Goal: Task Accomplishment & Management: Manage account settings

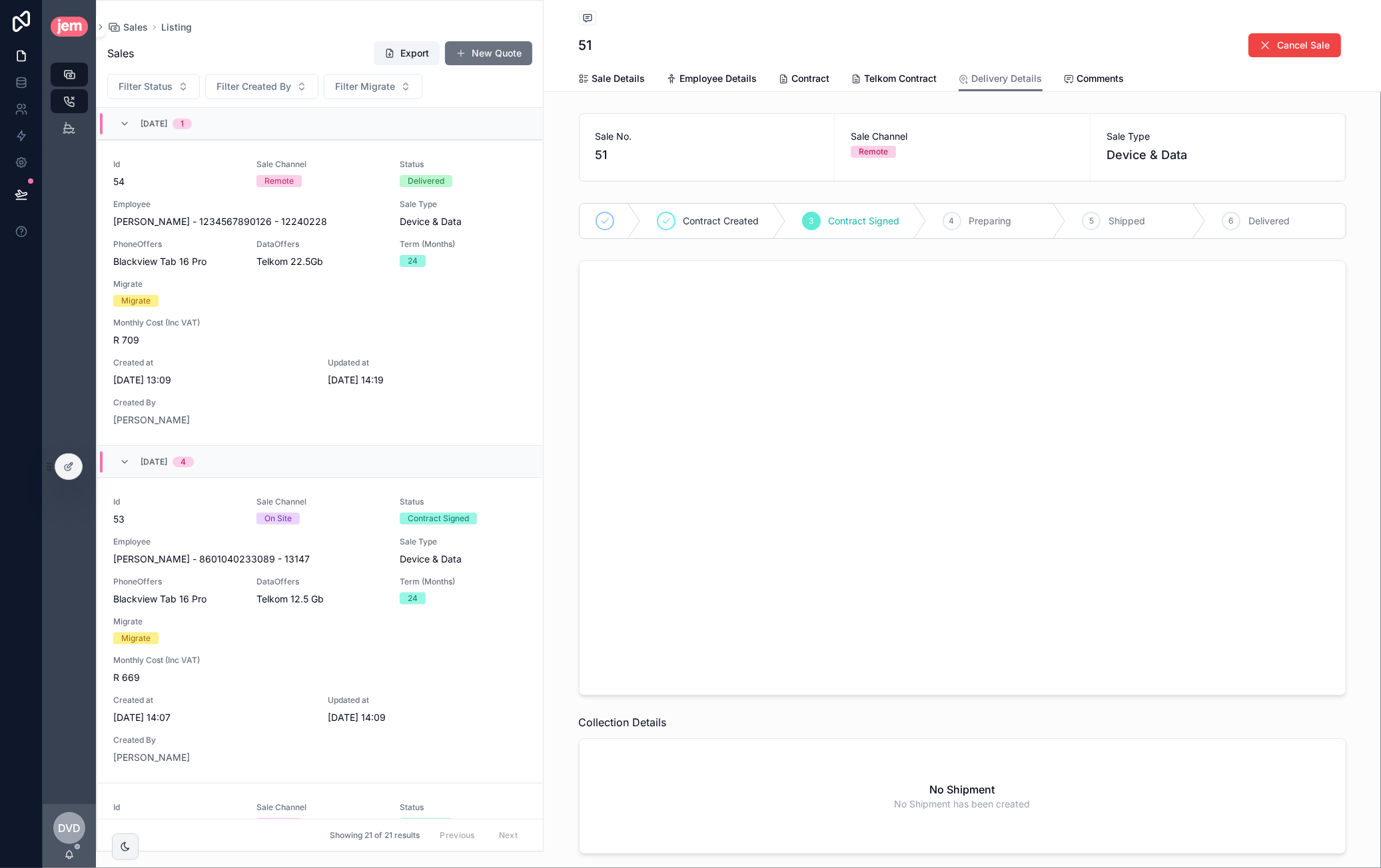
scroll to position [981, 0]
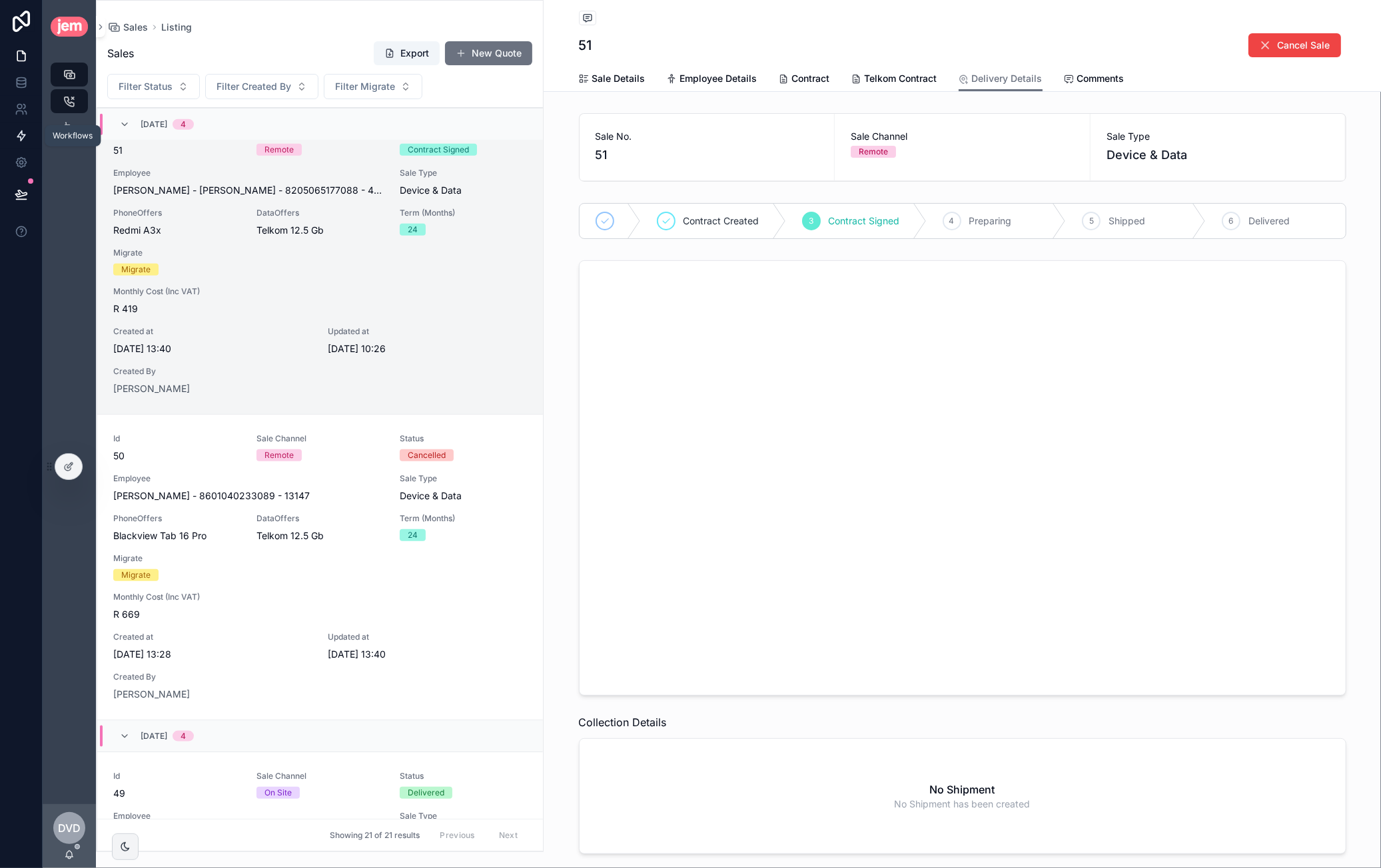
click at [21, 134] on icon at bounding box center [21, 136] width 8 height 10
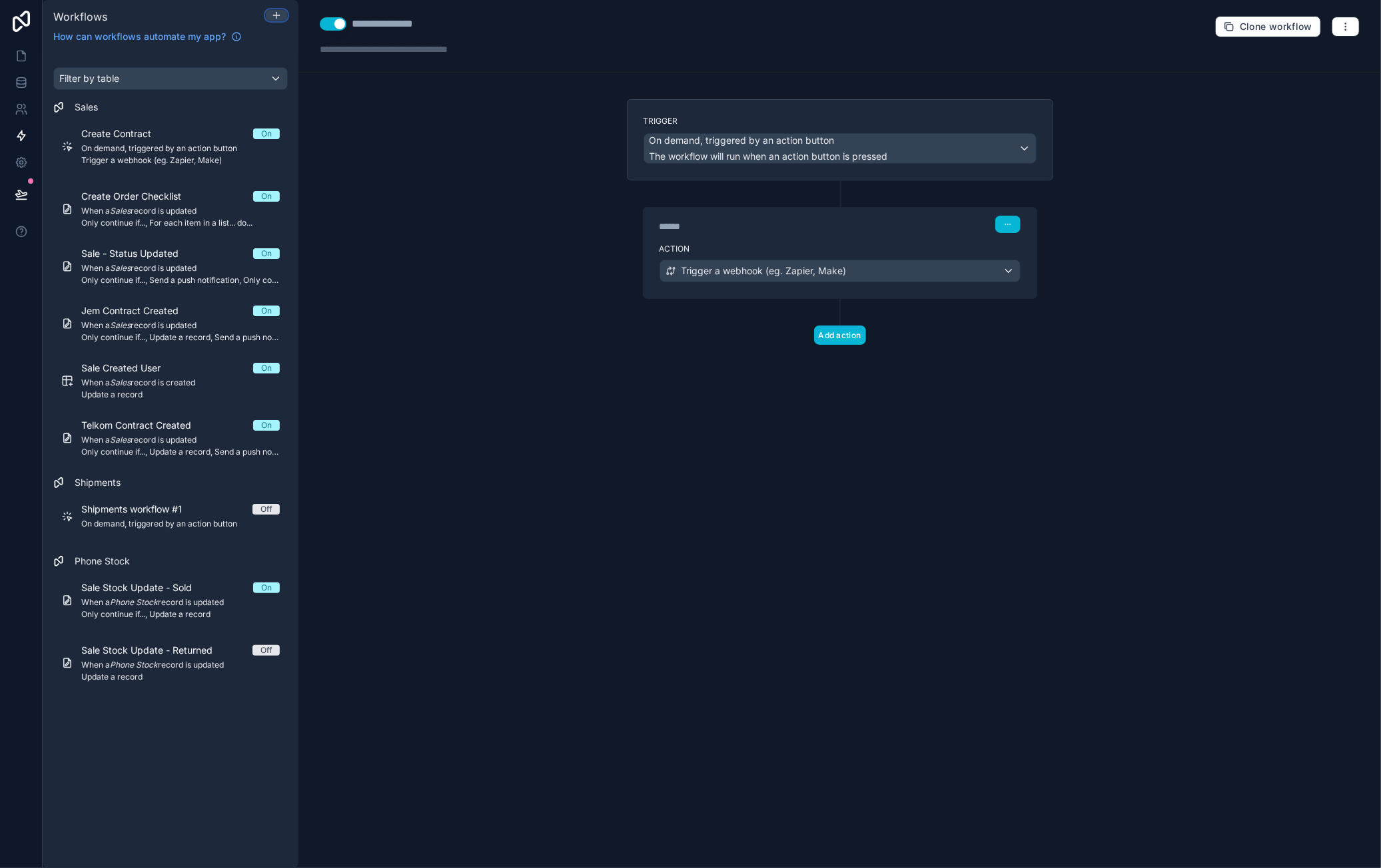
click at [270, 13] on div at bounding box center [276, 16] width 21 height 11
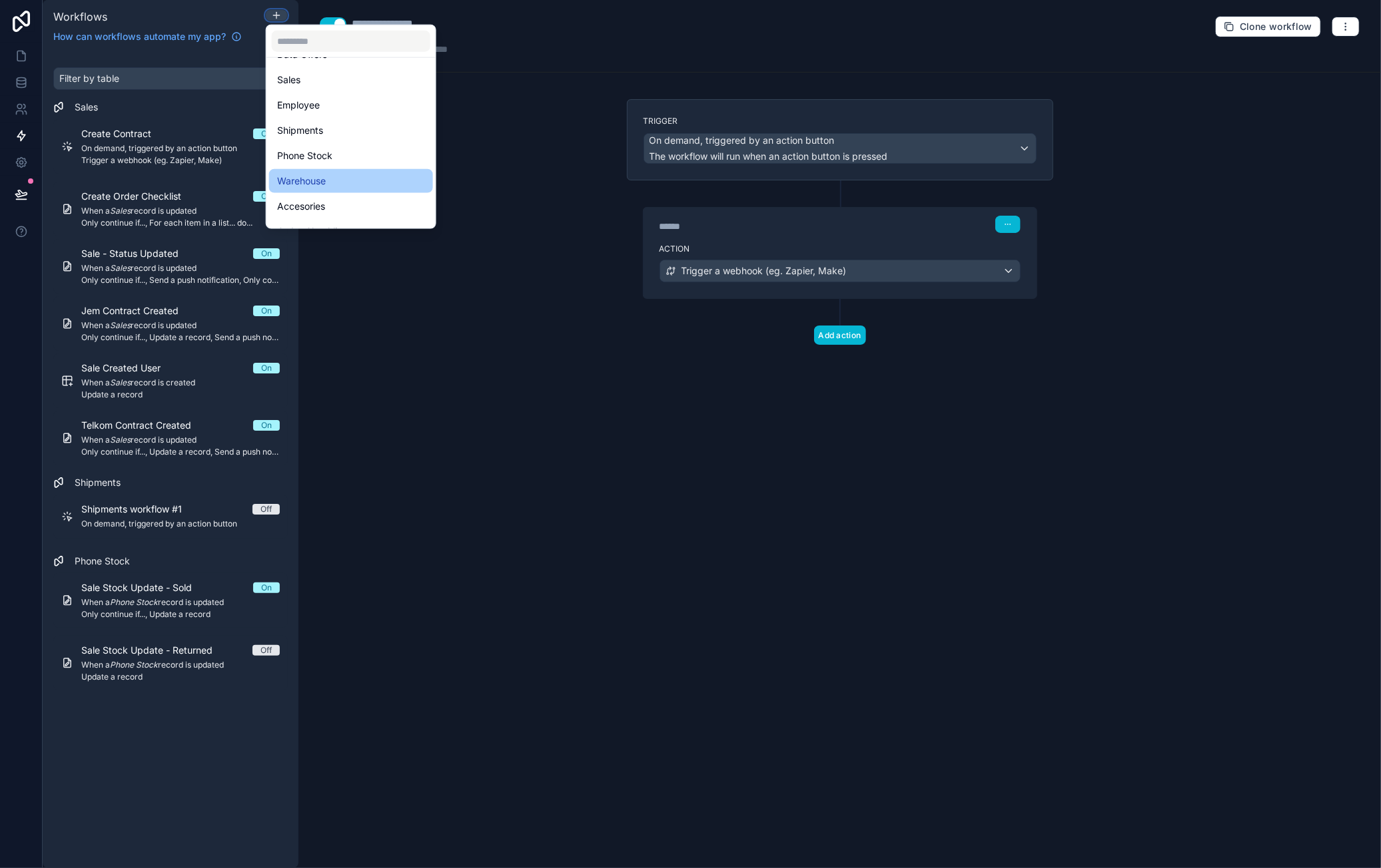
scroll to position [115, 0]
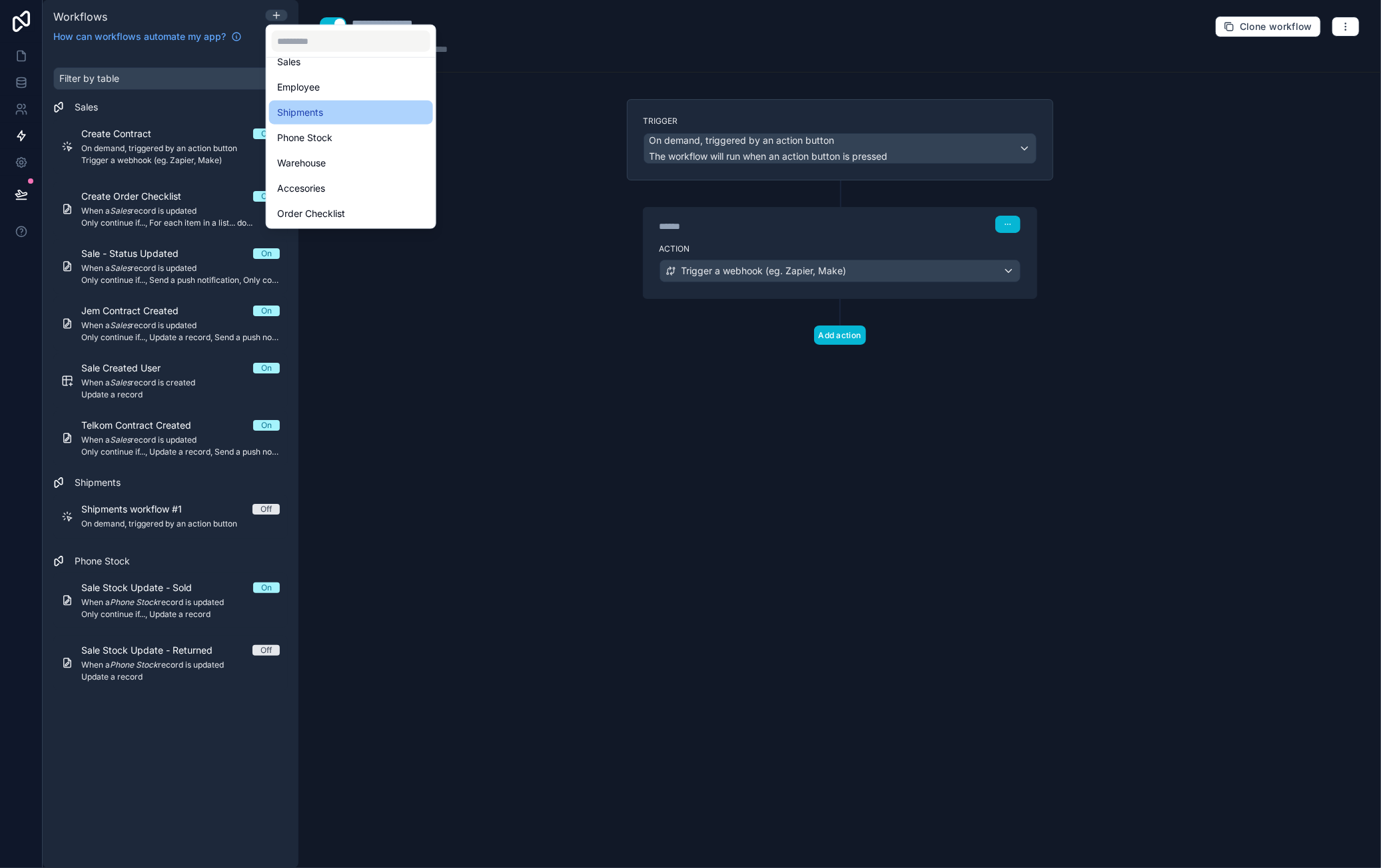
click at [341, 105] on div "Shipments" at bounding box center [351, 113] width 148 height 16
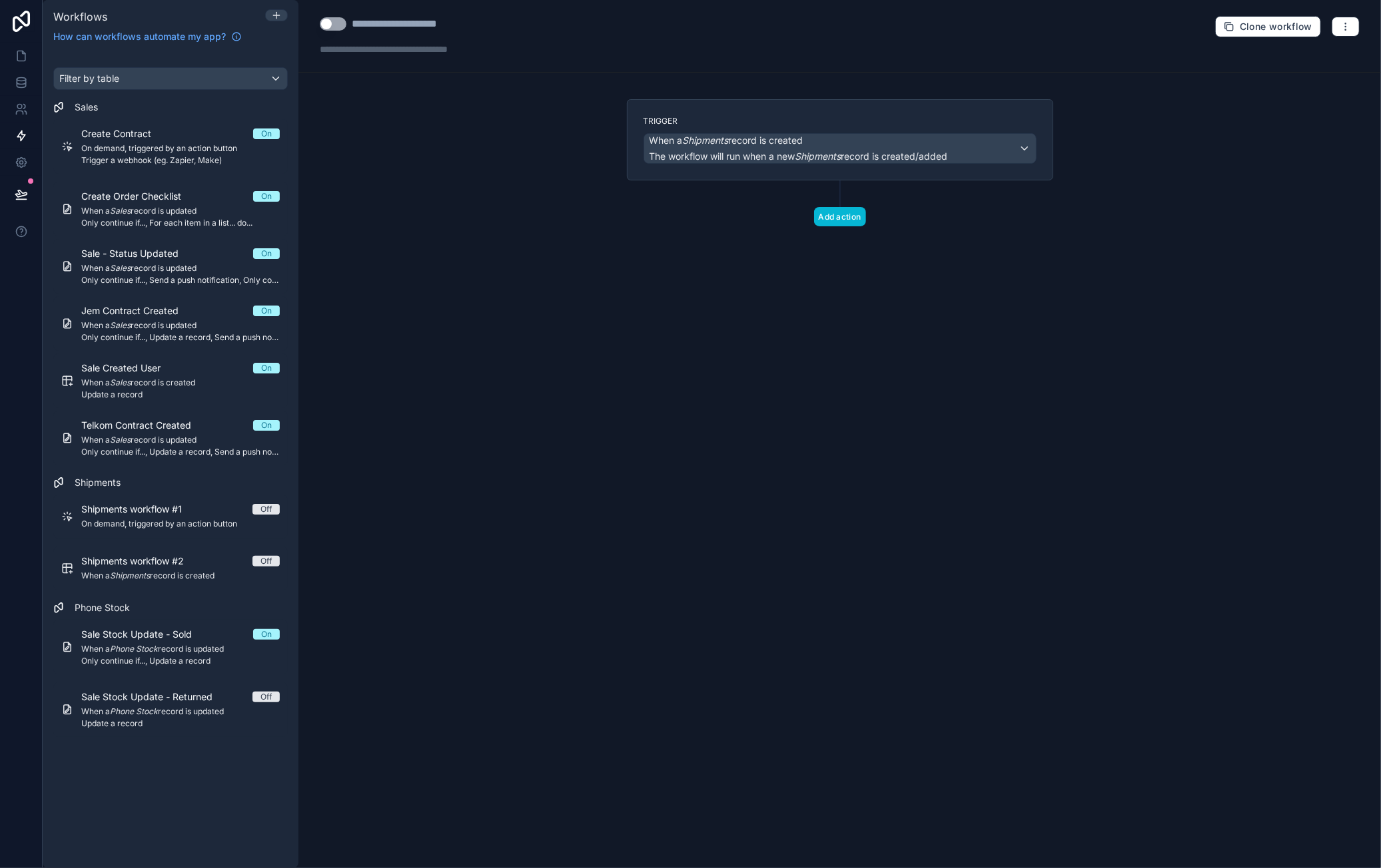
click at [415, 25] on div "**********" at bounding box center [416, 23] width 129 height 16
click at [417, 26] on div "**********" at bounding box center [416, 23] width 129 height 16
click at [377, 16] on div "**********" at bounding box center [416, 23] width 129 height 16
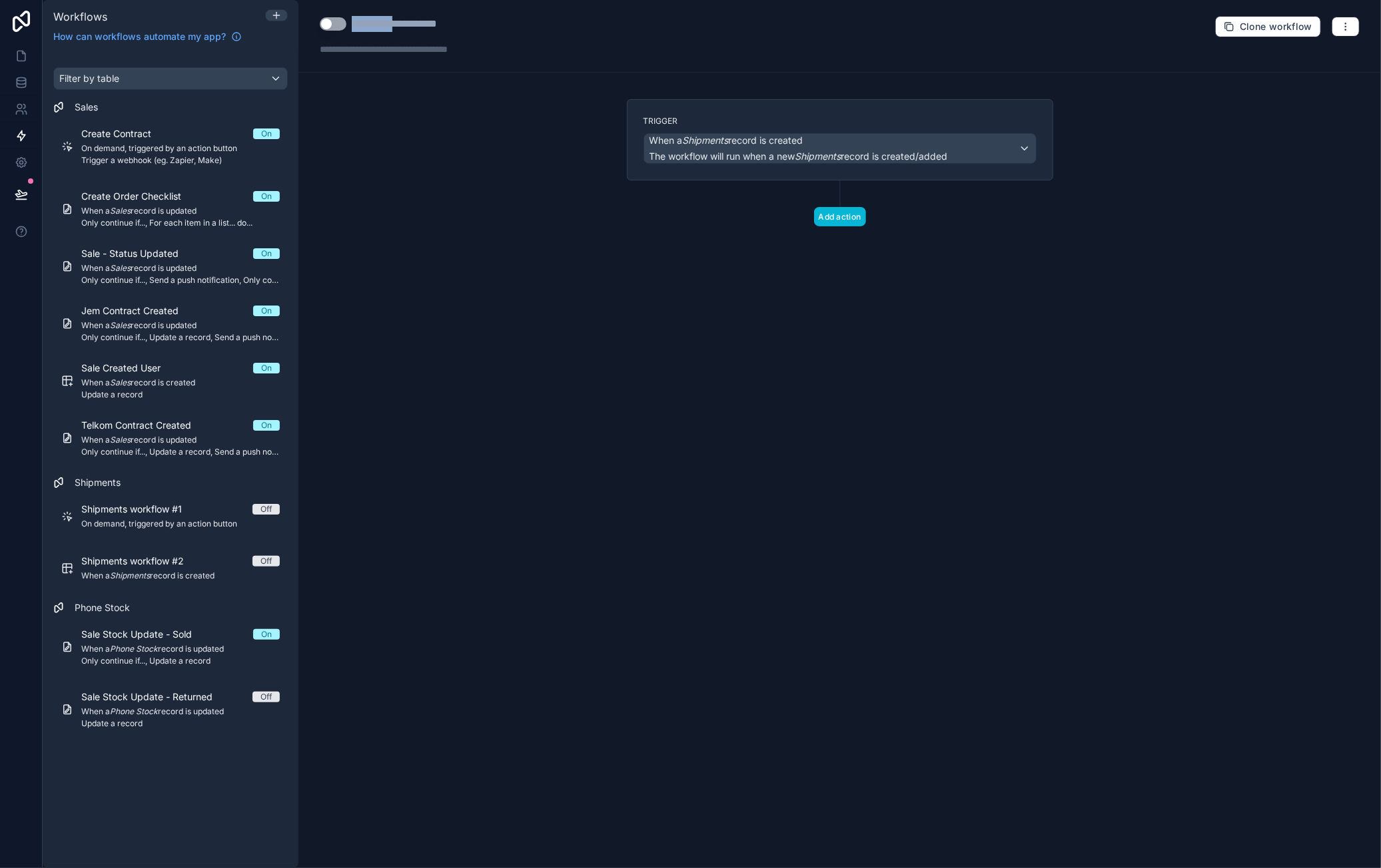
click at [377, 16] on div "**********" at bounding box center [416, 23] width 129 height 16
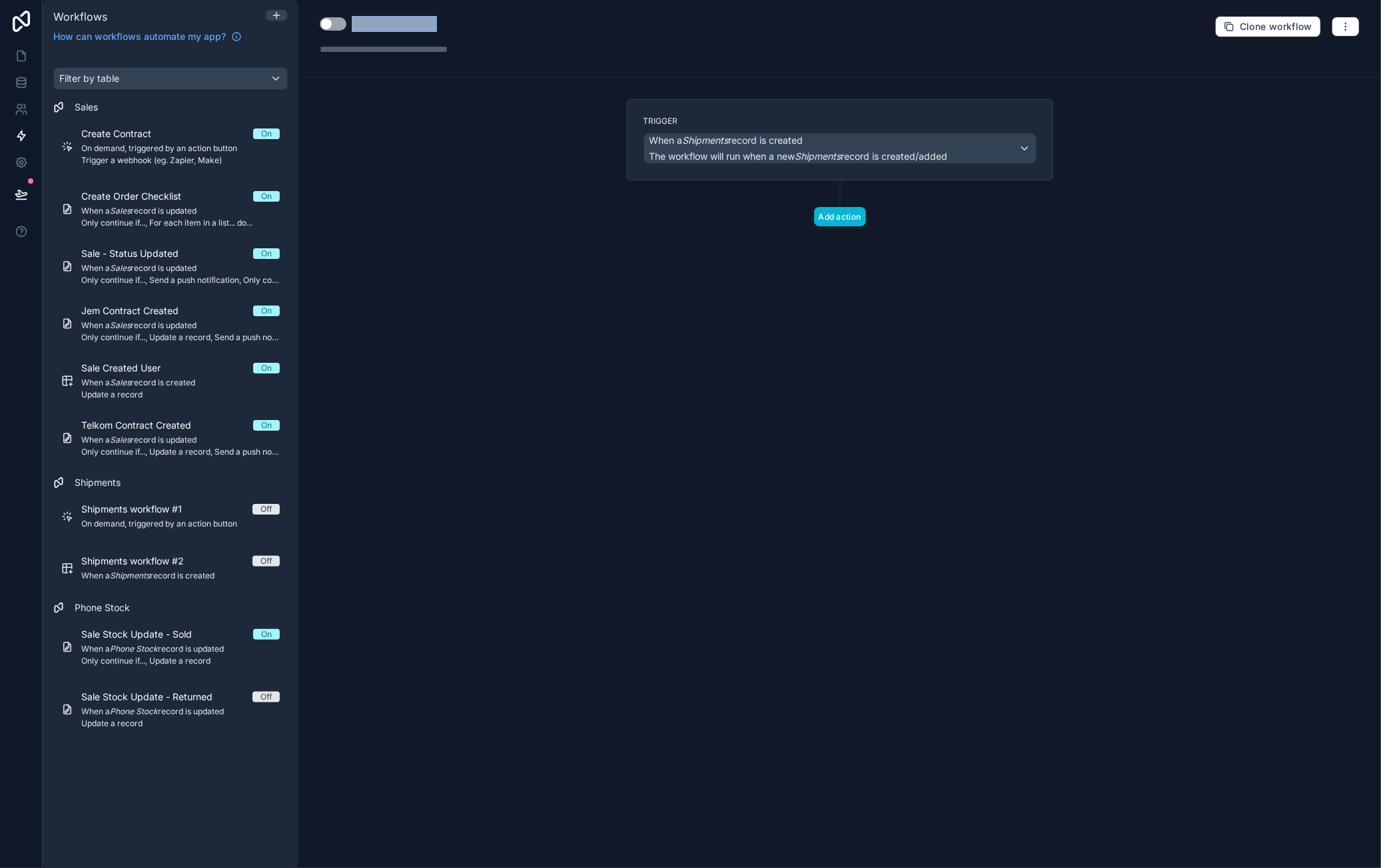
type div "**********"
click at [571, 187] on div "**********" at bounding box center [839, 434] width 1082 height 868
click at [769, 145] on span "When a Shipments record is created" at bounding box center [726, 140] width 154 height 13
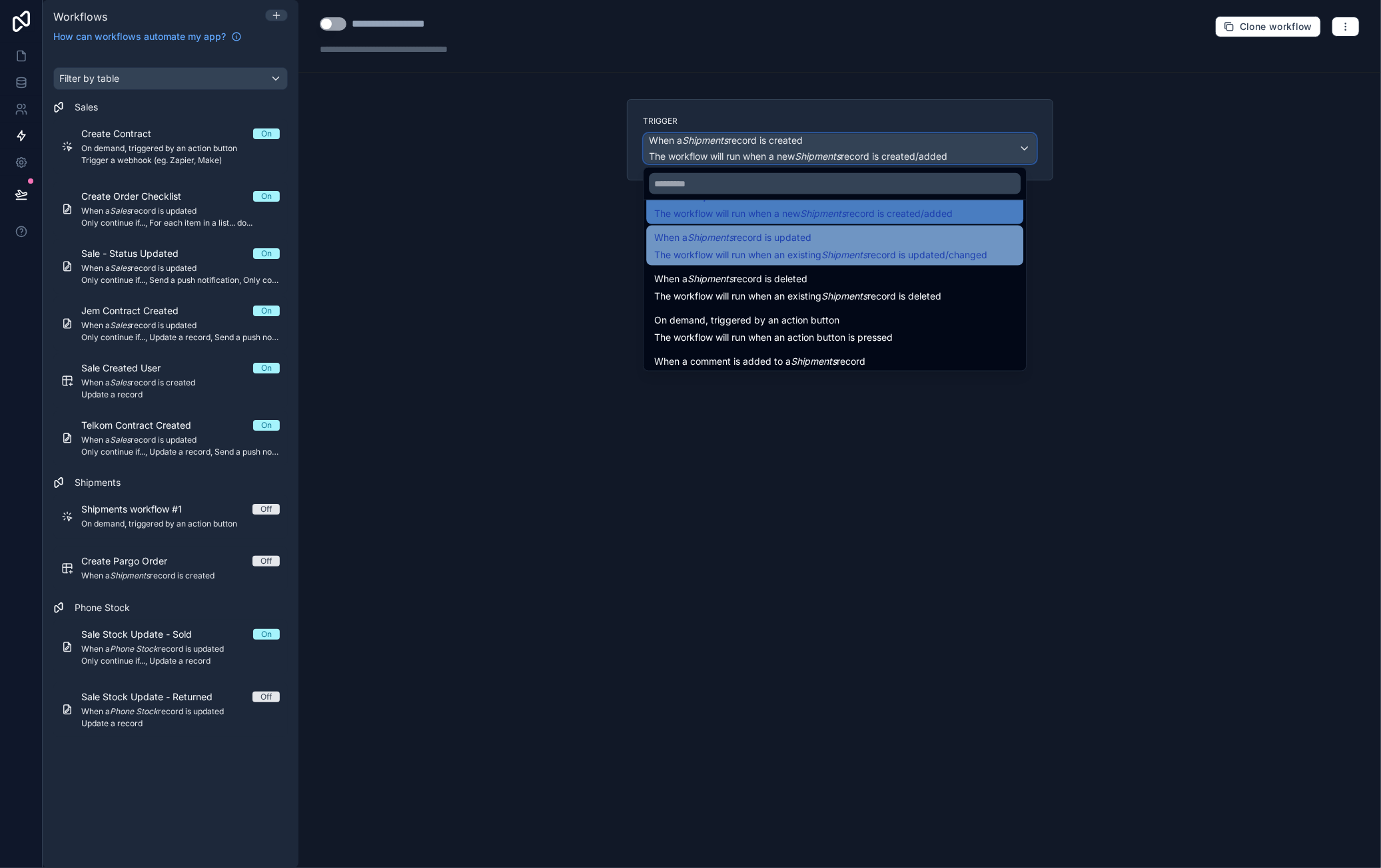
scroll to position [48, 0]
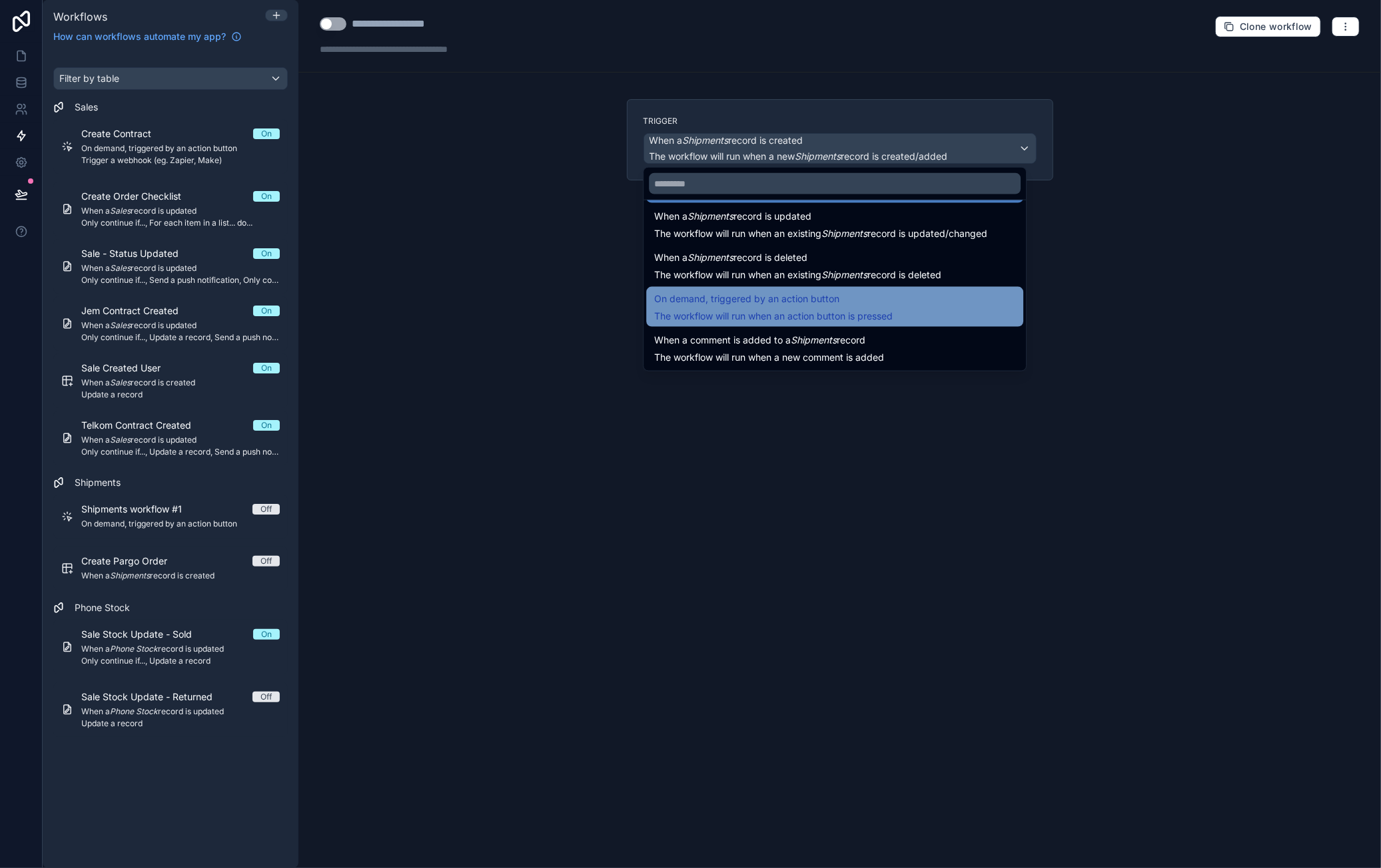
click at [847, 303] on span "On demand, triggered by an action button" at bounding box center [773, 298] width 238 height 16
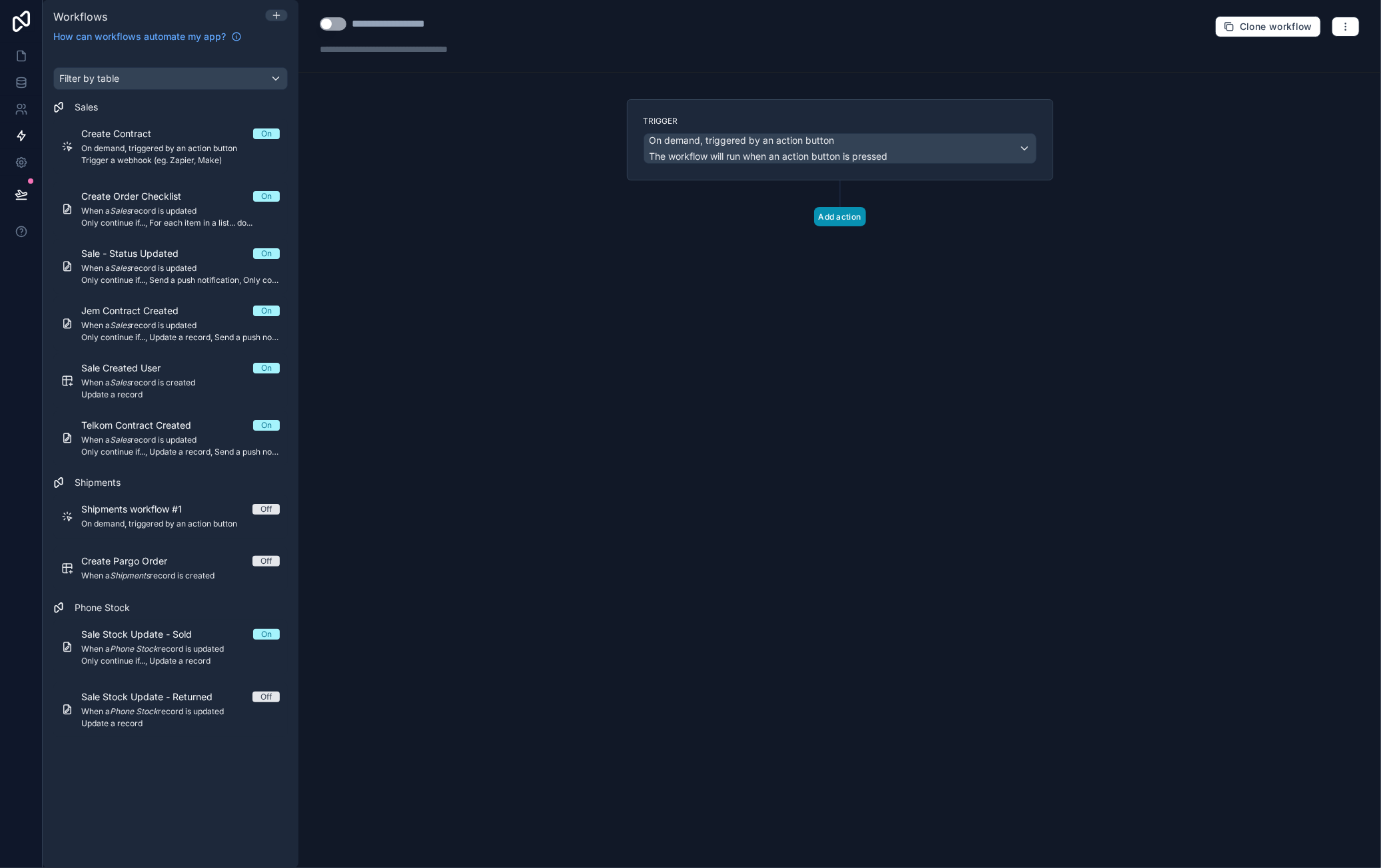
click at [837, 214] on button "Add action" at bounding box center [840, 216] width 52 height 20
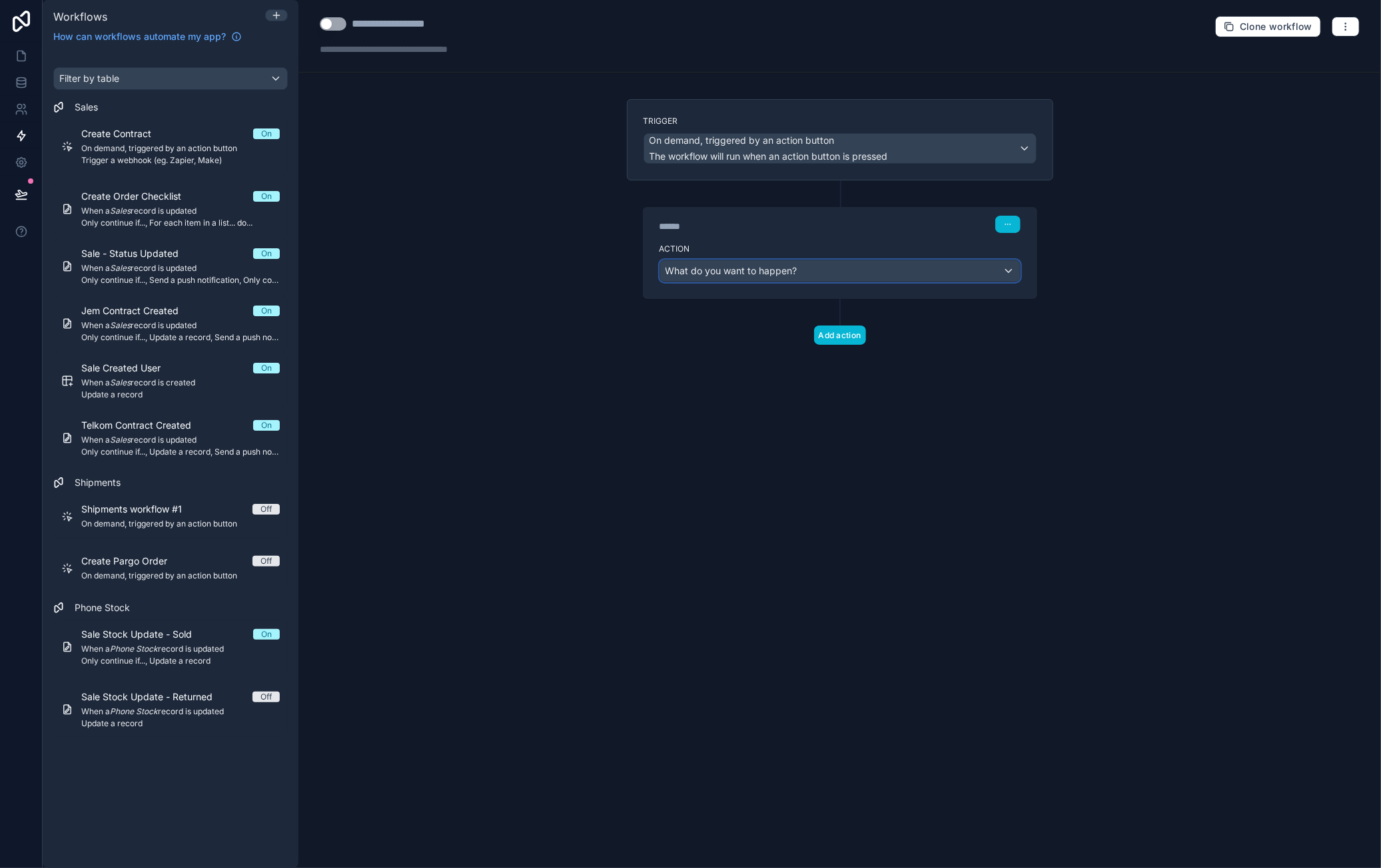
click at [843, 270] on div "What do you want to happen?" at bounding box center [840, 270] width 360 height 21
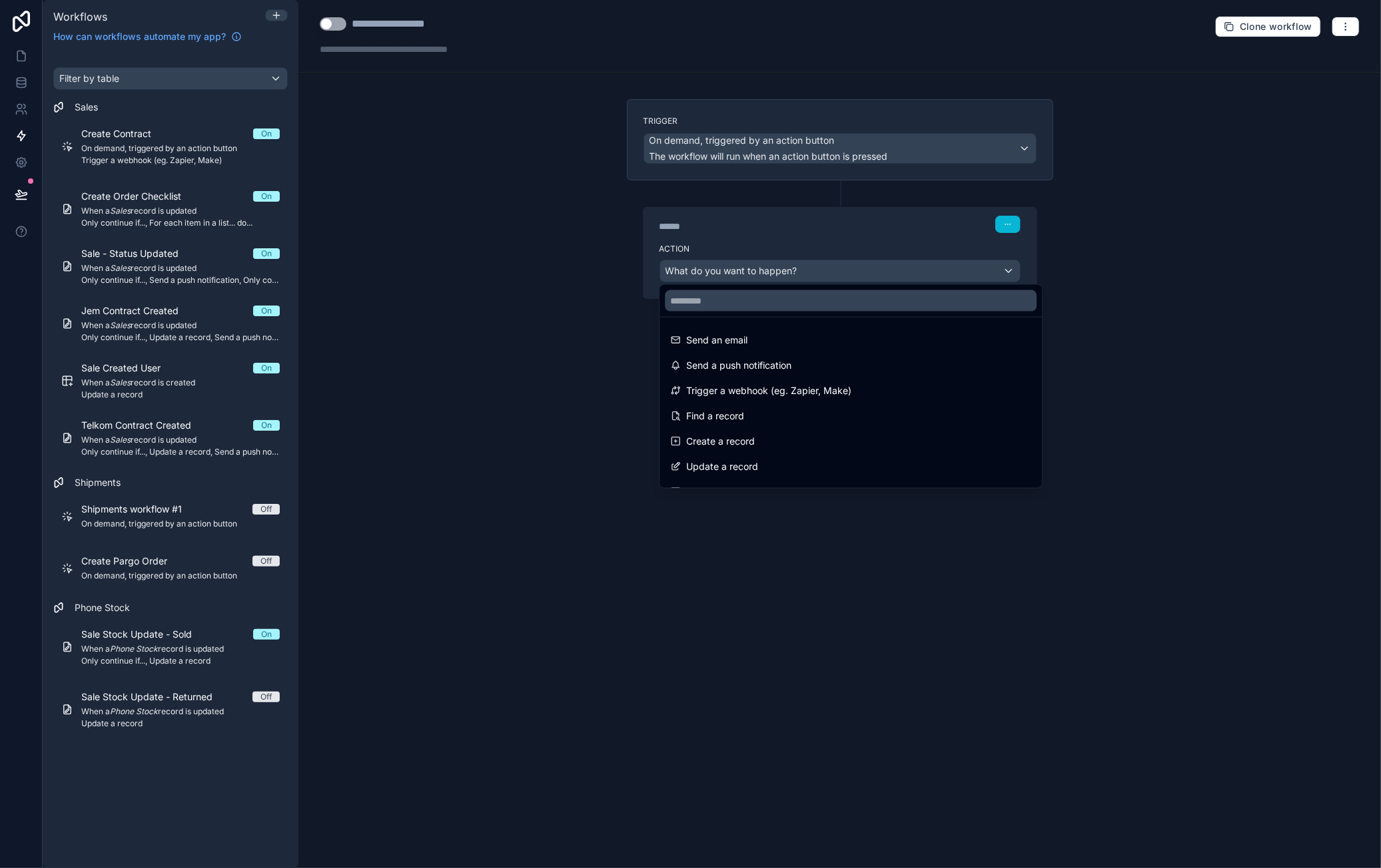
click at [1212, 273] on div at bounding box center [690, 434] width 1381 height 868
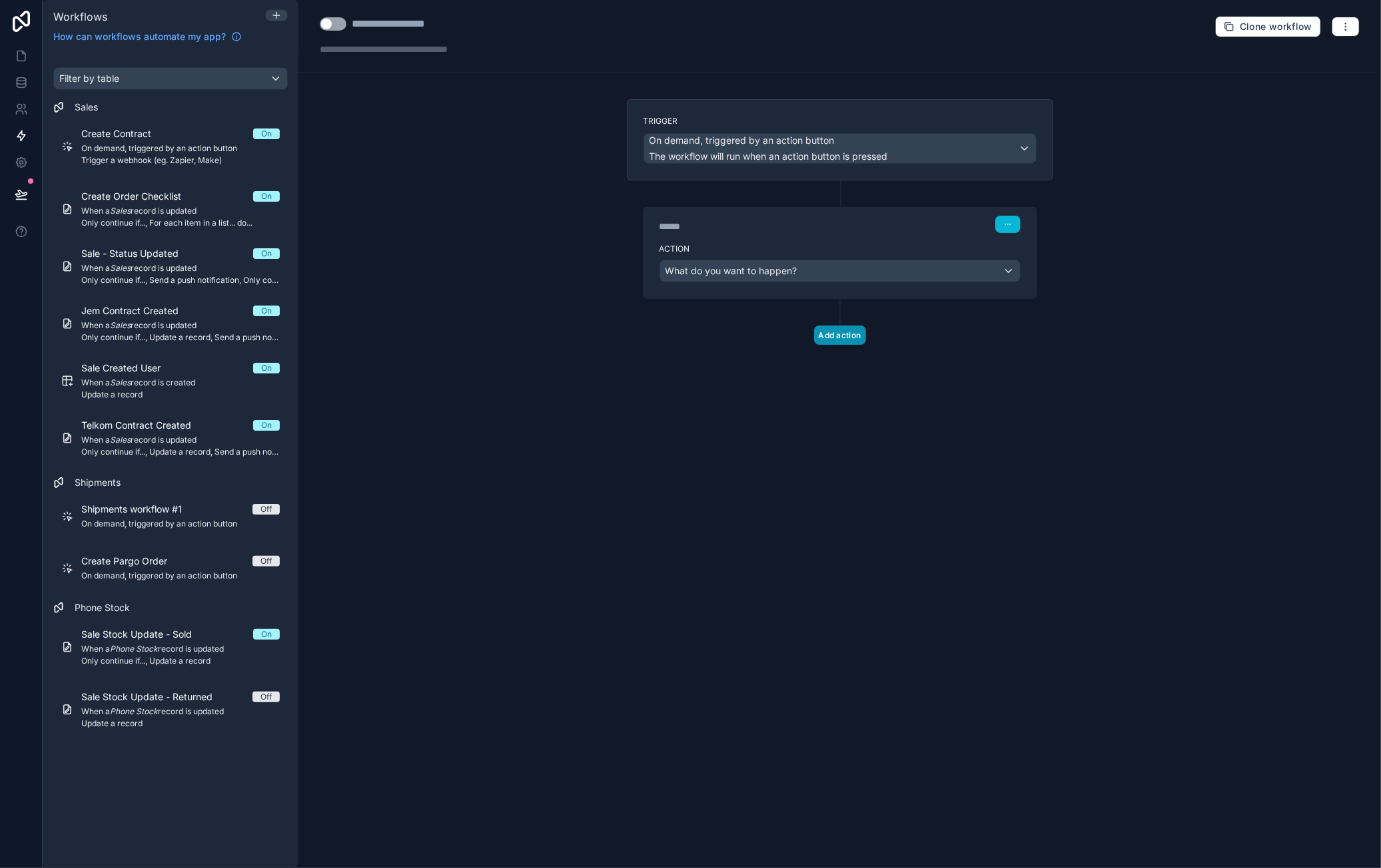
click at [837, 327] on button "Add action" at bounding box center [840, 335] width 52 height 20
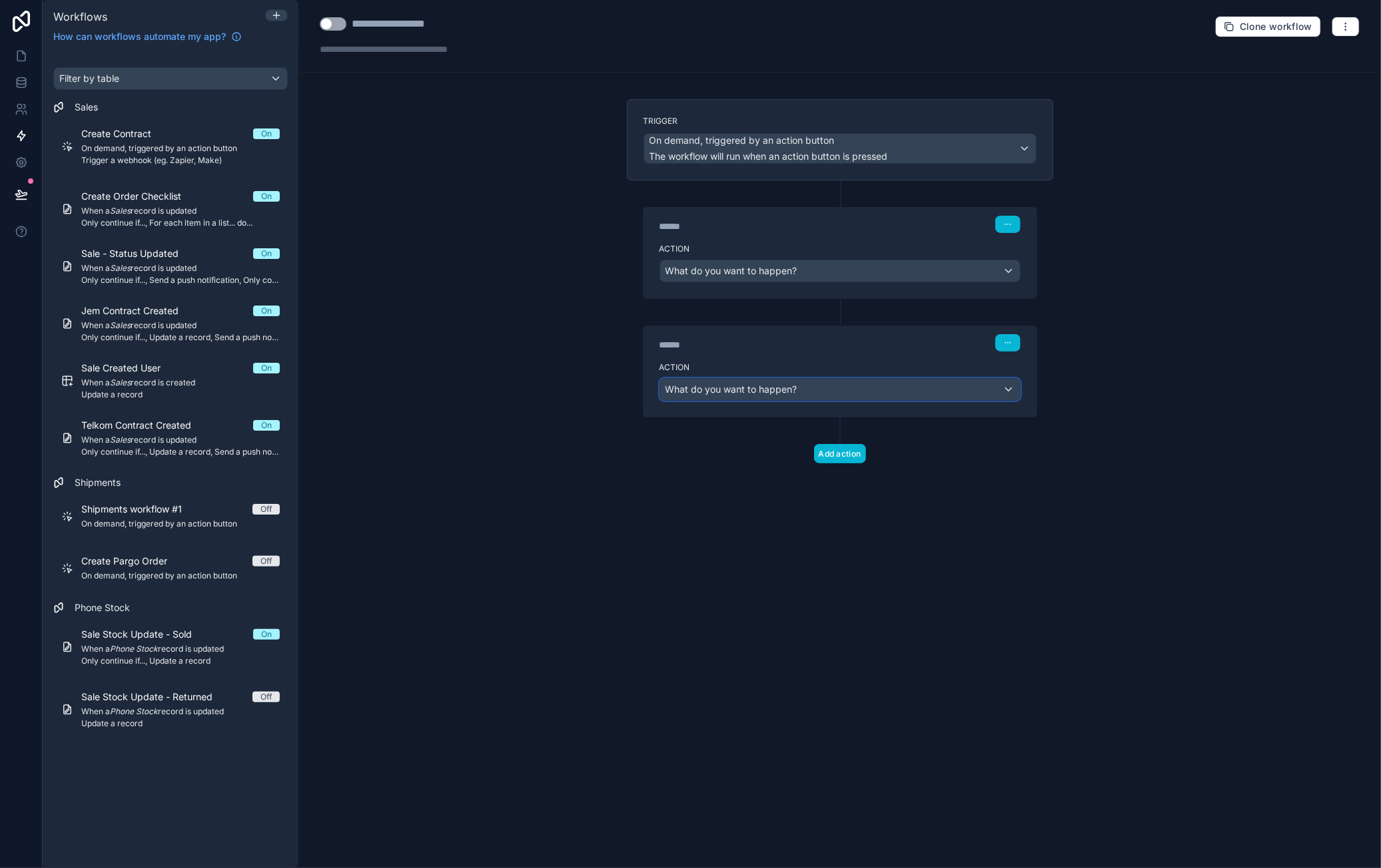
click at [819, 379] on div "What do you want to happen?" at bounding box center [840, 389] width 360 height 21
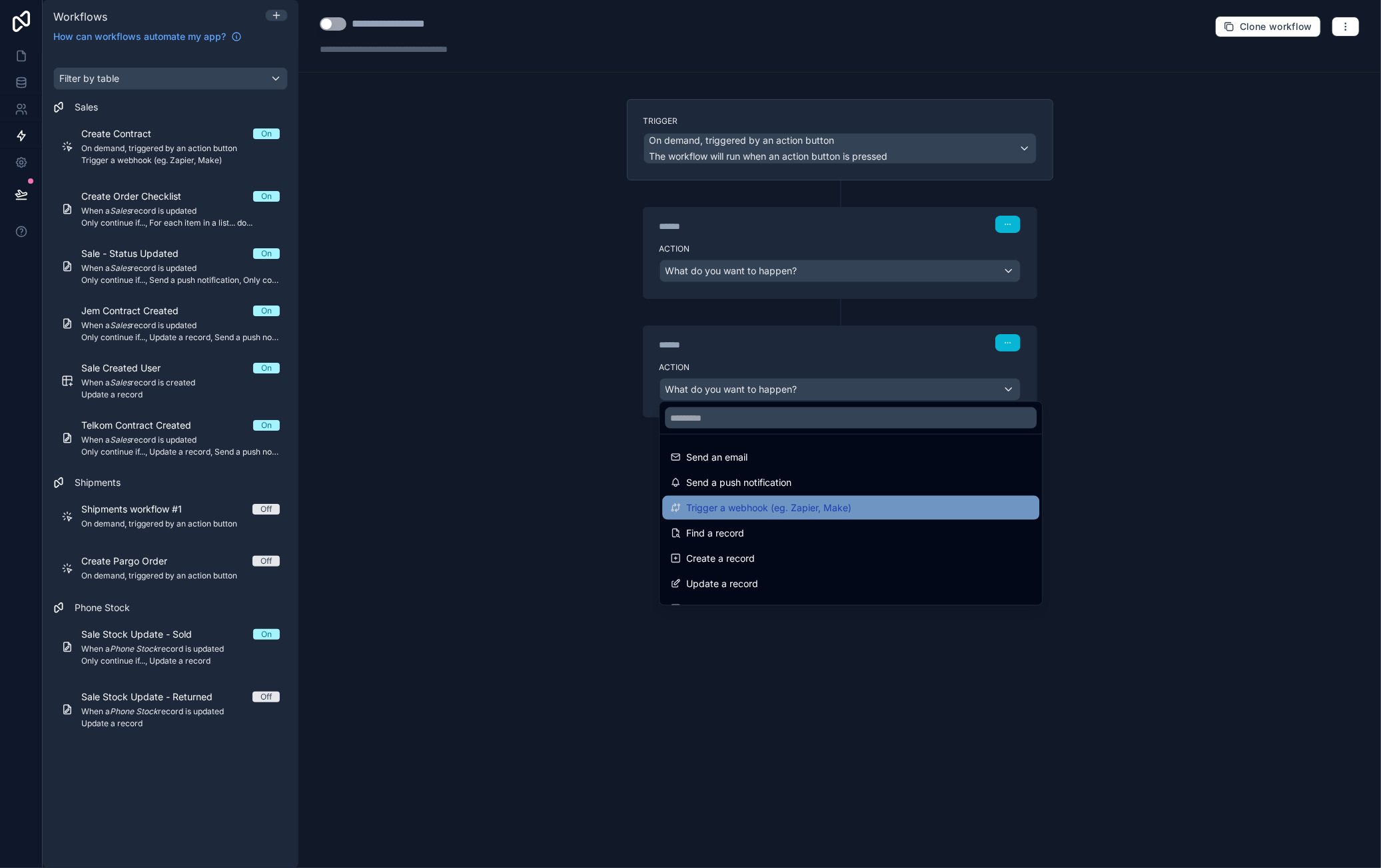
click at [879, 505] on div "Trigger a webhook (eg. Zapier, Make)" at bounding box center [850, 508] width 361 height 16
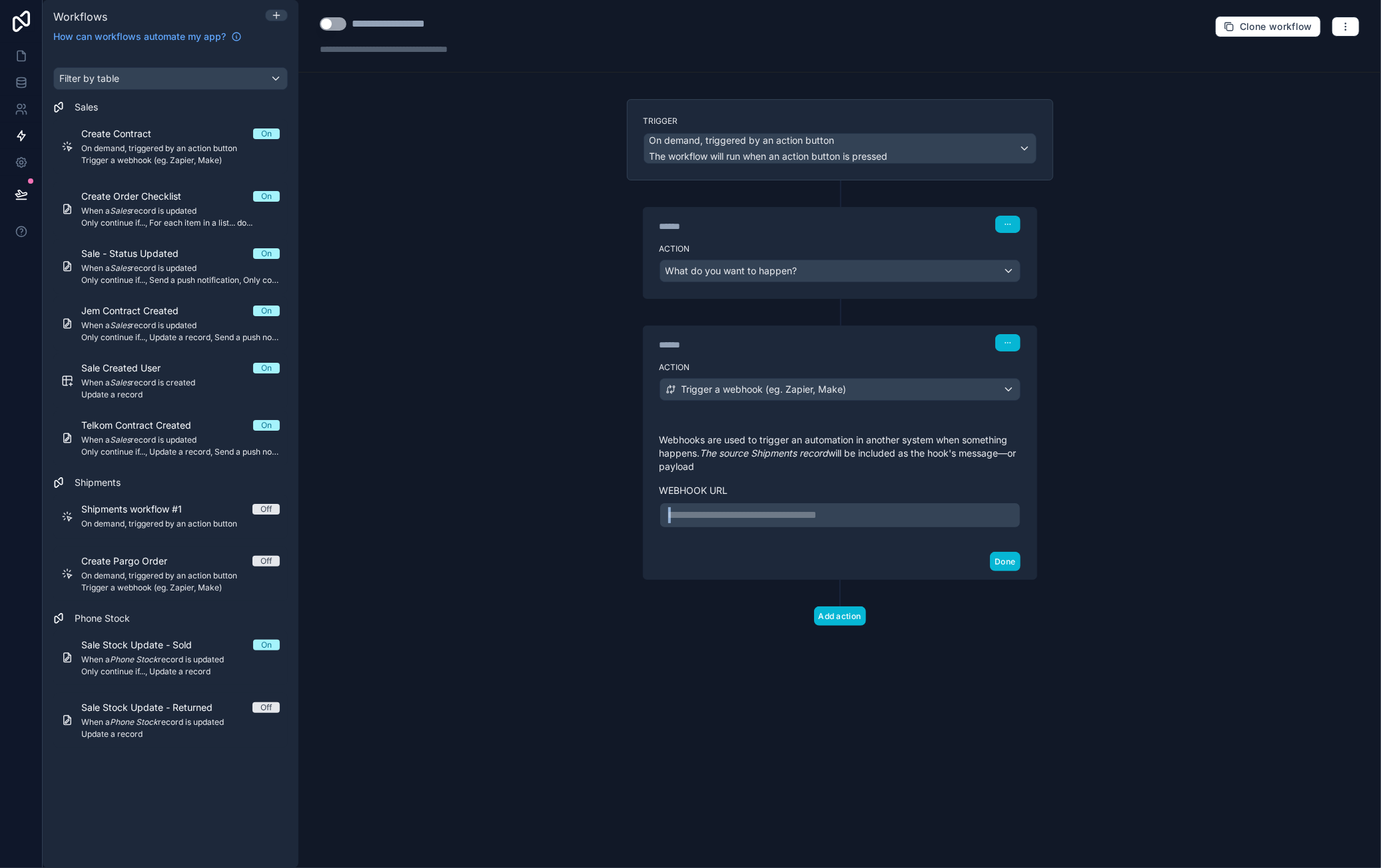
click at [840, 498] on div "**********" at bounding box center [840, 480] width 361 height 95
click at [851, 507] on p "**********" at bounding box center [840, 515] width 344 height 16
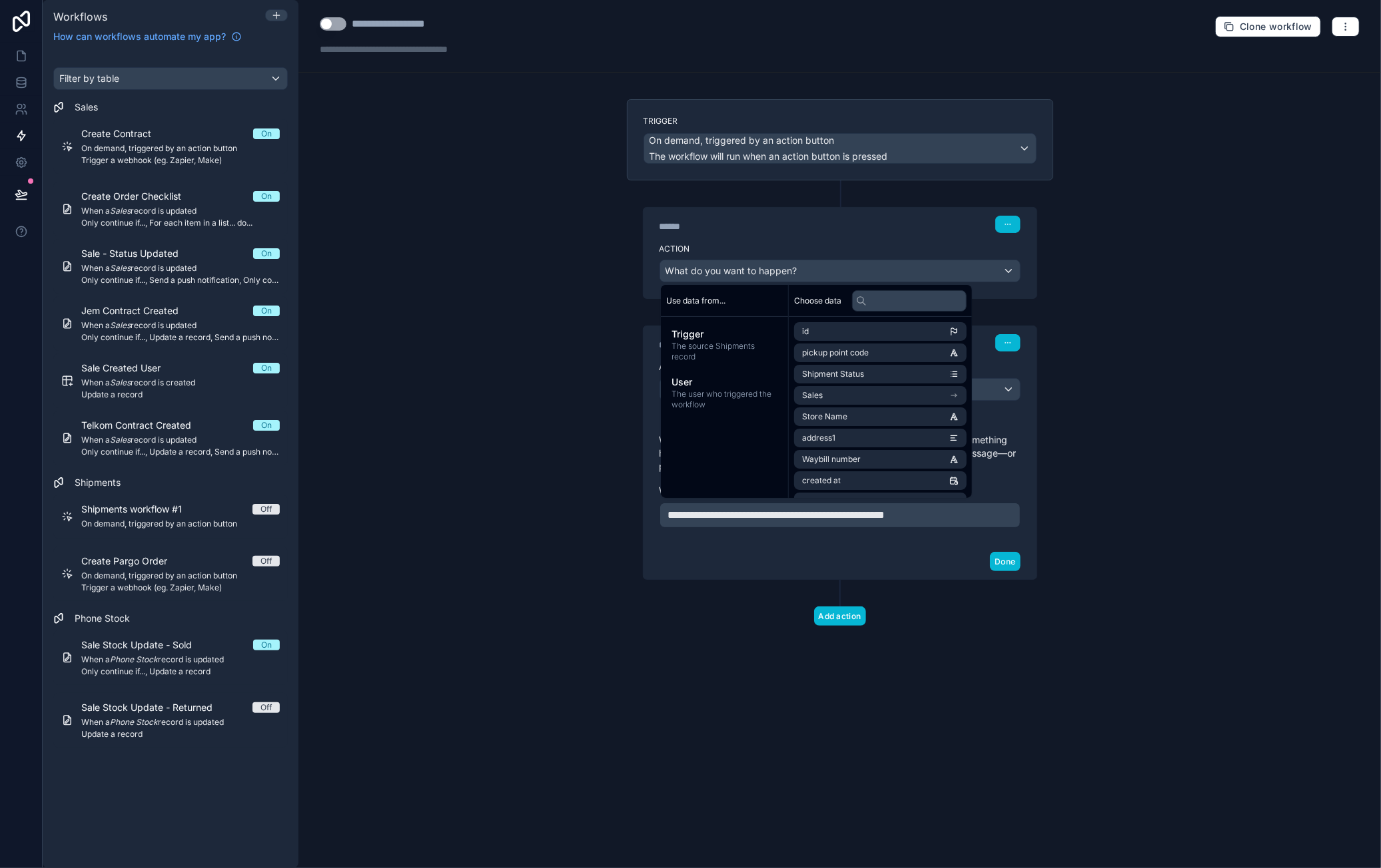
click at [913, 544] on div "Done" at bounding box center [839, 561] width 393 height 35
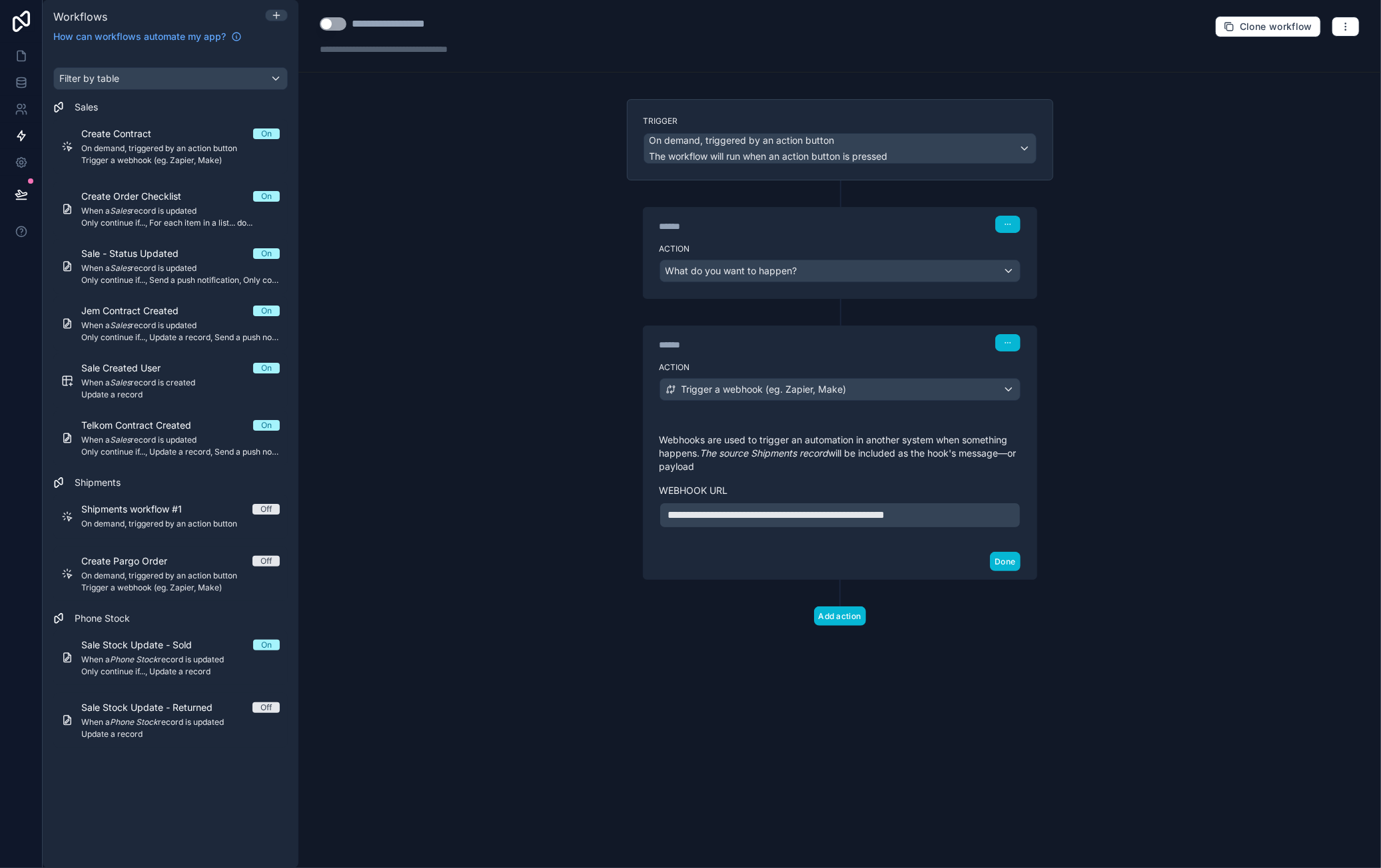
click at [1102, 503] on div "**********" at bounding box center [839, 434] width 1082 height 868
click at [994, 512] on p "**********" at bounding box center [840, 515] width 344 height 16
drag, startPoint x: 984, startPoint y: 509, endPoint x: 662, endPoint y: 505, distance: 322.0
click at [662, 505] on div "**********" at bounding box center [840, 516] width 361 height 25
copy span "**********"
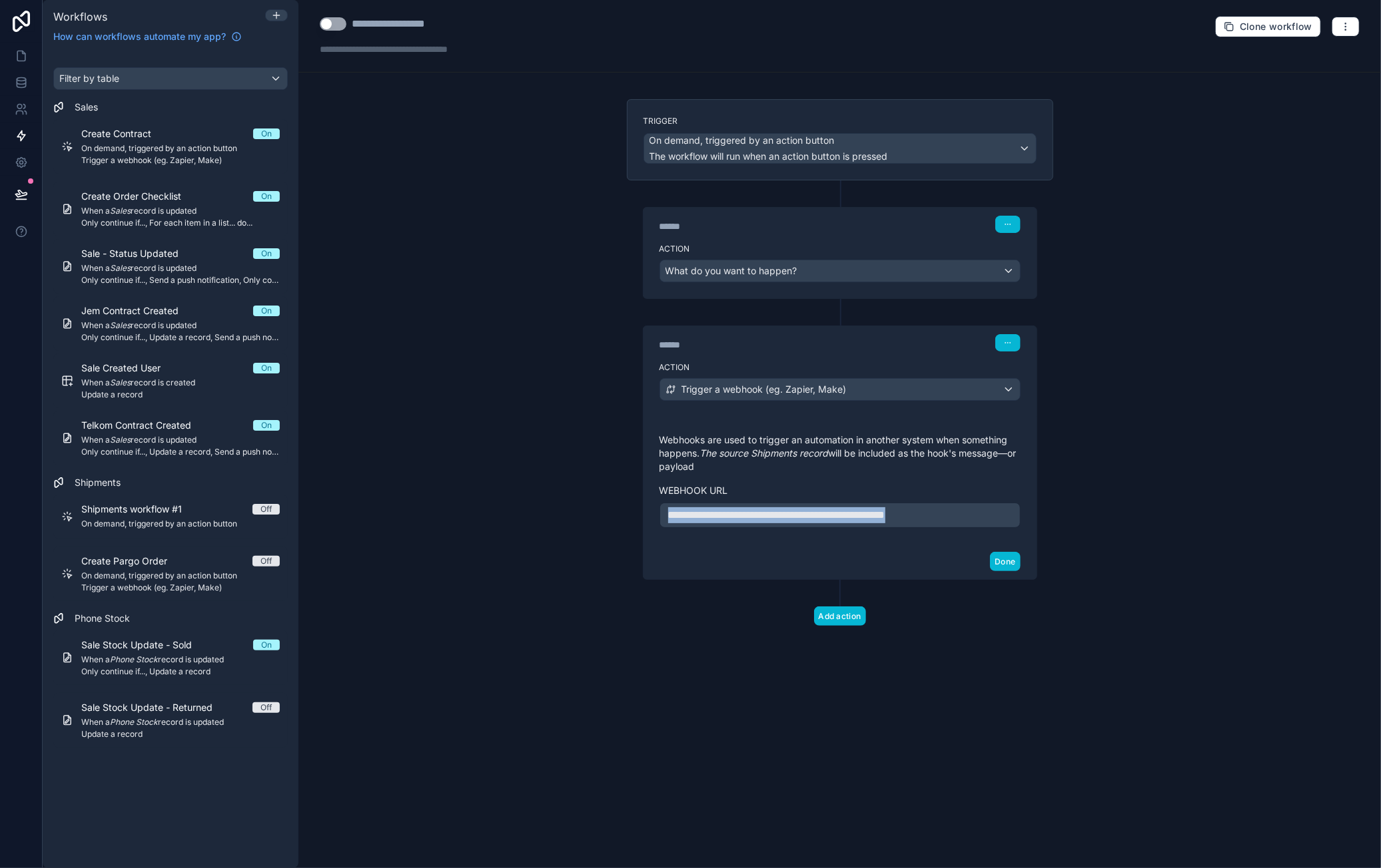
click at [974, 509] on p "**********" at bounding box center [840, 515] width 344 height 16
click at [994, 512] on p "**********" at bounding box center [840, 515] width 344 height 16
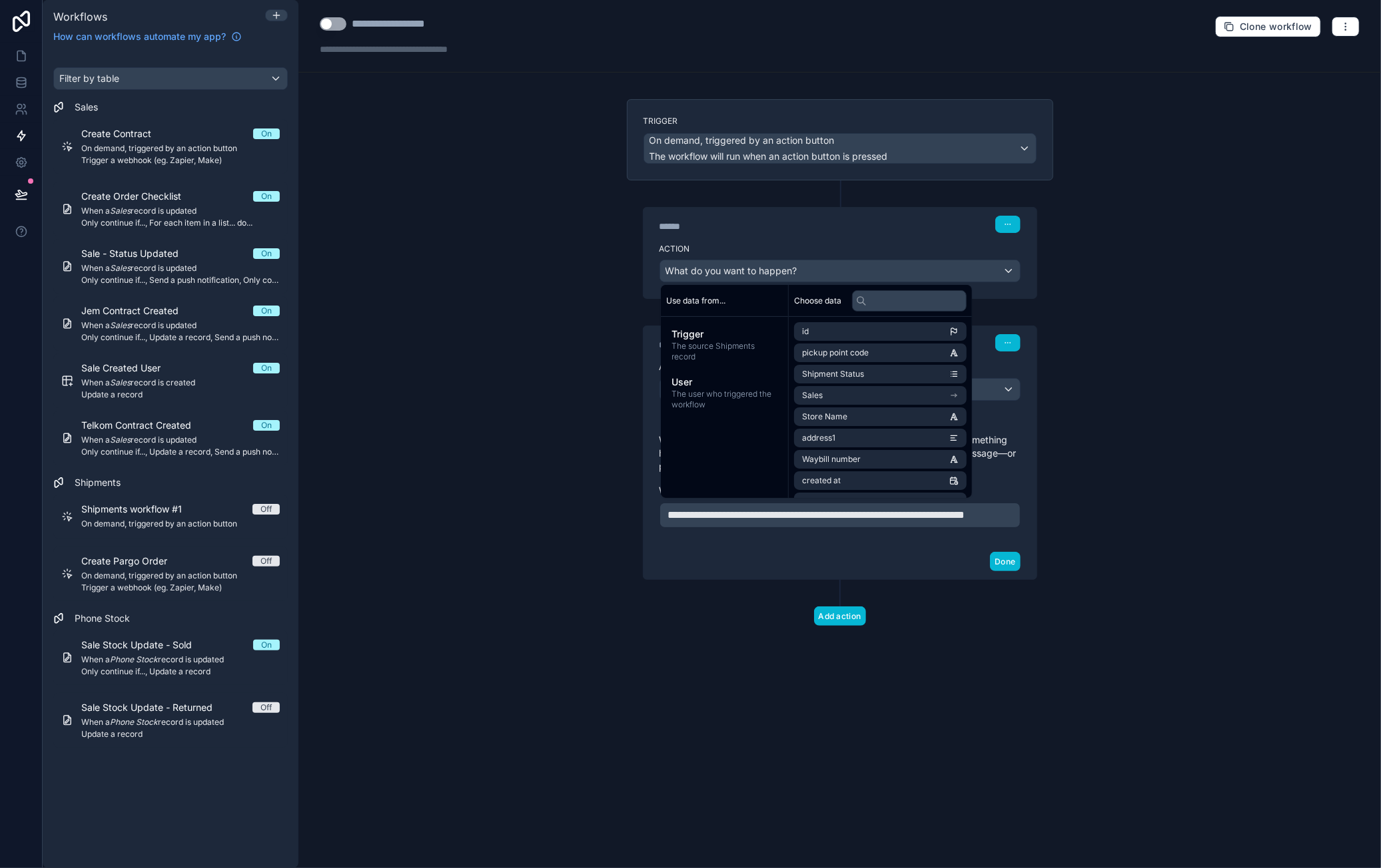
click at [1211, 320] on div "**********" at bounding box center [839, 434] width 1082 height 868
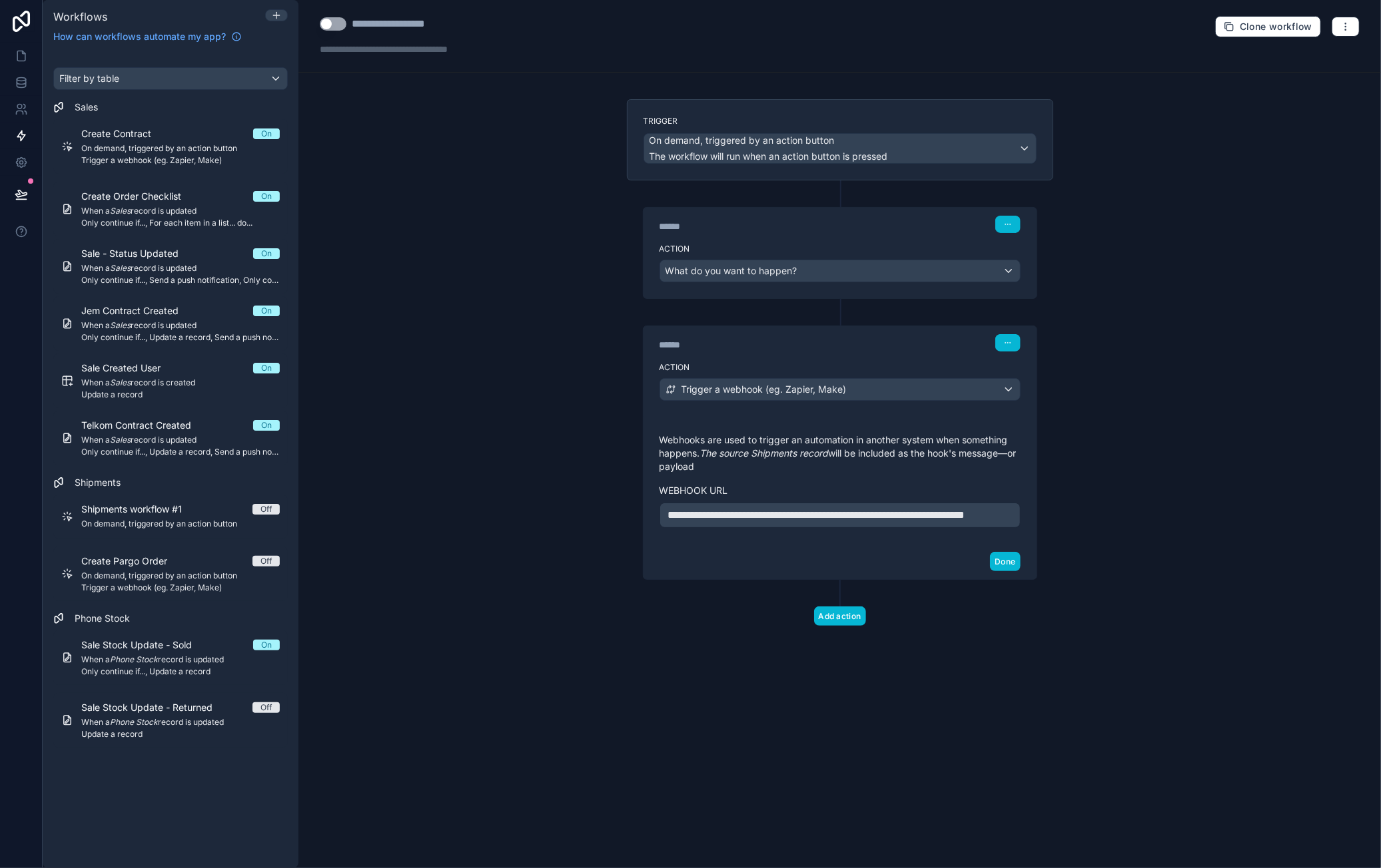
click at [824, 519] on p "**********" at bounding box center [840, 515] width 344 height 16
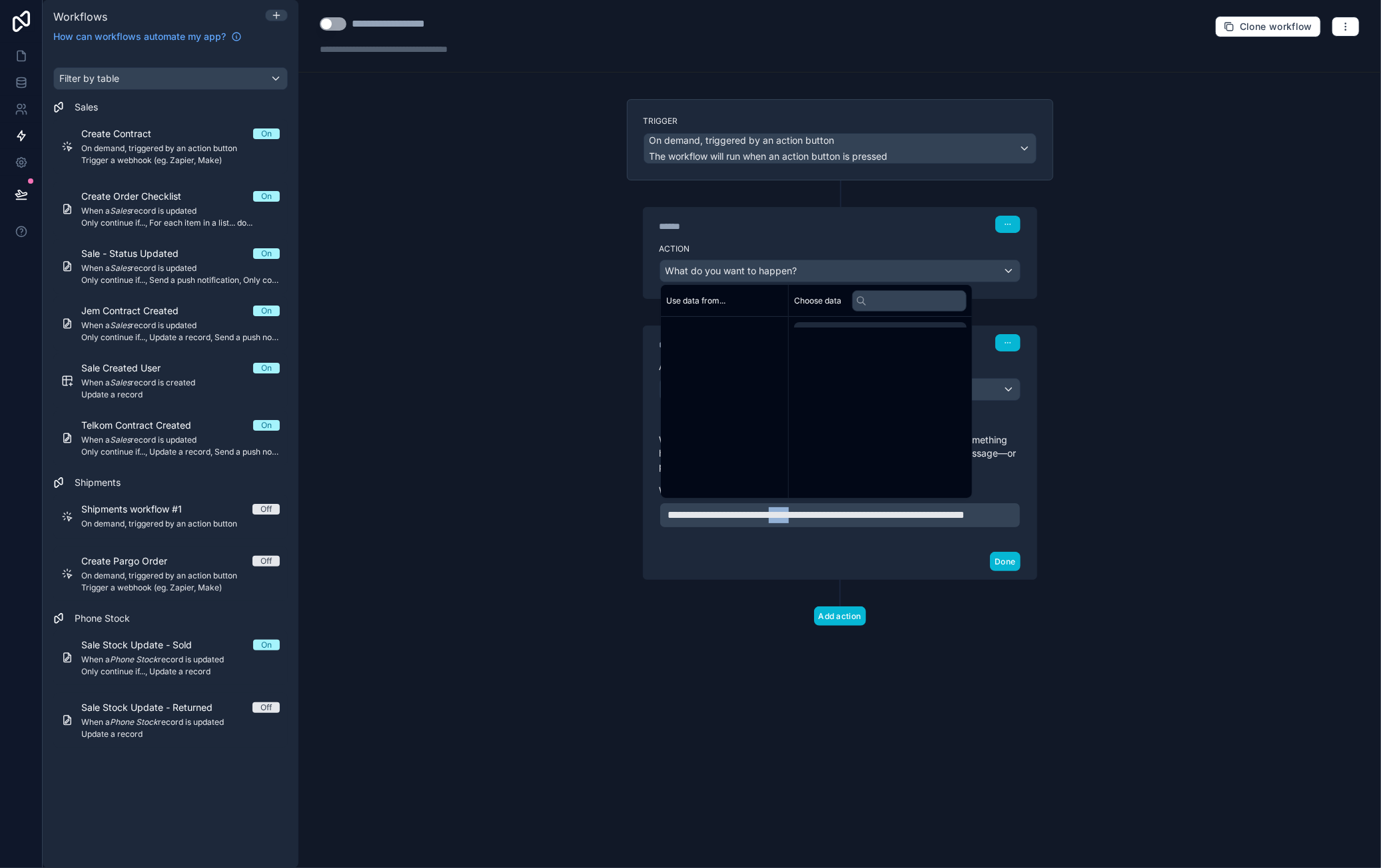
click at [824, 519] on p "**********" at bounding box center [840, 515] width 344 height 16
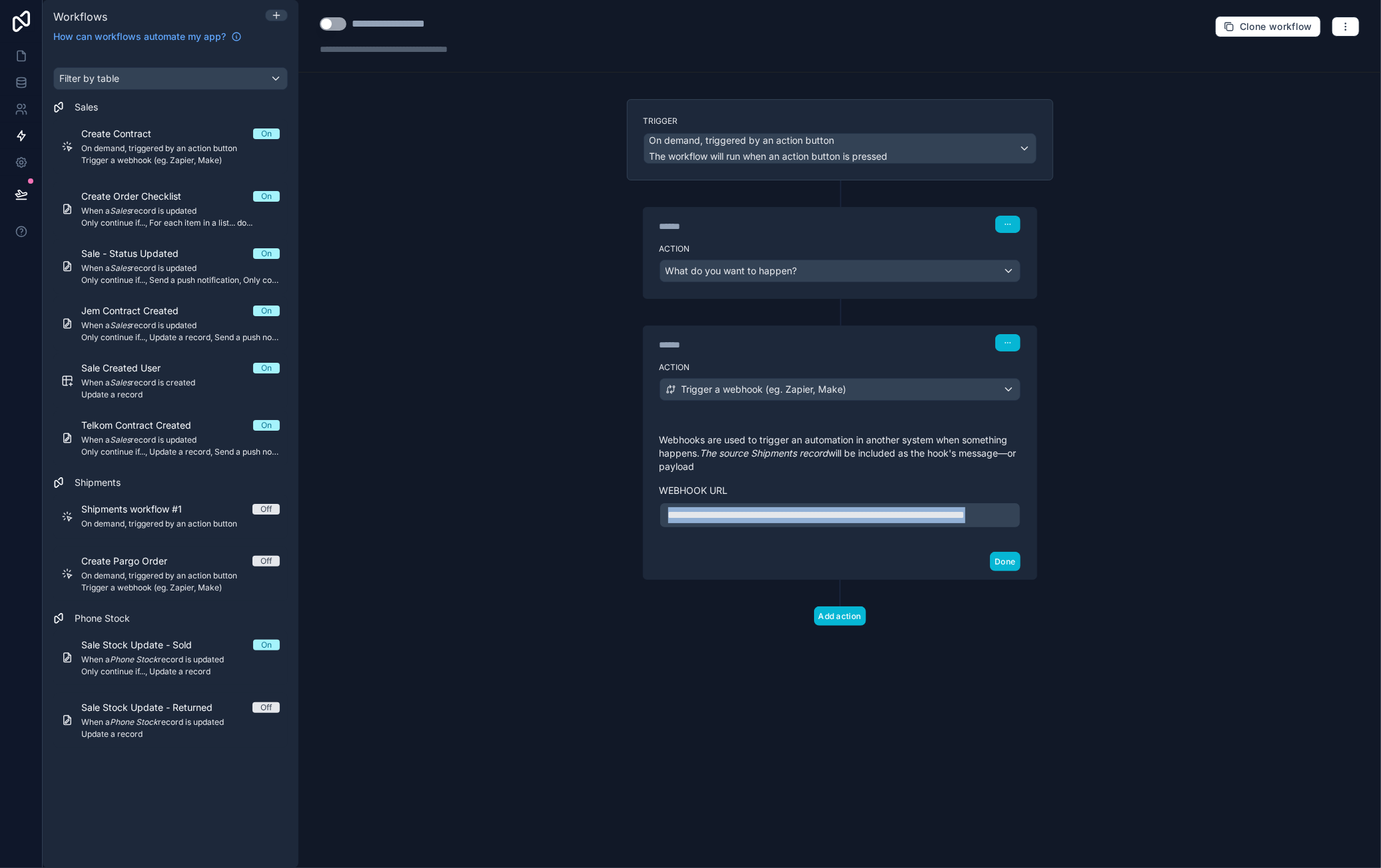
click at [824, 519] on p "**********" at bounding box center [840, 515] width 344 height 16
drag, startPoint x: 873, startPoint y: 526, endPoint x: 707, endPoint y: 523, distance: 166.0
click at [707, 523] on p "**********" at bounding box center [840, 515] width 344 height 16
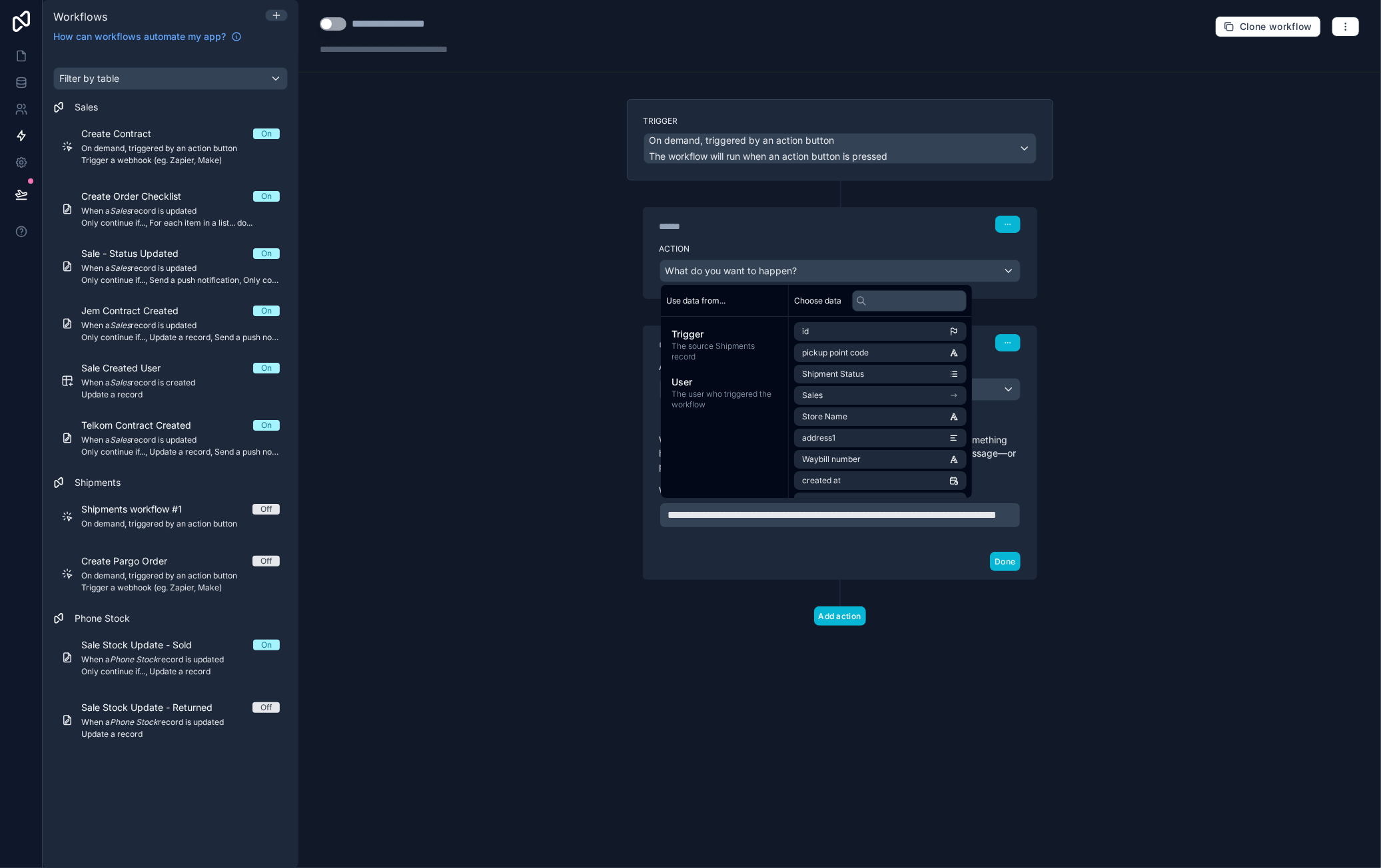
click at [1099, 545] on div "**********" at bounding box center [839, 434] width 1082 height 868
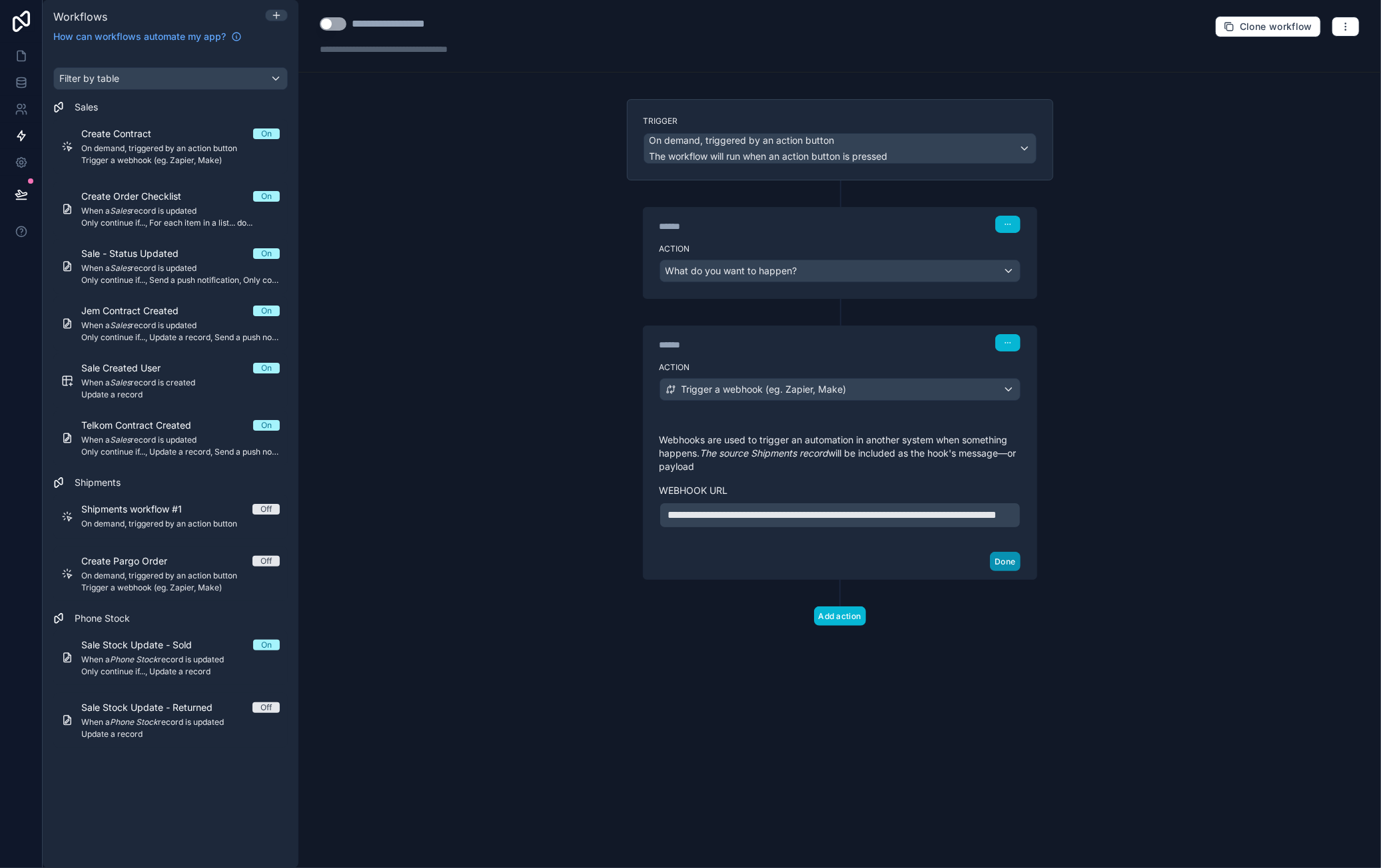
drag, startPoint x: 1007, startPoint y: 579, endPoint x: 1020, endPoint y: 579, distance: 13.0
click at [1007, 571] on button "Done" at bounding box center [1005, 562] width 30 height 20
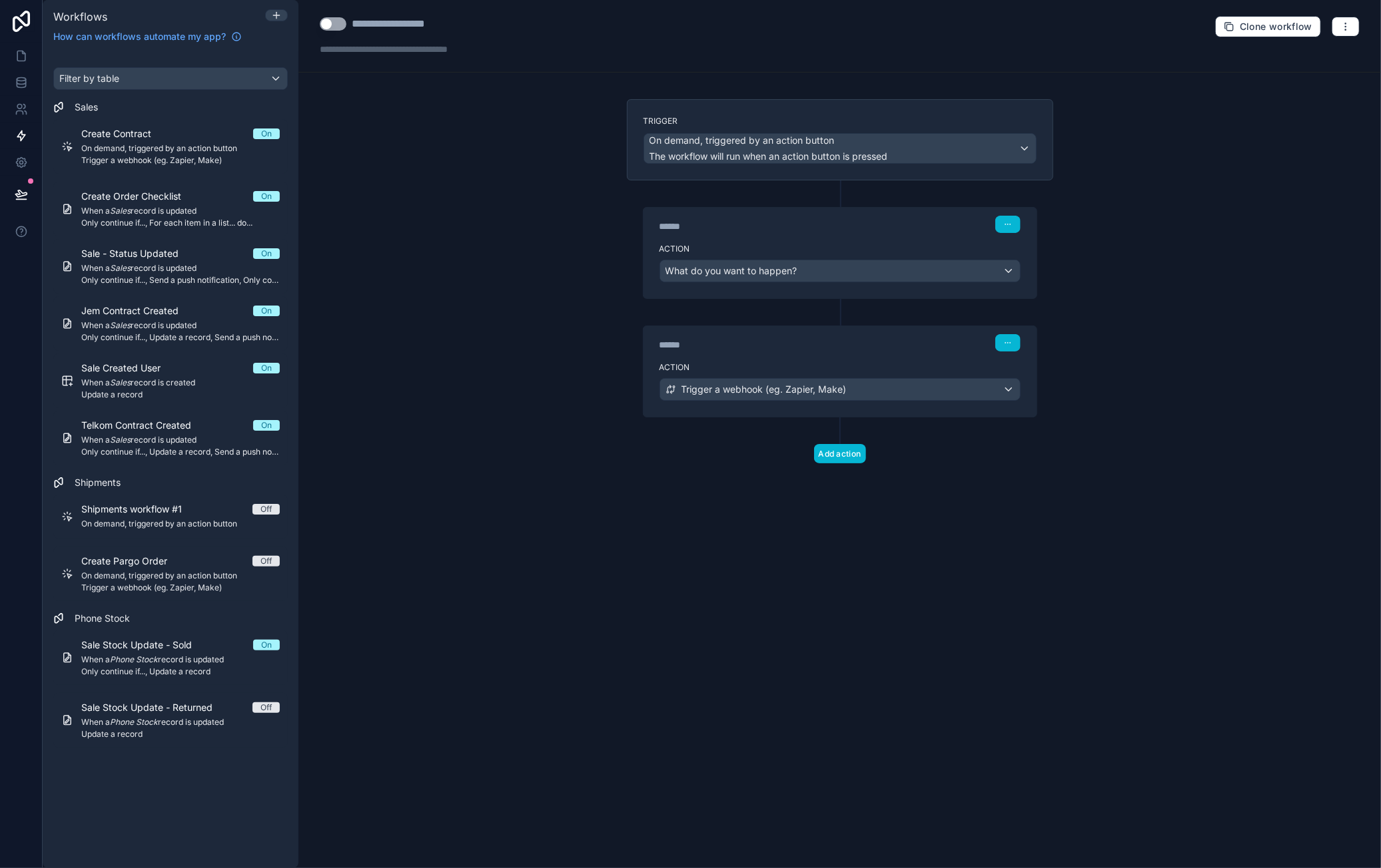
click at [340, 27] on button "Use setting" at bounding box center [333, 23] width 27 height 13
click at [897, 380] on div "Trigger a webhook (eg. Zapier, Make)" at bounding box center [840, 389] width 360 height 21
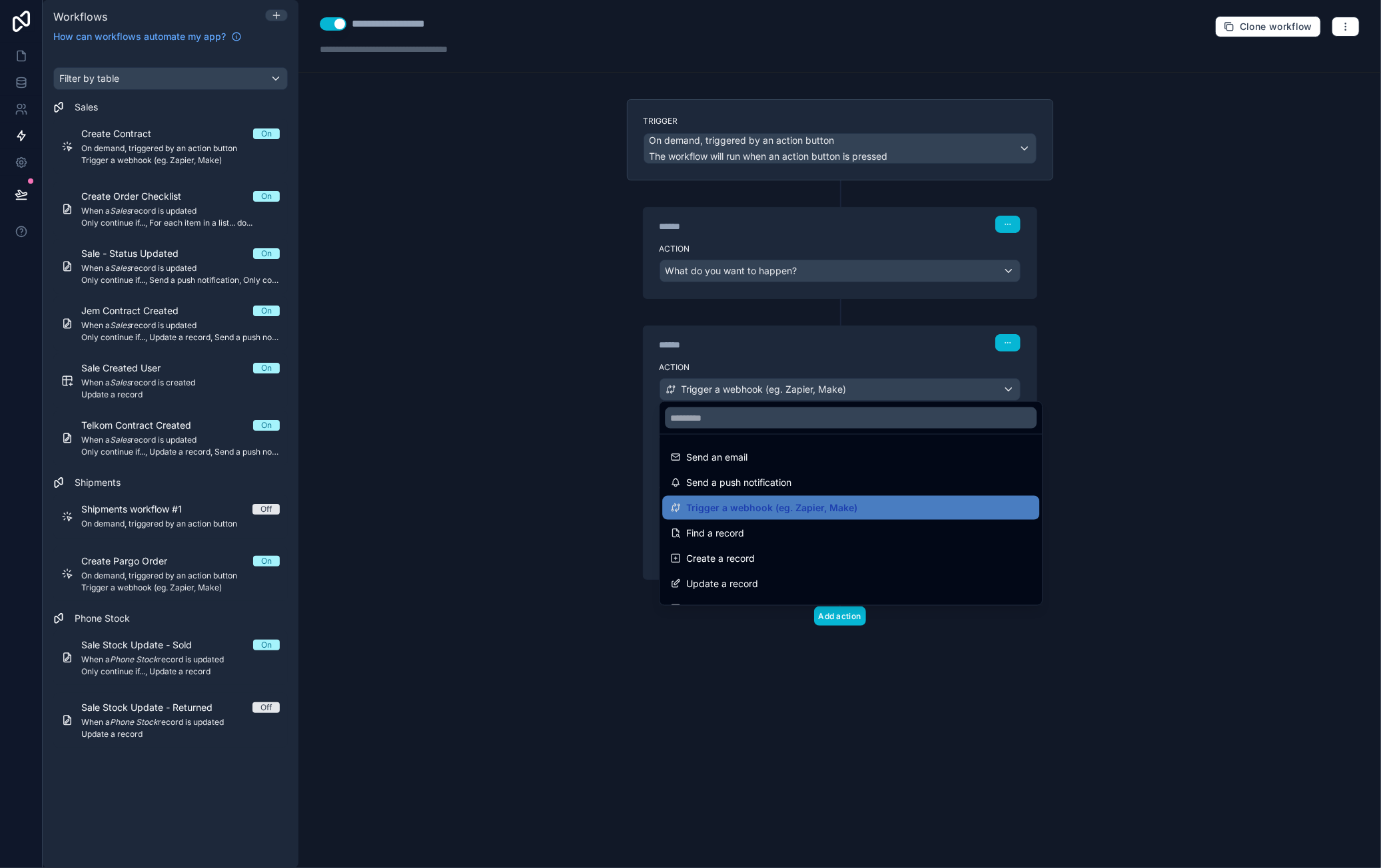
click at [932, 341] on div at bounding box center [690, 434] width 1381 height 868
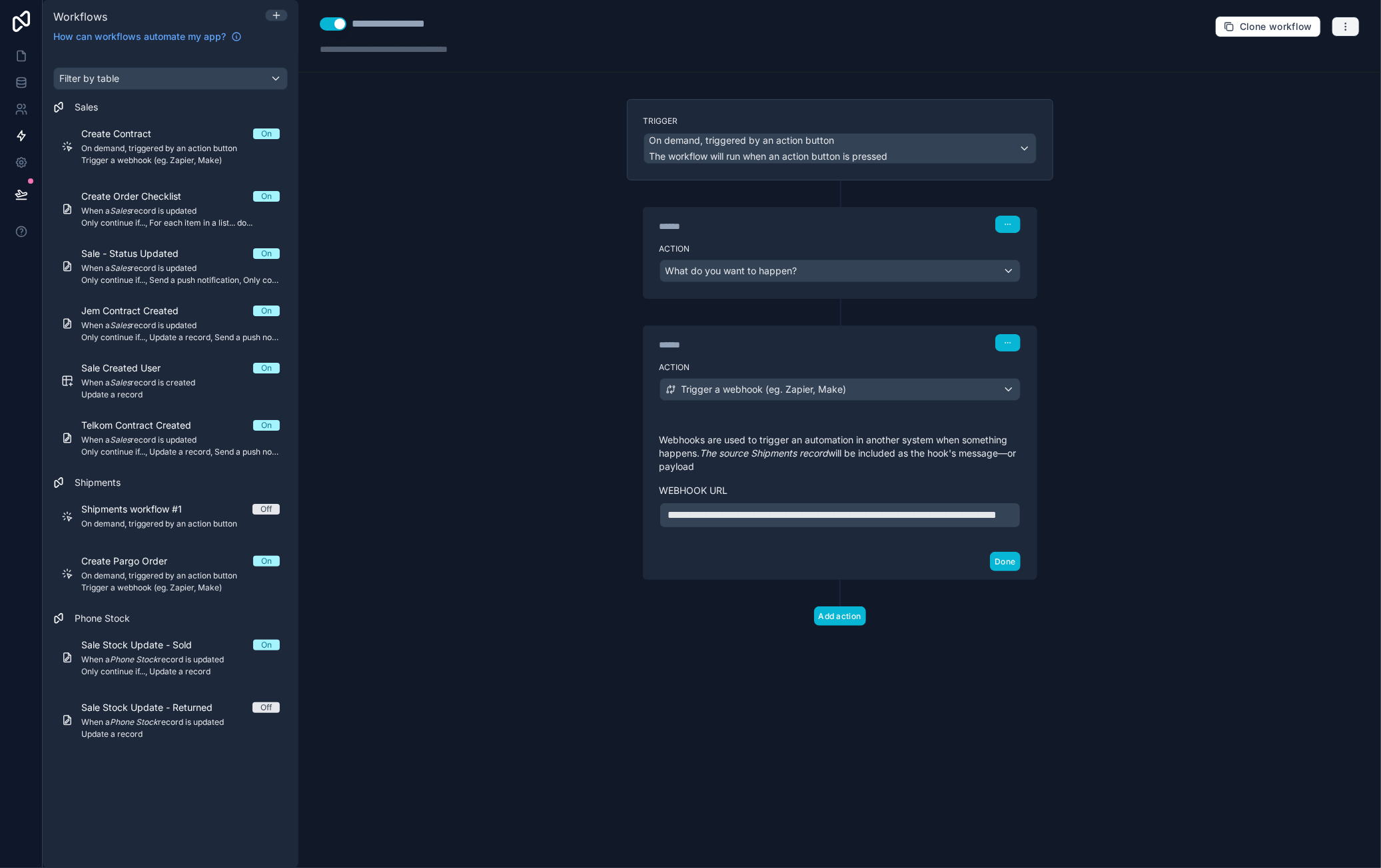
click at [1351, 29] on button "button" at bounding box center [1346, 27] width 28 height 20
click at [1293, 80] on span "Run history" at bounding box center [1311, 79] width 64 height 11
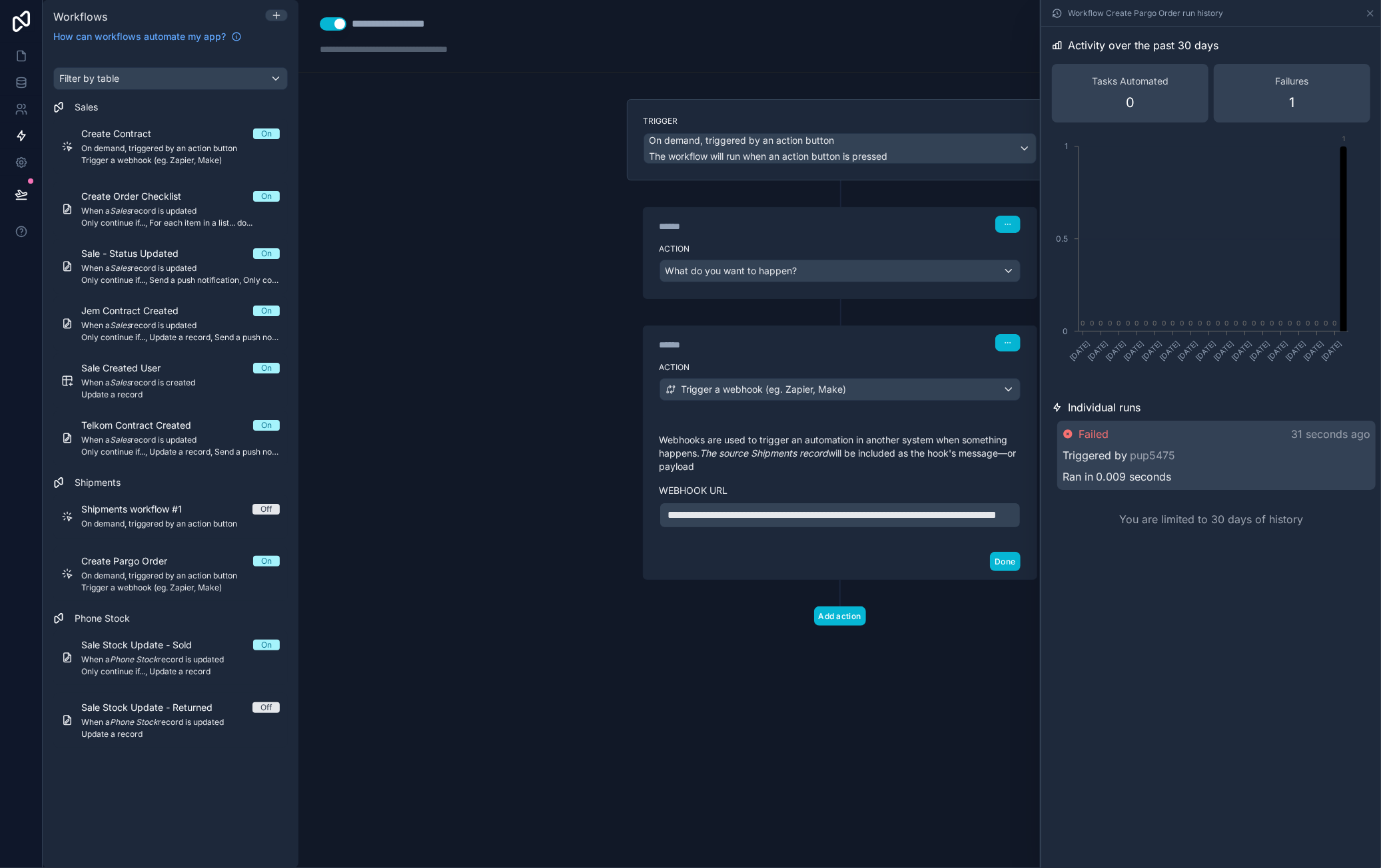
click at [1206, 448] on div "Triggered by pup5475" at bounding box center [1216, 455] width 308 height 16
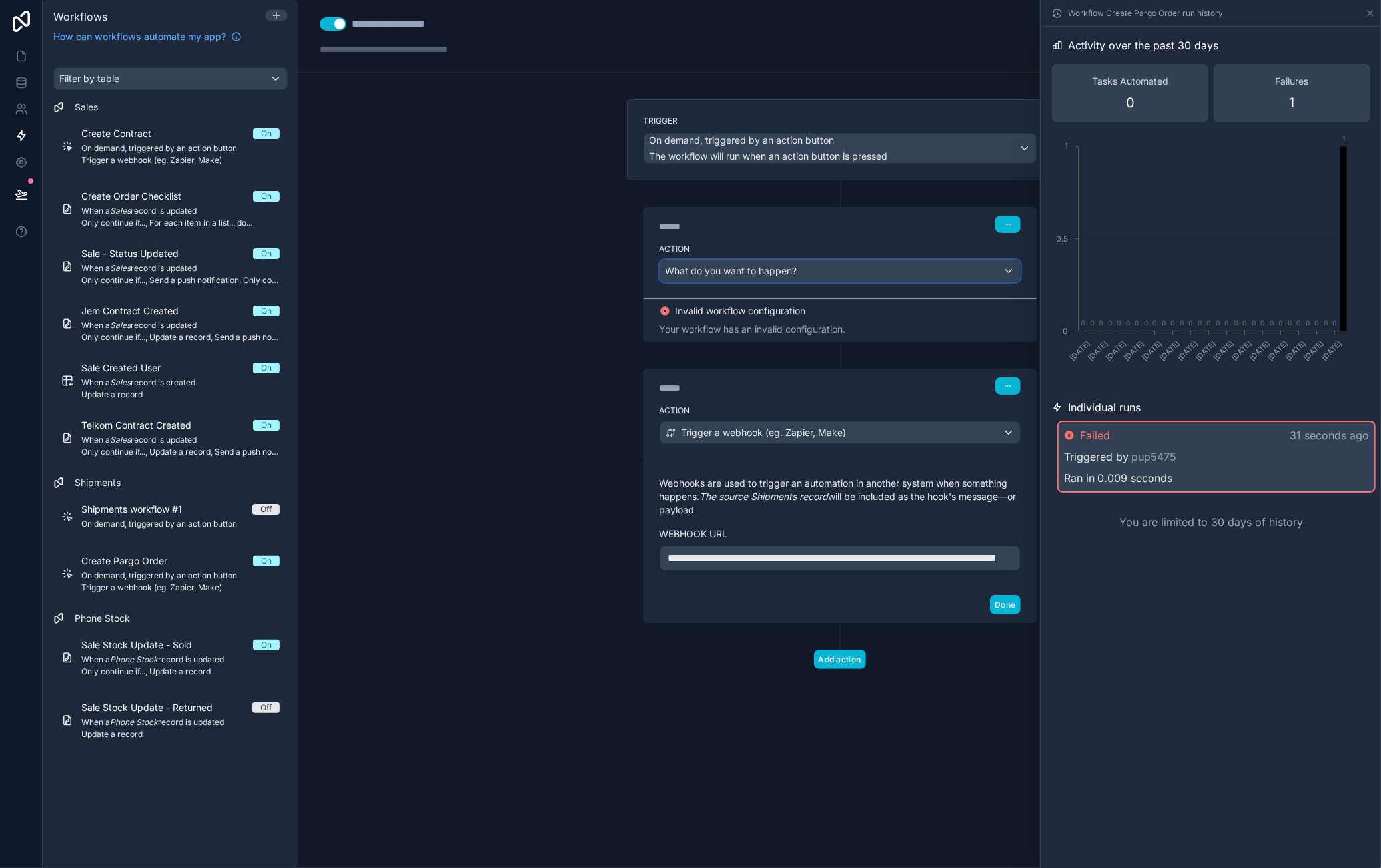
click at [839, 273] on div "What do you want to happen?" at bounding box center [840, 270] width 360 height 21
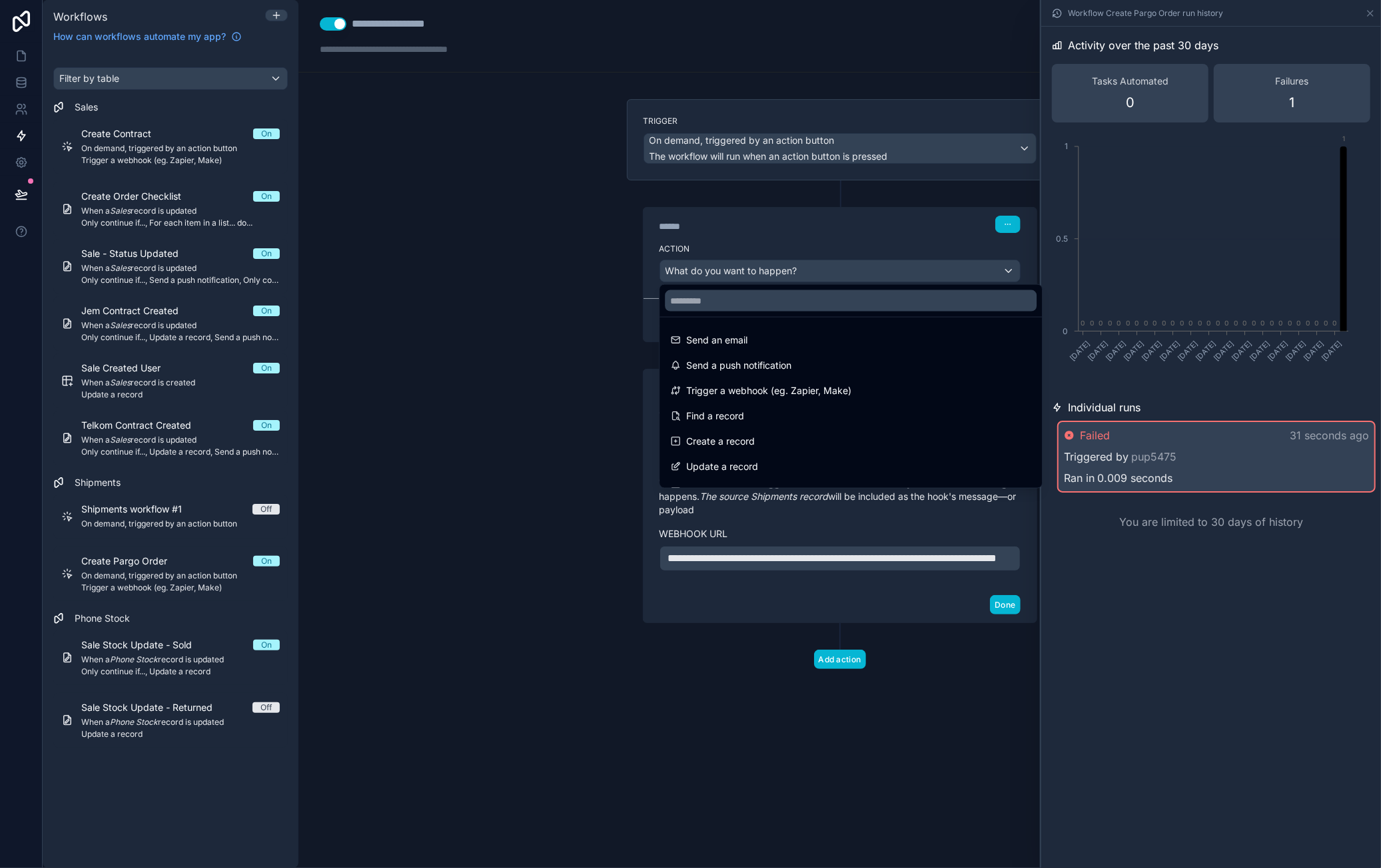
click at [828, 246] on div at bounding box center [690, 434] width 1381 height 868
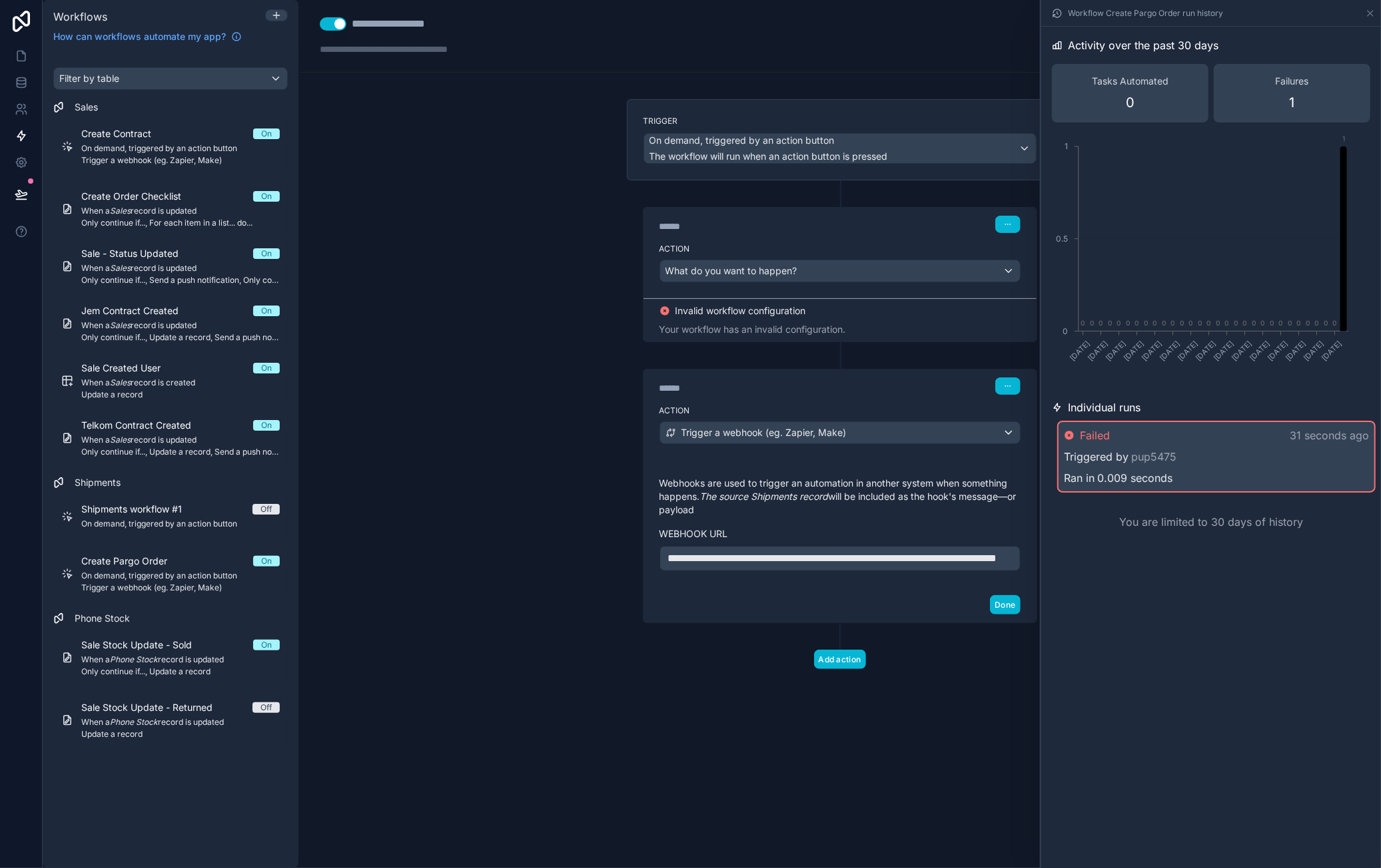
click at [569, 244] on div "**********" at bounding box center [839, 434] width 1082 height 868
click at [1372, 12] on icon at bounding box center [1370, 13] width 5 height 5
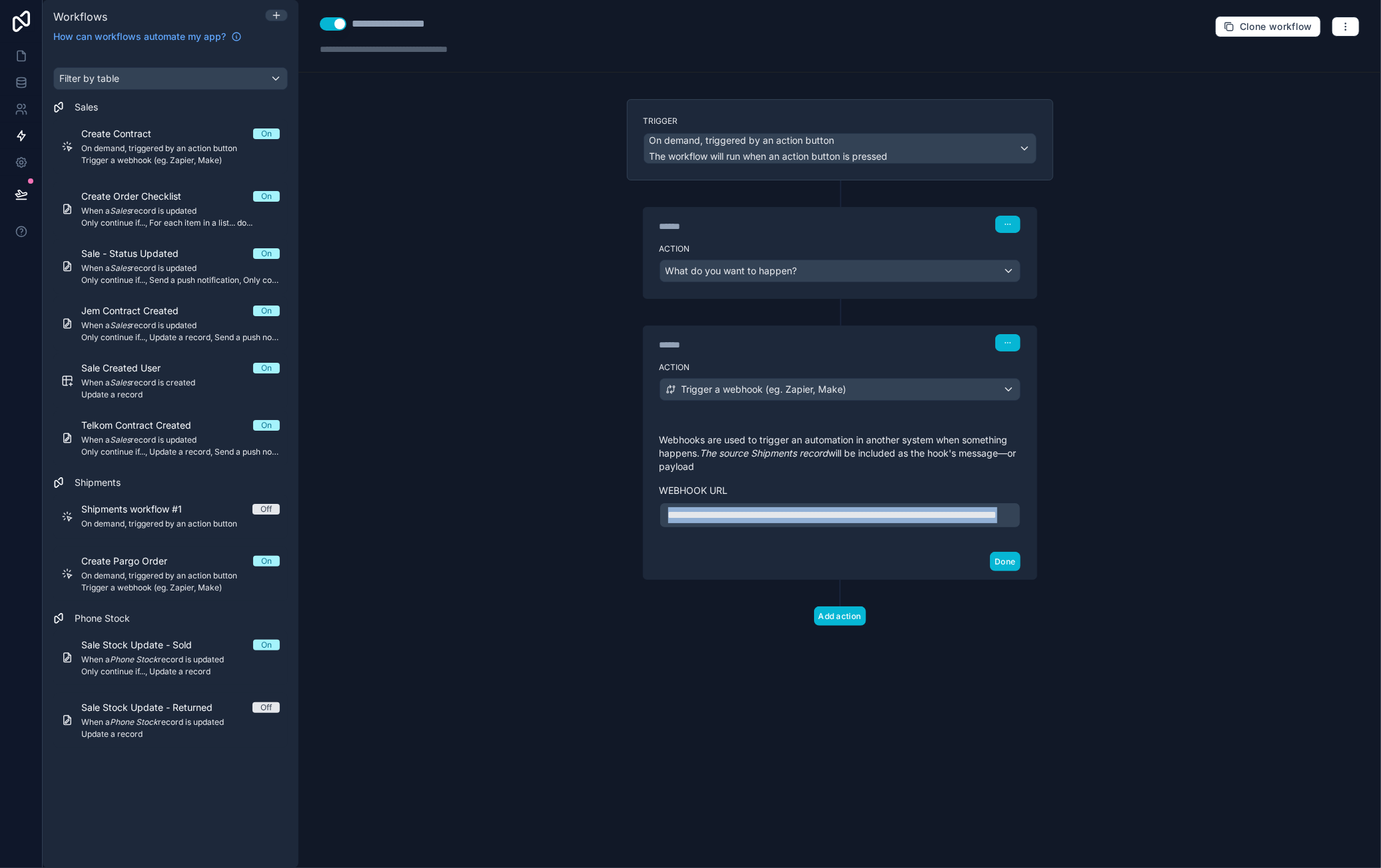
drag, startPoint x: 803, startPoint y: 526, endPoint x: 552, endPoint y: 480, distance: 255.2
click at [552, 480] on div "**********" at bounding box center [839, 434] width 1082 height 868
copy span "**********"
click at [856, 270] on div "What do you want to happen?" at bounding box center [840, 270] width 360 height 21
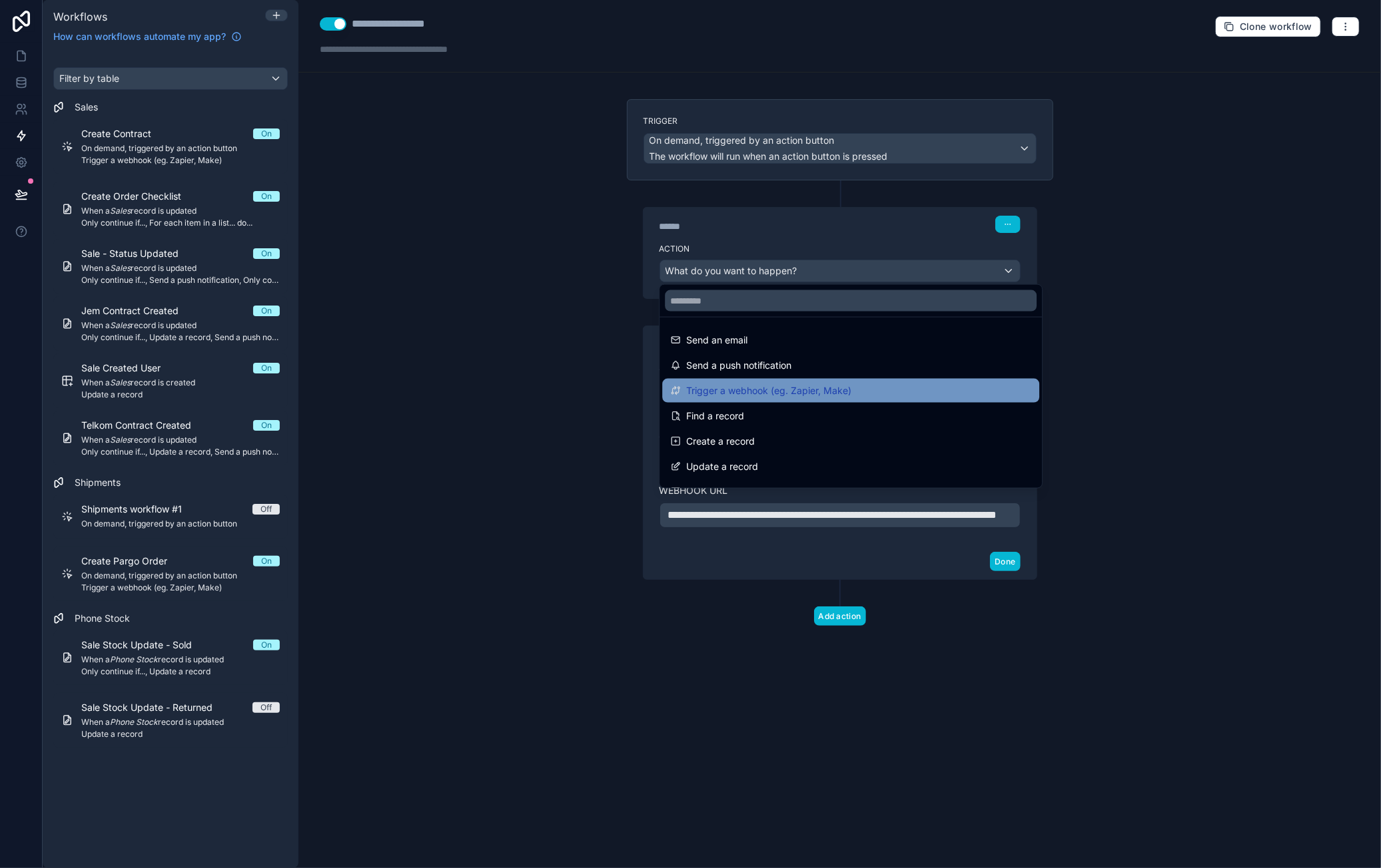
click at [815, 383] on span "Trigger a webhook (eg. Zapier, Make)" at bounding box center [768, 391] width 165 height 16
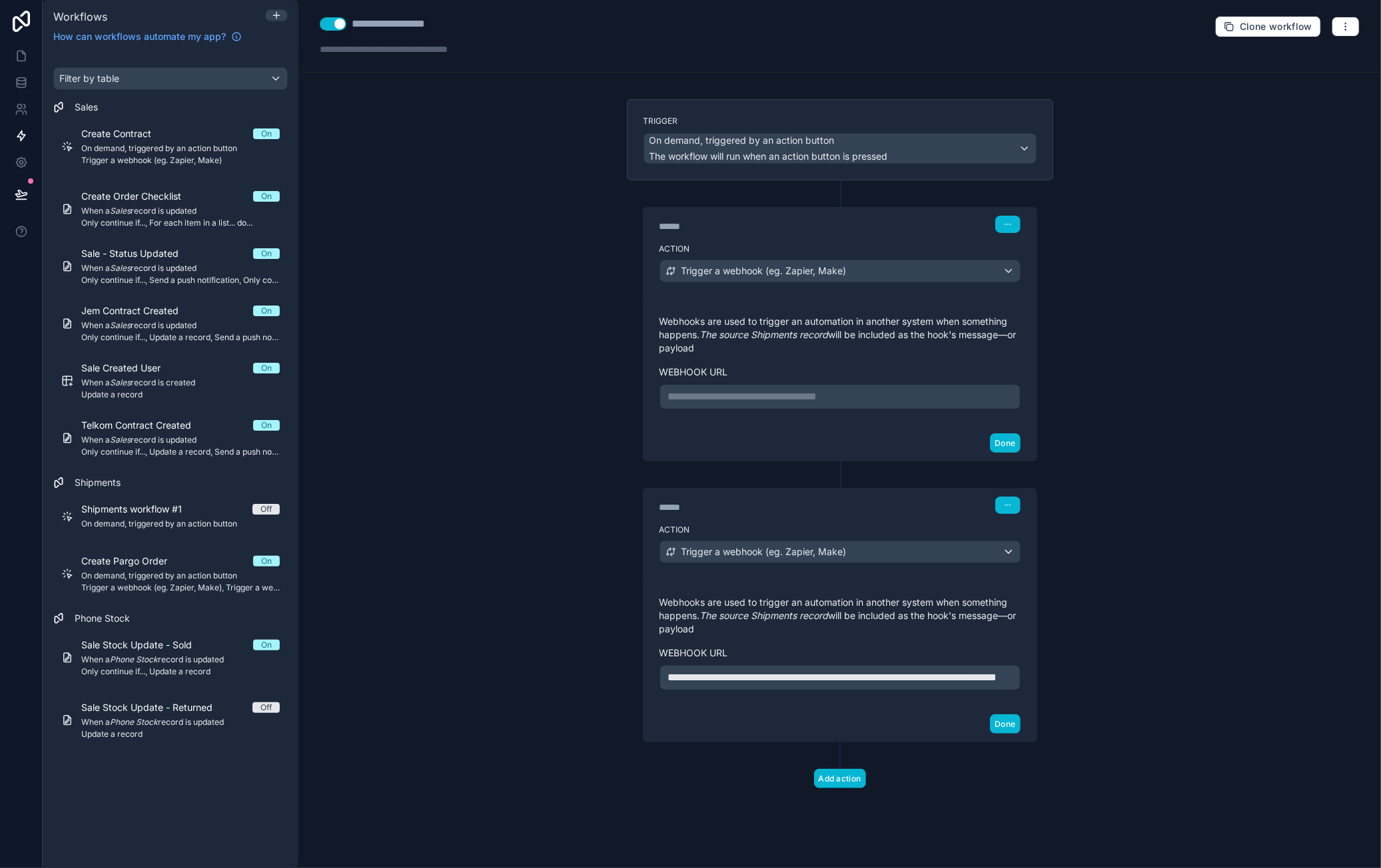
click at [776, 389] on p "**********" at bounding box center [840, 397] width 344 height 16
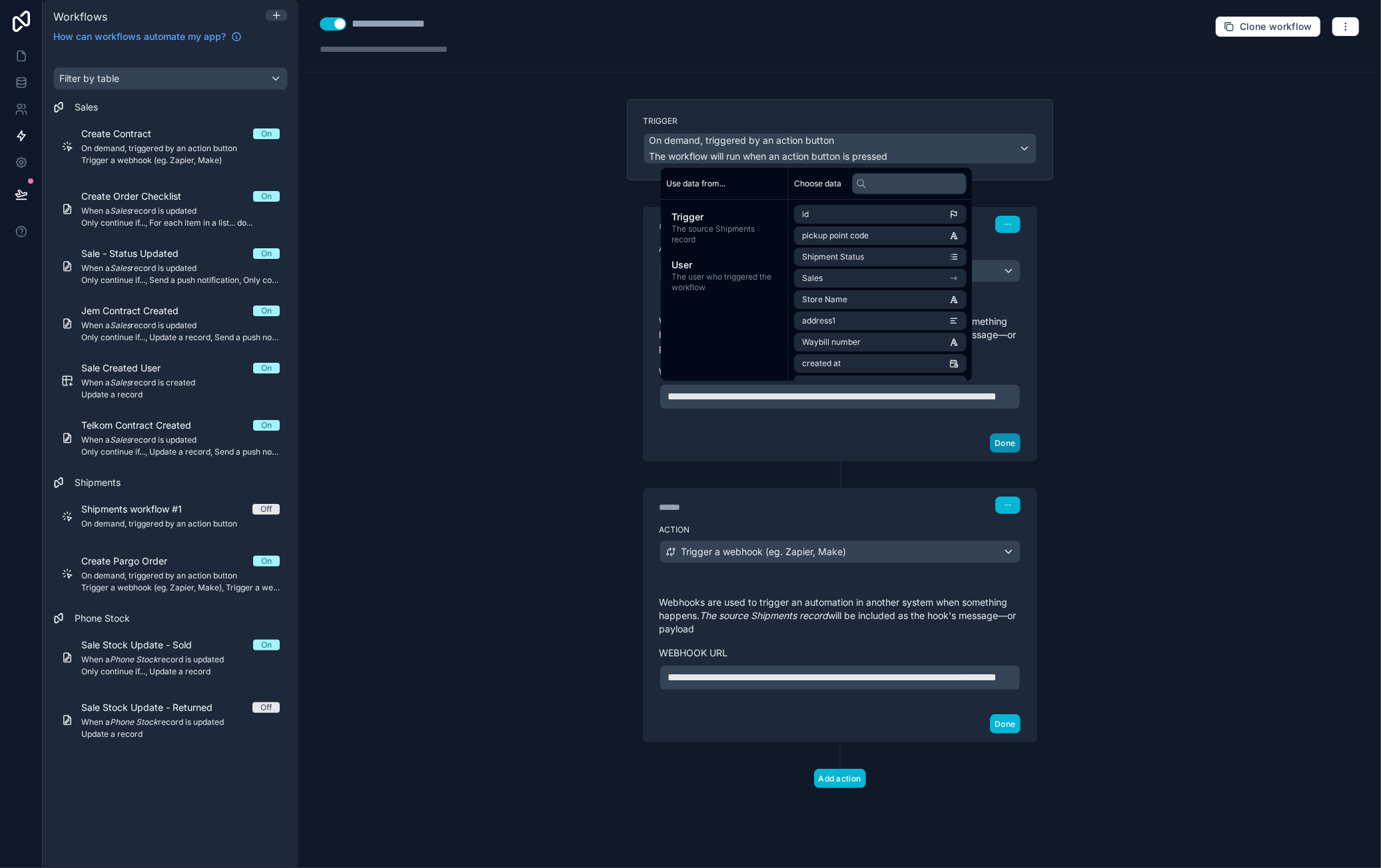
click at [1004, 453] on button "Done" at bounding box center [1005, 443] width 30 height 20
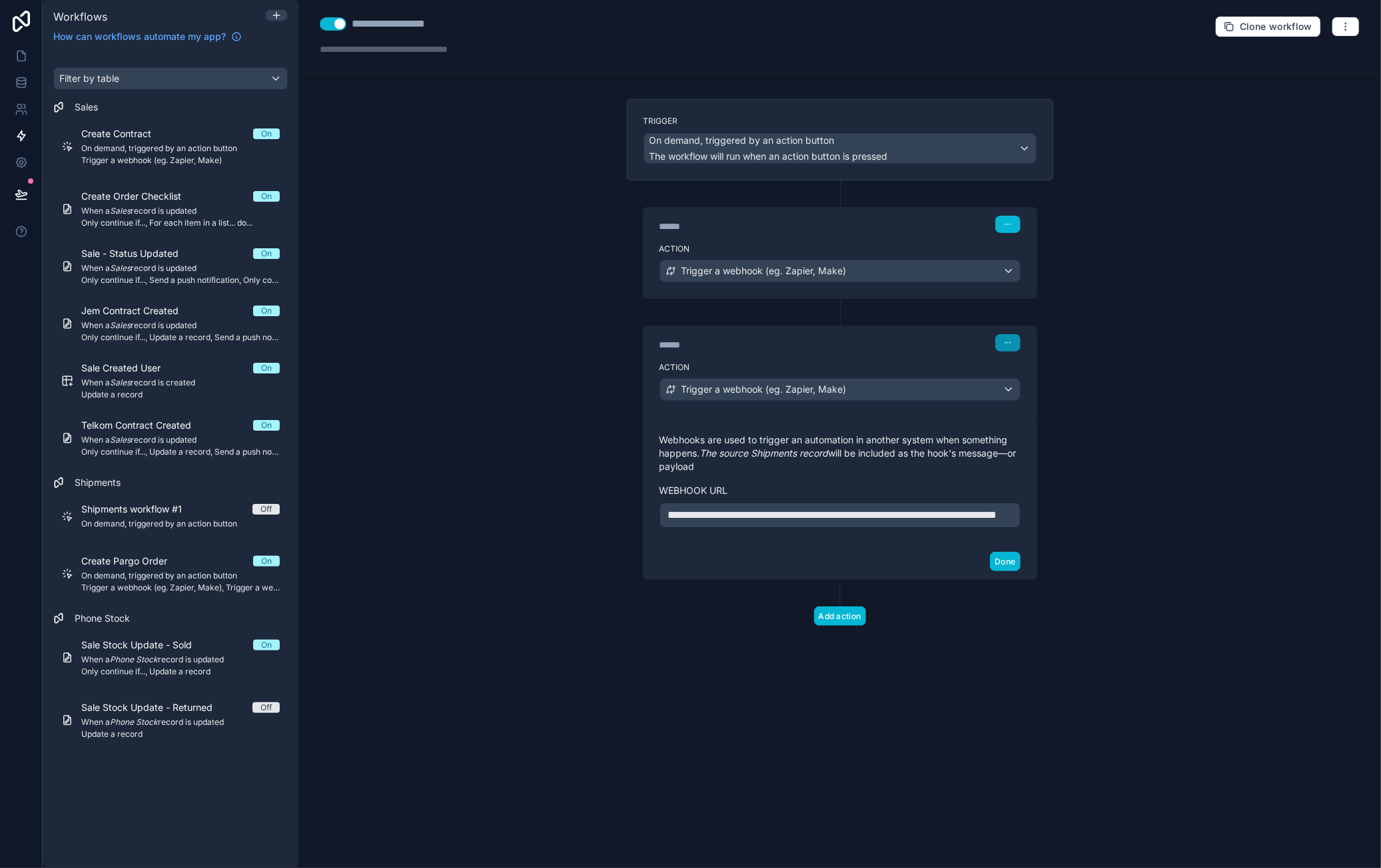
click at [1007, 343] on icon "button" at bounding box center [1007, 343] width 8 height 8
click at [1047, 388] on button "Delete" at bounding box center [1040, 391] width 91 height 21
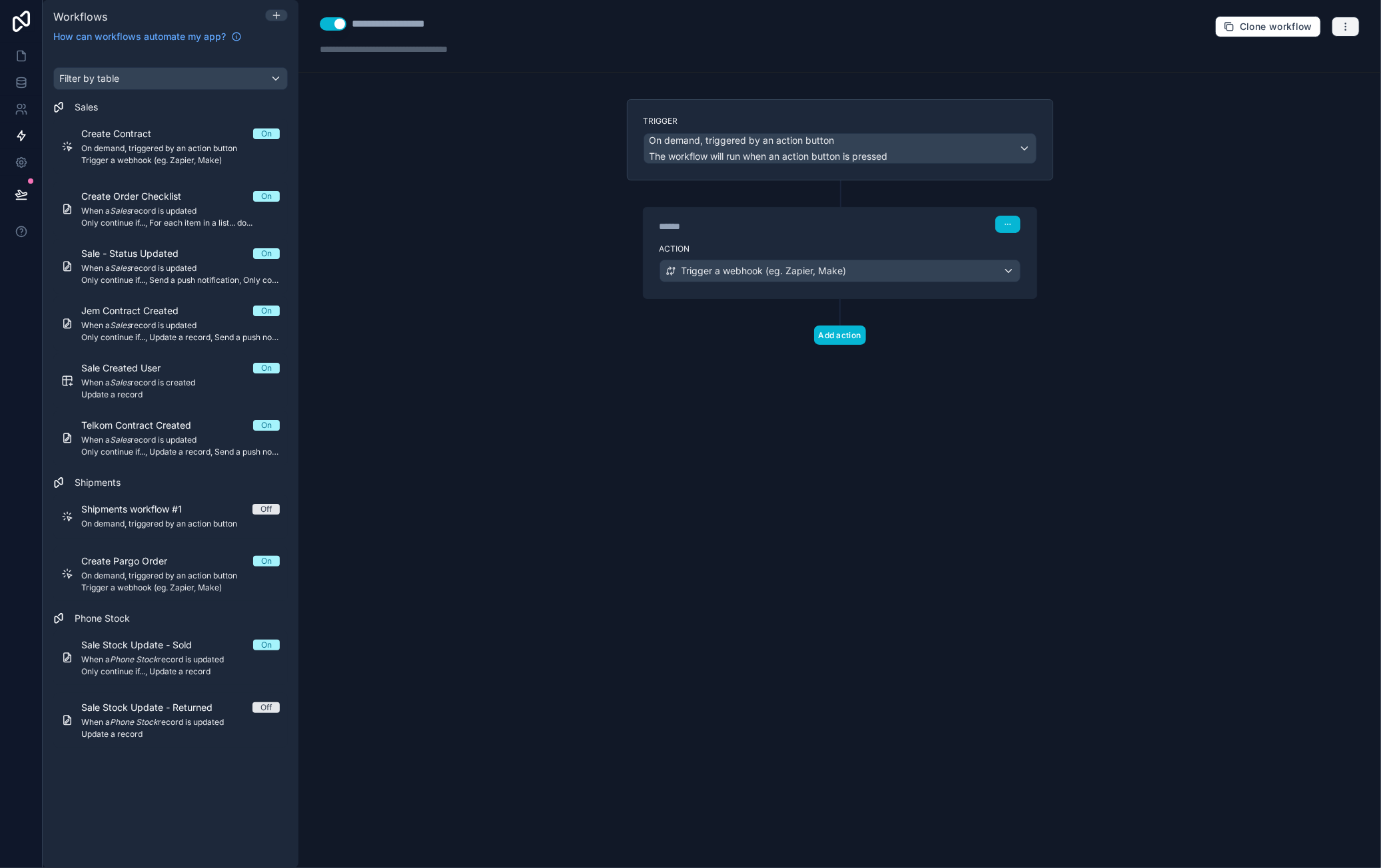
click at [1347, 28] on icon "button" at bounding box center [1346, 27] width 11 height 11
click at [1312, 74] on span "Run history" at bounding box center [1311, 79] width 64 height 11
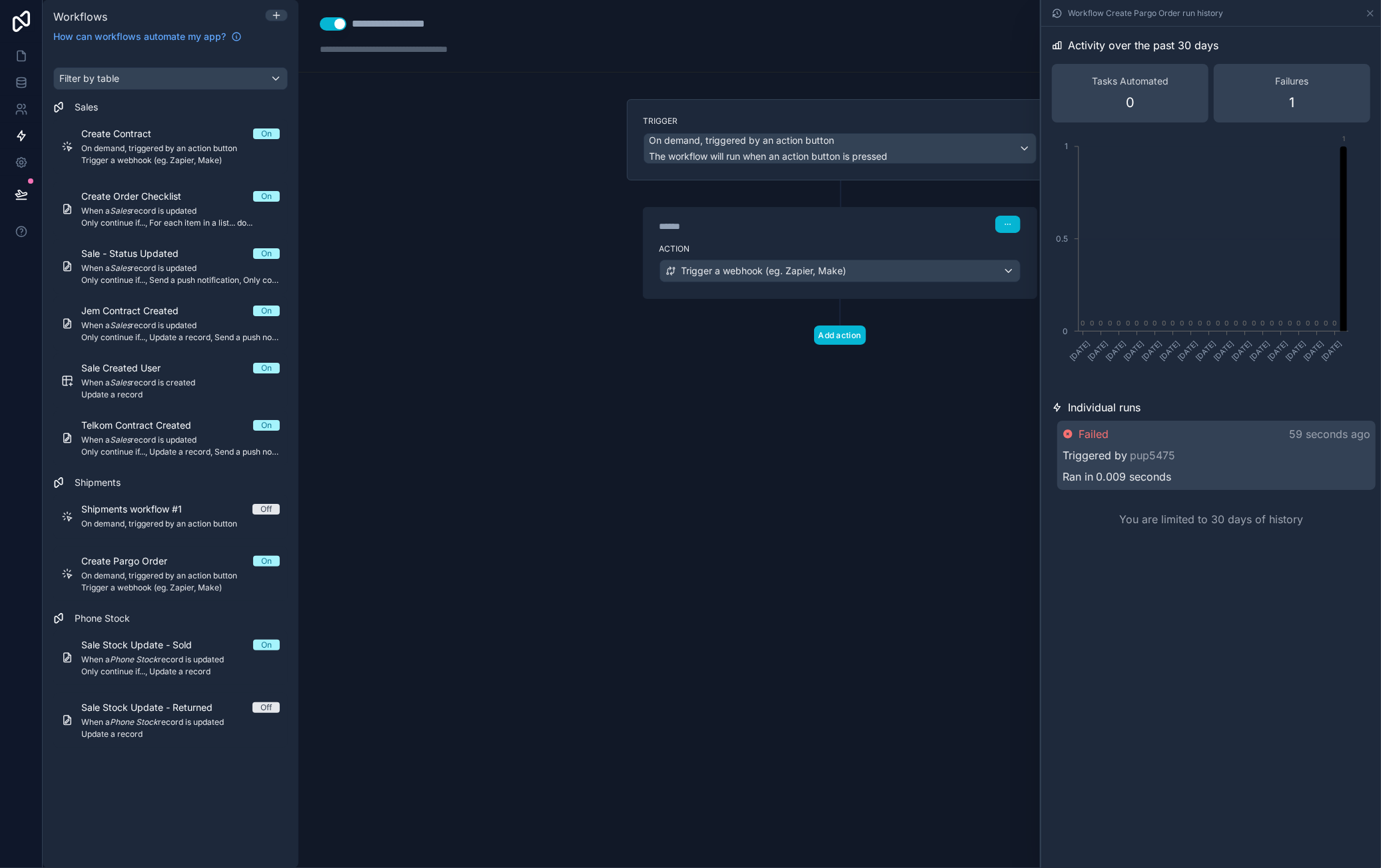
click at [1362, 20] on div "Workflow Create Pargo Order run history" at bounding box center [1211, 13] width 329 height 26
click at [1371, 16] on icon at bounding box center [1370, 13] width 11 height 11
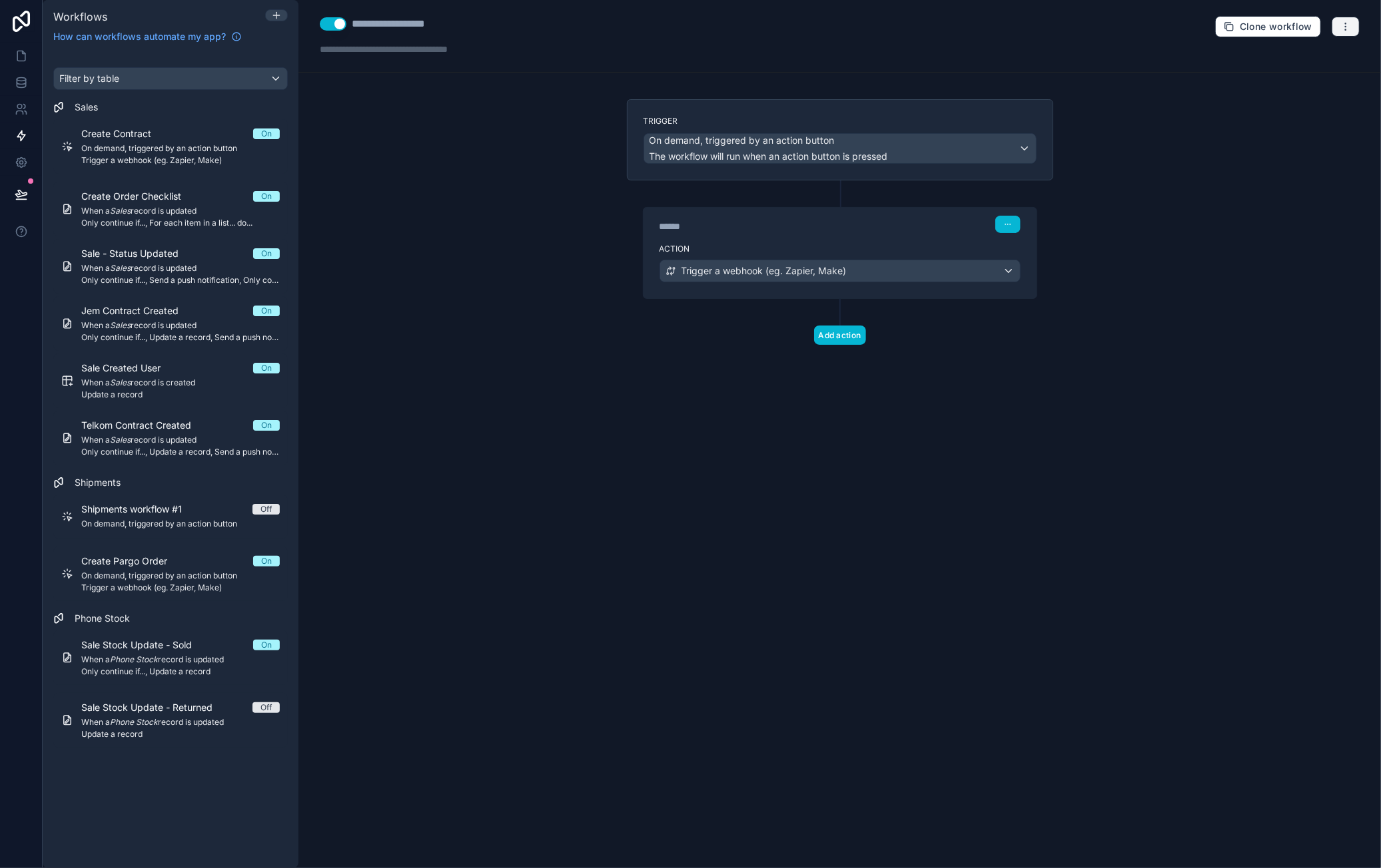
click at [1348, 27] on icon "button" at bounding box center [1346, 27] width 11 height 11
click at [1301, 51] on button "Test workflow" at bounding box center [1300, 57] width 96 height 21
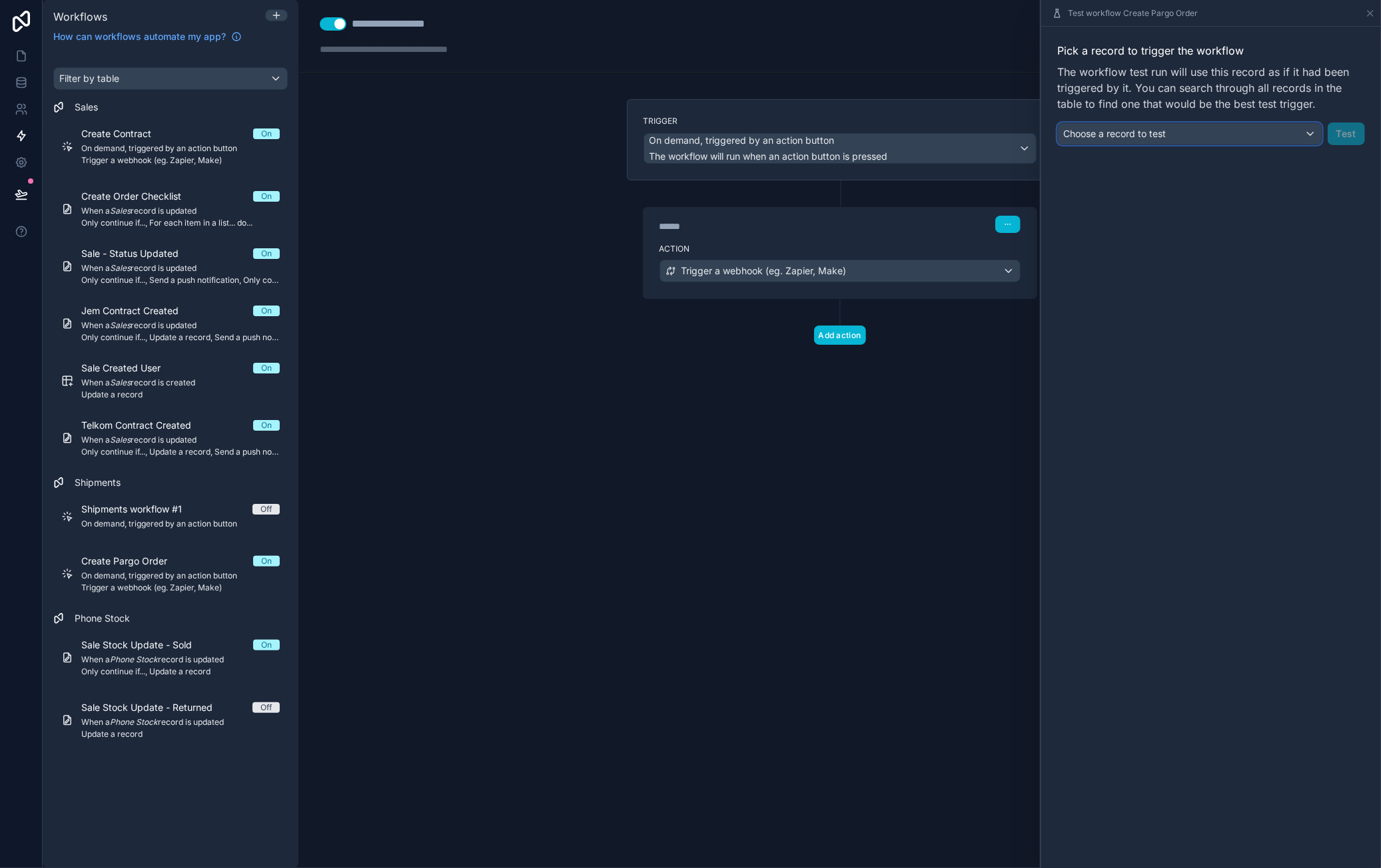
click at [1194, 131] on div "Choose a record to test" at bounding box center [1190, 134] width 264 height 21
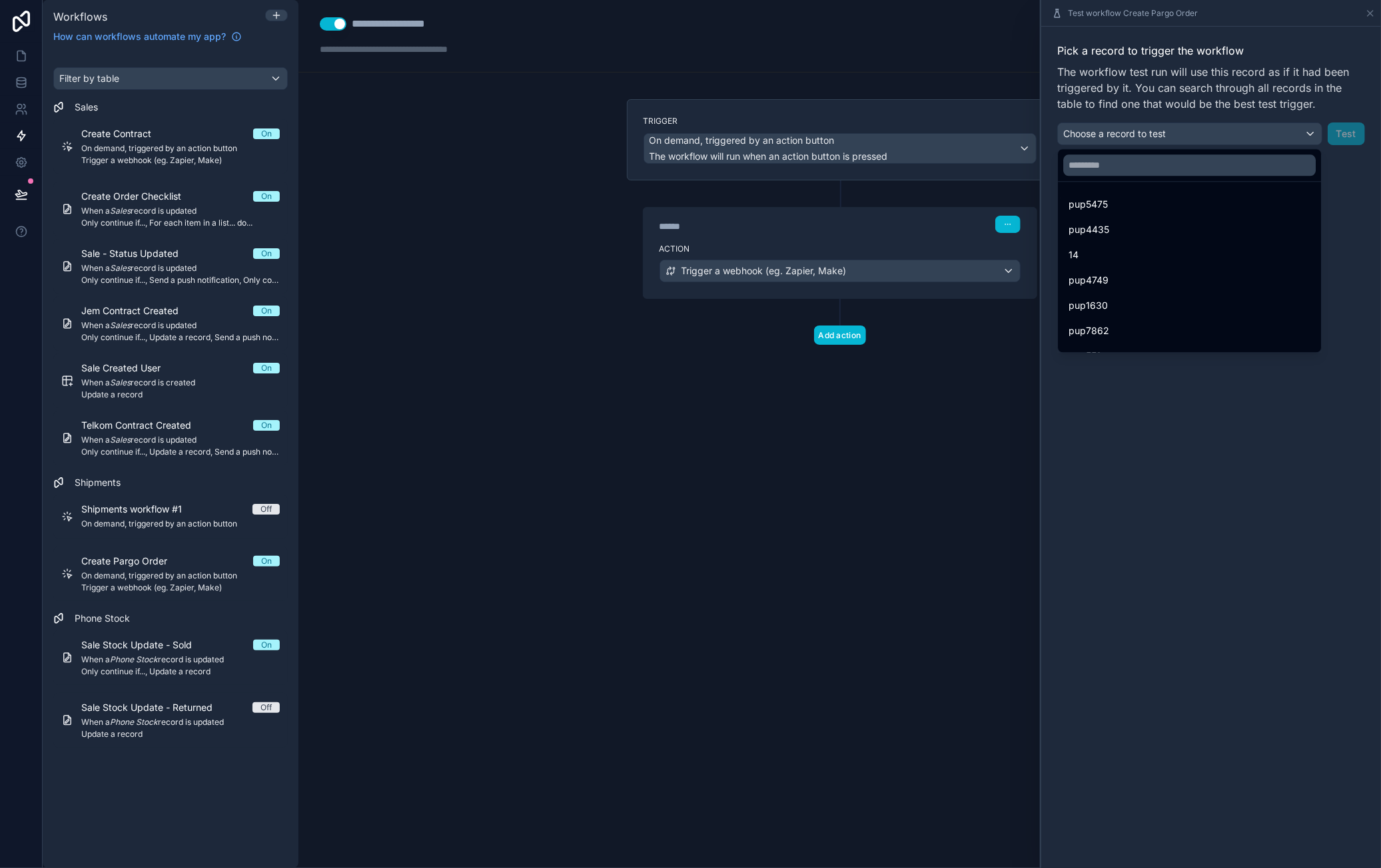
drag, startPoint x: 1174, startPoint y: 209, endPoint x: 1190, endPoint y: 211, distance: 16.1
click at [1174, 209] on div "pup5475" at bounding box center [1189, 204] width 241 height 16
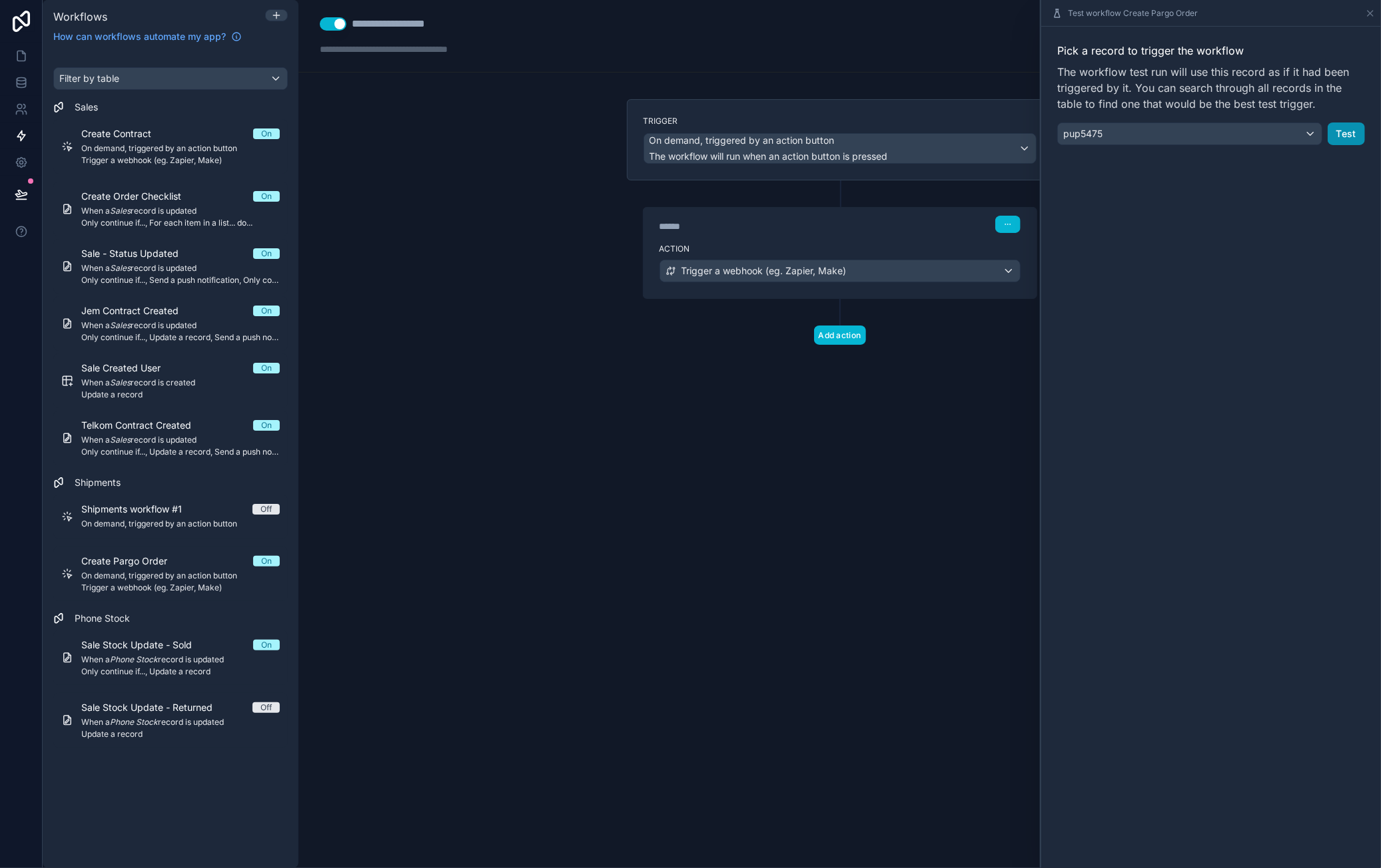
click at [1358, 133] on button "Test" at bounding box center [1347, 134] width 38 height 23
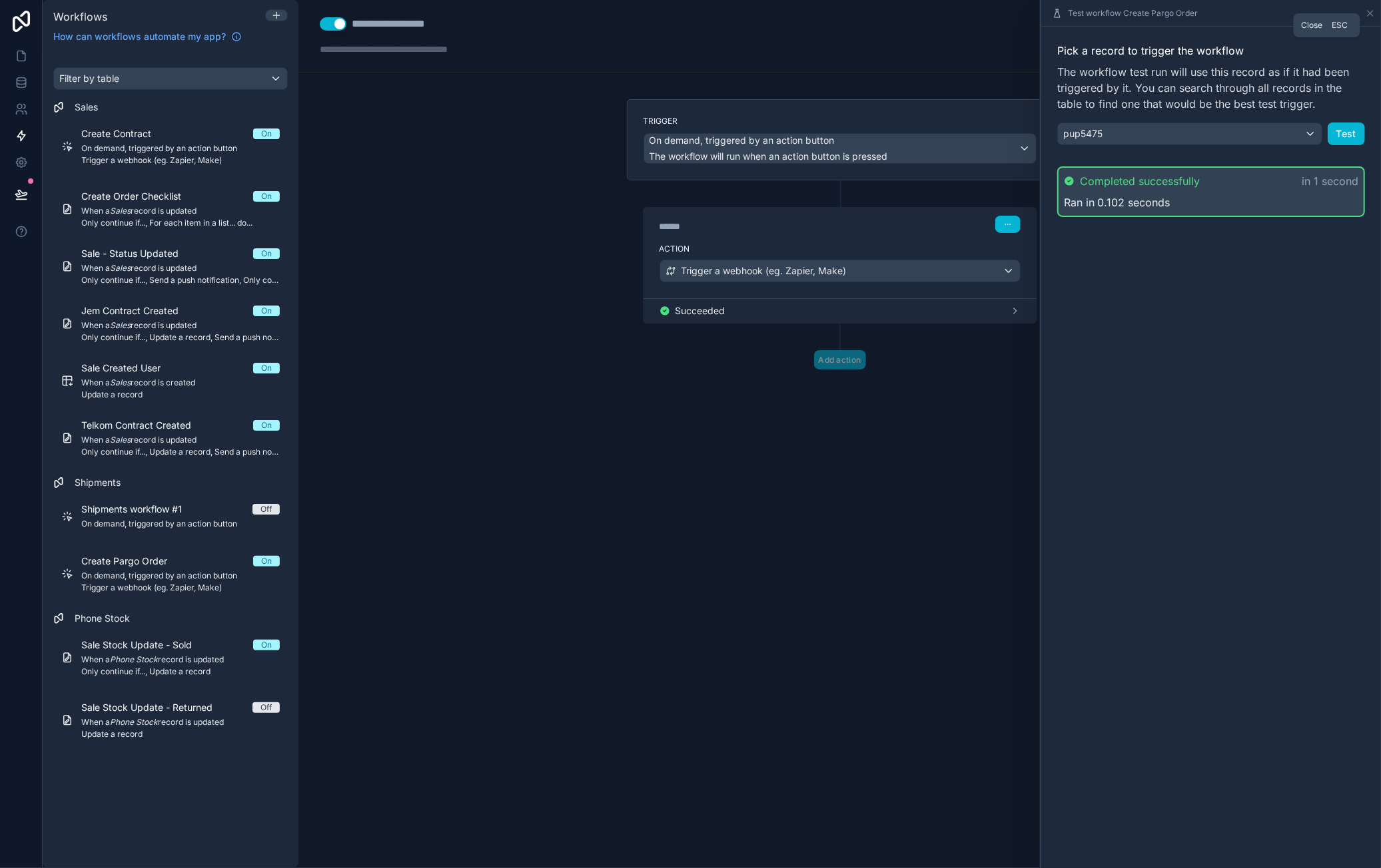
click at [1368, 16] on icon at bounding box center [1370, 13] width 11 height 11
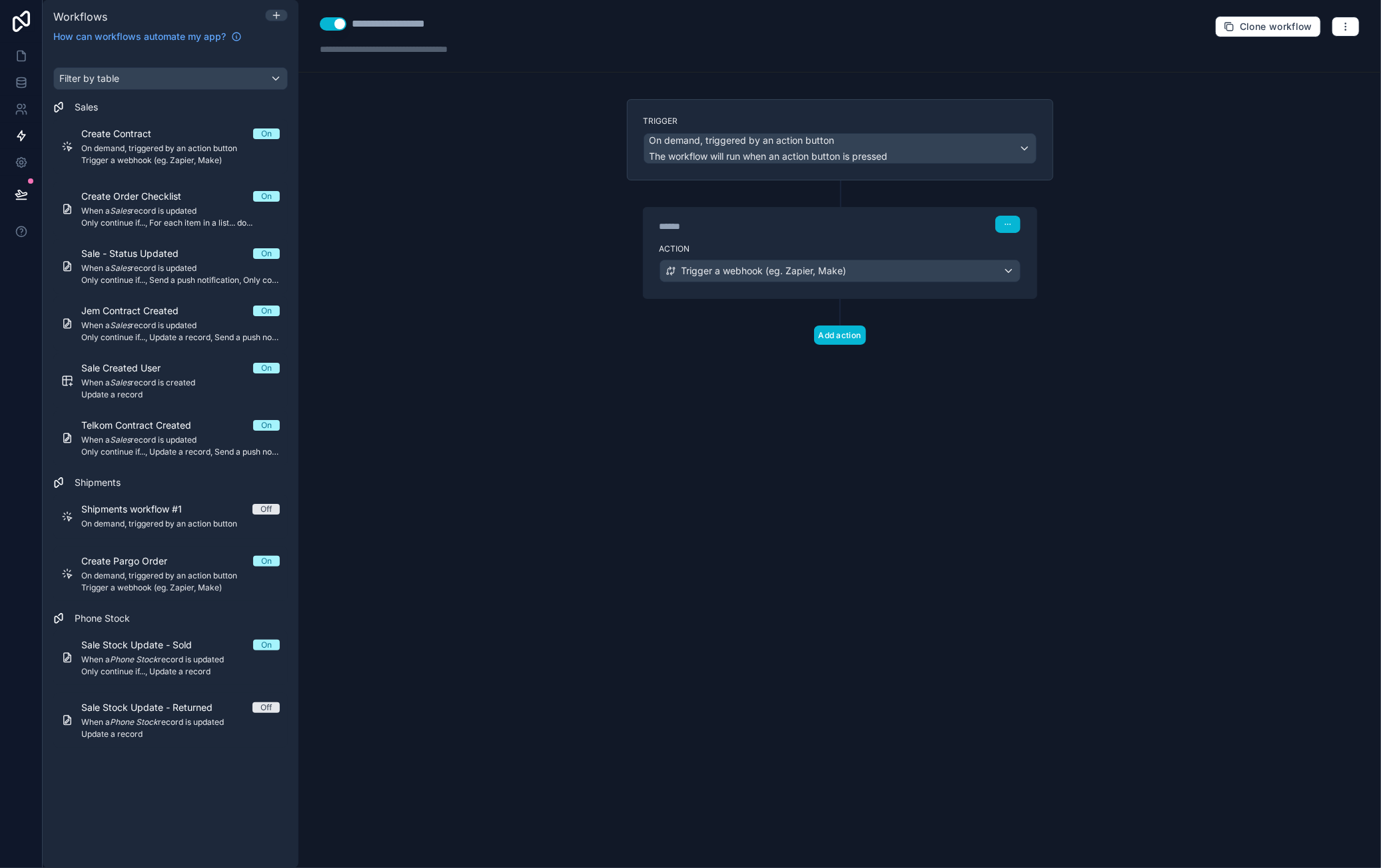
click at [1139, 377] on div "**********" at bounding box center [839, 434] width 1082 height 868
click at [1053, 420] on div "**********" at bounding box center [839, 434] width 1082 height 868
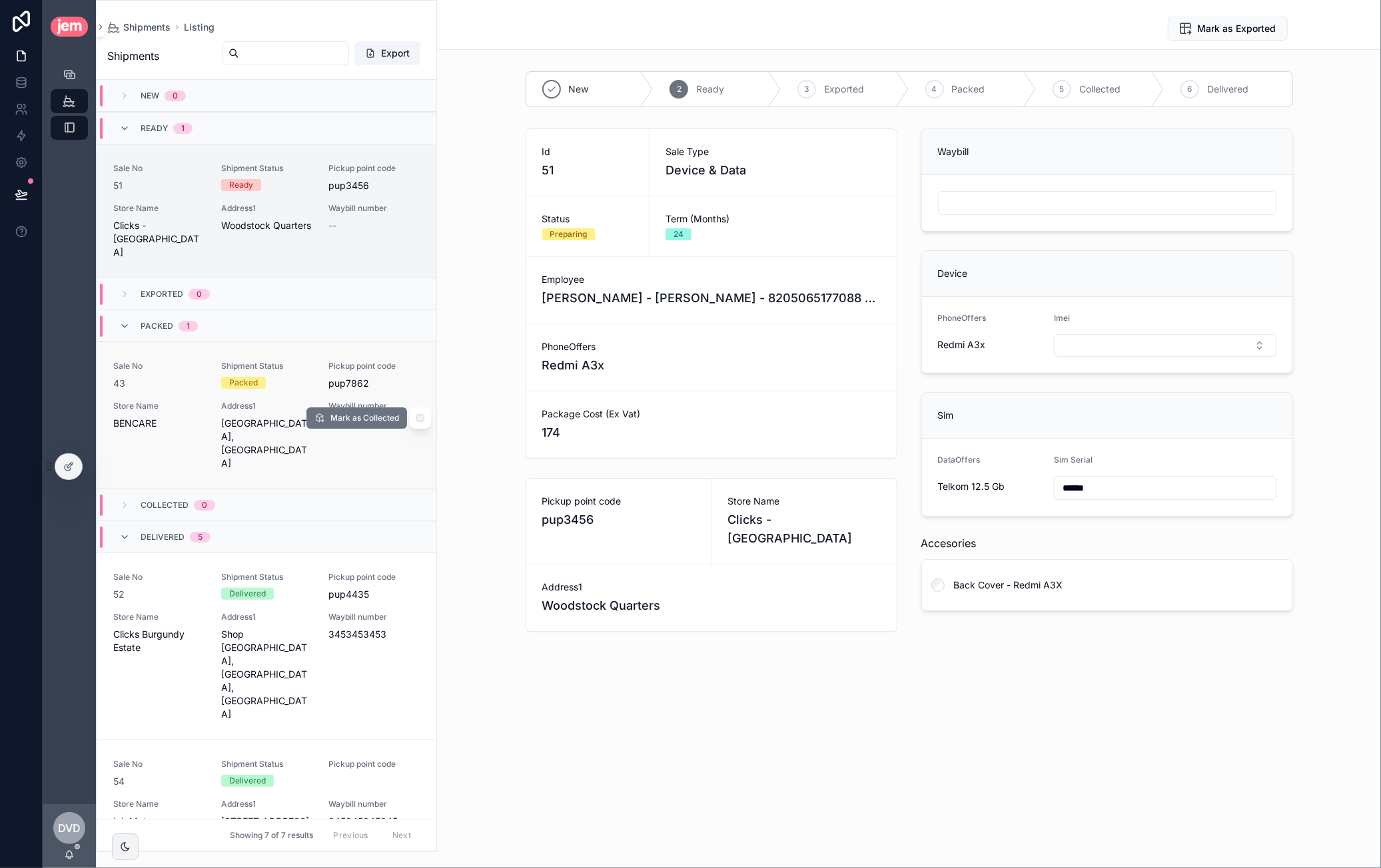
click at [301, 377] on div "Sale No 43 Shipment Status Packed Pickup point code pup7862 Store Name BENCARE …" at bounding box center [267, 416] width 307 height 109
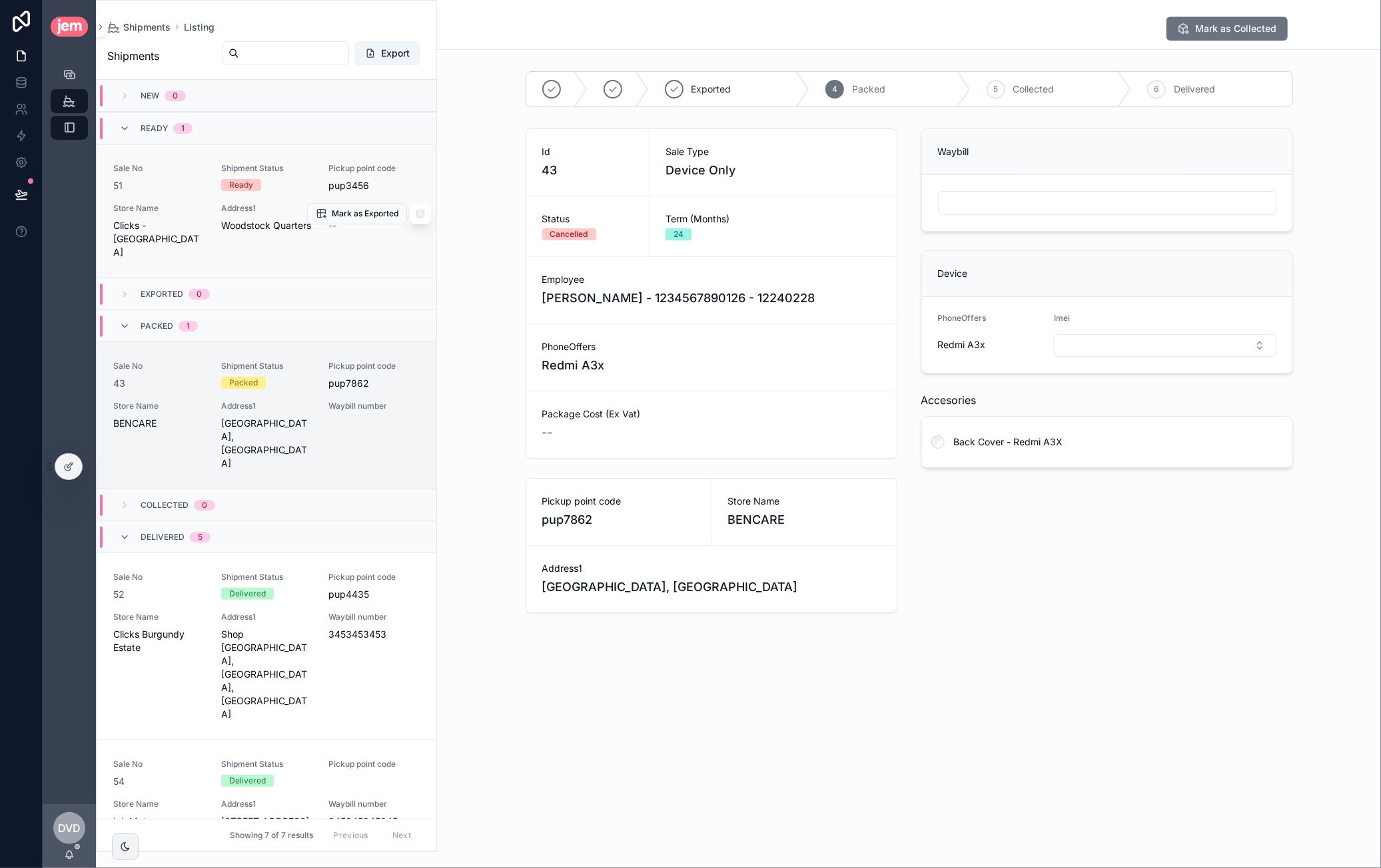
click at [301, 254] on link "Sale No 51 Shipment Status Ready Pickup point code pup3456 Store Name Clicks - …" at bounding box center [267, 210] width 339 height 134
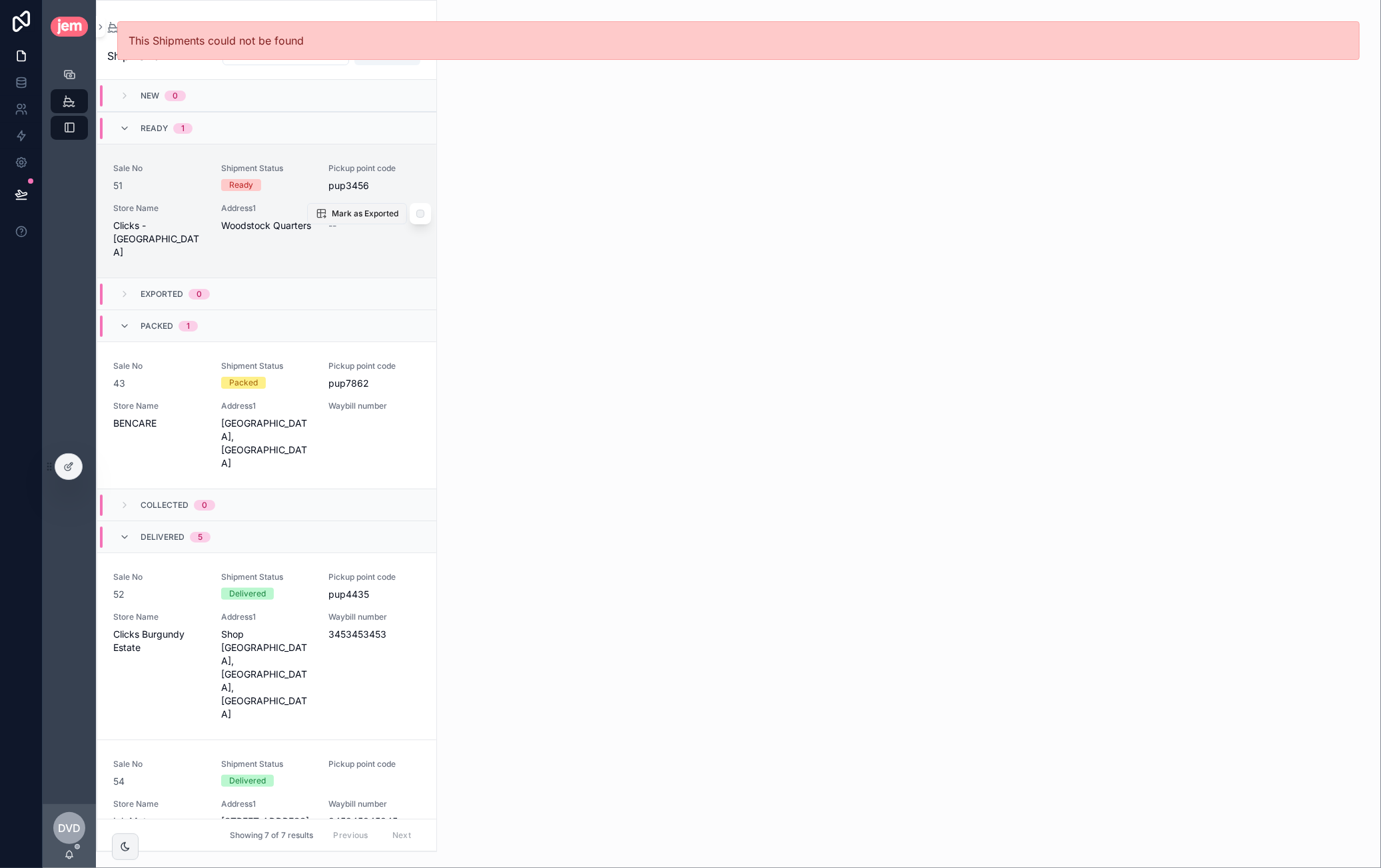
click at [361, 209] on span "Mark as Exported" at bounding box center [364, 214] width 66 height 11
drag, startPoint x: 70, startPoint y: 69, endPoint x: 77, endPoint y: 70, distance: 7.1
click at [70, 69] on icon "scrollable content" at bounding box center [69, 74] width 13 height 13
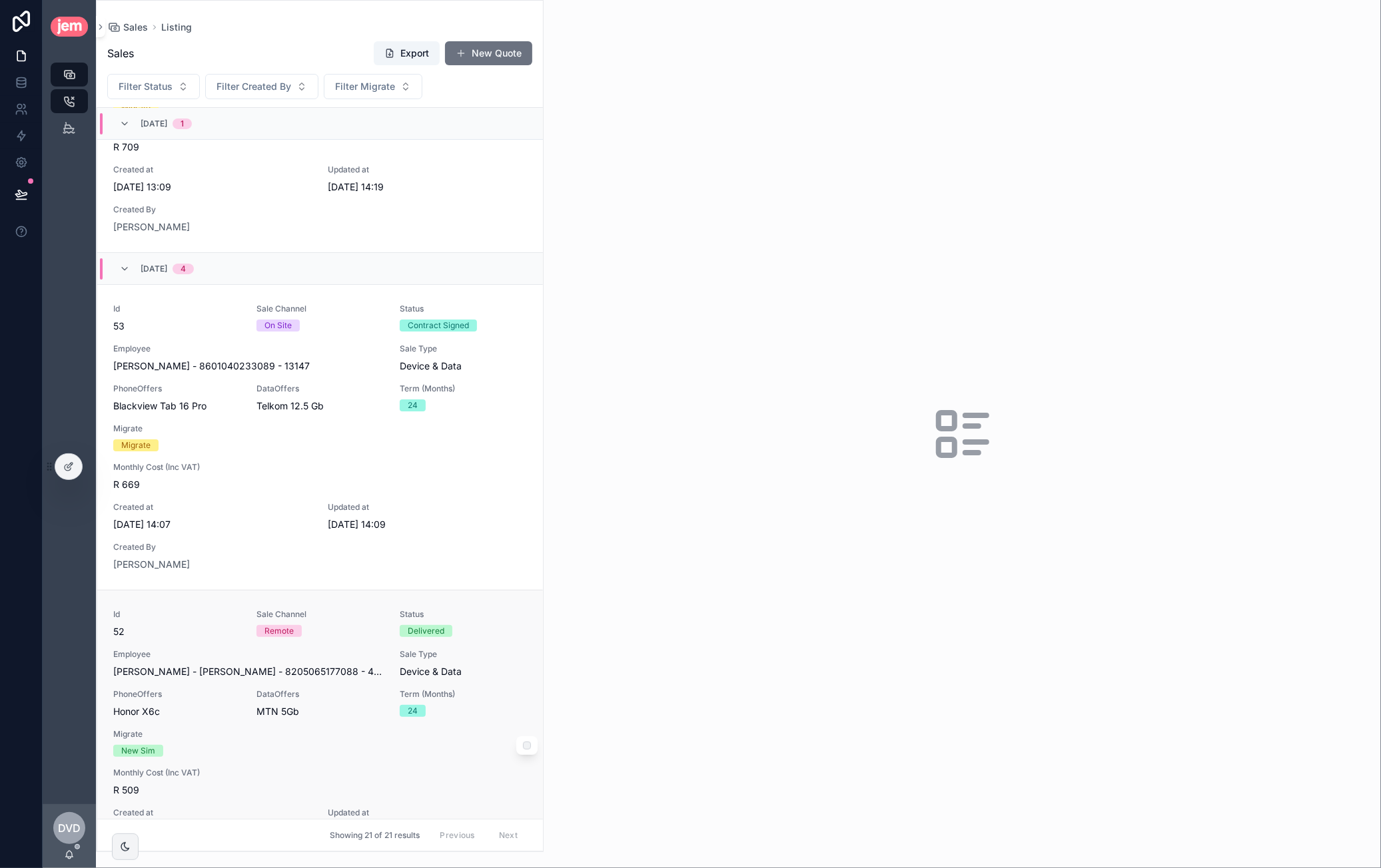
scroll to position [266, 0]
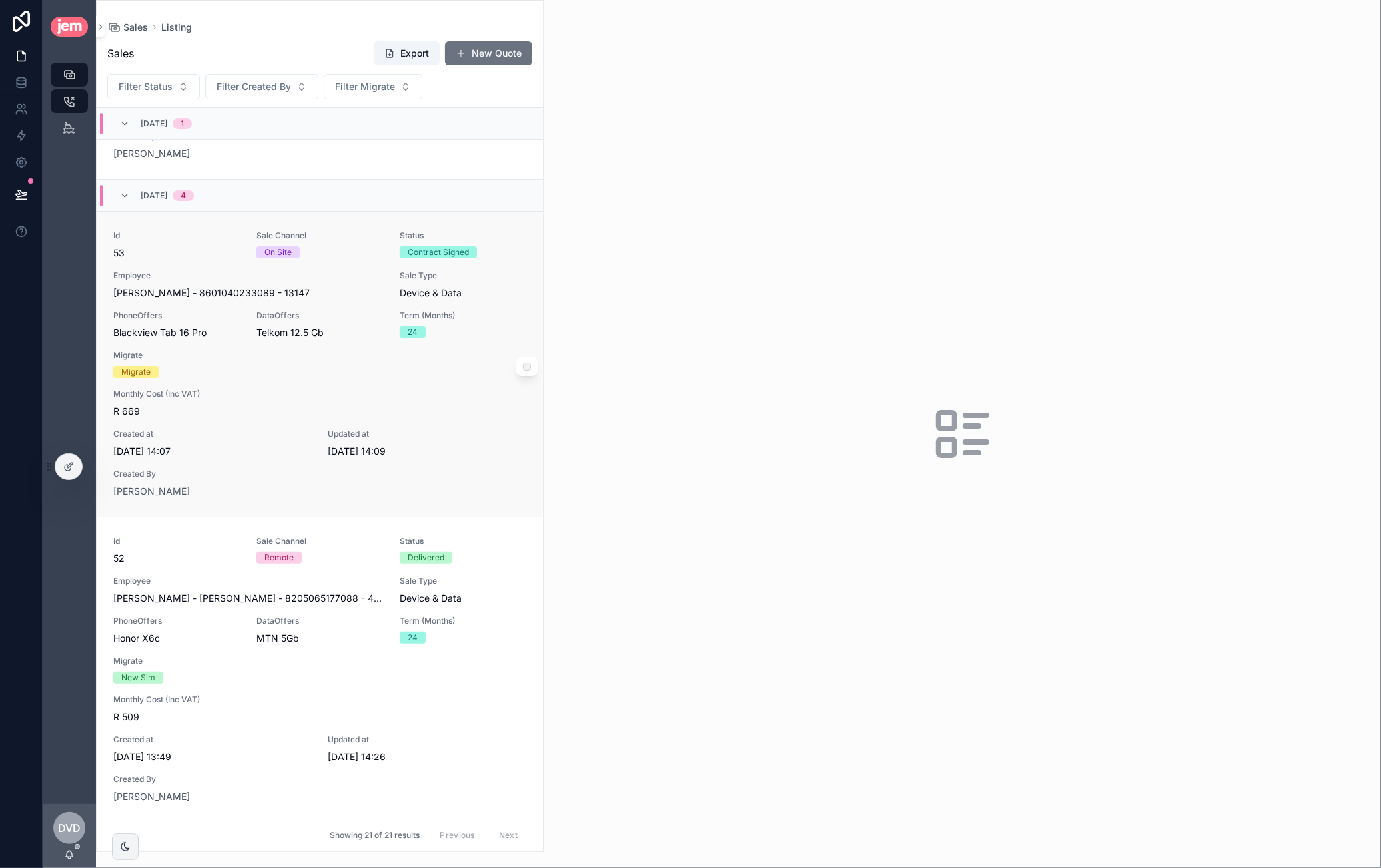
click at [454, 359] on div "Id 53 Sale Channel On Site Status Contract Signed Employee Ashwin - Macosa - 86…" at bounding box center [320, 364] width 413 height 268
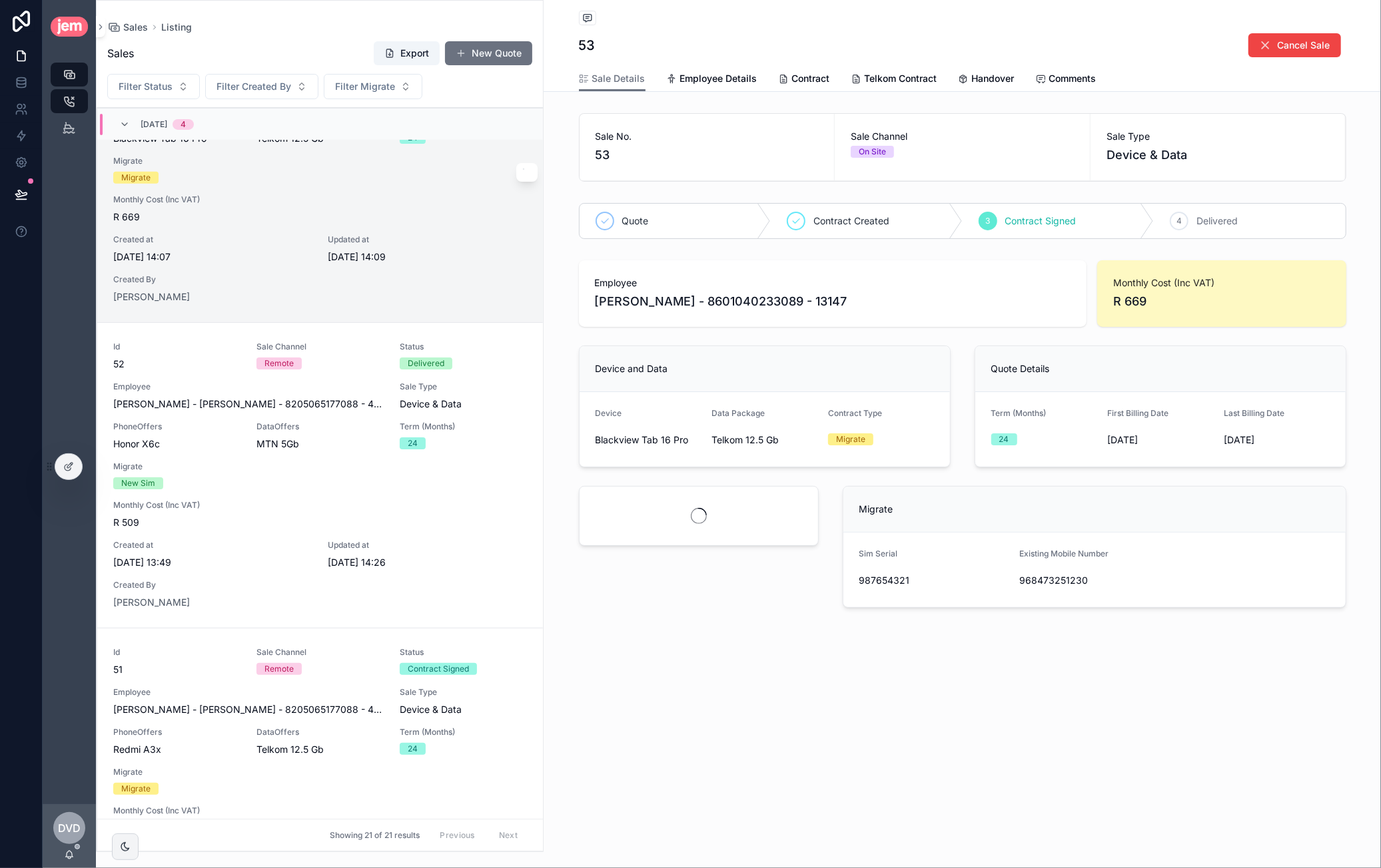
scroll to position [466, 0]
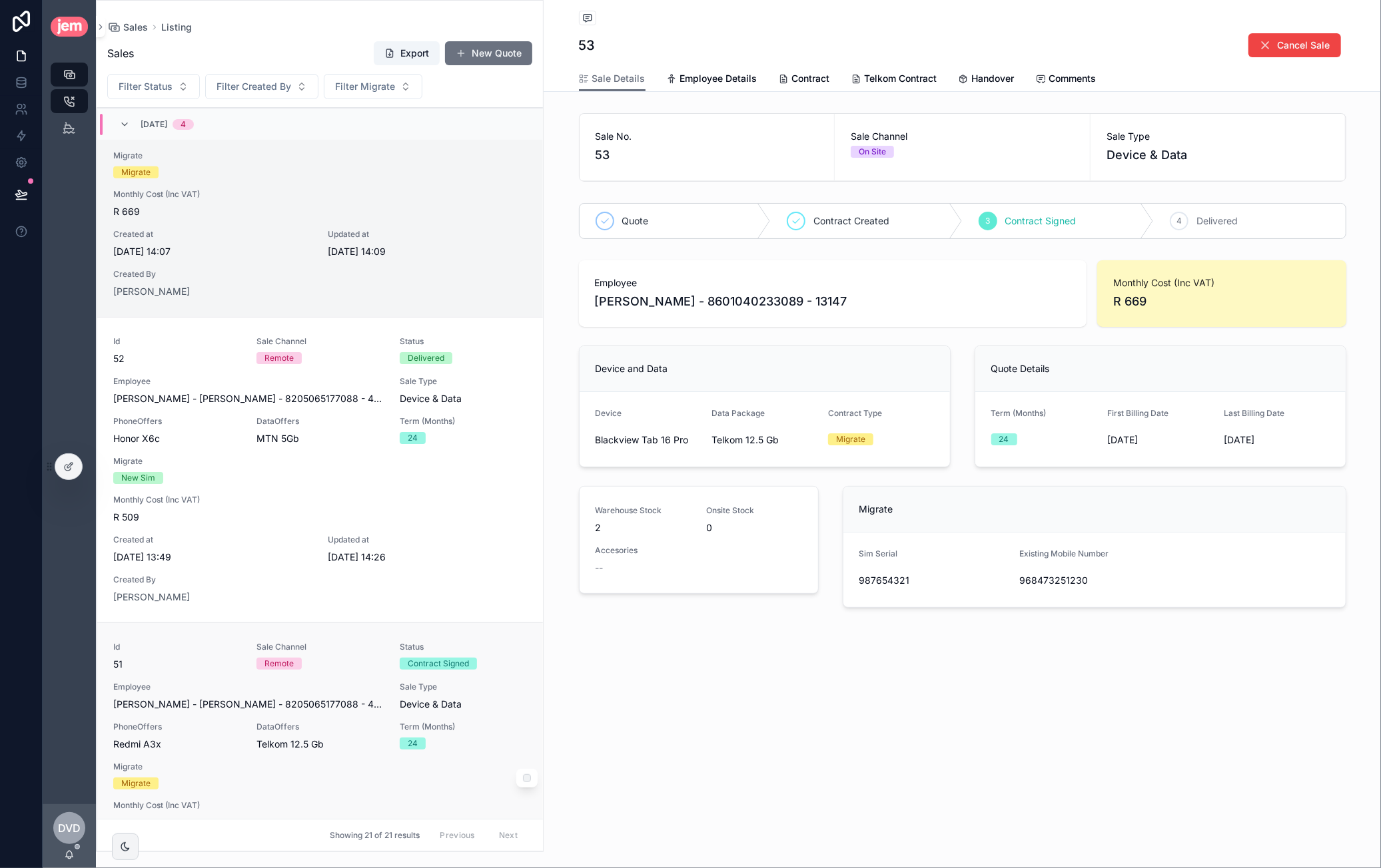
click at [309, 698] on div "[PERSON_NAME] - [PERSON_NAME] - 8205065177088 - 456" at bounding box center [249, 704] width 270 height 13
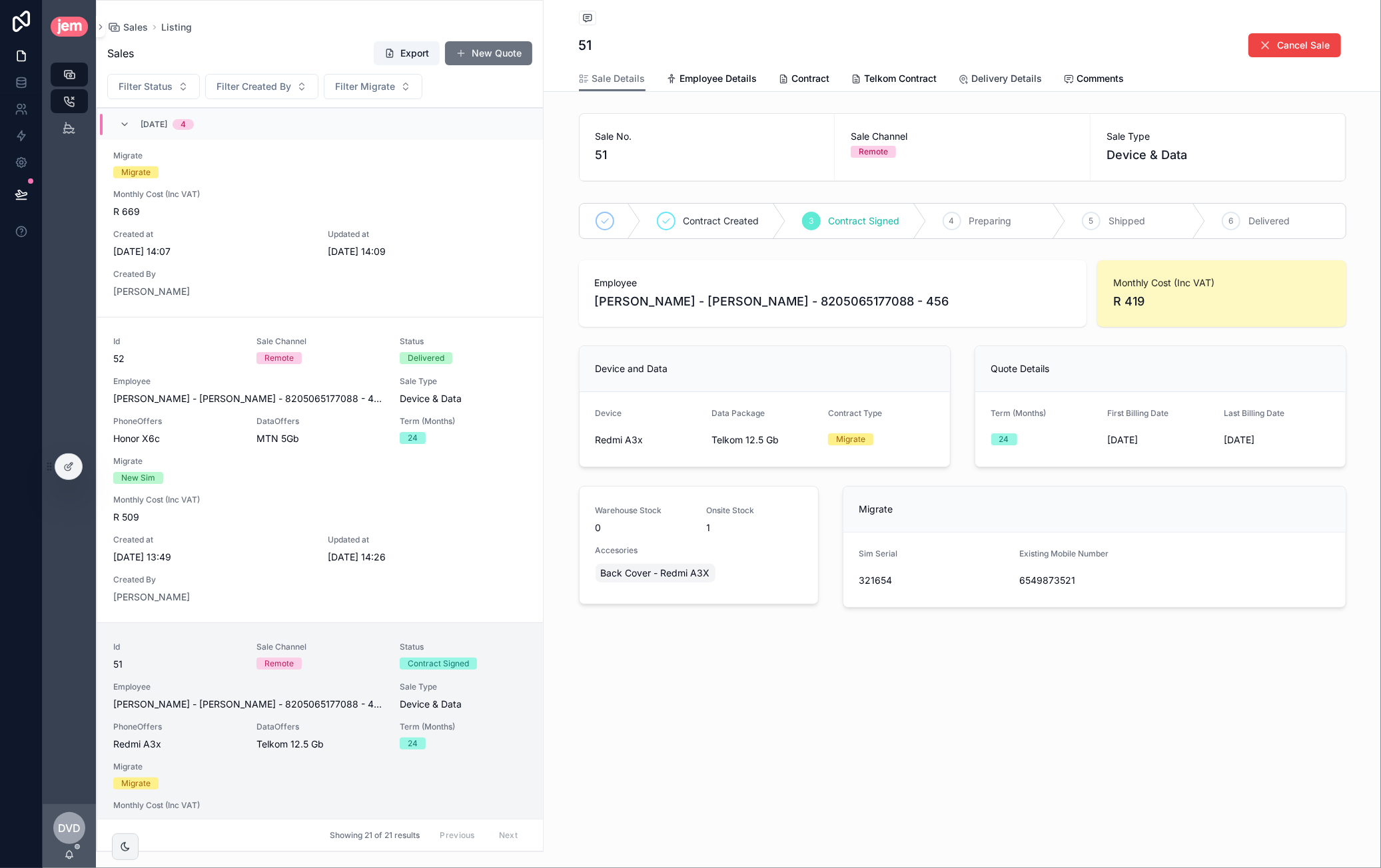
click at [1007, 81] on span "Delivery Details" at bounding box center [1007, 78] width 70 height 13
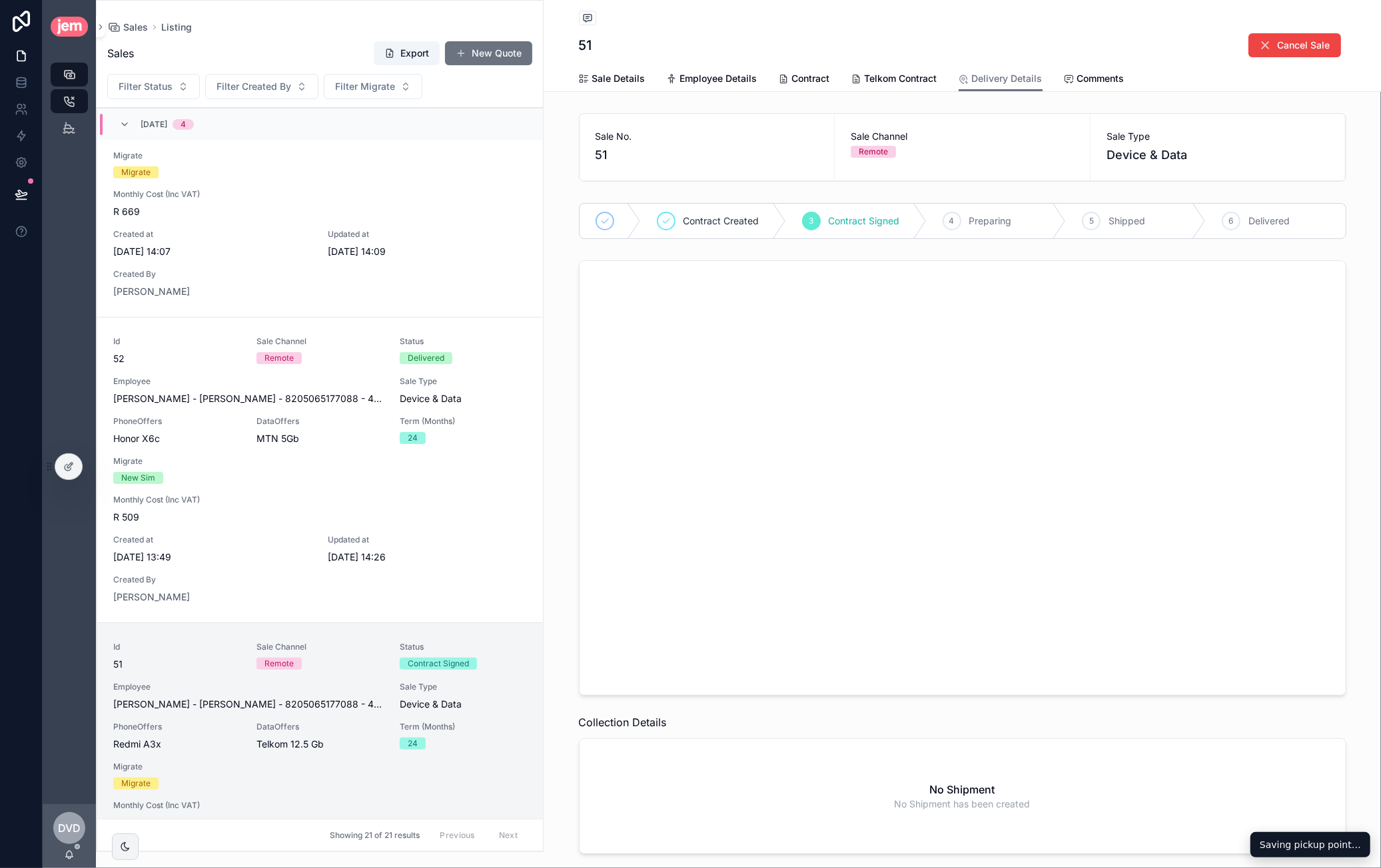
click at [675, 385] on div at bounding box center [957, 477] width 767 height 434
click at [662, 385] on div at bounding box center [957, 477] width 767 height 434
click at [679, 370] on div at bounding box center [957, 477] width 767 height 434
click at [686, 370] on div at bounding box center [957, 477] width 767 height 434
click at [671, 385] on div at bounding box center [957, 477] width 767 height 434
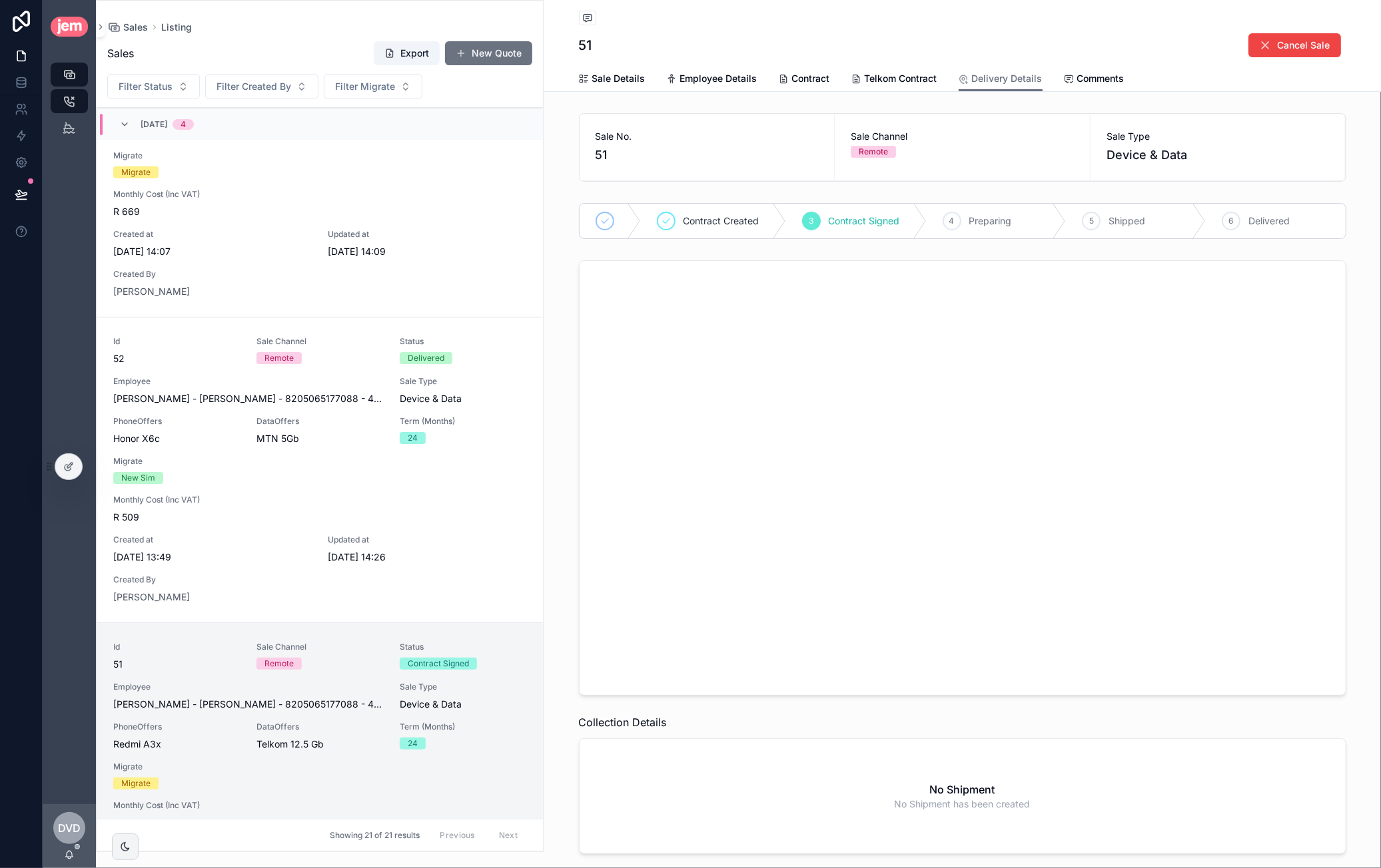
click at [669, 385] on div at bounding box center [957, 477] width 767 height 434
click at [710, 421] on div at bounding box center [957, 477] width 767 height 434
click at [721, 397] on div at bounding box center [957, 477] width 767 height 434
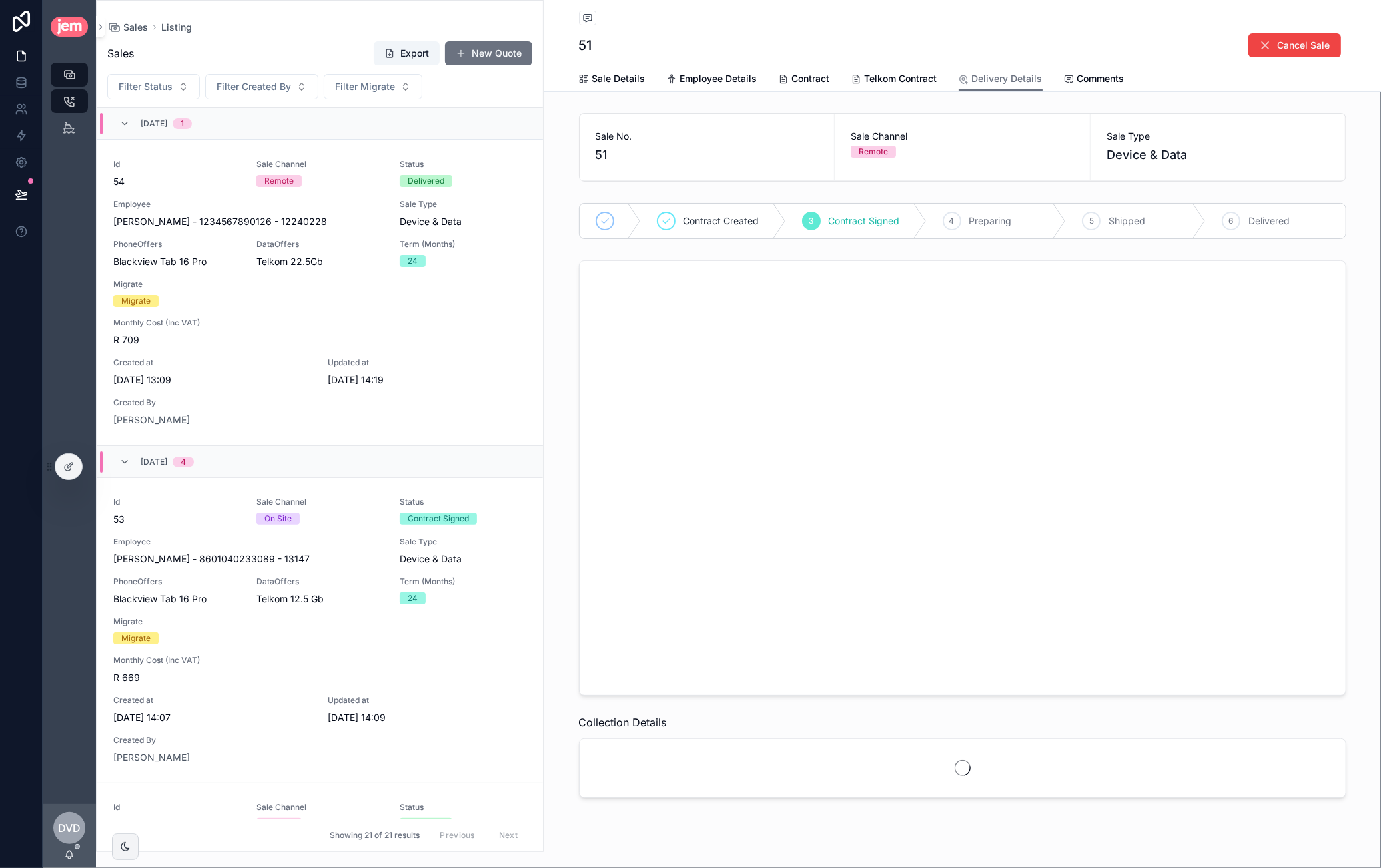
scroll to position [981, 0]
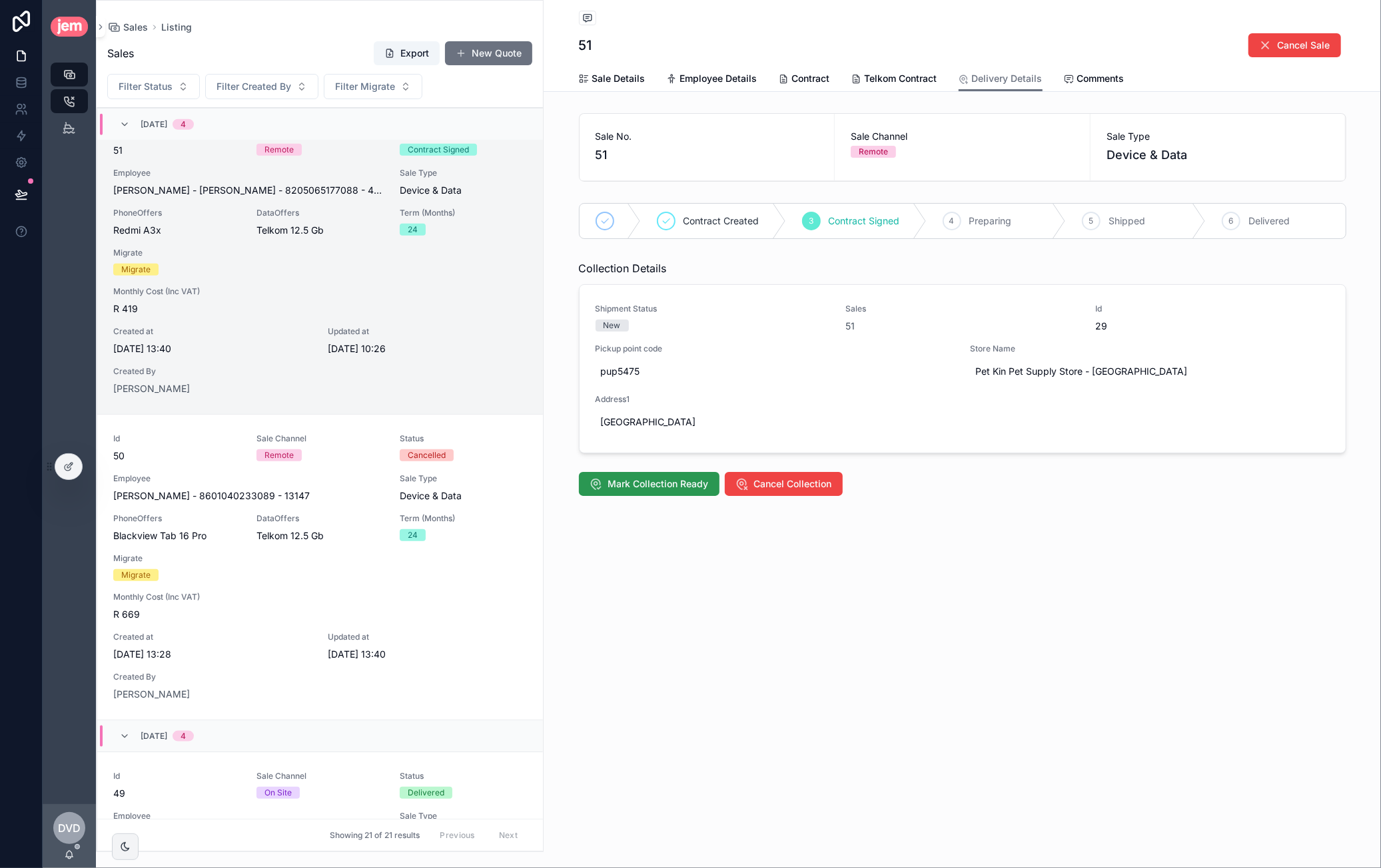
click at [658, 481] on span "Mark Collection Ready" at bounding box center [658, 484] width 101 height 13
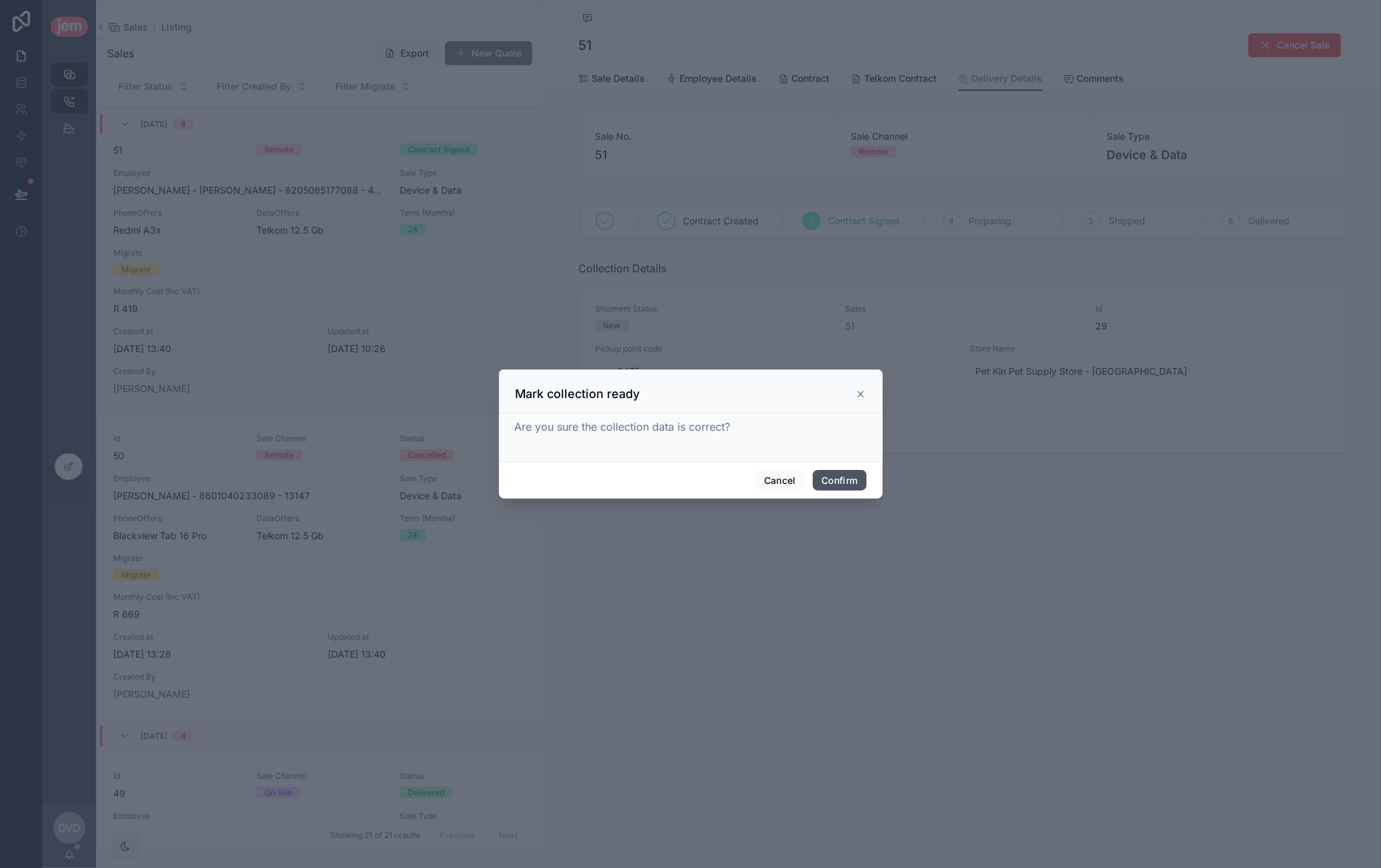
click at [839, 488] on button "Confirm" at bounding box center [839, 480] width 53 height 21
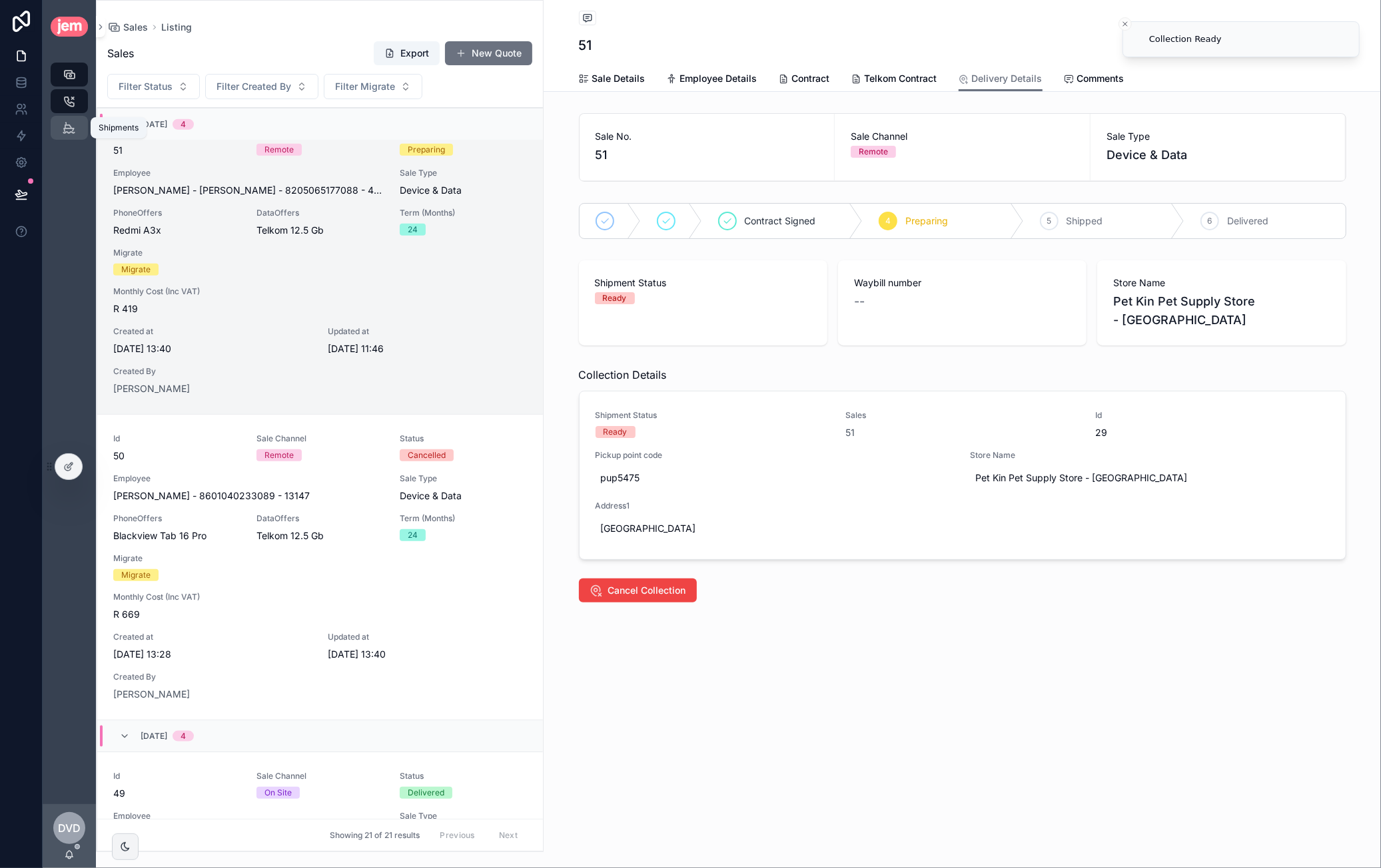
click at [70, 133] on icon "scrollable content" at bounding box center [69, 127] width 13 height 13
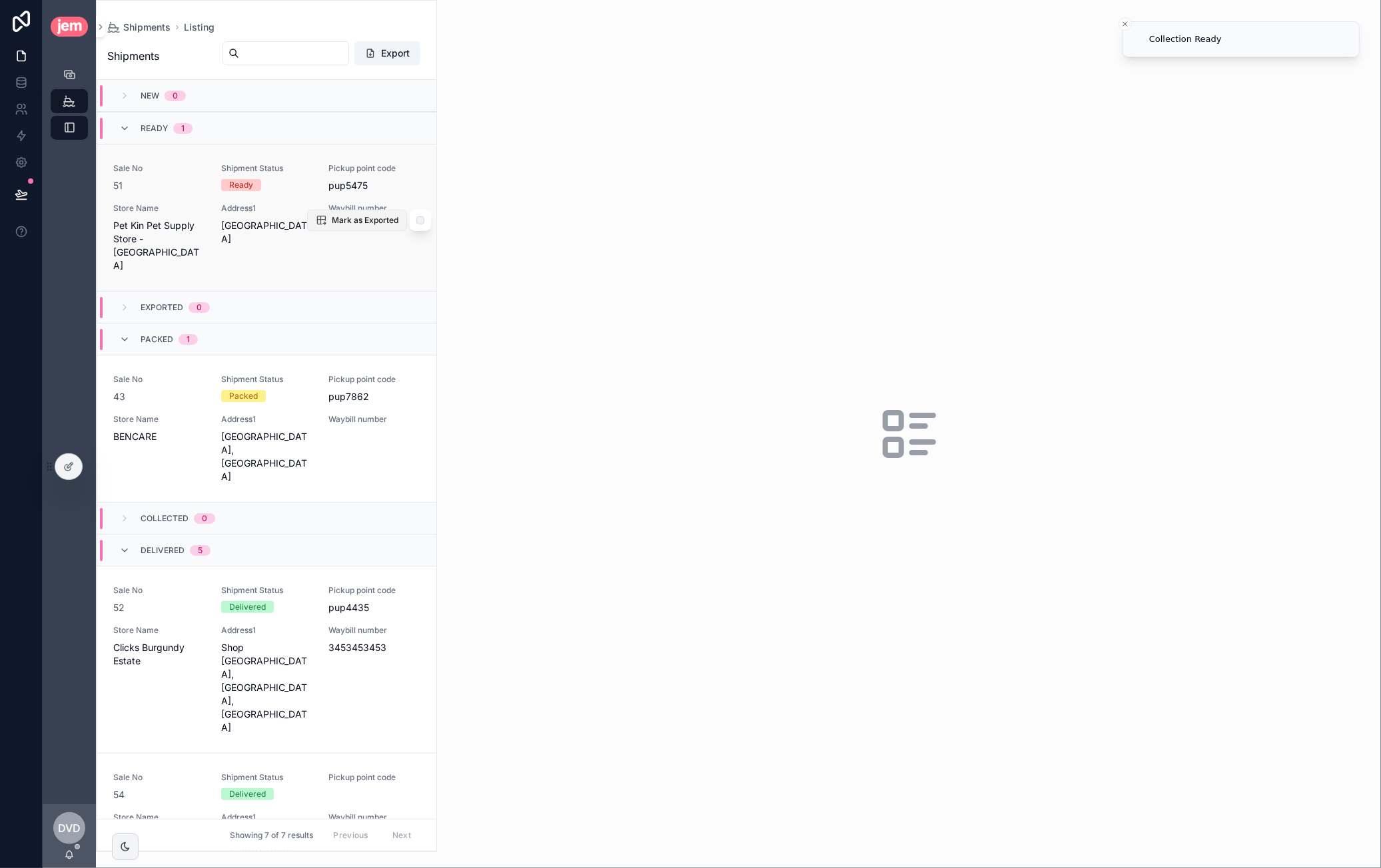
click at [353, 215] on span "Mark as Exported" at bounding box center [364, 220] width 66 height 11
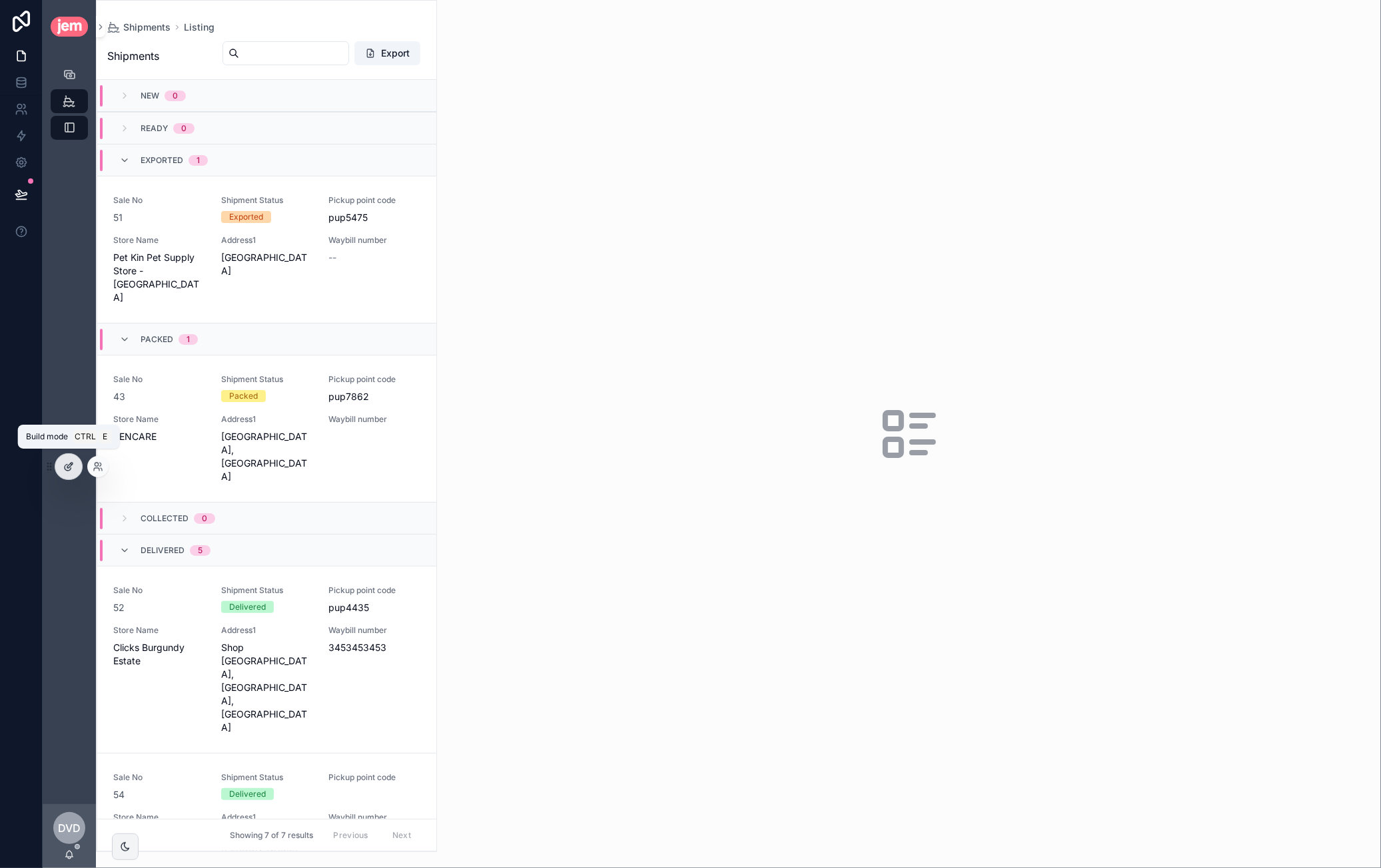
click at [73, 470] on icon at bounding box center [69, 467] width 11 height 11
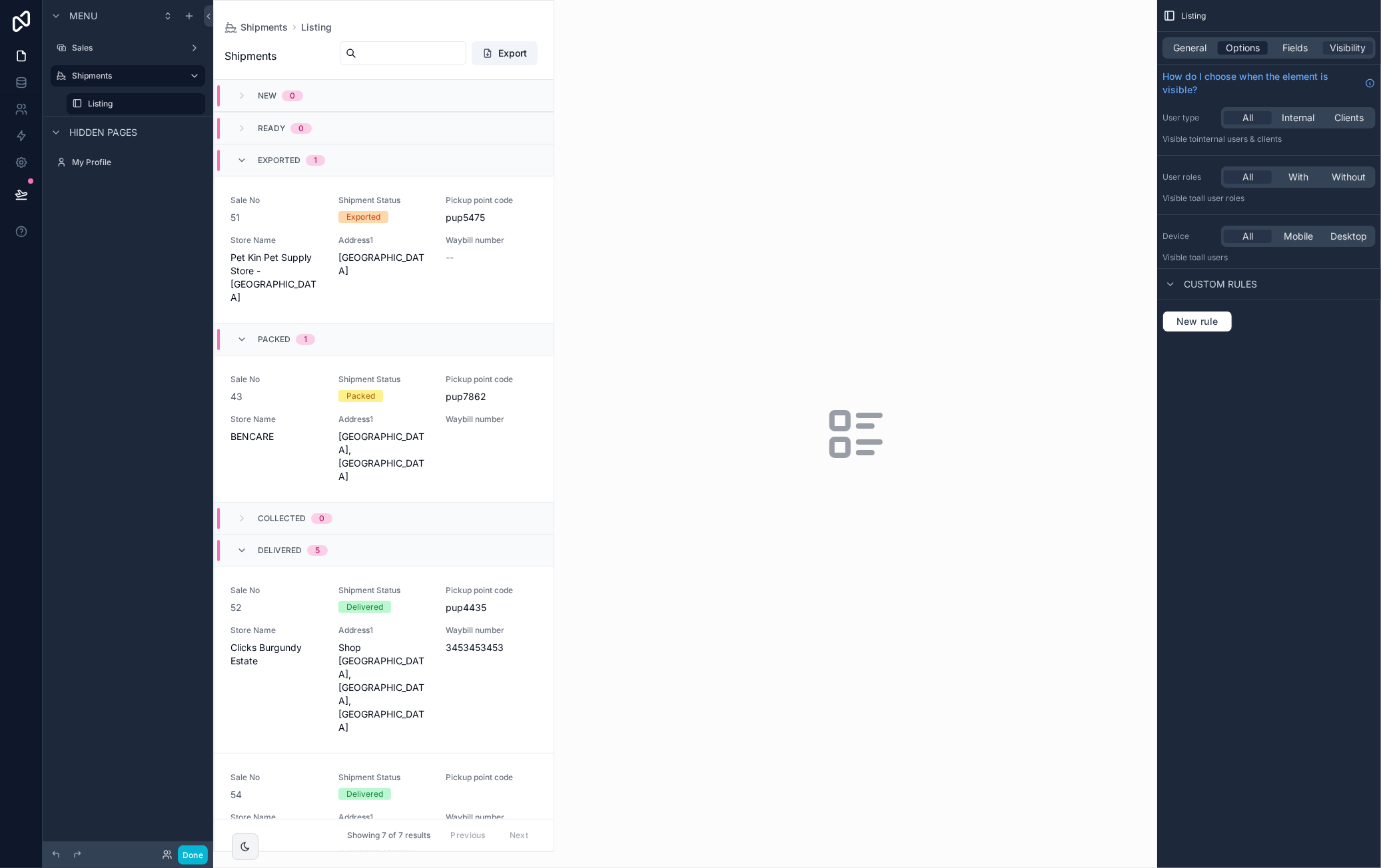
click at [1239, 50] on span "Options" at bounding box center [1242, 48] width 34 height 13
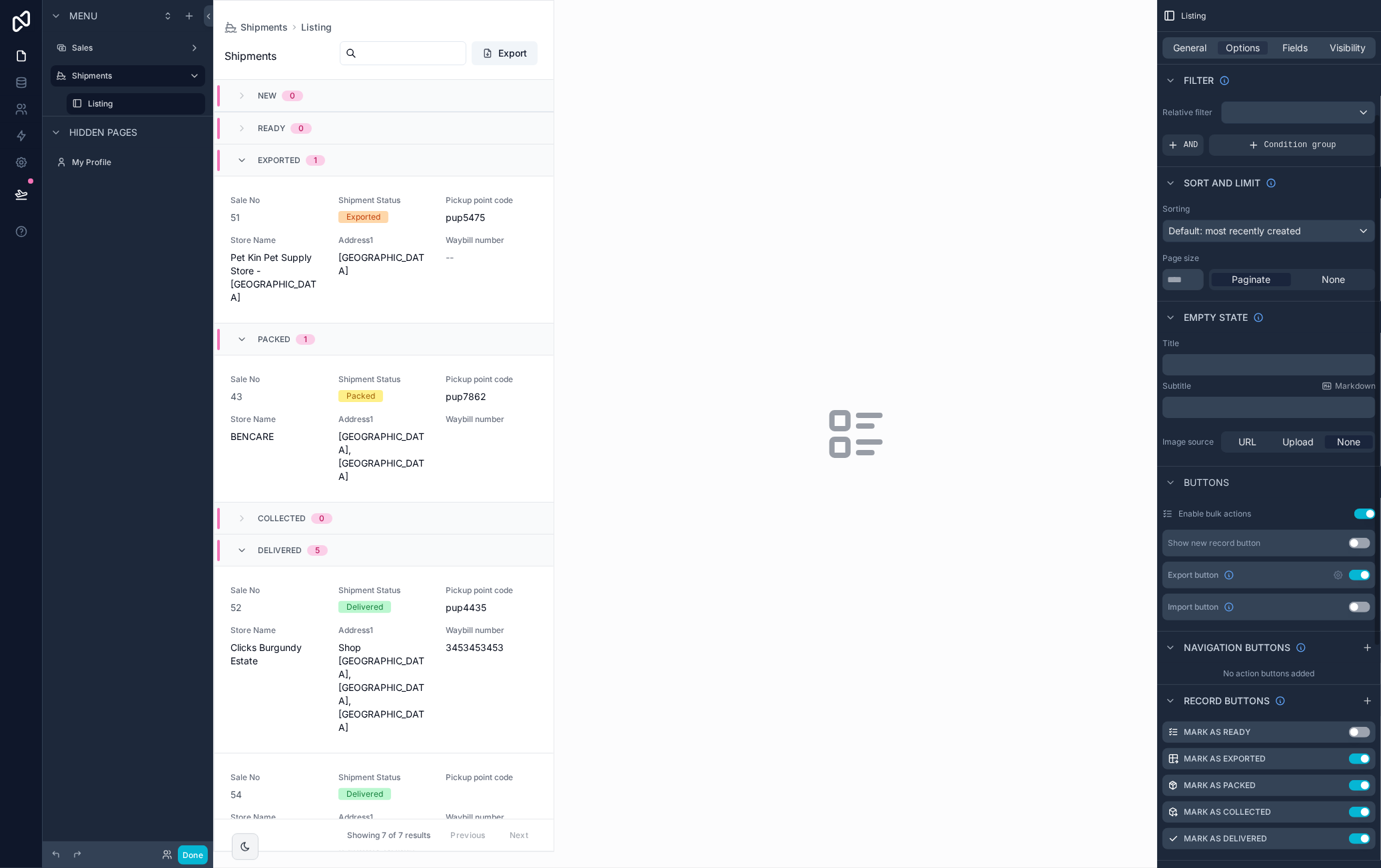
scroll to position [200, 0]
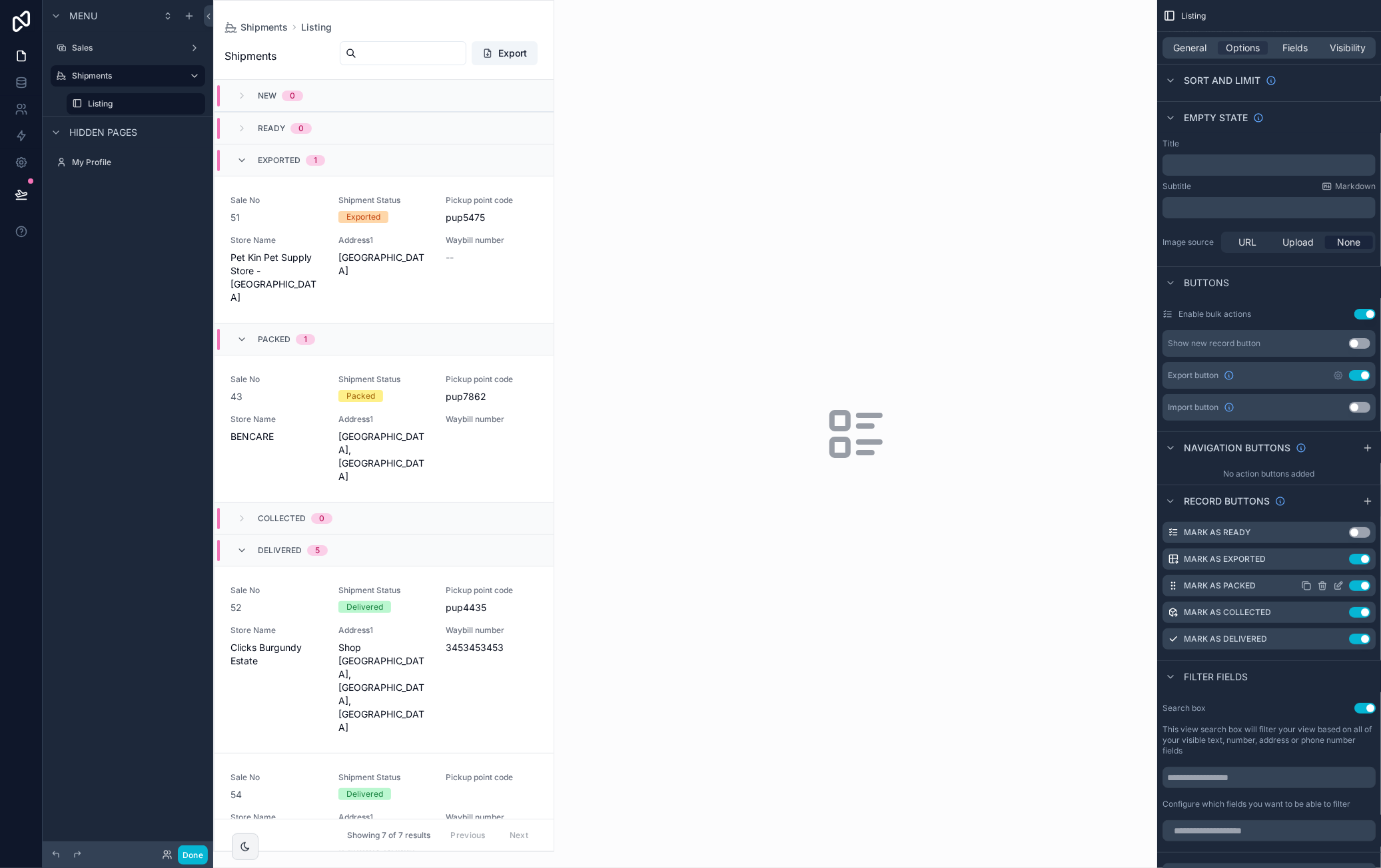
click at [1339, 584] on icon "scrollable content" at bounding box center [1340, 584] width 5 height 5
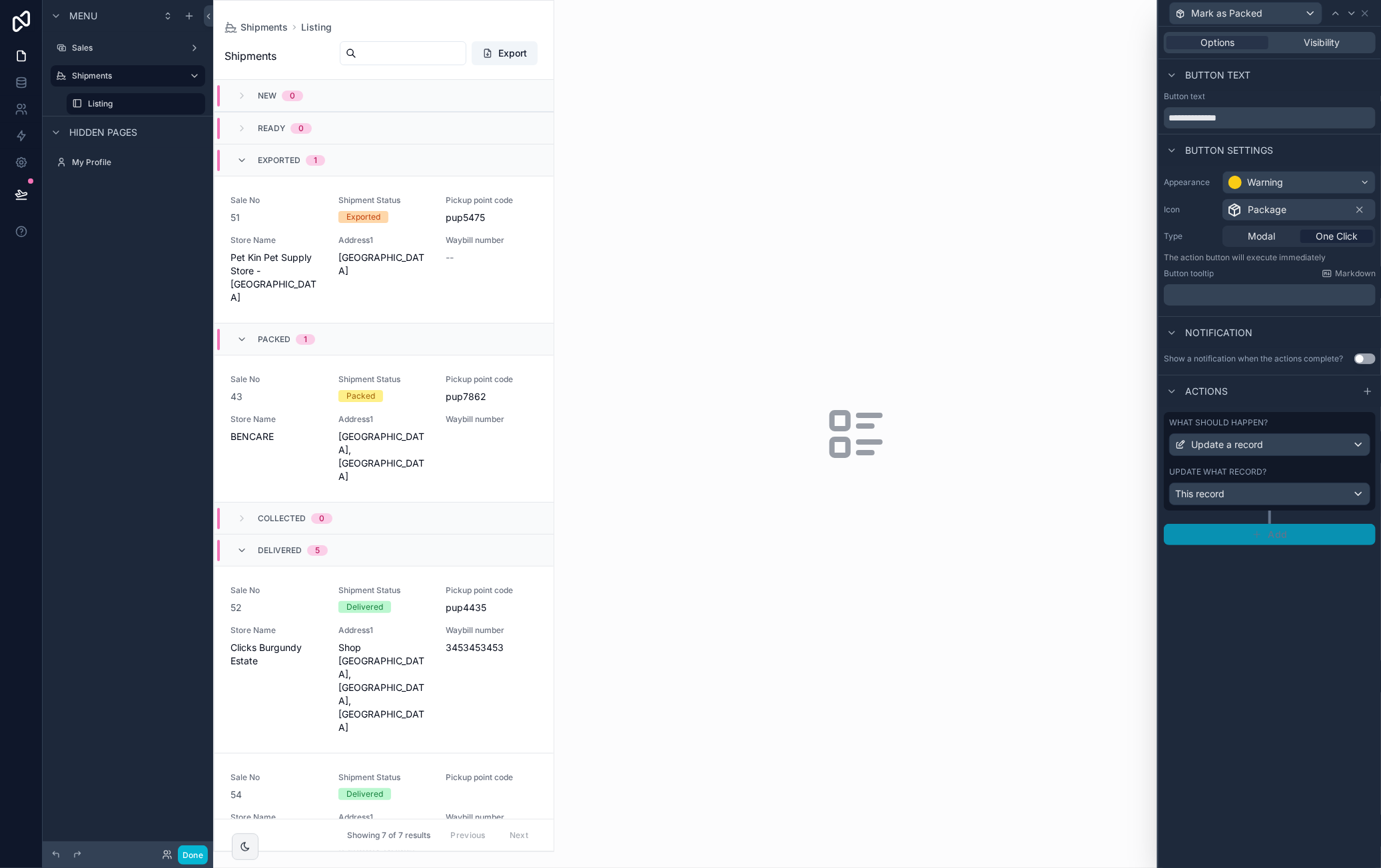
click at [1281, 534] on span "Add" at bounding box center [1277, 534] width 20 height 12
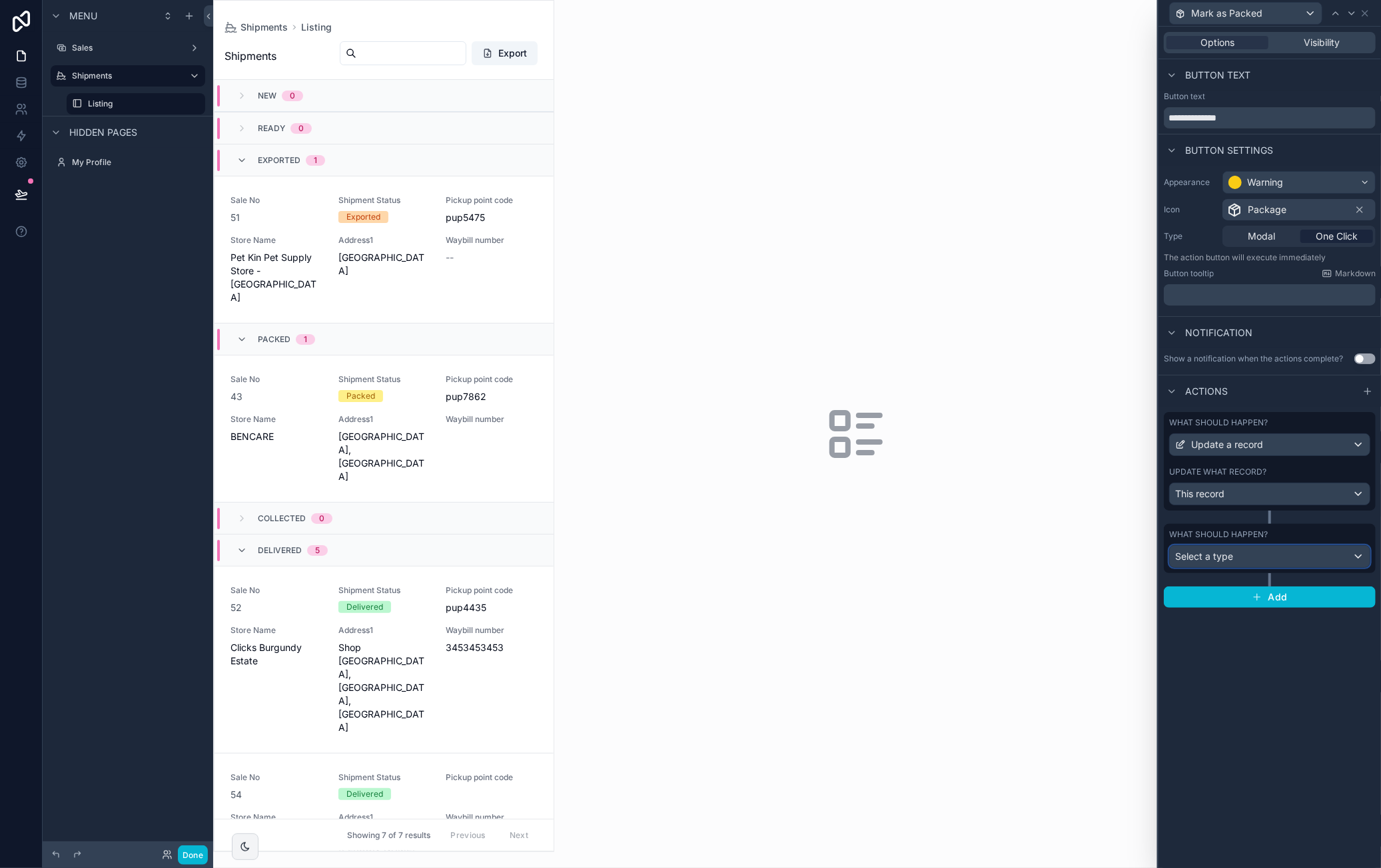
click at [1272, 548] on div "Select a type" at bounding box center [1270, 556] width 200 height 21
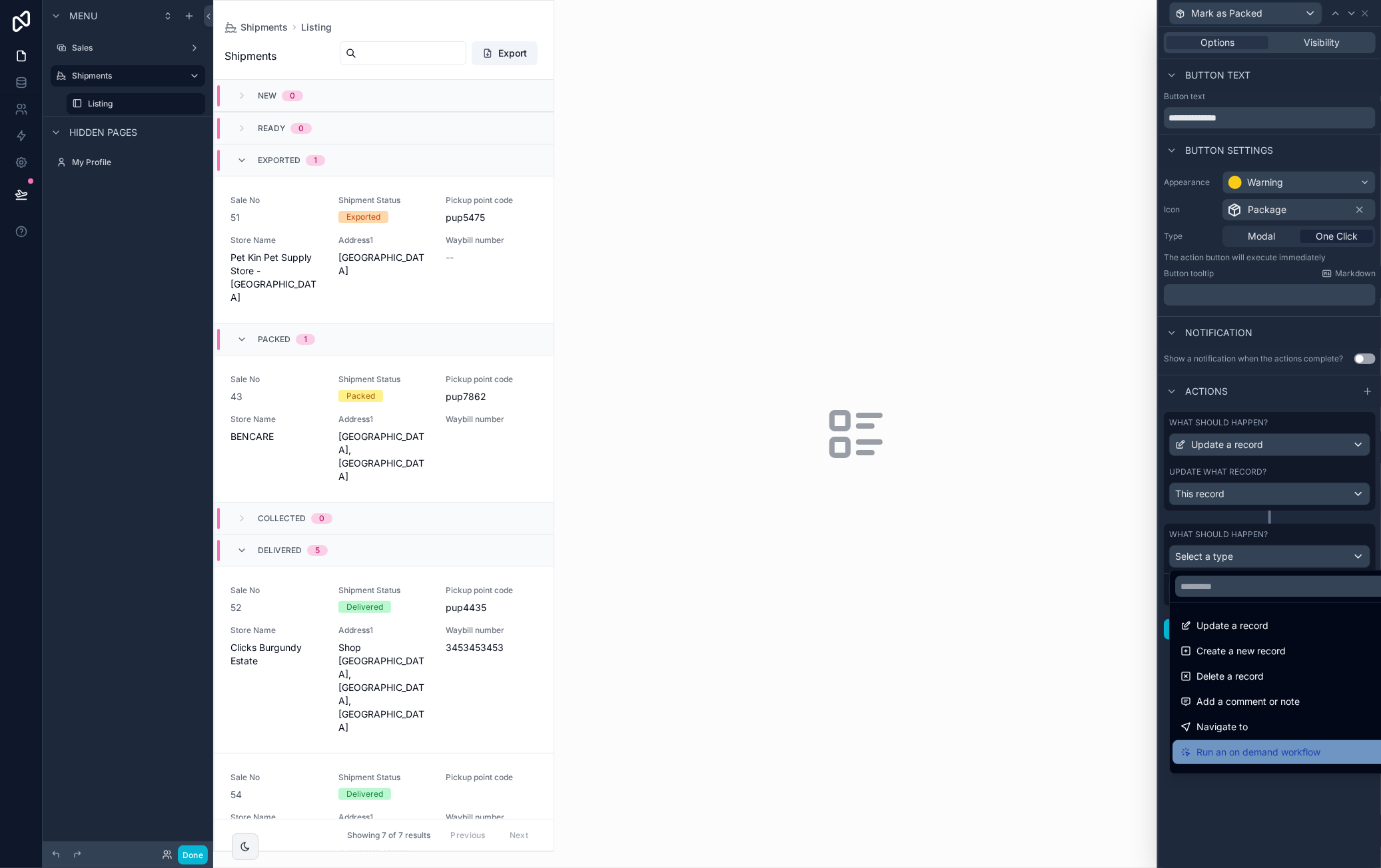
click at [1272, 747] on span "Run an on demand workflow" at bounding box center [1258, 752] width 124 height 16
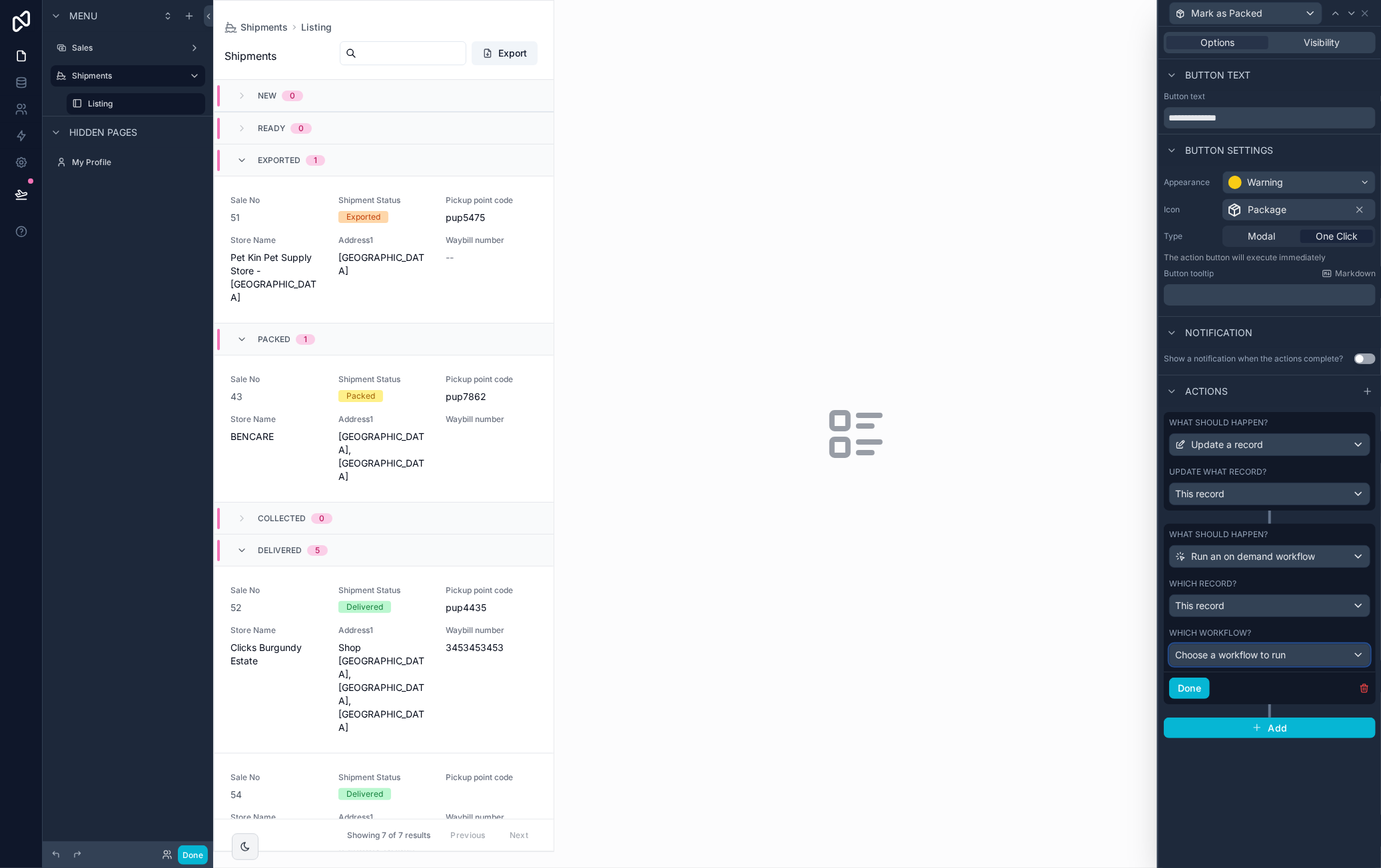
click at [1260, 653] on span "Choose a workflow to run" at bounding box center [1229, 655] width 110 height 11
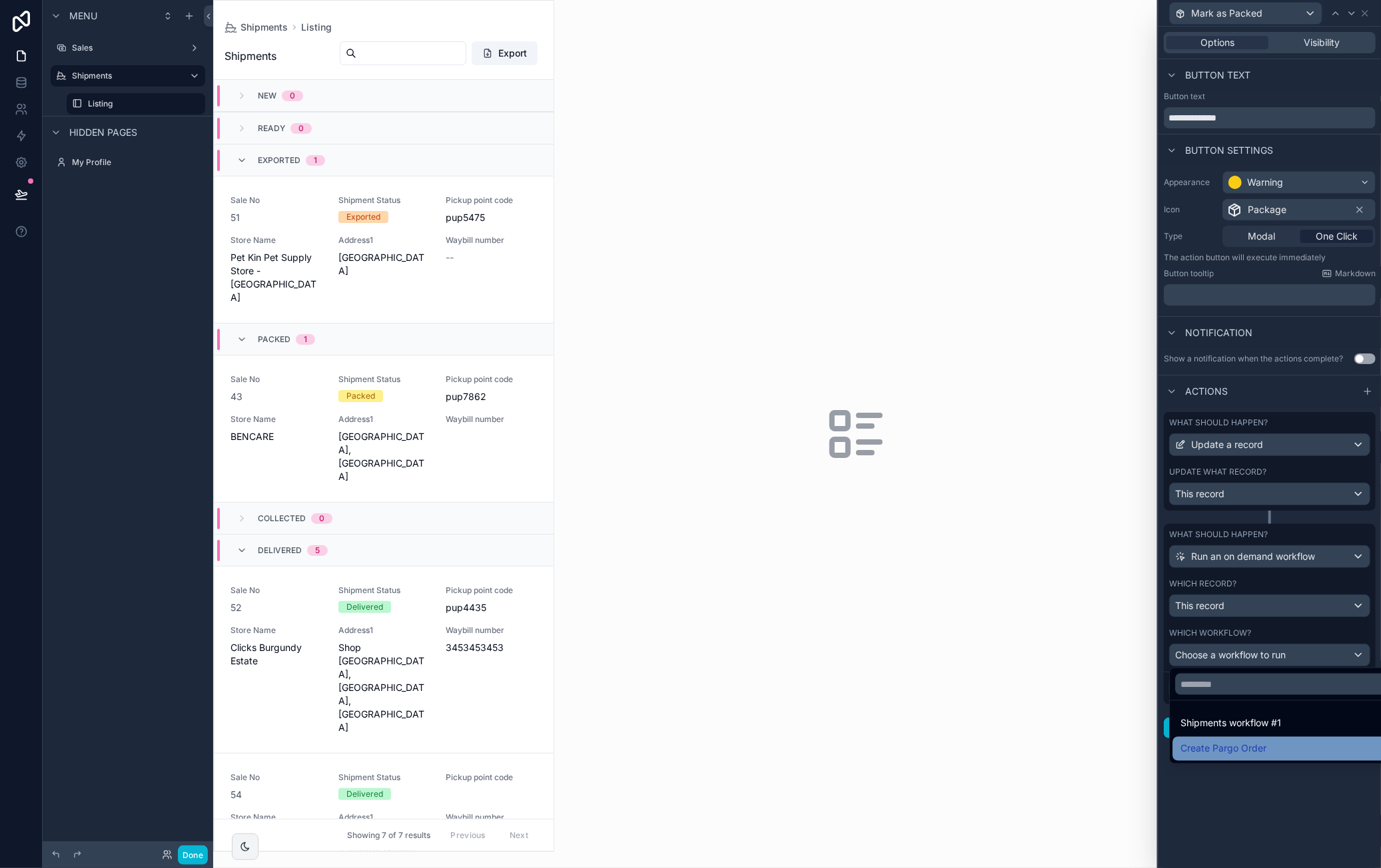
click at [1293, 745] on div "Create Pargo Order" at bounding box center [1285, 749] width 209 height 16
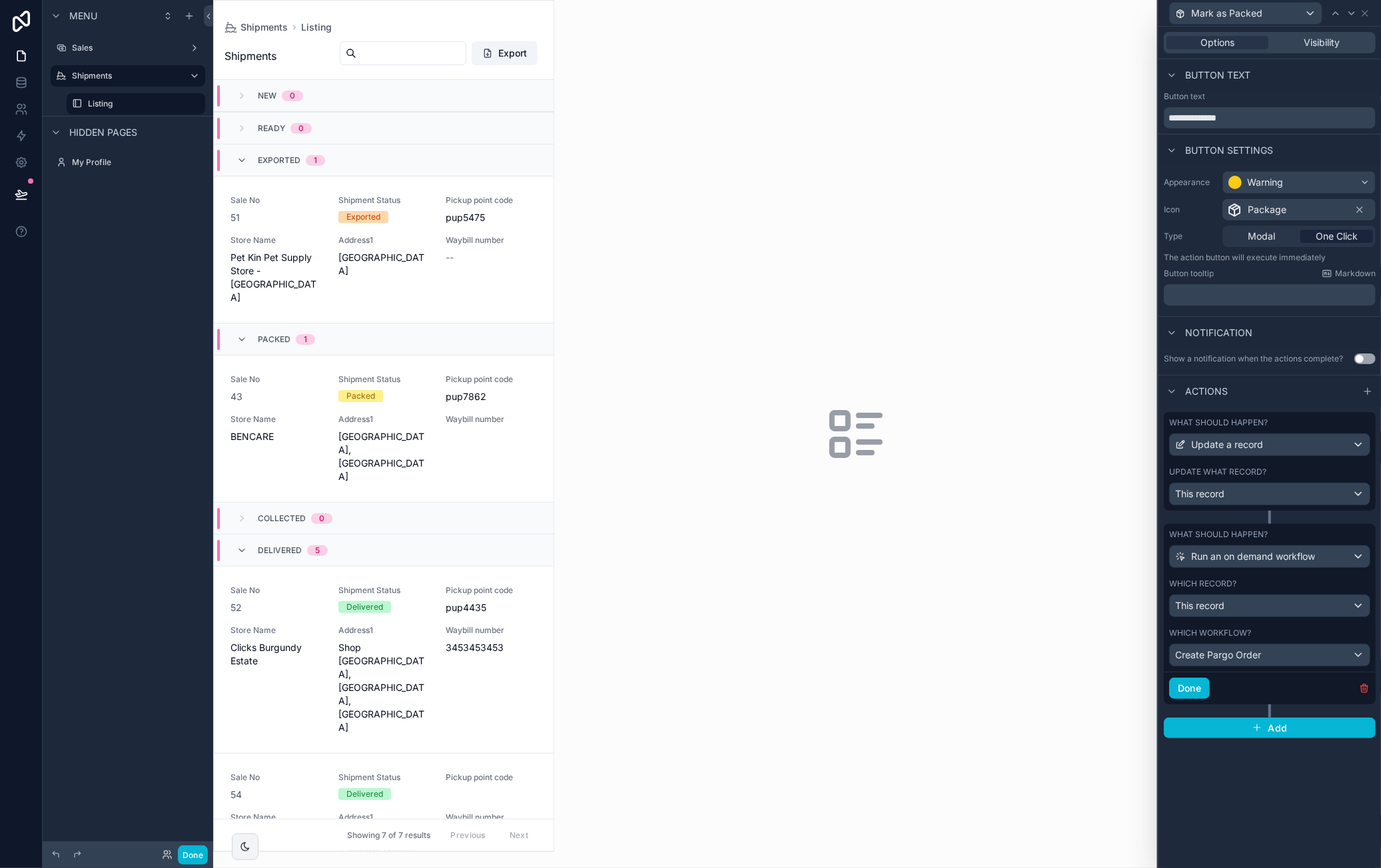
click at [1279, 782] on div "**********" at bounding box center [1269, 447] width 223 height 841
click at [1204, 693] on button "Done" at bounding box center [1190, 688] width 41 height 21
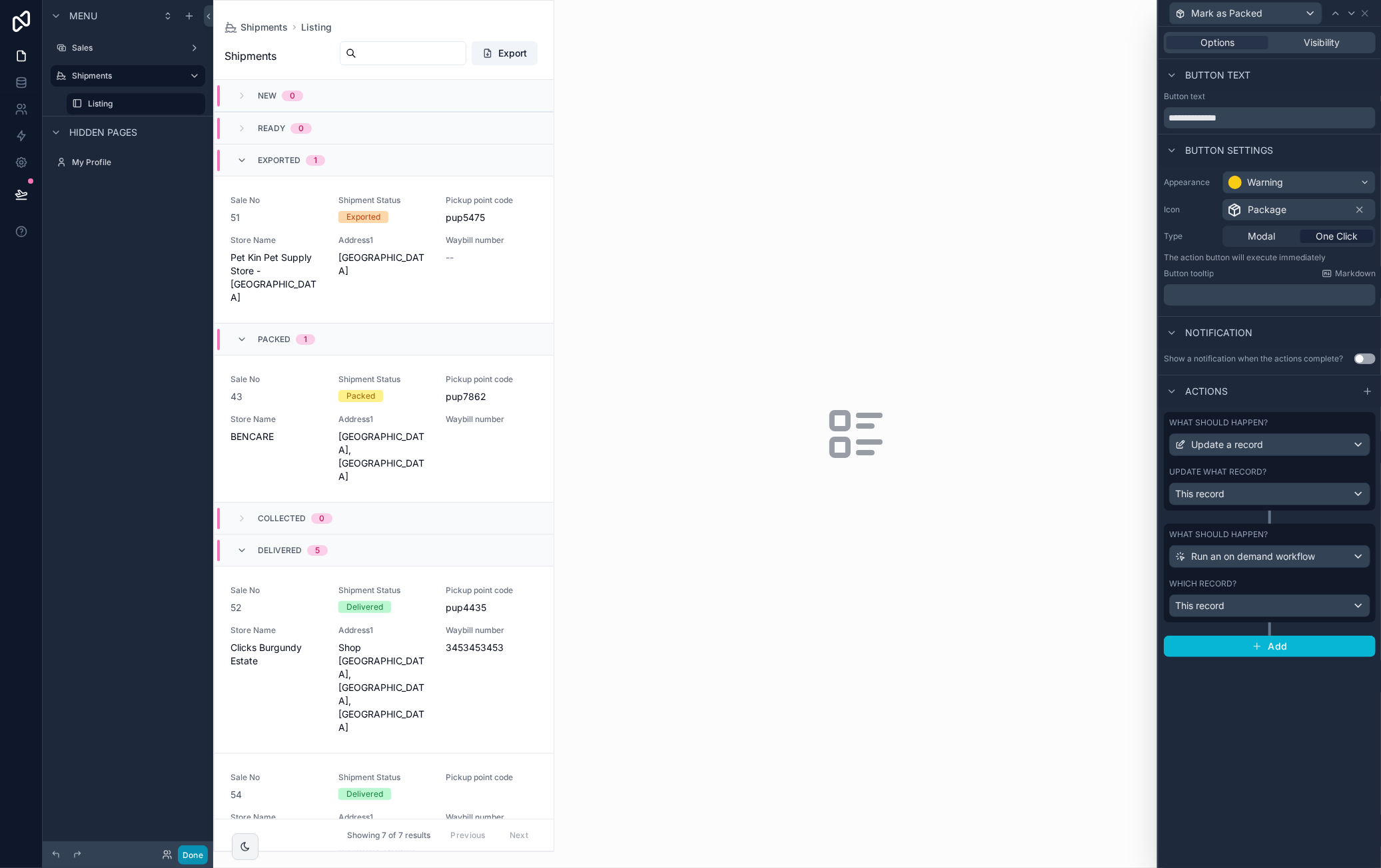
click at [187, 852] on button "Done" at bounding box center [193, 855] width 30 height 20
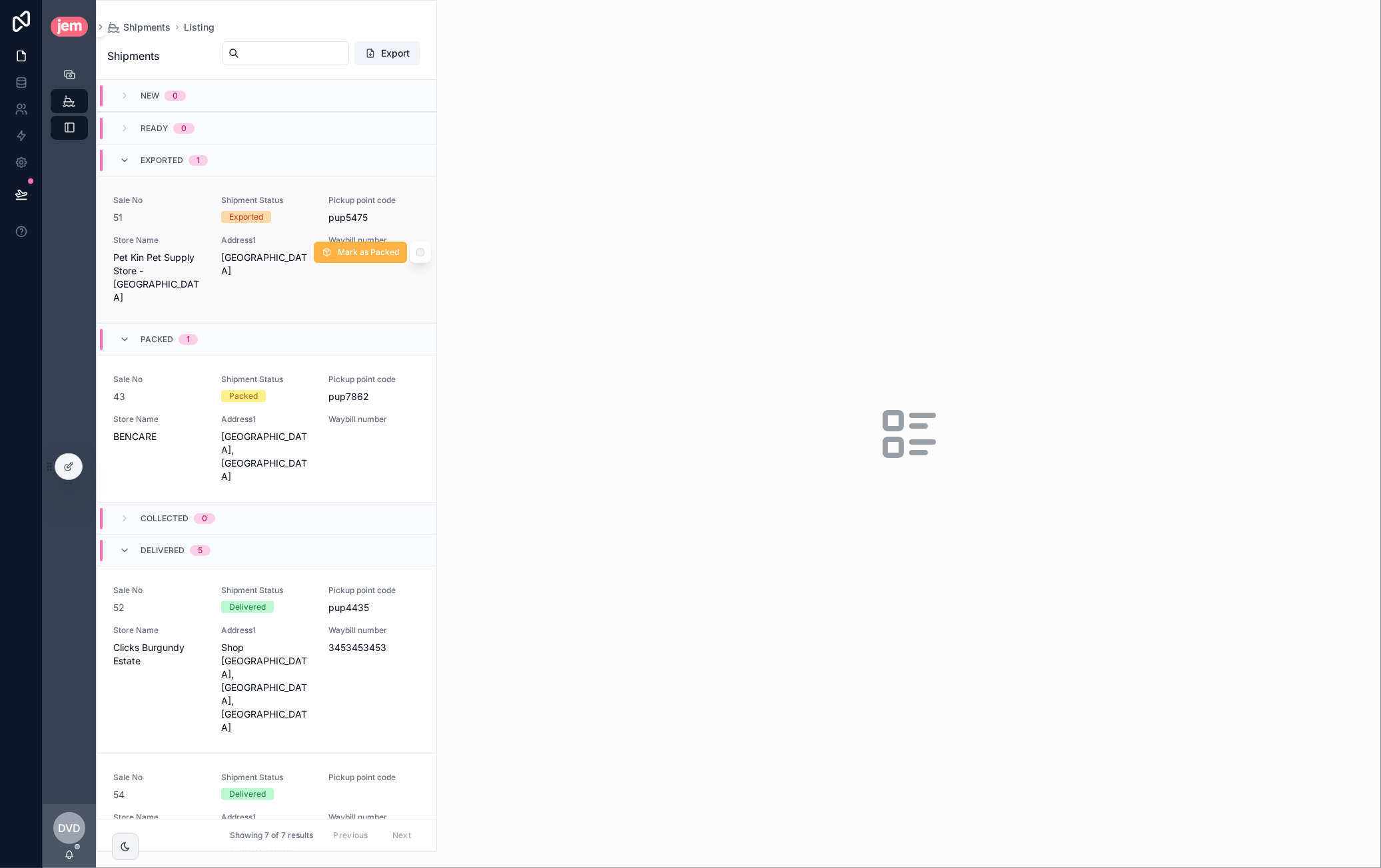
click at [358, 247] on span "Mark as Packed" at bounding box center [368, 252] width 61 height 11
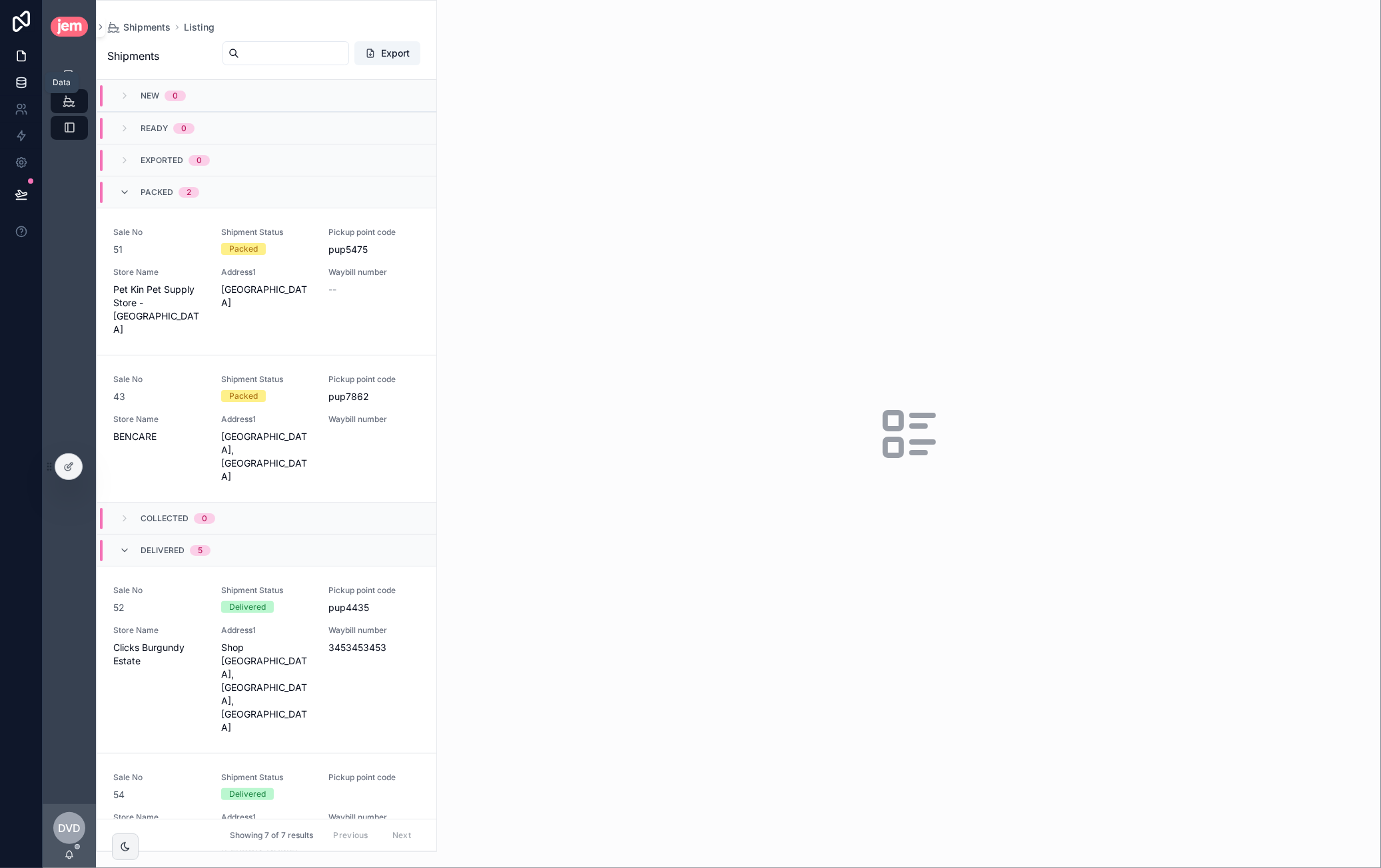
click at [24, 88] on link at bounding box center [21, 83] width 42 height 27
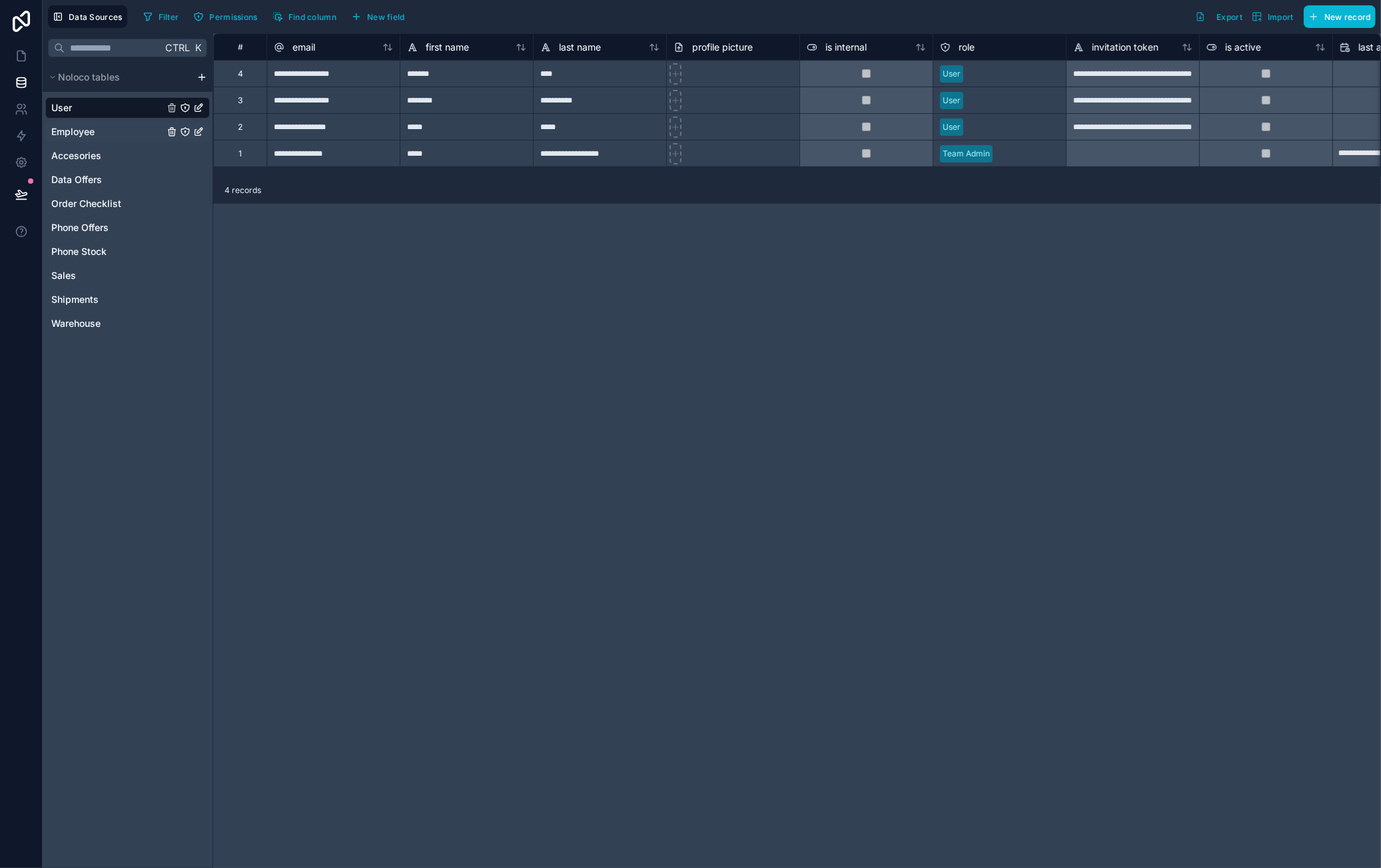
click at [117, 127] on link "Employee" at bounding box center [108, 131] width 113 height 13
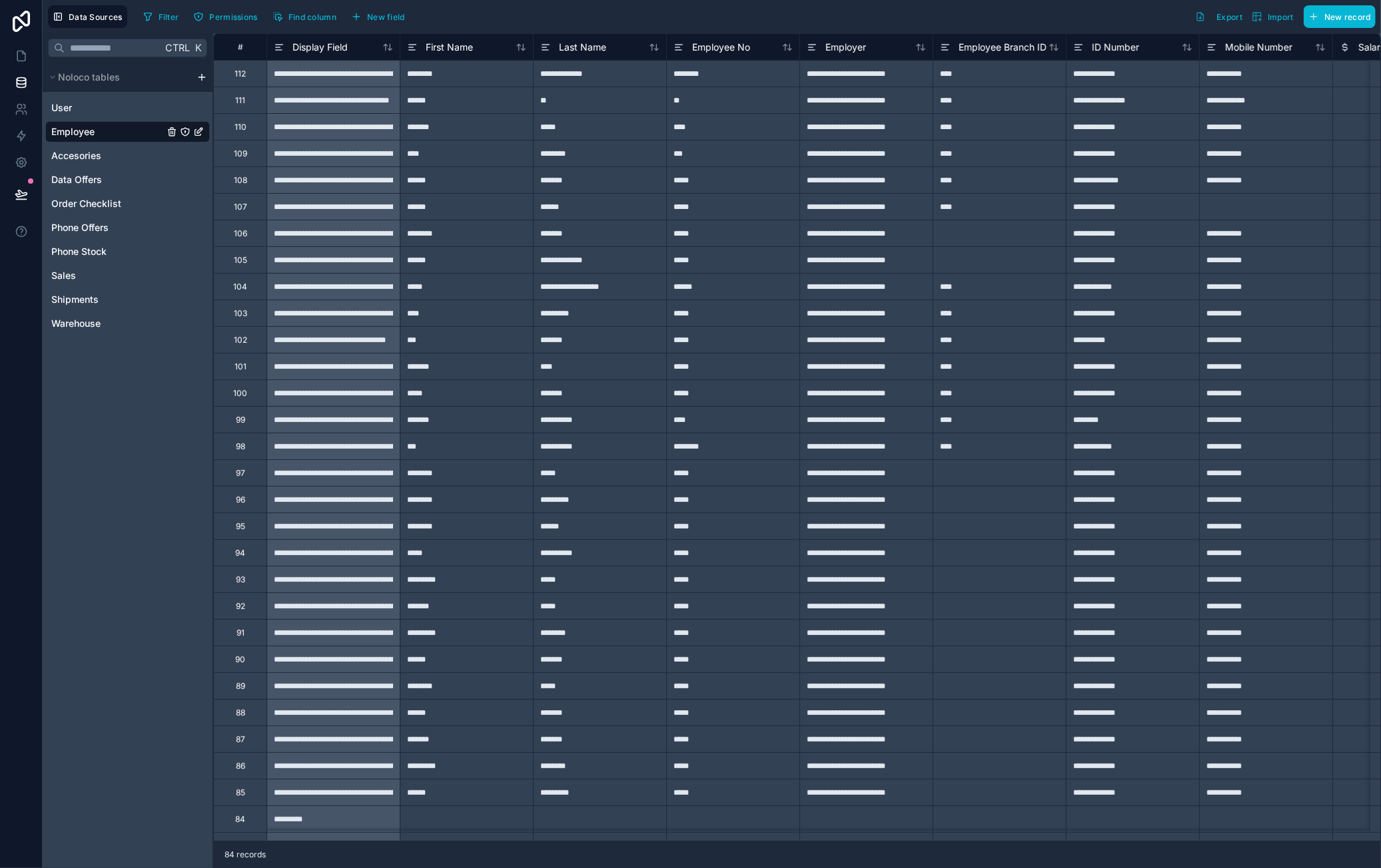
click at [199, 76] on html "**********" at bounding box center [690, 434] width 1381 height 868
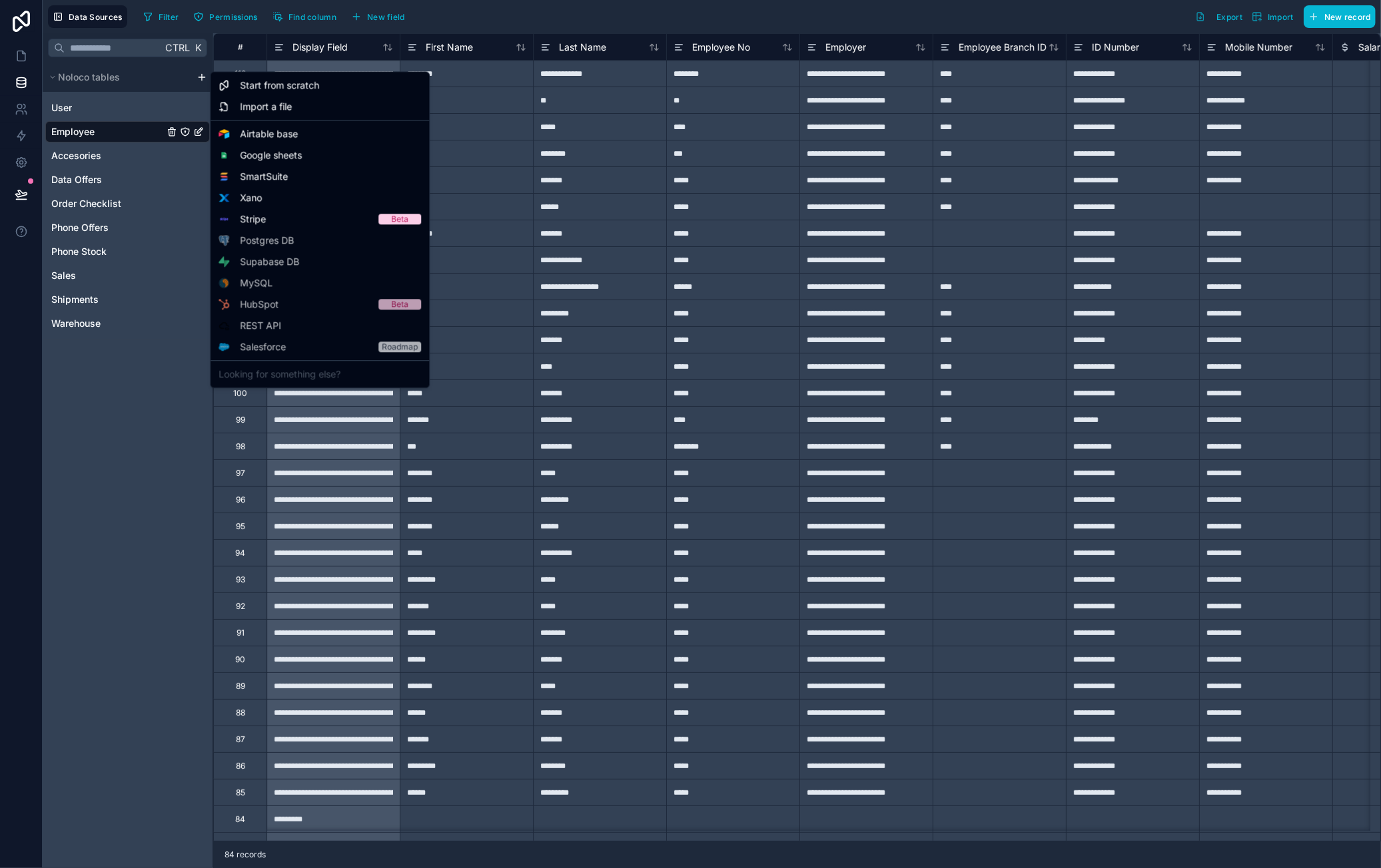
click at [134, 469] on html "**********" at bounding box center [690, 434] width 1381 height 868
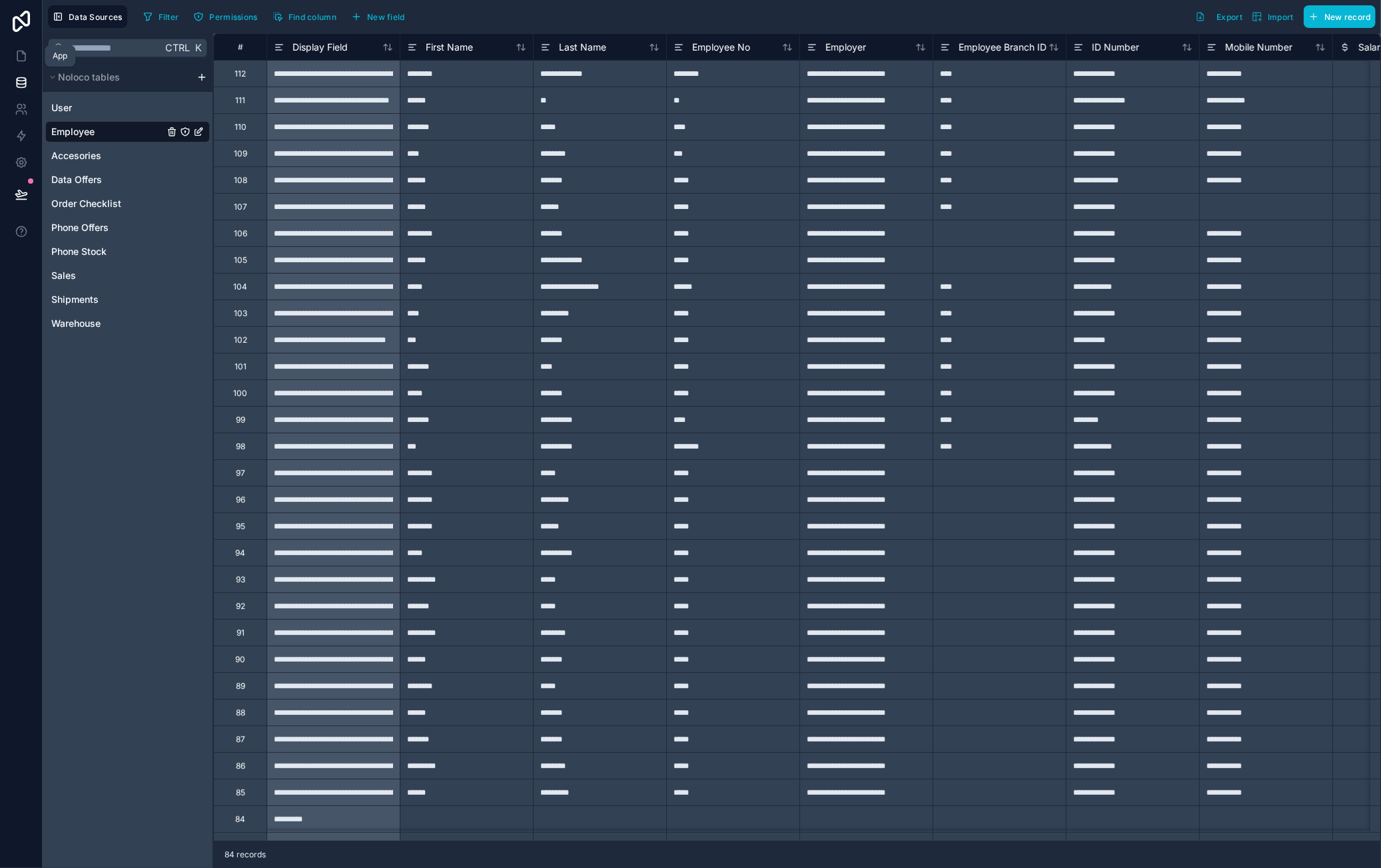
drag, startPoint x: 22, startPoint y: 52, endPoint x: 57, endPoint y: 56, distance: 35.2
click at [22, 52] on icon at bounding box center [23, 52] width 2 height 2
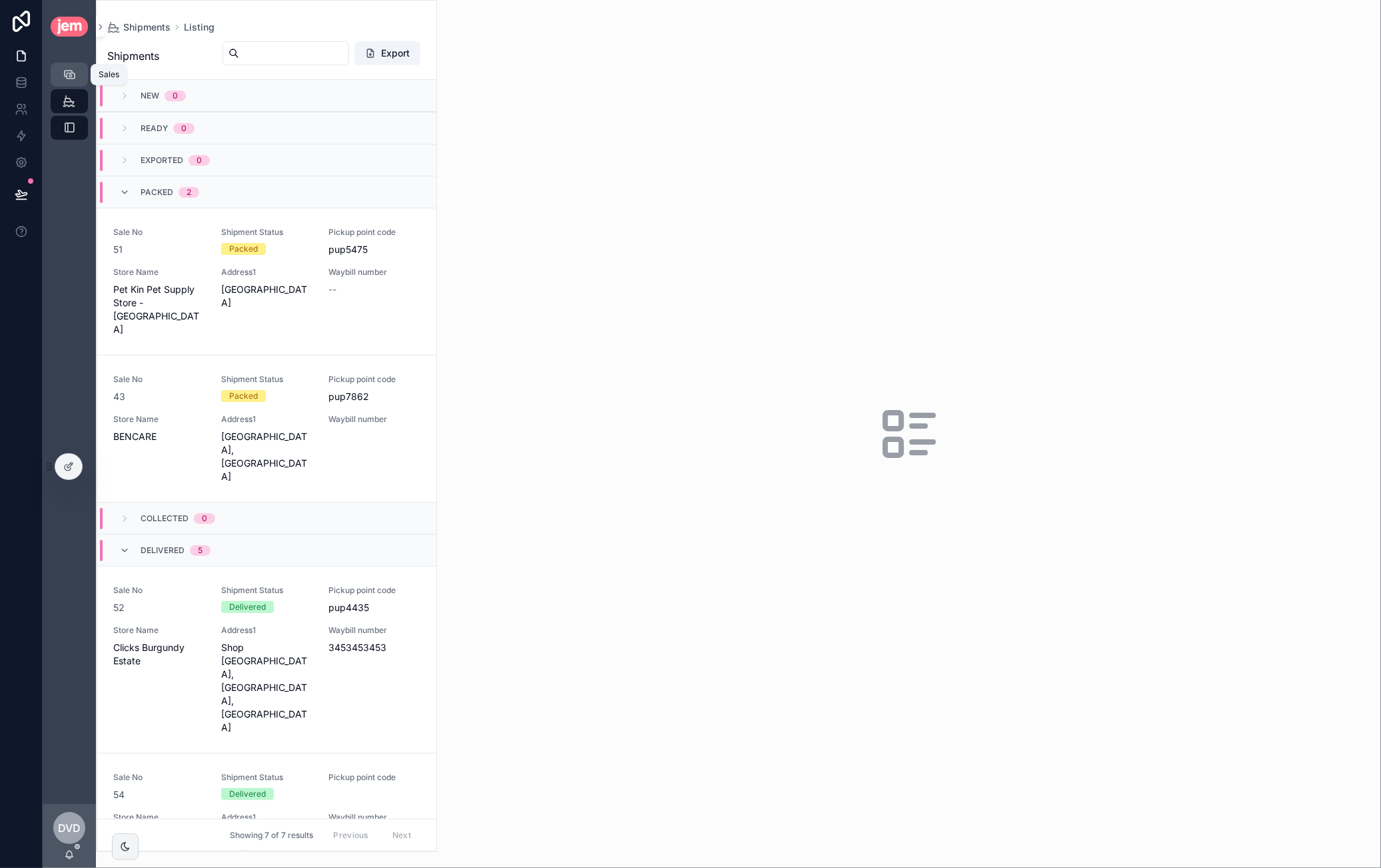
click at [70, 82] on div "Sales" at bounding box center [69, 74] width 21 height 21
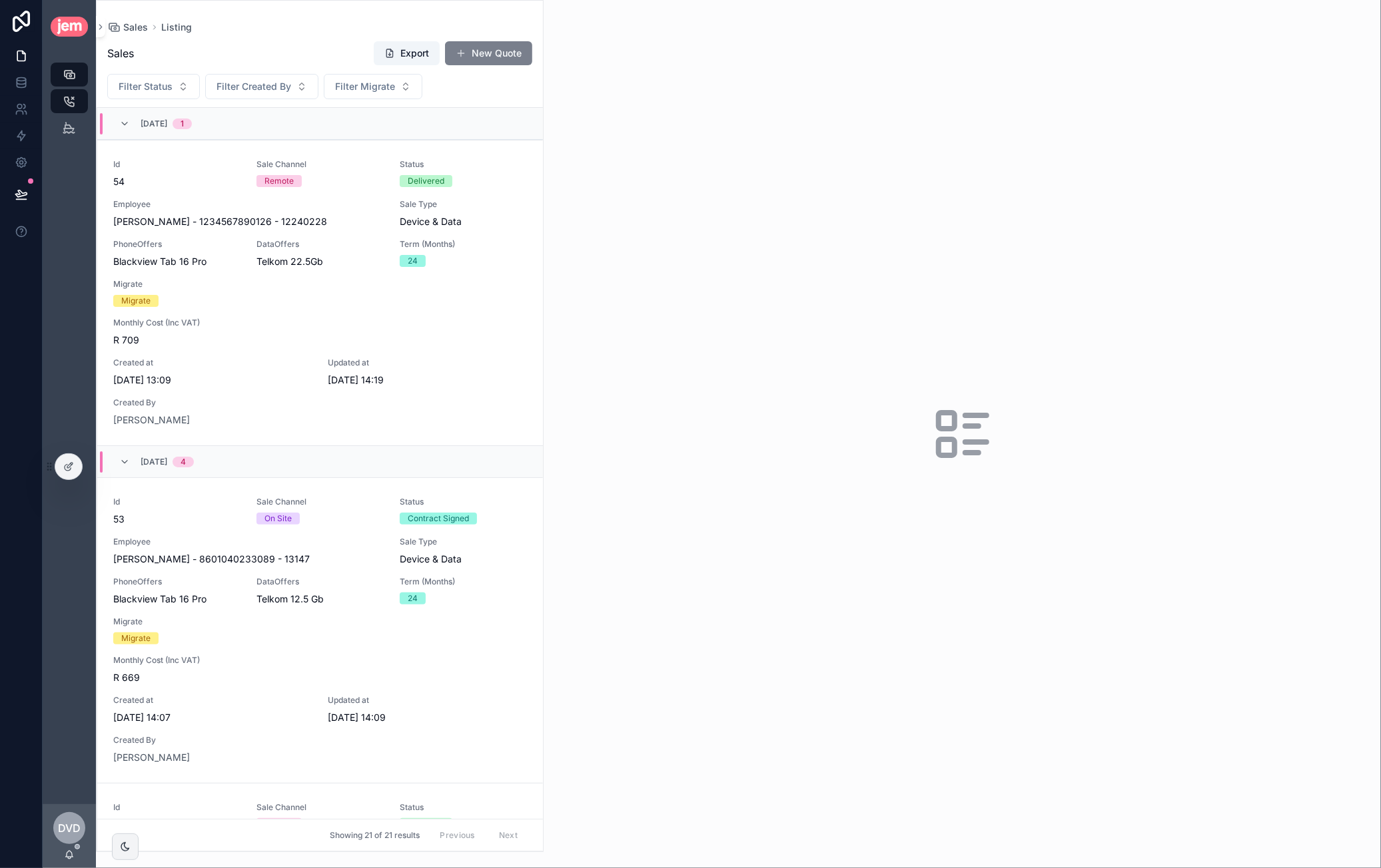
click at [483, 48] on button "New Quote" at bounding box center [488, 53] width 88 height 24
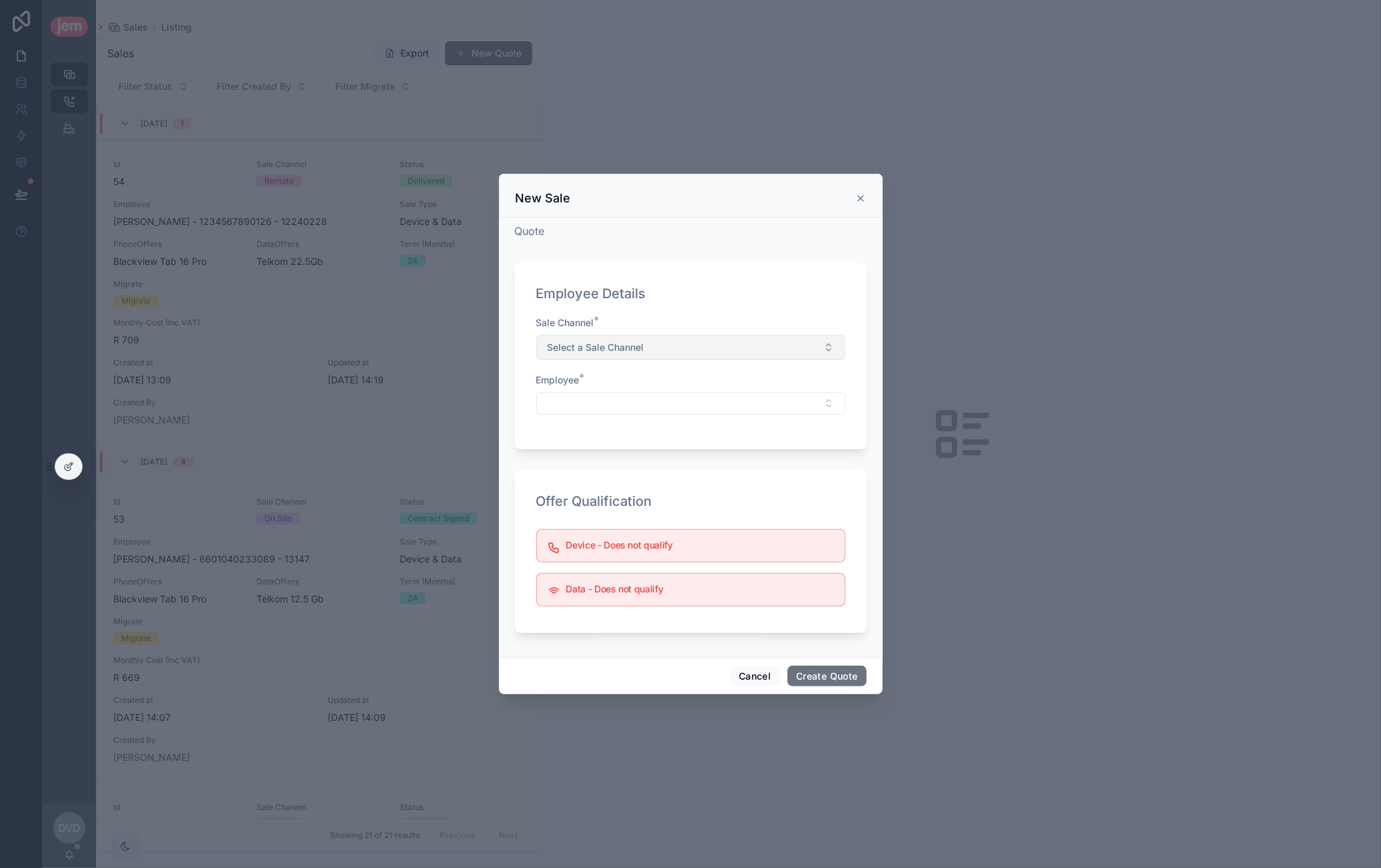
click at [704, 340] on button "Select a Sale Channel" at bounding box center [690, 348] width 309 height 25
click at [620, 397] on div "Remote" at bounding box center [690, 401] width 302 height 20
click at [630, 352] on button "Remote" at bounding box center [690, 348] width 309 height 25
click at [713, 286] on div "Employee Details" at bounding box center [690, 294] width 309 height 19
click at [634, 400] on button "Select Button" at bounding box center [690, 403] width 309 height 23
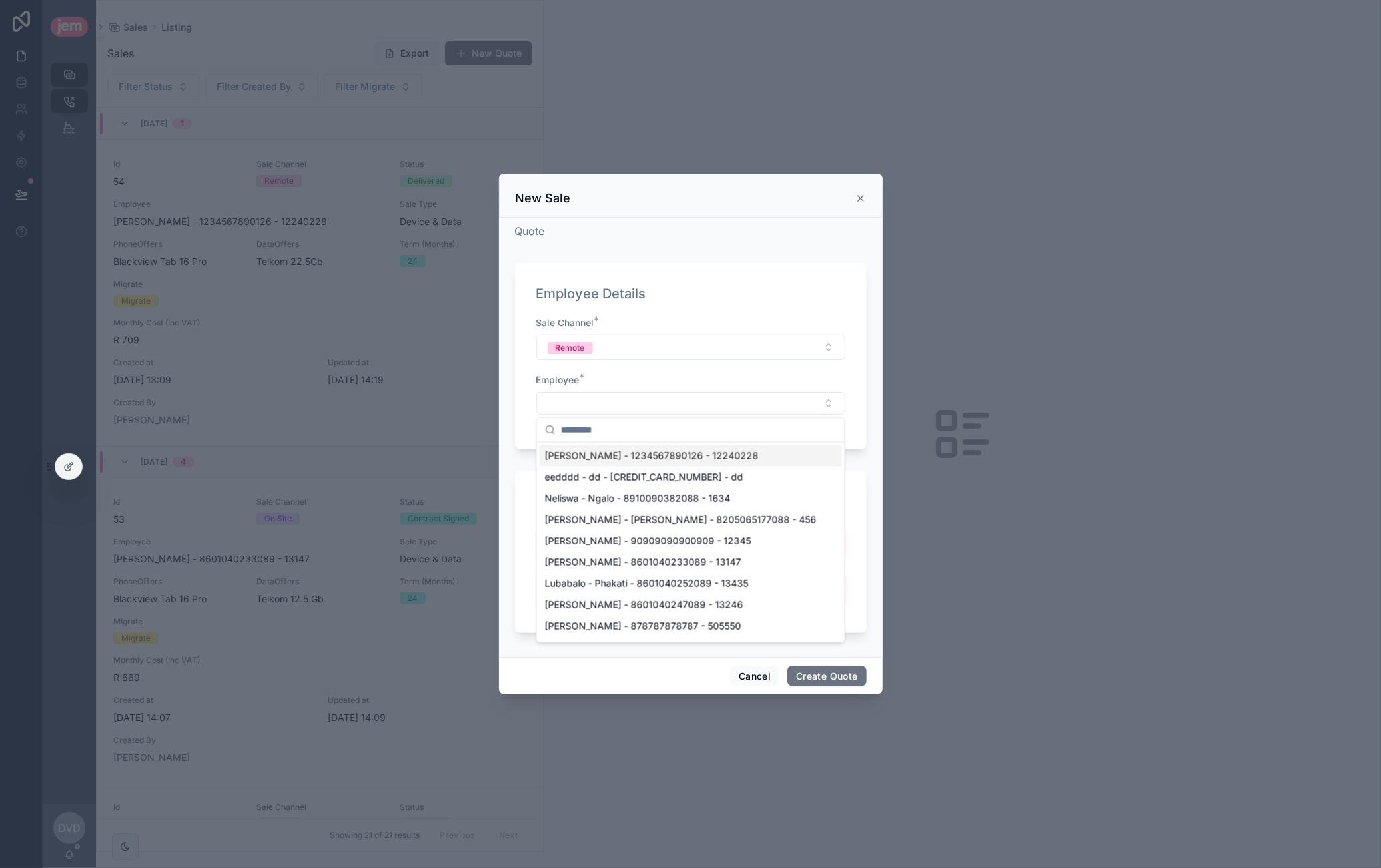
click at [720, 458] on span "[PERSON_NAME] - 1234567890126 - 12240228" at bounding box center [652, 455] width 214 height 13
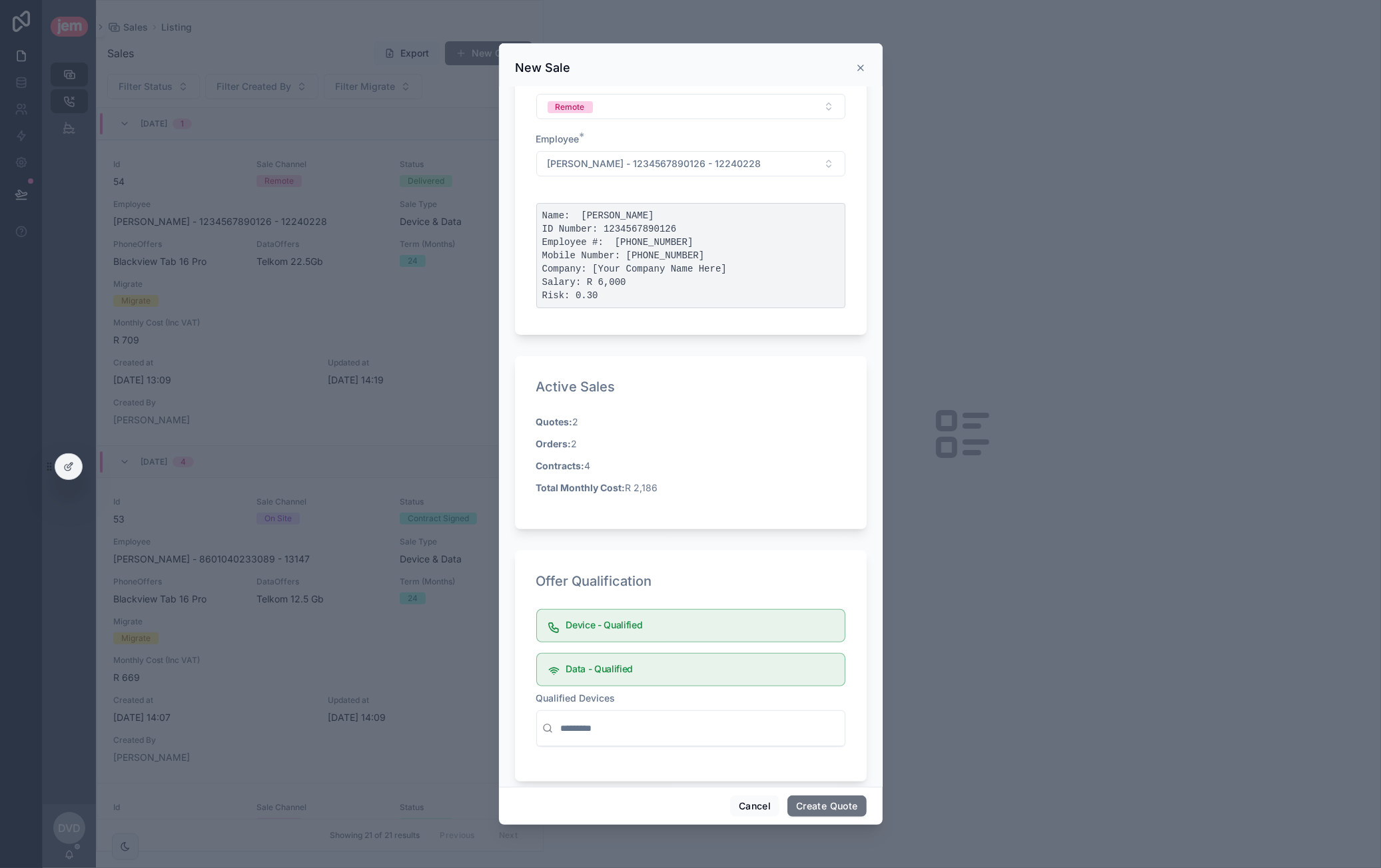
scroll to position [125, 0]
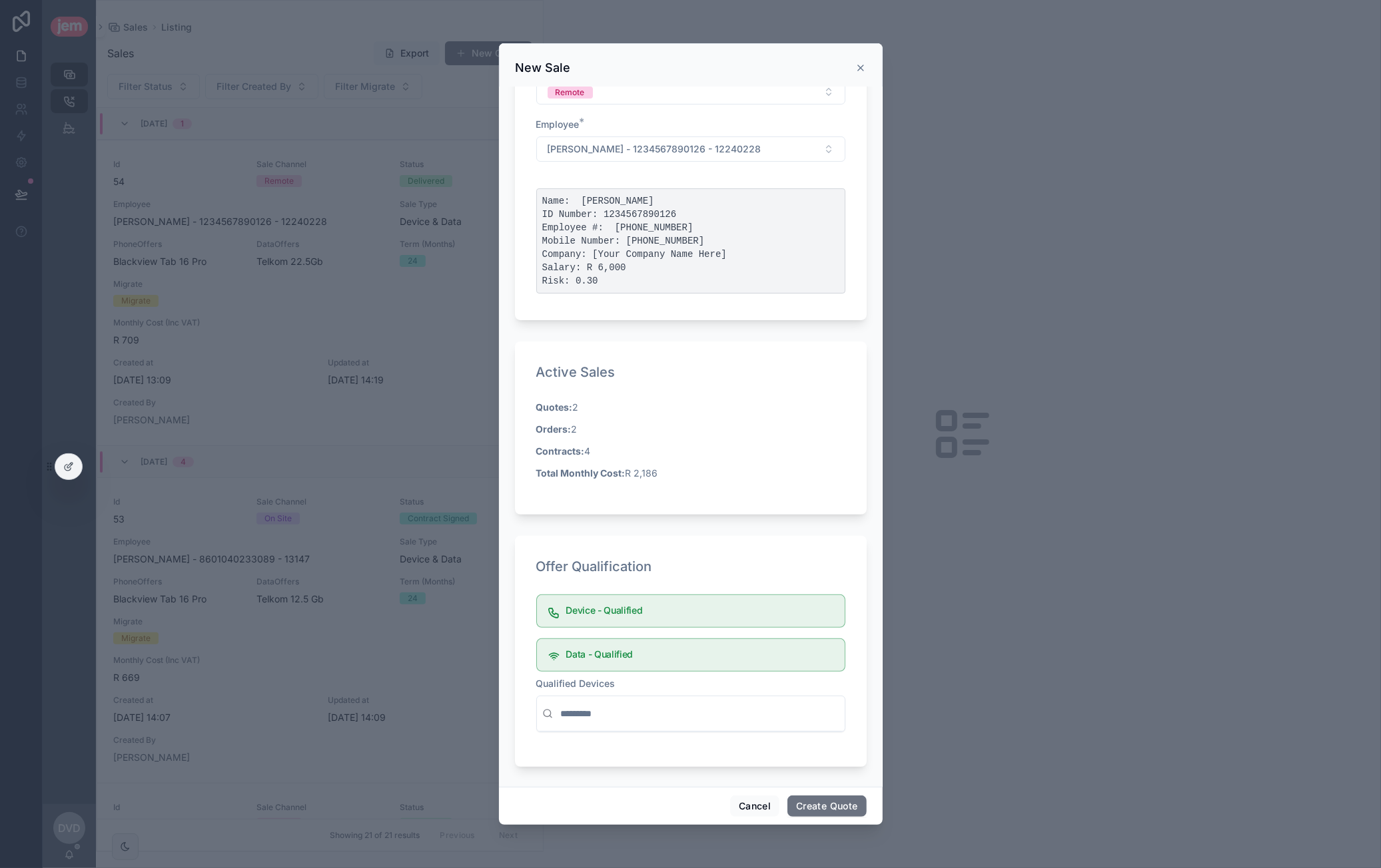
click at [616, 713] on input "scrollable content" at bounding box center [699, 713] width 281 height 24
click at [842, 797] on button "Create Quote" at bounding box center [826, 806] width 79 height 21
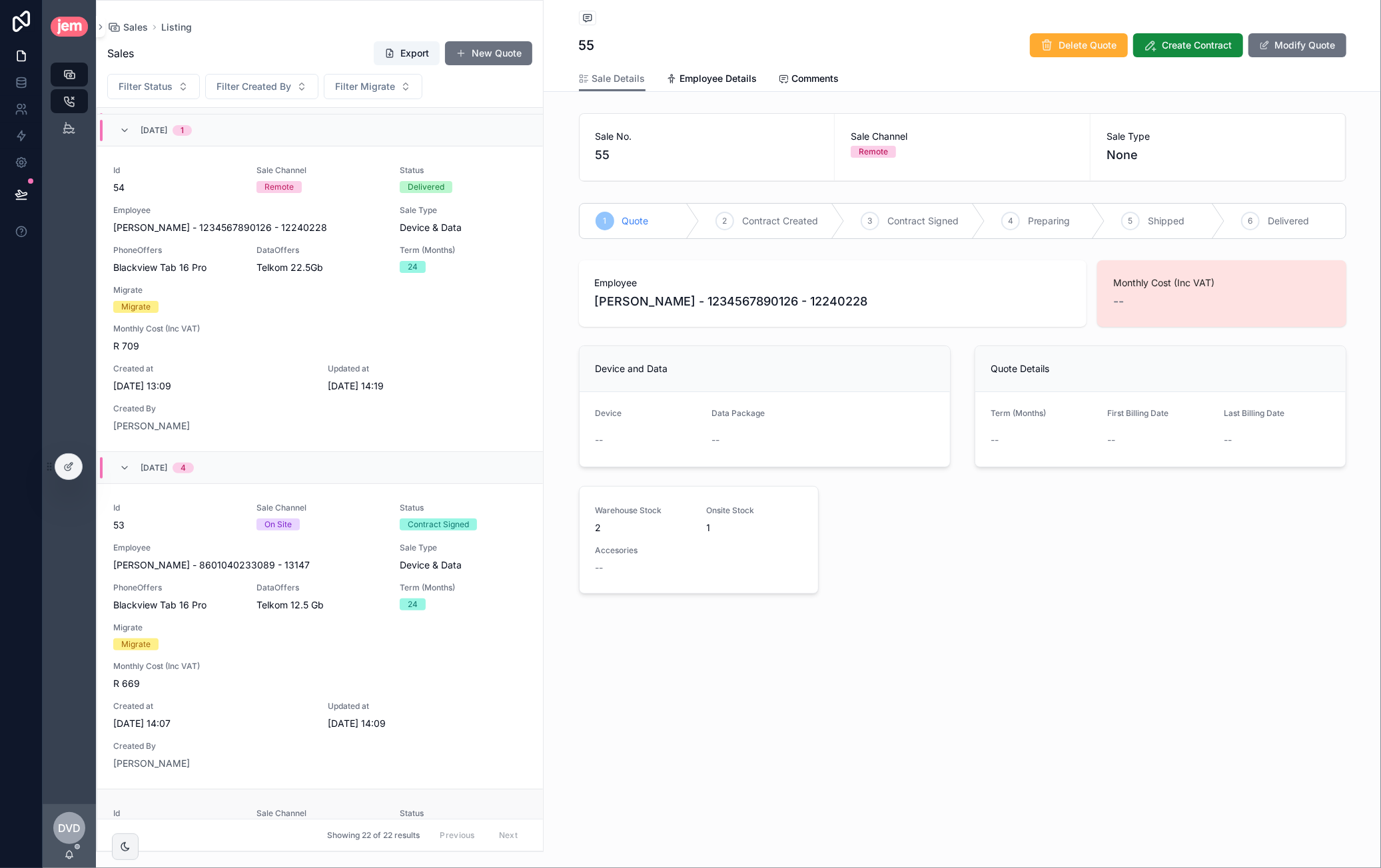
scroll to position [666, 0]
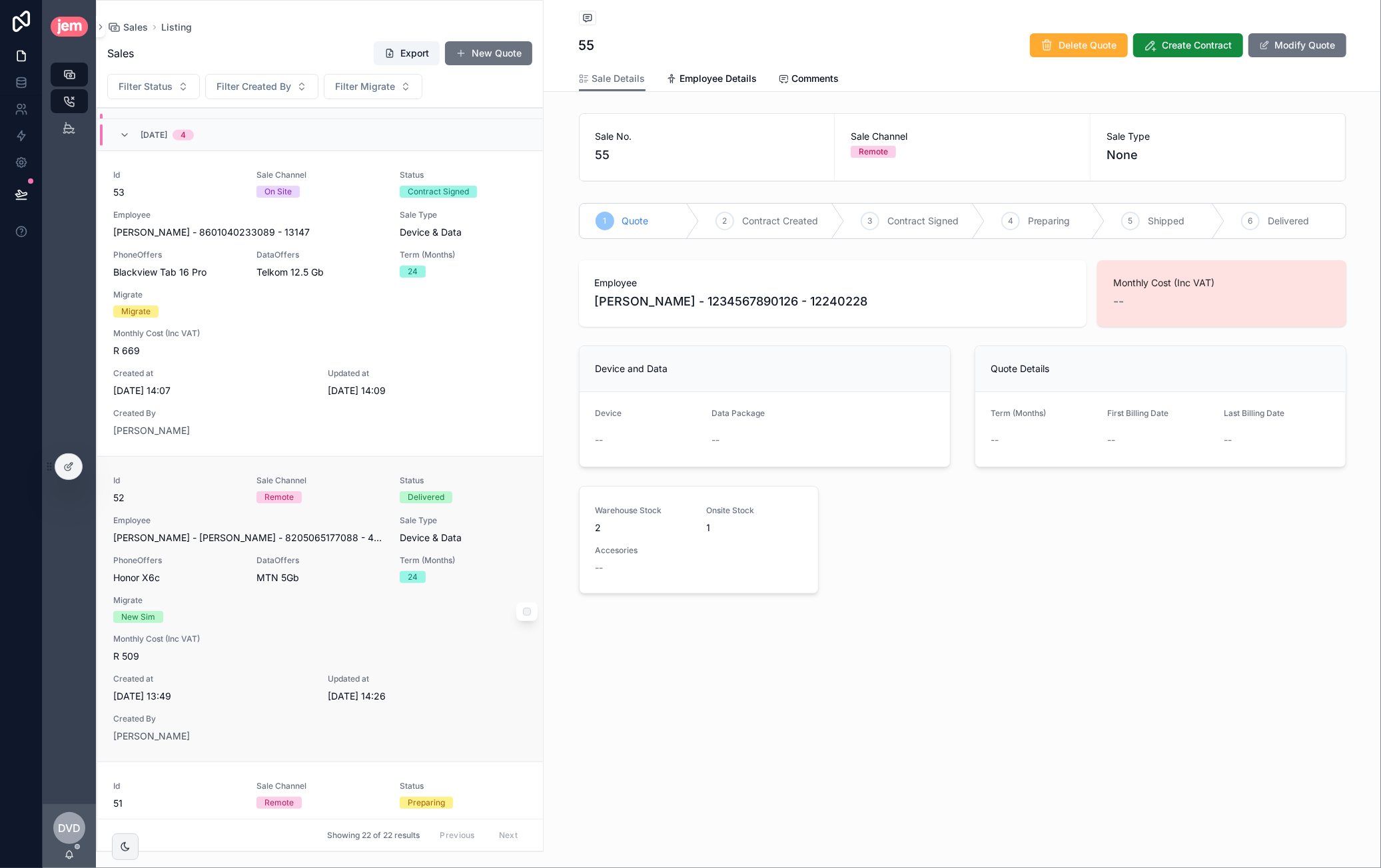
click at [356, 584] on div "Id 52 Sale Channel Remote Status Delivered Employee Matt - Brownell - 820506517…" at bounding box center [320, 609] width 413 height 268
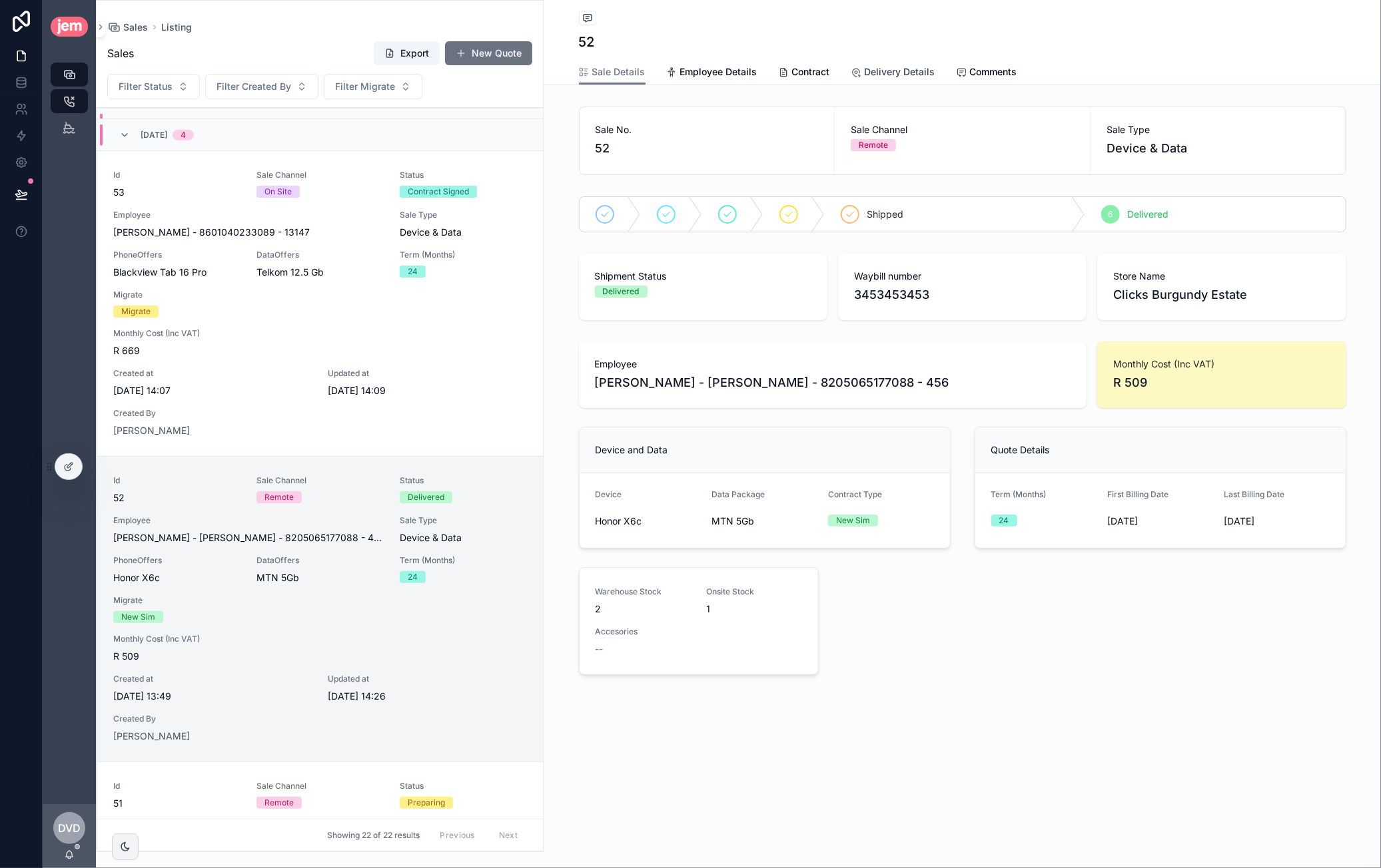
click at [890, 73] on span "Delivery Details" at bounding box center [900, 72] width 70 height 13
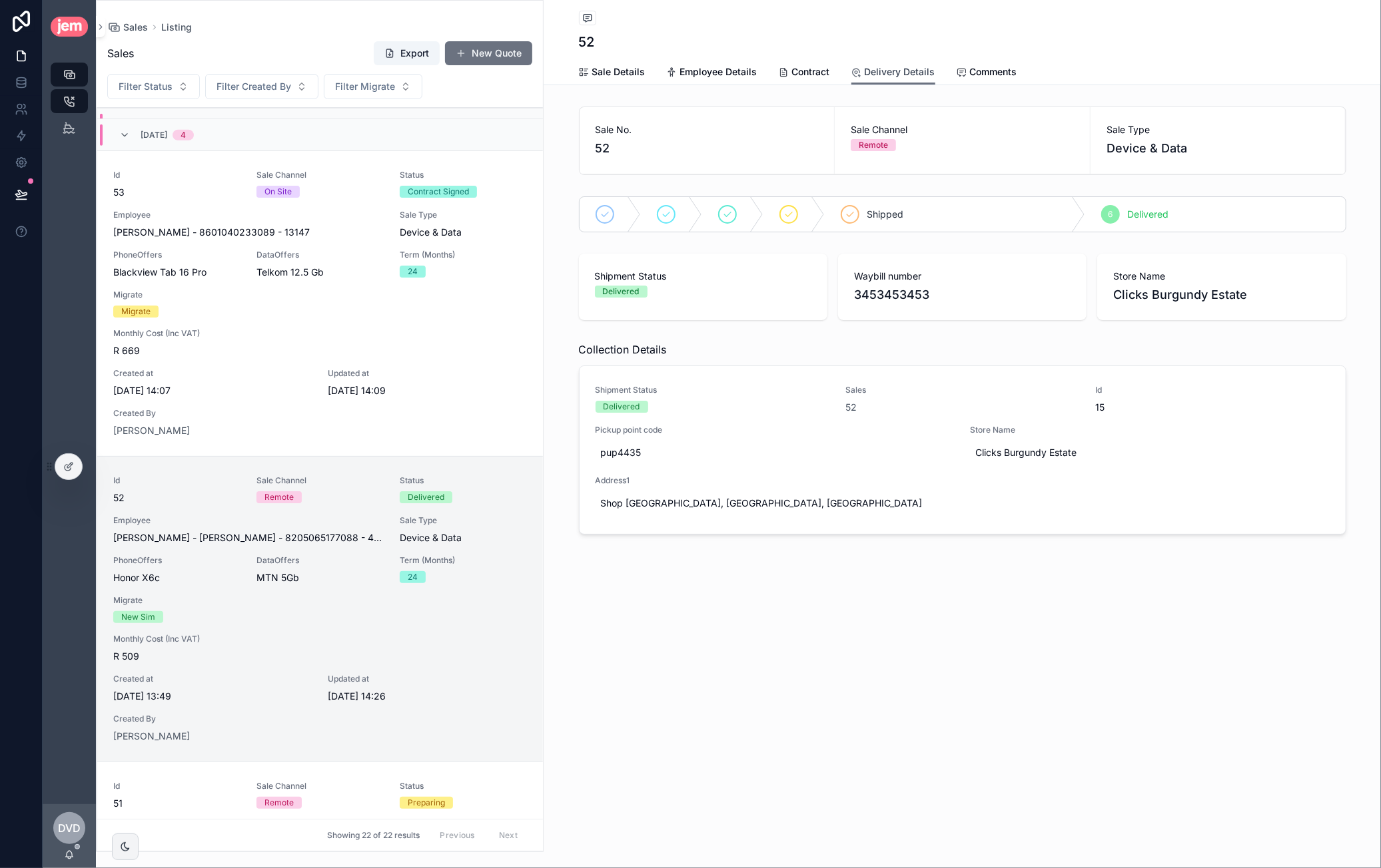
scroll to position [266, 0]
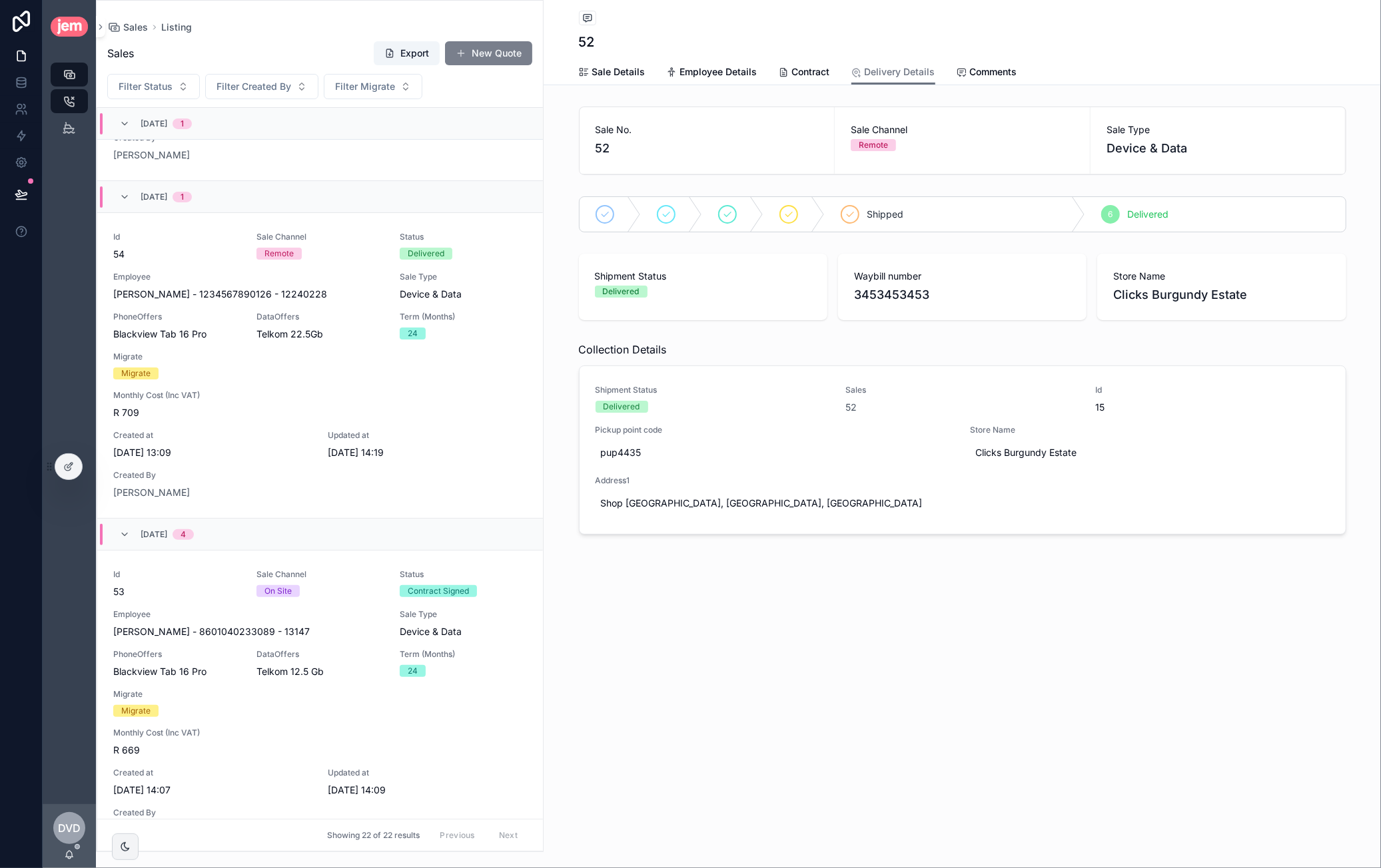
click at [486, 43] on button "New Quote" at bounding box center [488, 53] width 88 height 24
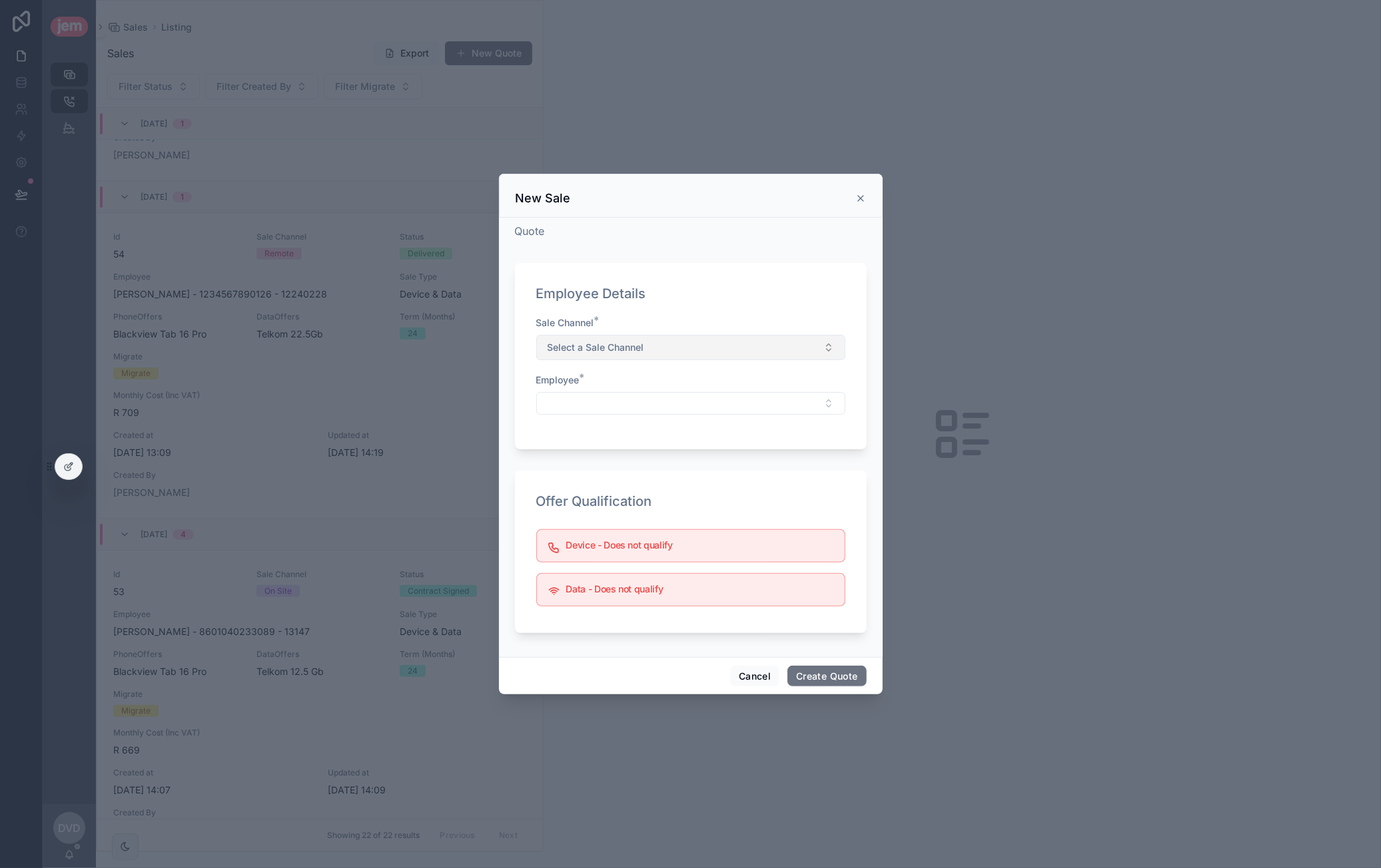
click at [634, 345] on span "Select a Sale Channel" at bounding box center [596, 347] width 97 height 13
click at [624, 397] on div "Remote" at bounding box center [690, 401] width 302 height 20
click at [603, 395] on button "Select Button" at bounding box center [690, 403] width 309 height 23
type input "***"
click at [614, 448] on div "Employee Details Sale Channel * Remote Employee *" at bounding box center [691, 356] width 352 height 187
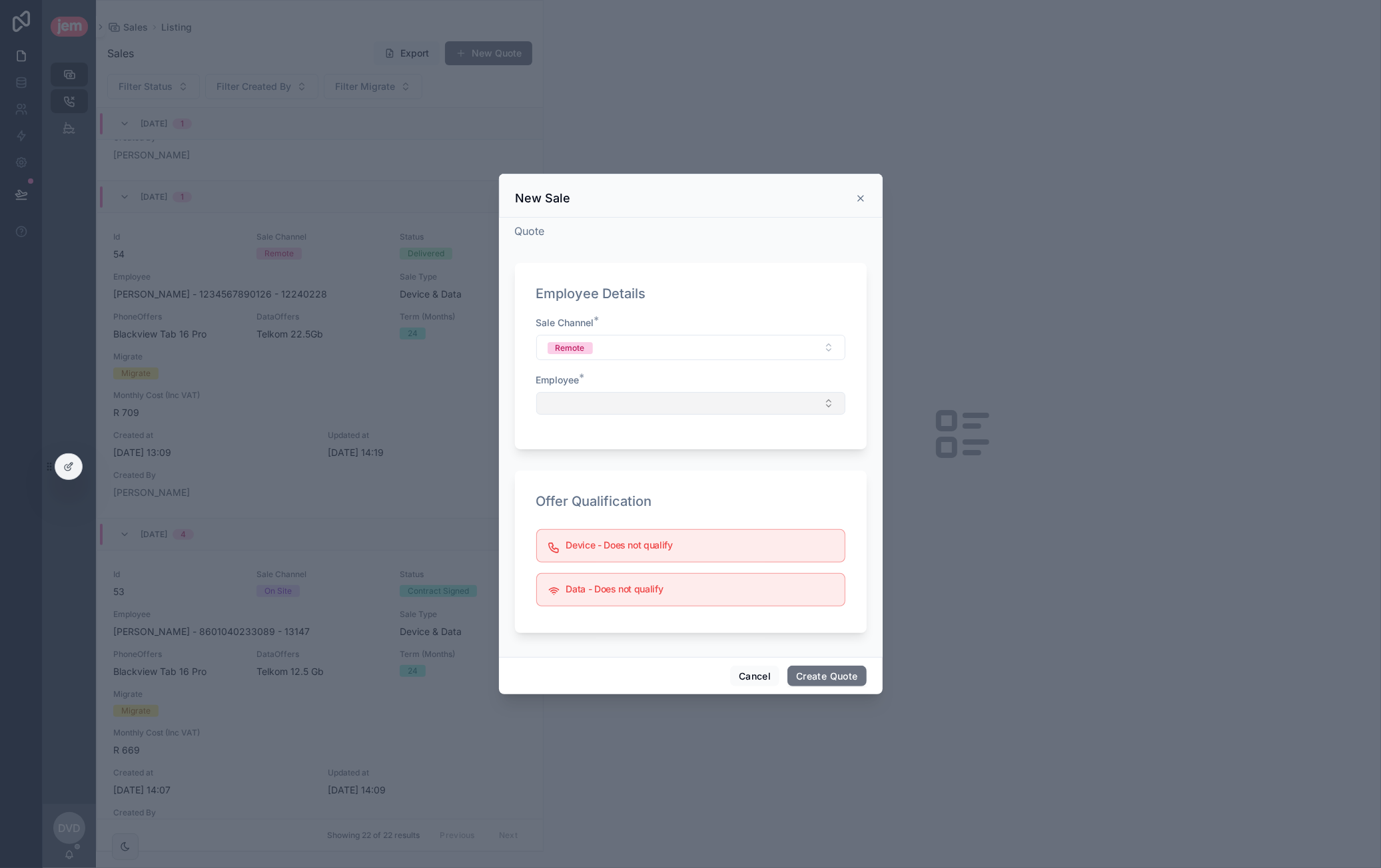
click at [618, 413] on div "Sale Channel * Remote Employee *" at bounding box center [690, 372] width 309 height 112
click at [623, 402] on button "Select Button" at bounding box center [690, 403] width 309 height 23
type input "**"
click at [618, 448] on div "Employee Details Sale Channel * Remote Employee *" at bounding box center [691, 356] width 352 height 187
click at [630, 409] on button "Select Button" at bounding box center [690, 403] width 309 height 23
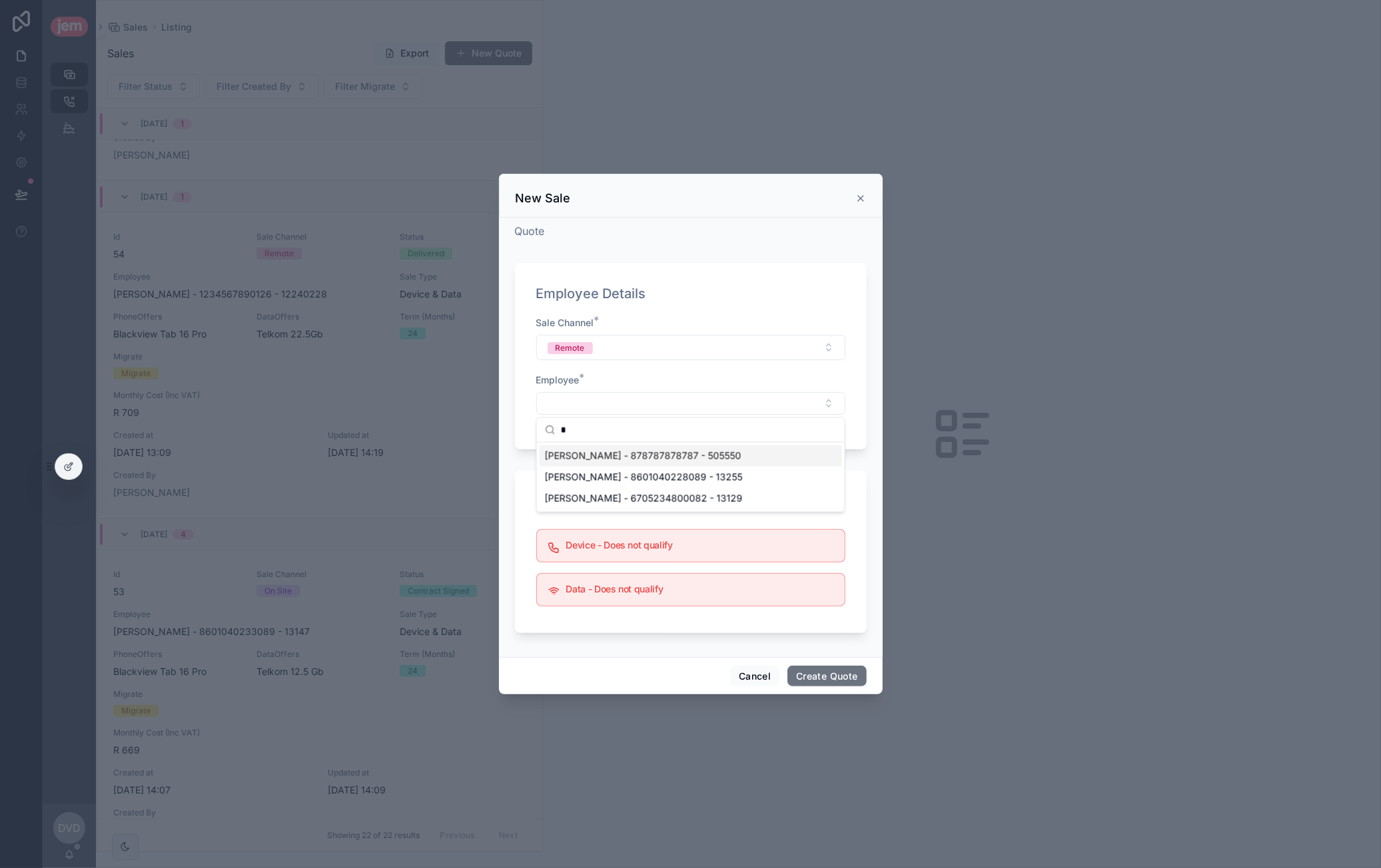
type input "*"
click at [620, 454] on form "Employee Details Sale Channel * Remote Employee * Offer Qualification Device - …" at bounding box center [691, 450] width 352 height 391
click at [618, 403] on button "Select Button" at bounding box center [690, 403] width 309 height 23
type input "**"
click at [608, 458] on span "[PERSON_NAME] - 878787878787 - 505550" at bounding box center [642, 455] width 196 height 13
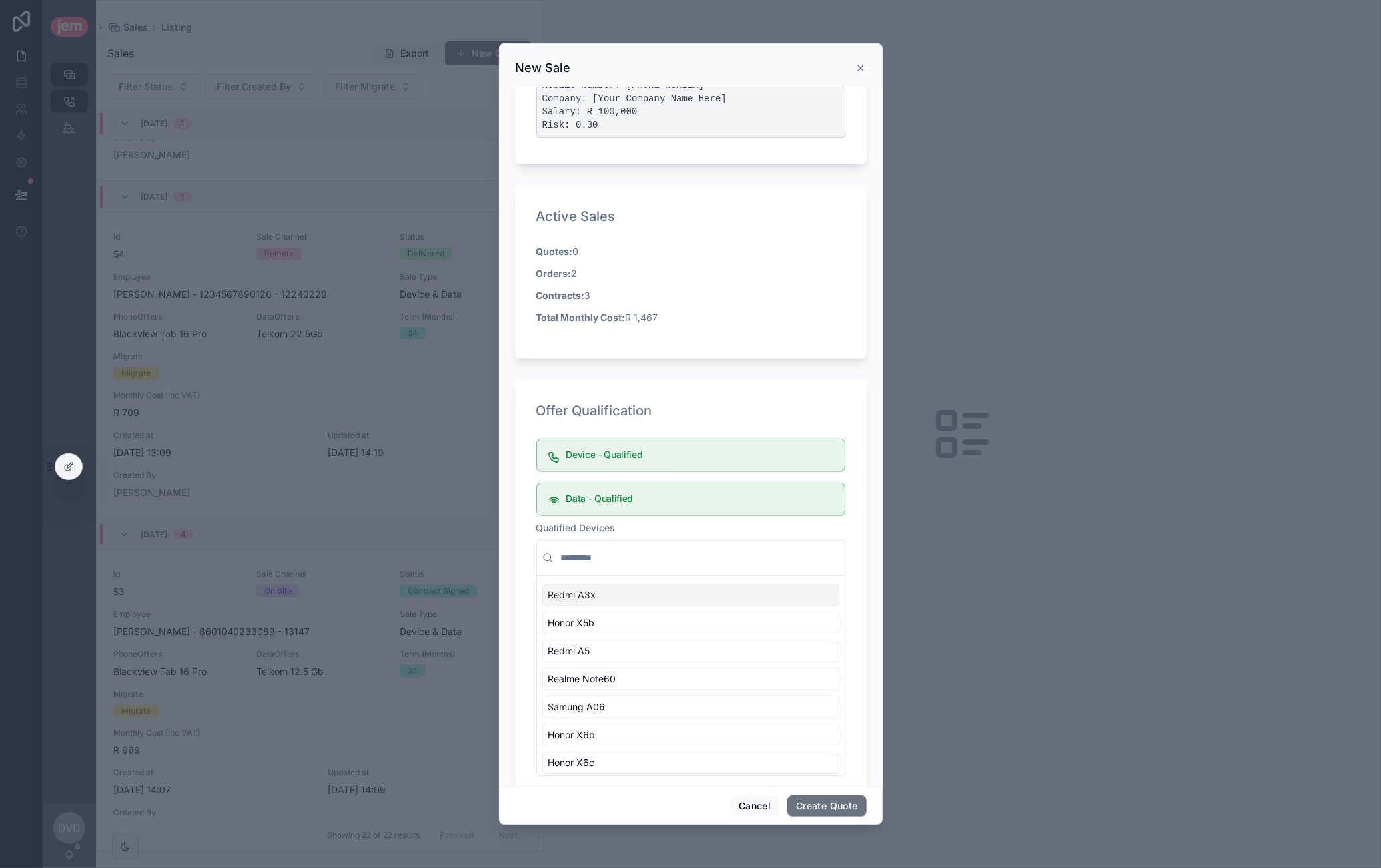
scroll to position [325, 0]
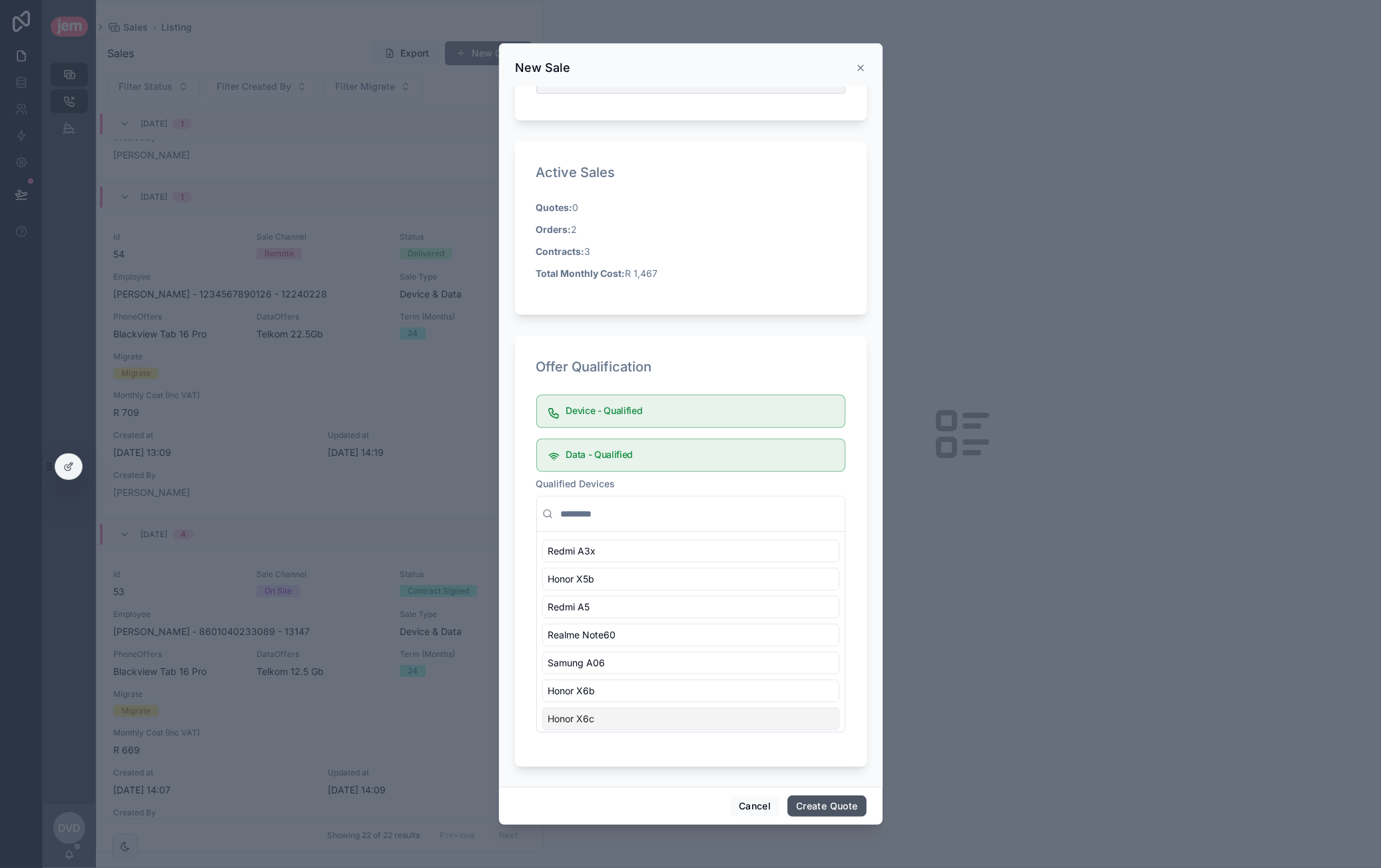
click at [841, 810] on button "Create Quote" at bounding box center [826, 806] width 79 height 21
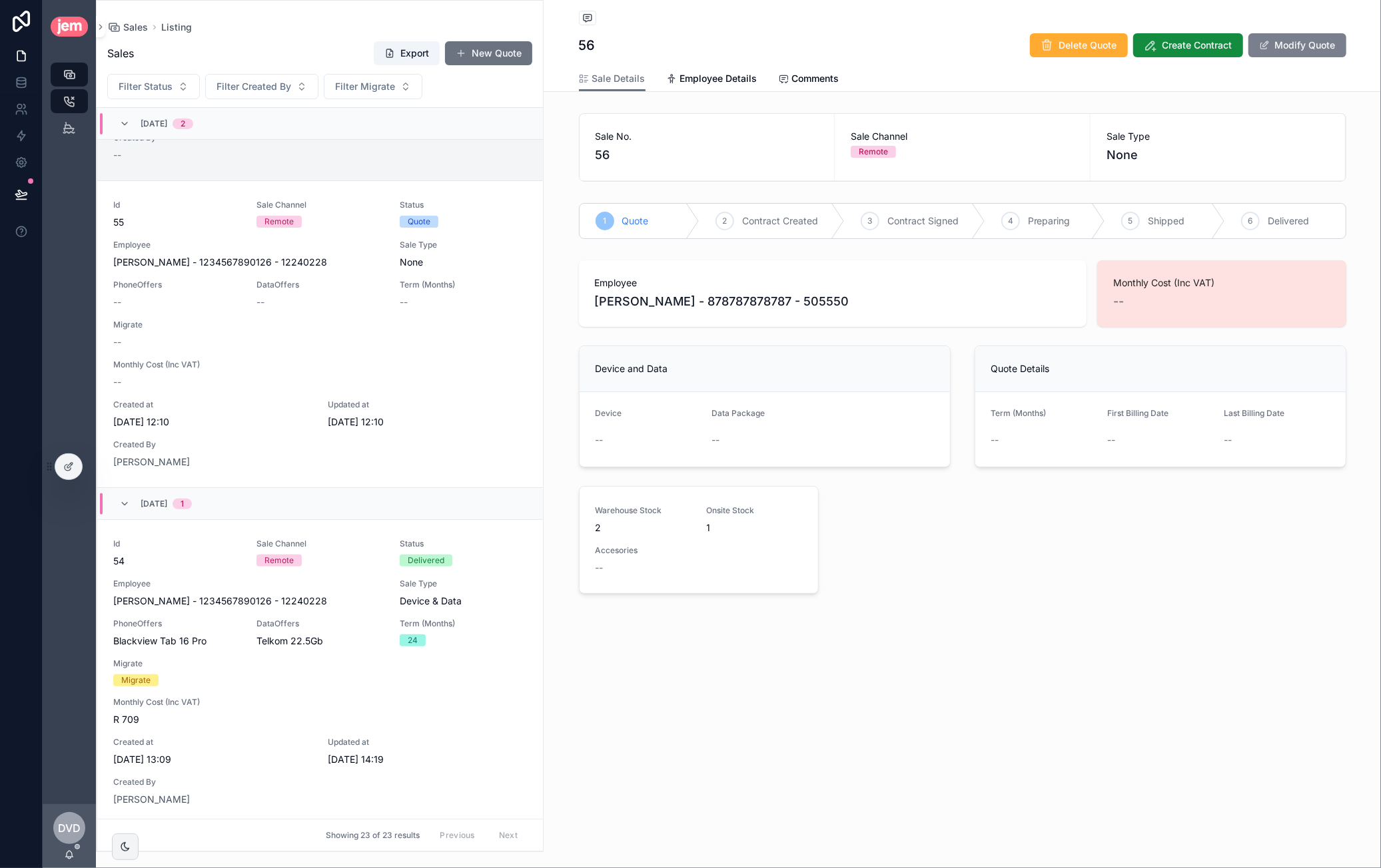
click at [1272, 52] on button "Modify Quote" at bounding box center [1297, 45] width 98 height 24
click at [1268, 61] on div "Listing 56 Delete Quote Create Contract Complete Quote" at bounding box center [963, 33] width 767 height 66
click at [1299, 52] on button "Complete Quote" at bounding box center [1290, 45] width 110 height 24
click at [1274, 48] on button "Modify Quote" at bounding box center [1297, 45] width 98 height 24
click at [1288, 47] on button "Complete Quote" at bounding box center [1290, 45] width 110 height 24
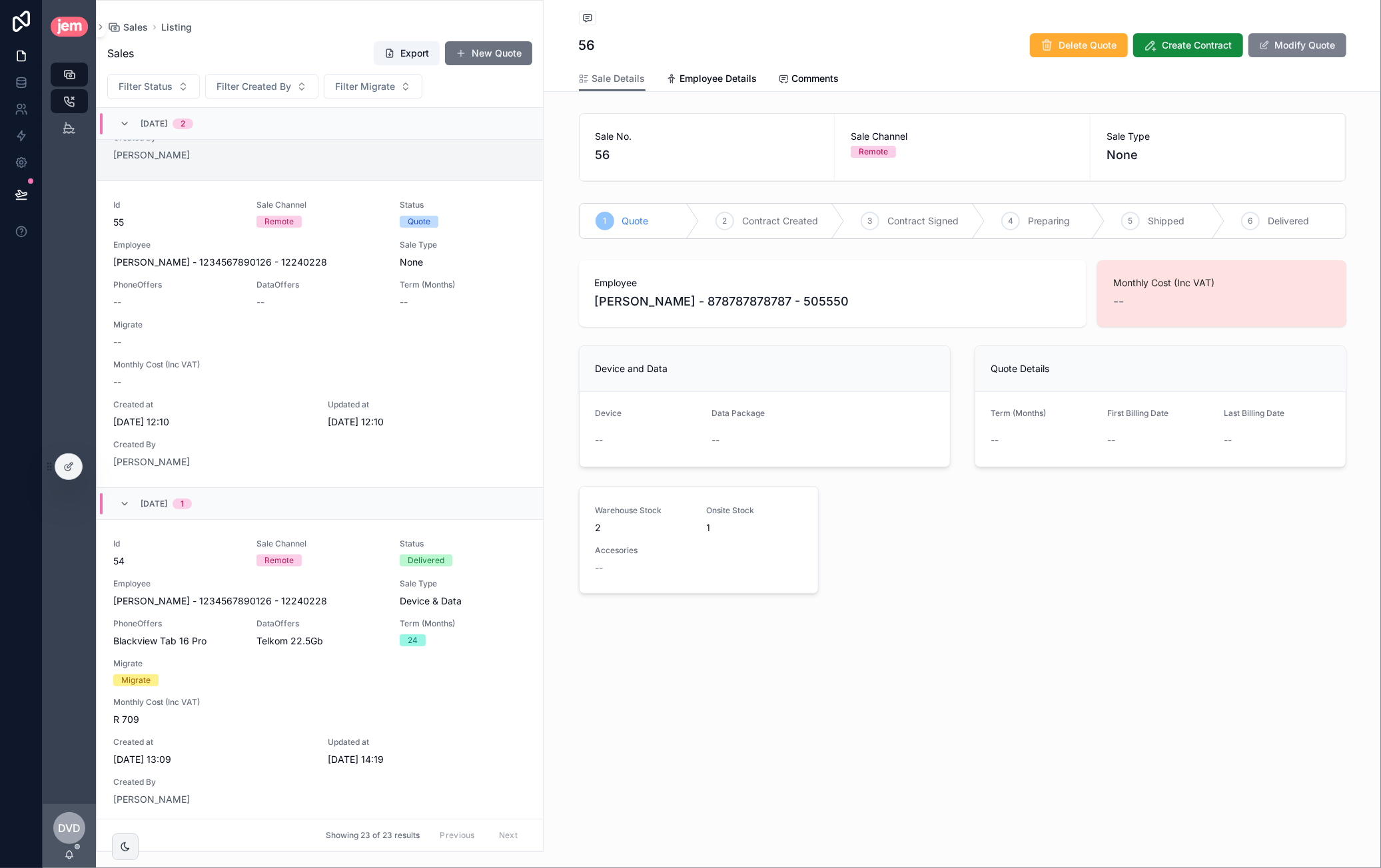
click at [1293, 52] on button "Modify Quote" at bounding box center [1297, 45] width 98 height 24
click at [493, 56] on button "New Quote" at bounding box center [488, 53] width 88 height 24
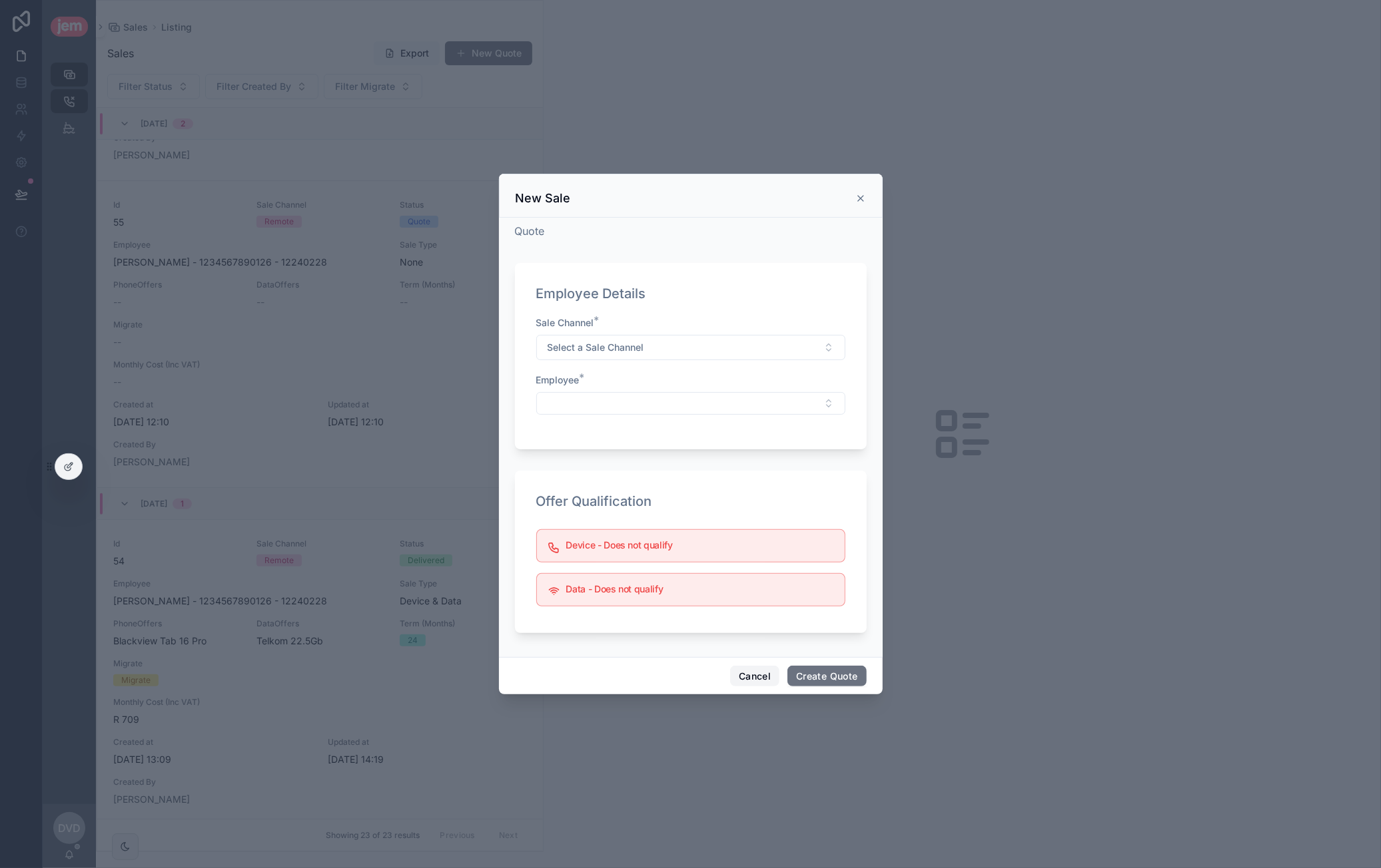
click at [760, 673] on button "Cancel" at bounding box center [754, 676] width 49 height 21
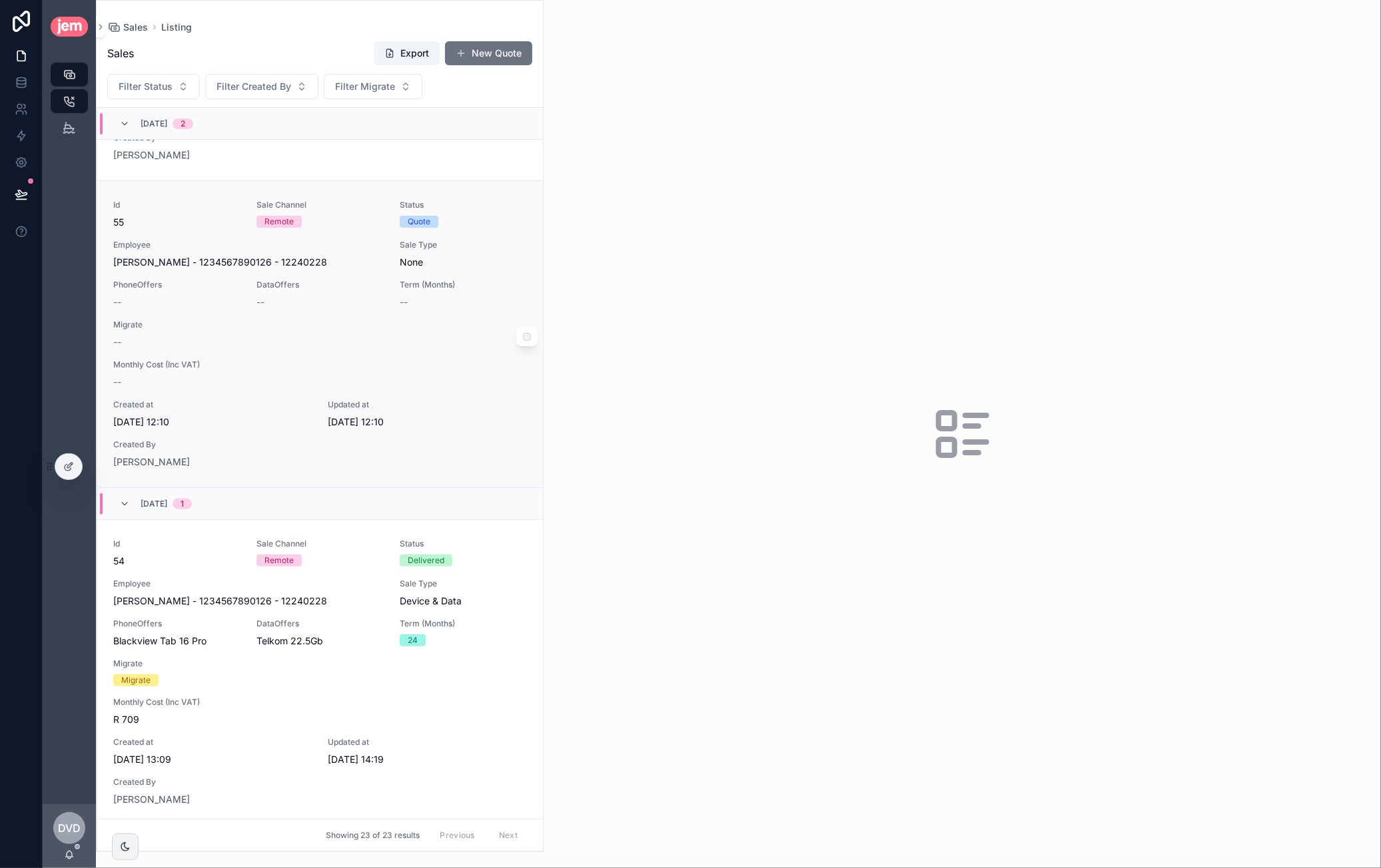
click at [495, 251] on div "Sale Type None" at bounding box center [463, 255] width 127 height 30
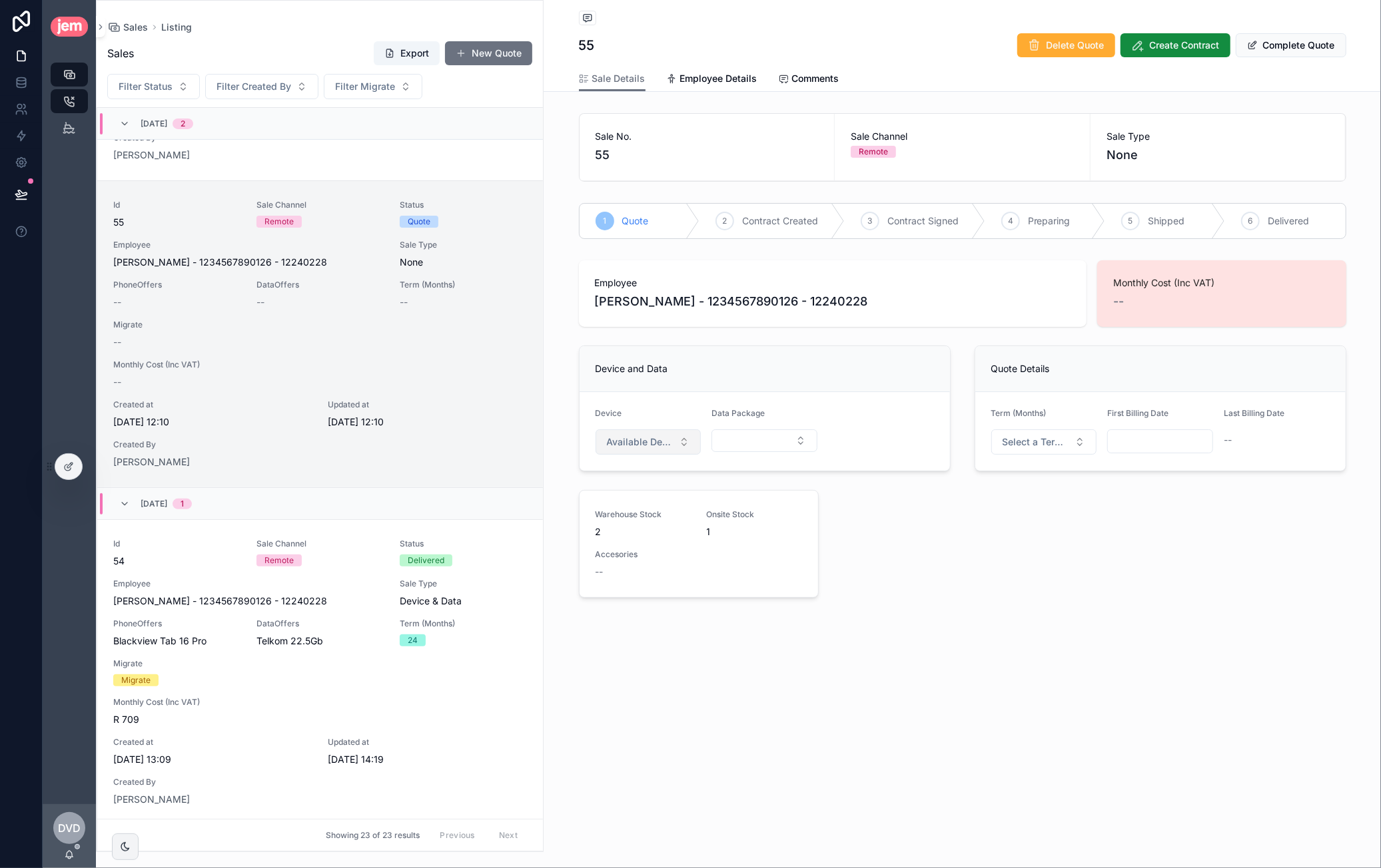
click at [679, 438] on button "Available Devices" at bounding box center [649, 442] width 106 height 25
click at [674, 495] on div "Honor X6c" at bounding box center [648, 495] width 160 height 21
click at [724, 448] on button "Select Button" at bounding box center [764, 441] width 106 height 23
click at [747, 495] on span "Telkom 12.5 Gb" at bounding box center [724, 491] width 67 height 13
click at [878, 439] on span "Select a Data Type" at bounding box center [873, 441] width 67 height 13
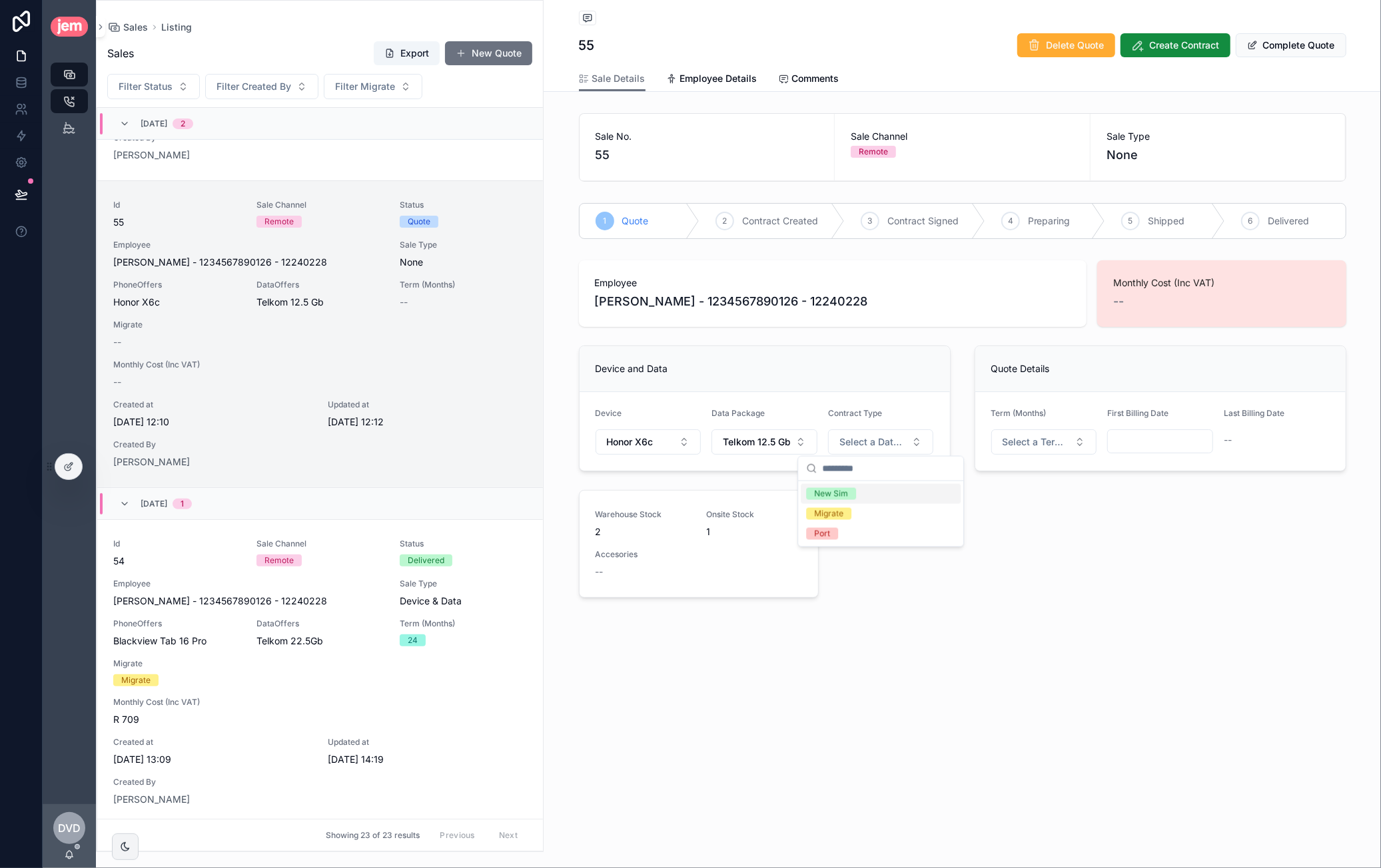
click at [874, 495] on div "New Sim" at bounding box center [880, 495] width 160 height 20
click at [1044, 435] on span "Select a Term (Months)" at bounding box center [1036, 441] width 67 height 13
click at [993, 534] on span "24" at bounding box center [982, 534] width 26 height 12
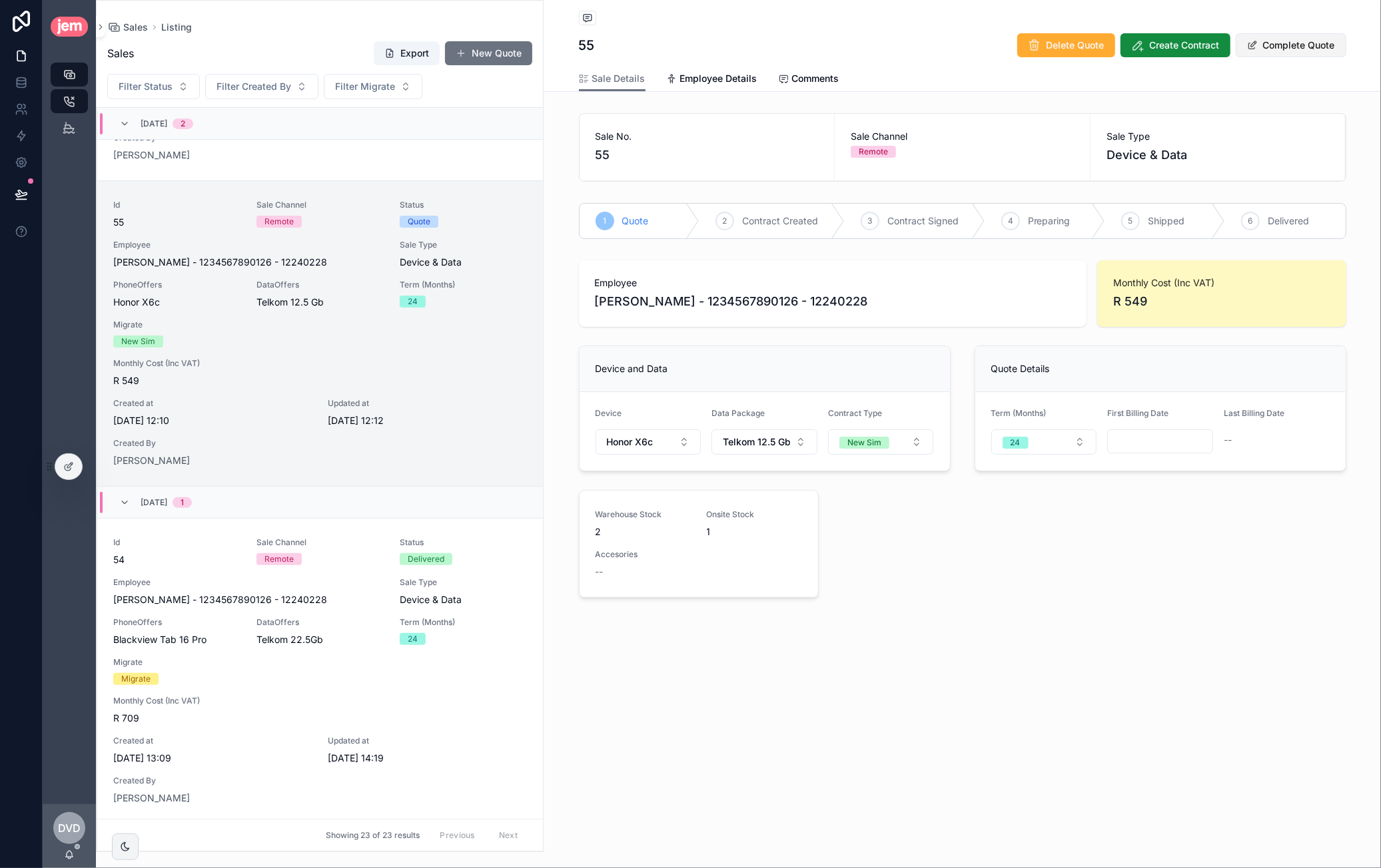
click at [1304, 39] on button "Complete Quote" at bounding box center [1290, 45] width 110 height 24
click at [1307, 48] on button "Modify Quote" at bounding box center [1297, 45] width 98 height 24
click at [1151, 438] on input "scrollable content" at bounding box center [1160, 441] width 105 height 19
click at [1233, 475] on button "scrollable content" at bounding box center [1232, 473] width 24 height 24
click at [1132, 551] on button "1" at bounding box center [1136, 551] width 24 height 24
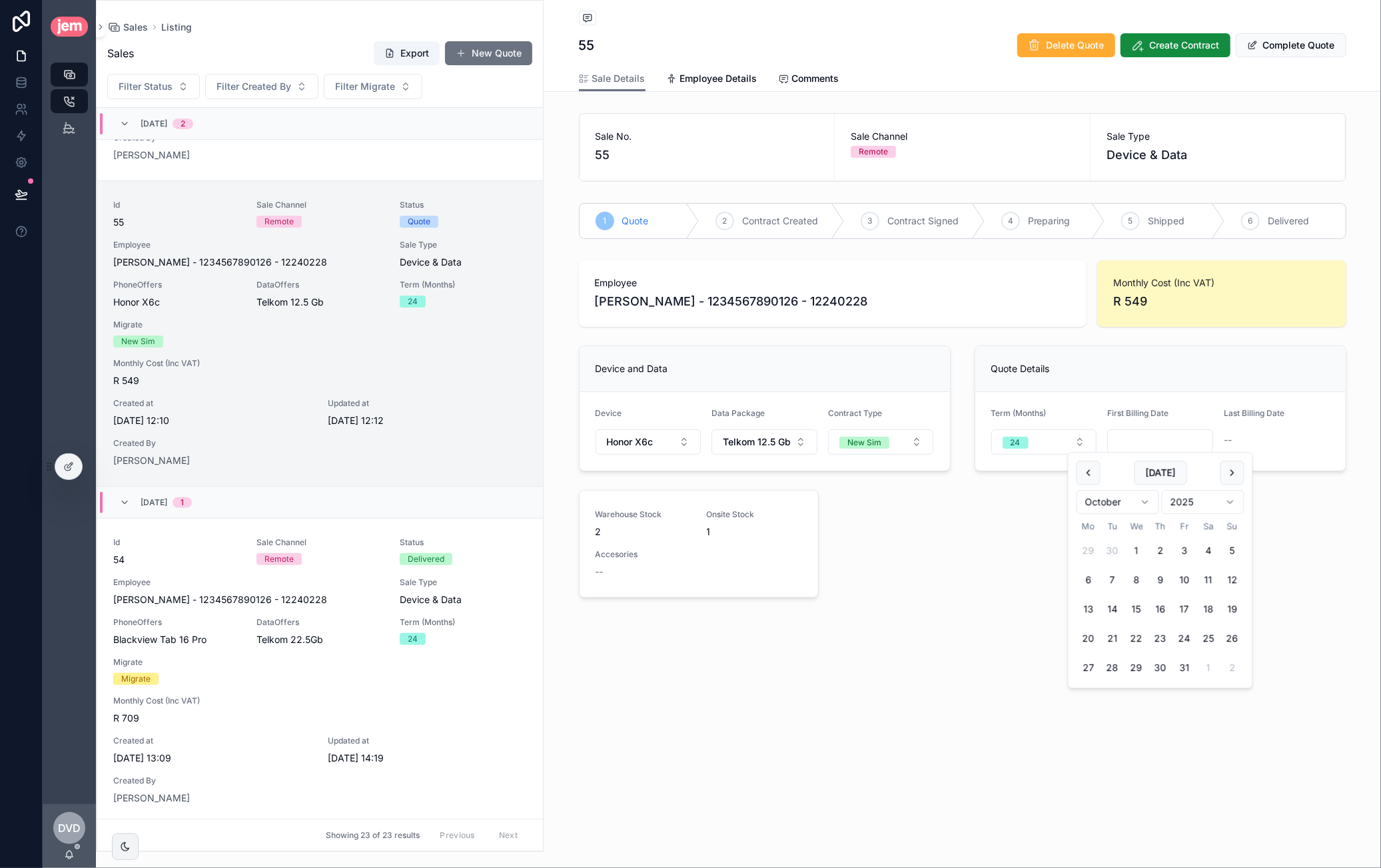
type input "**********"
click at [1342, 635] on div "**********" at bounding box center [961, 347] width 837 height 694
click at [910, 439] on button "New Sim" at bounding box center [881, 442] width 106 height 25
click at [869, 539] on div "Migrate" at bounding box center [880, 534] width 160 height 20
click at [893, 443] on button "Migrate" at bounding box center [881, 442] width 106 height 25
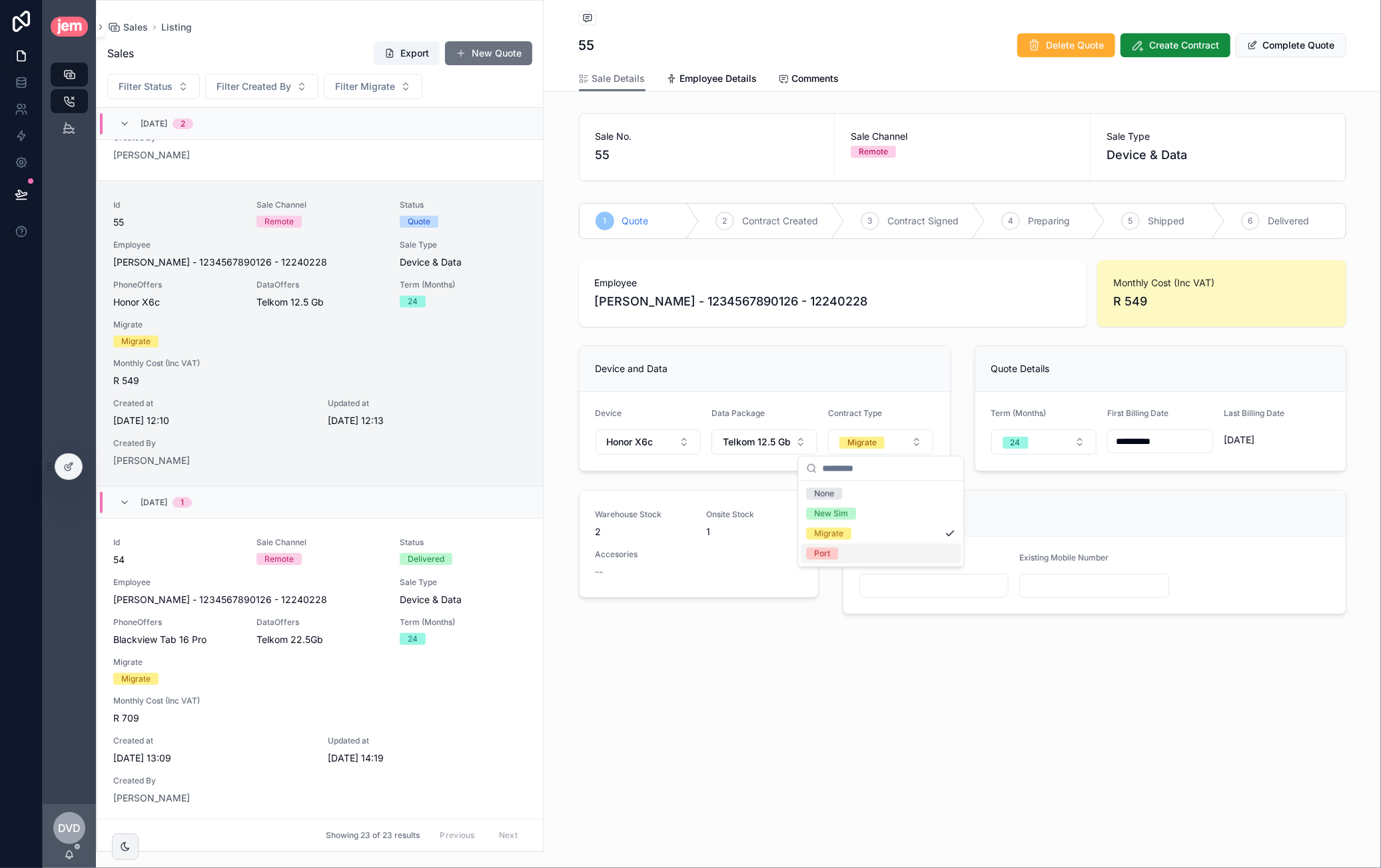
click at [864, 545] on div "Port" at bounding box center [880, 554] width 160 height 20
click at [873, 434] on button "Port" at bounding box center [881, 442] width 106 height 25
click at [862, 524] on div "Migrate" at bounding box center [880, 534] width 160 height 20
click at [888, 441] on button "Migrate" at bounding box center [881, 442] width 106 height 25
click at [881, 511] on div "New Sim" at bounding box center [880, 514] width 160 height 20
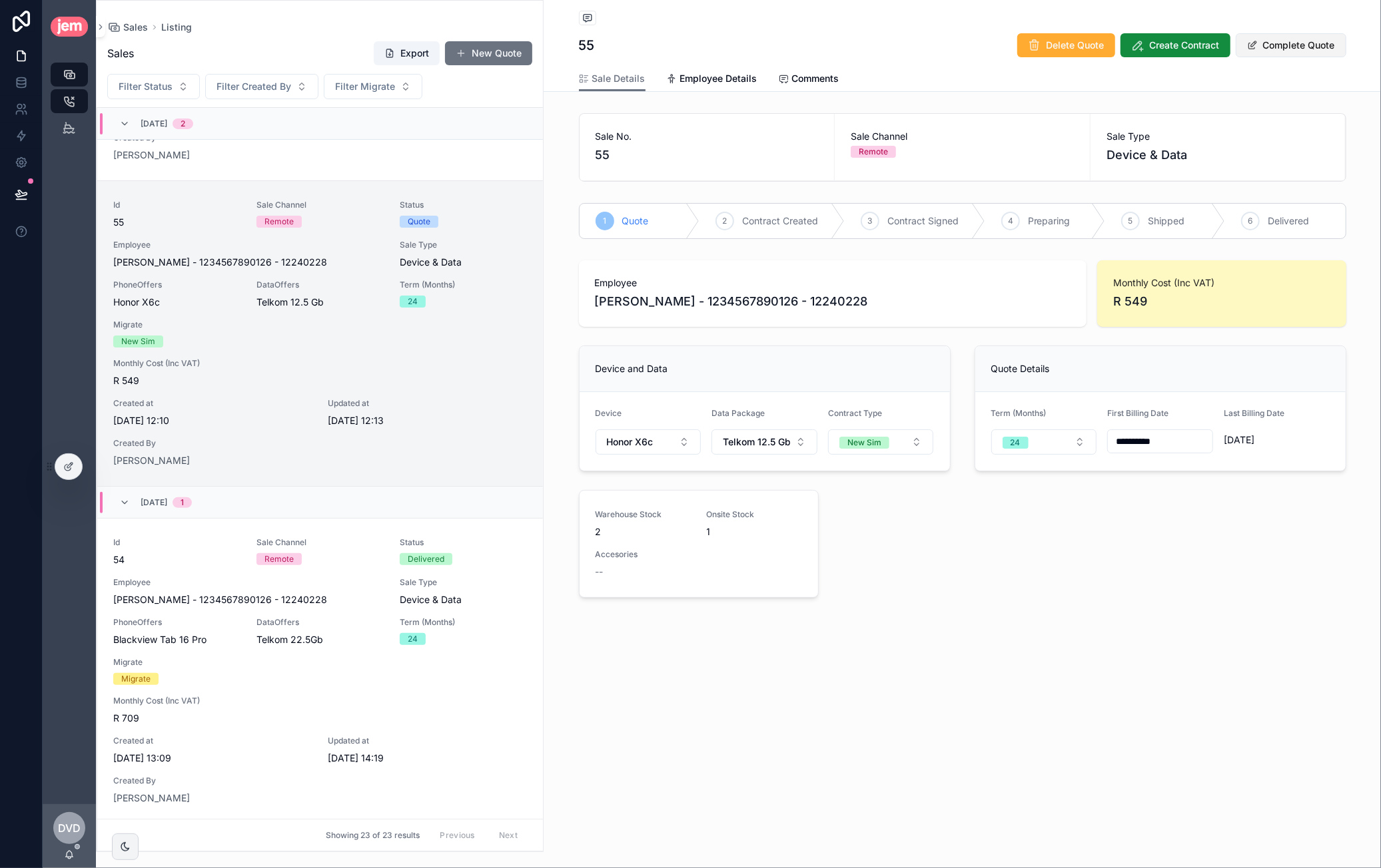
click at [1272, 52] on button "Complete Quote" at bounding box center [1290, 45] width 110 height 24
click at [61, 466] on div at bounding box center [69, 466] width 27 height 25
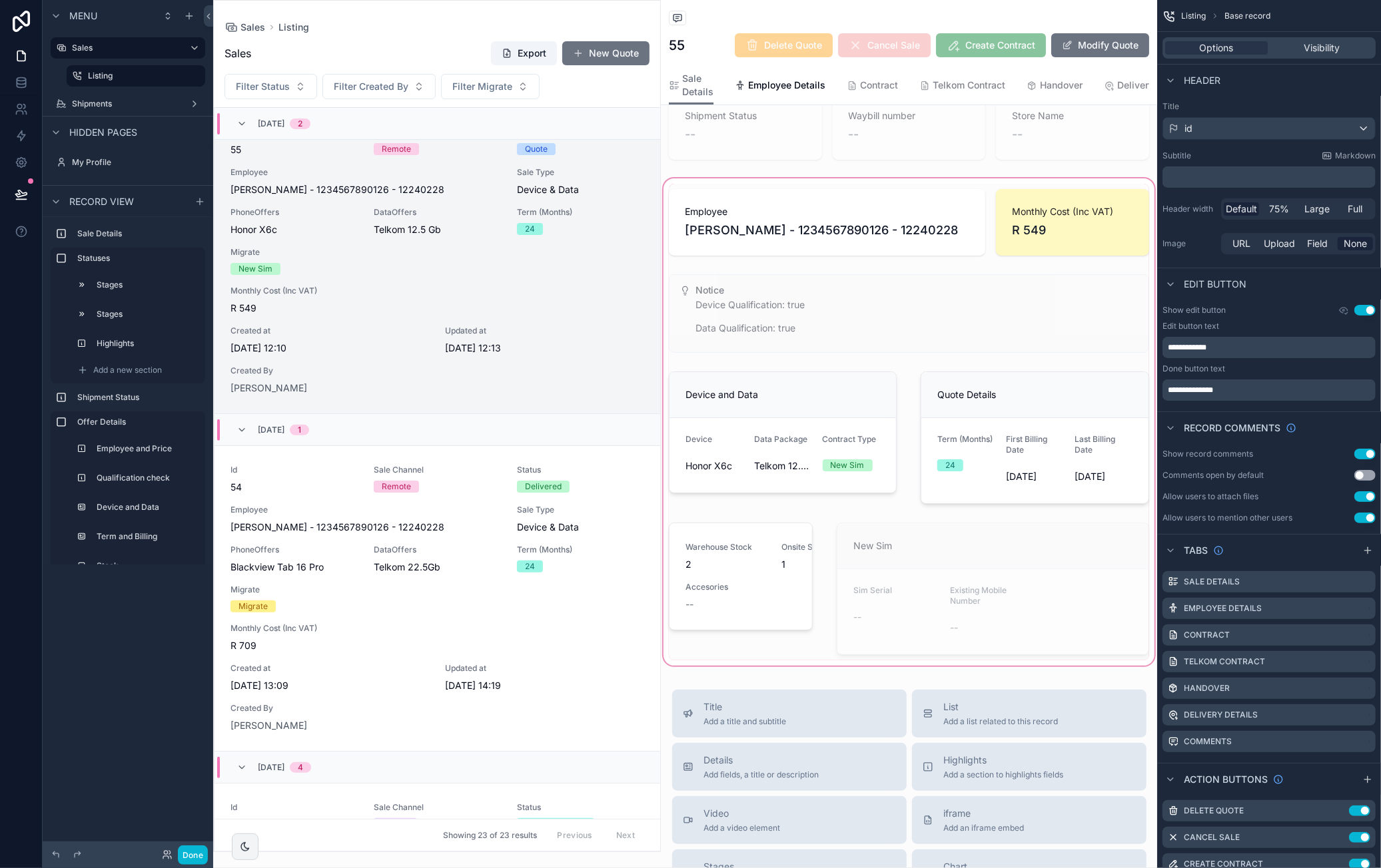
scroll to position [266, 0]
click at [839, 413] on div "scrollable content" at bounding box center [909, 419] width 496 height 493
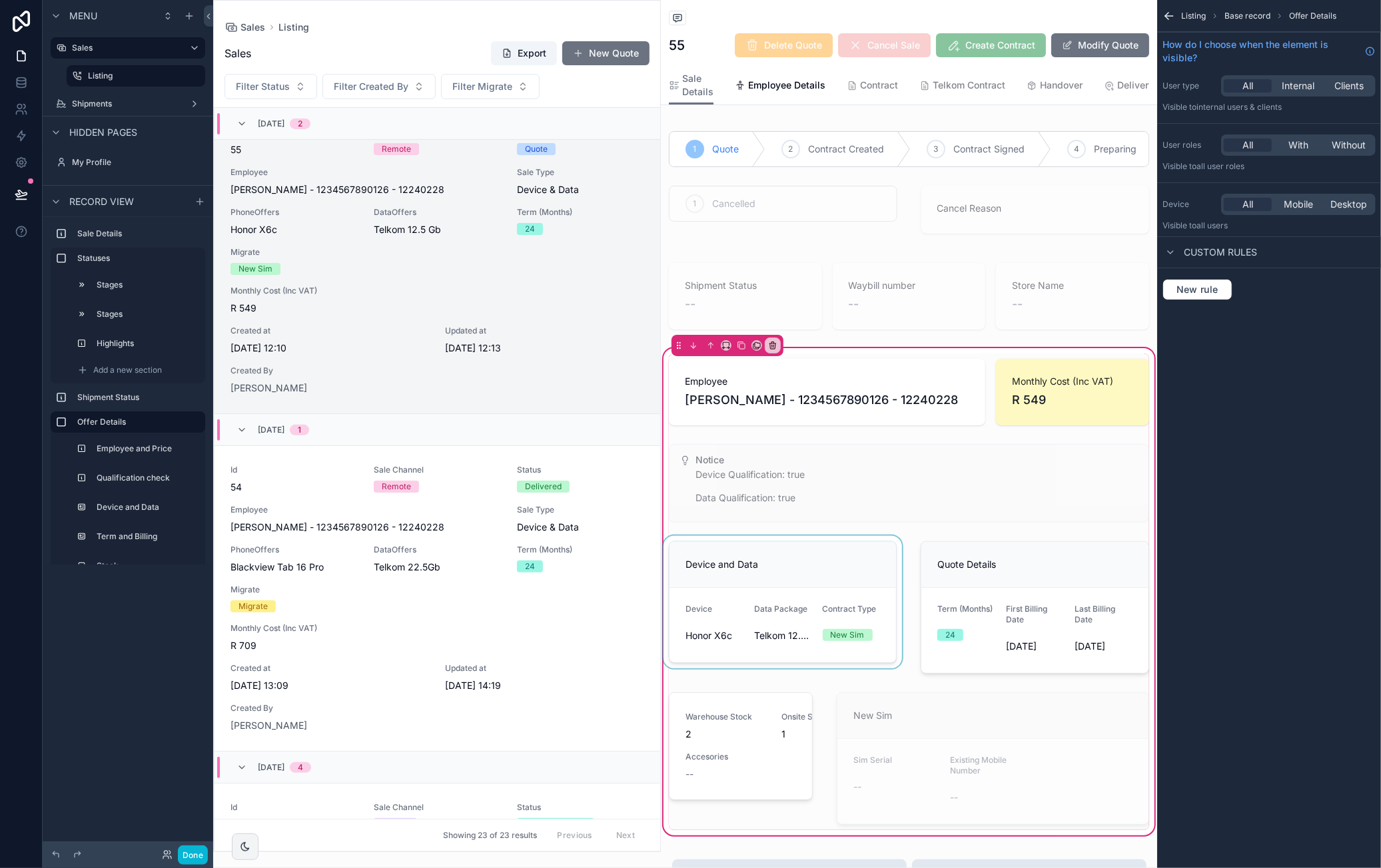
scroll to position [200, 0]
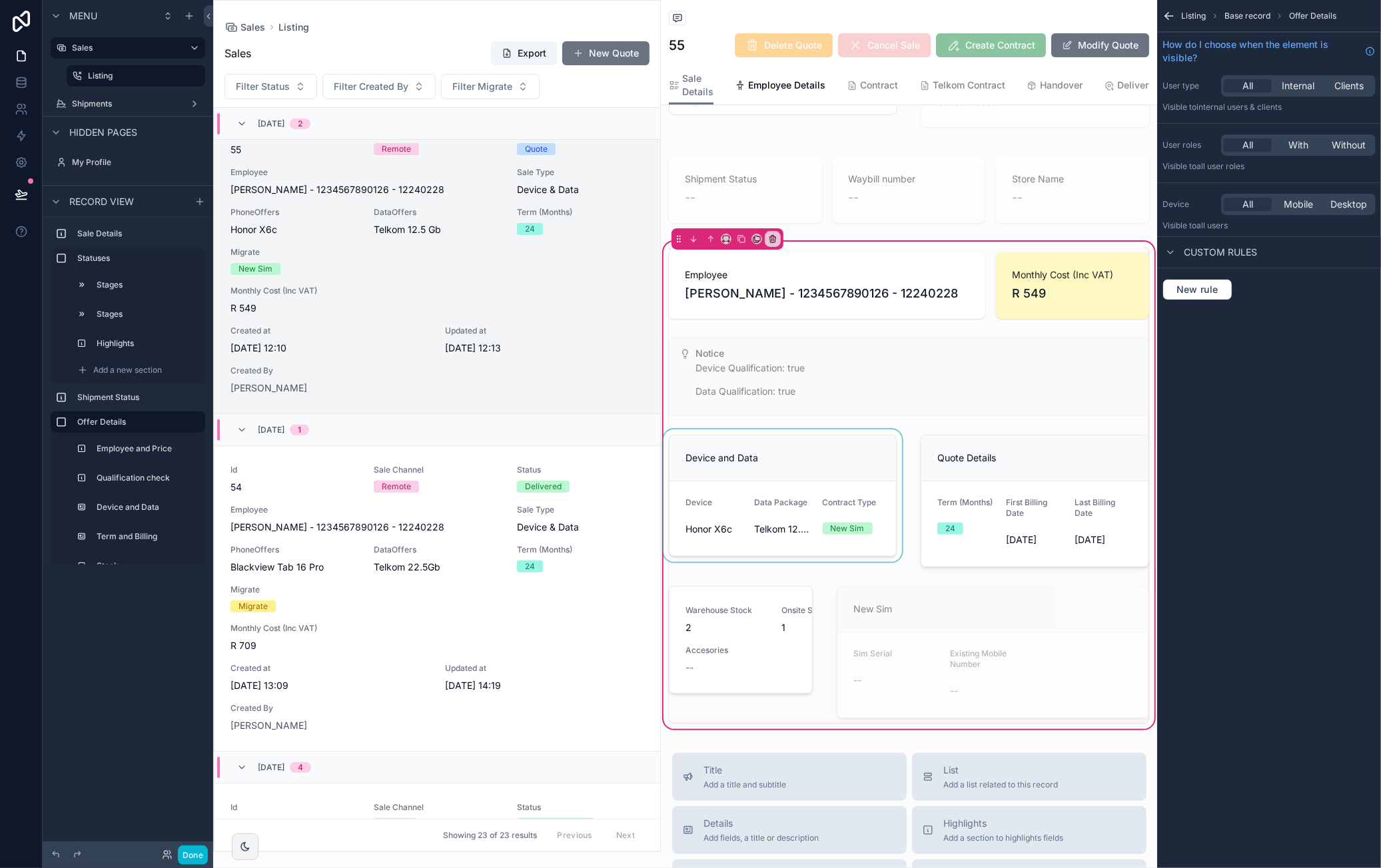
click at [799, 459] on div "scrollable content" at bounding box center [783, 501] width 244 height 143
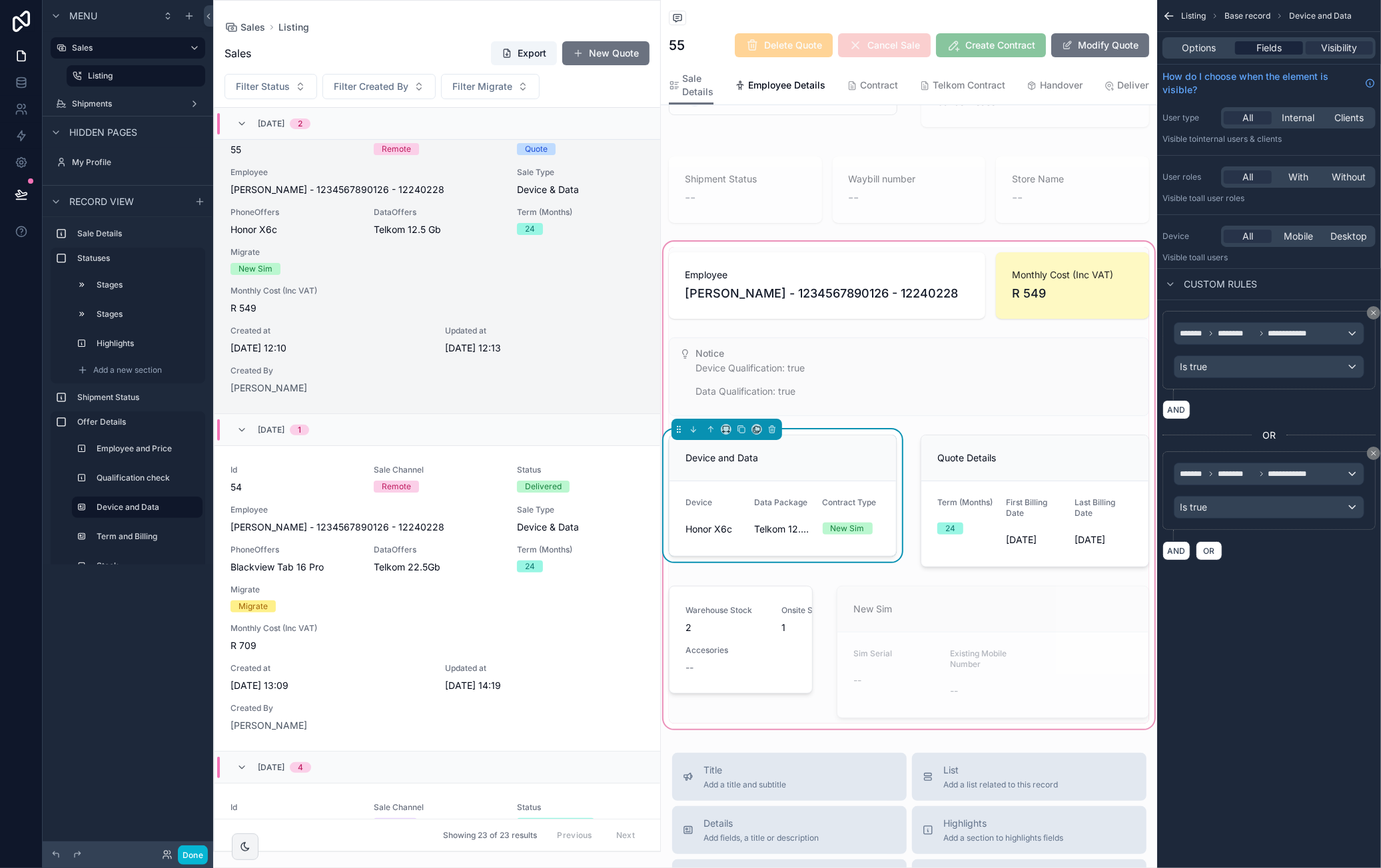
click at [1265, 50] on span "Fields" at bounding box center [1268, 48] width 25 height 13
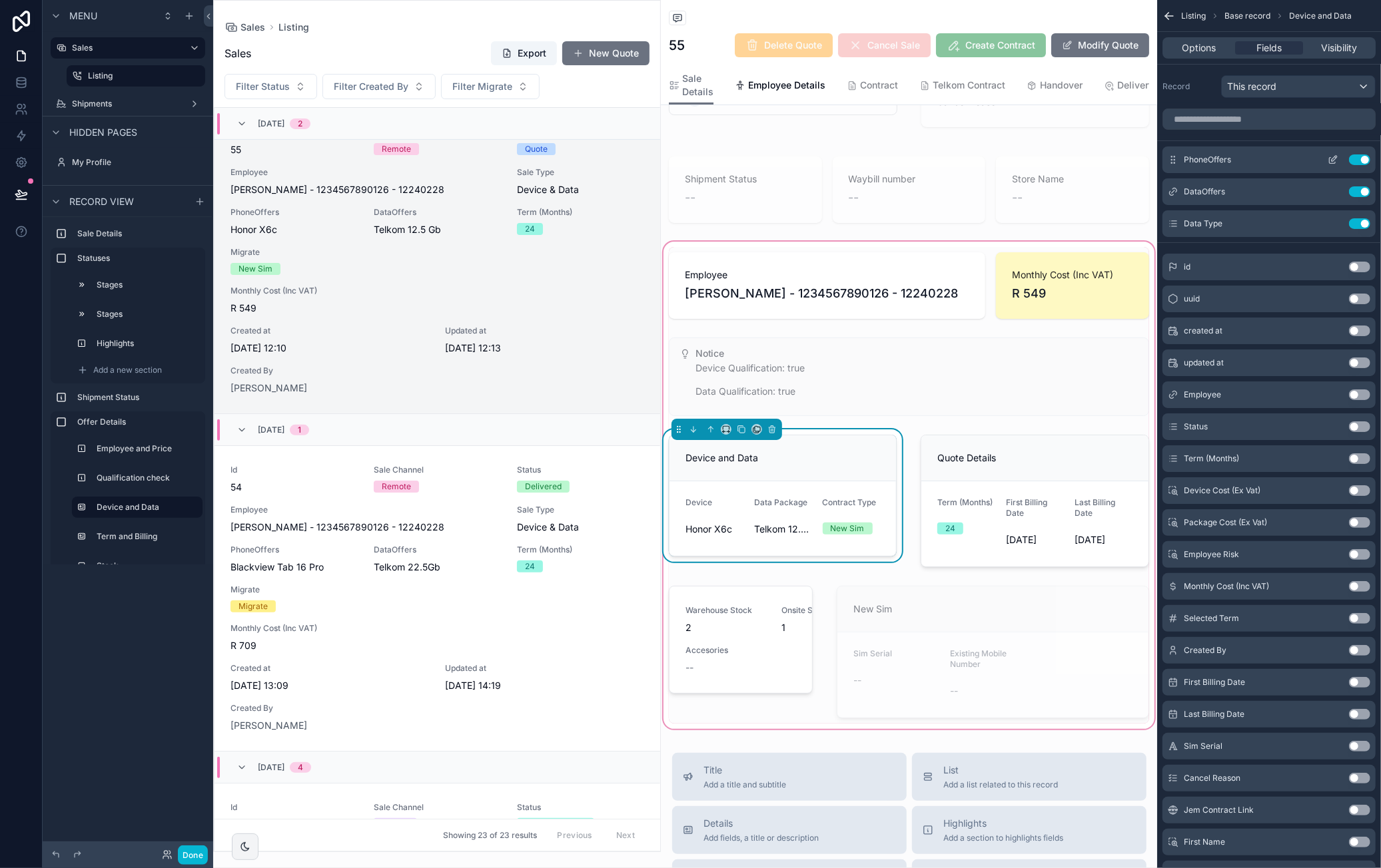
click at [1331, 158] on icon "scrollable content" at bounding box center [1333, 161] width 6 height 6
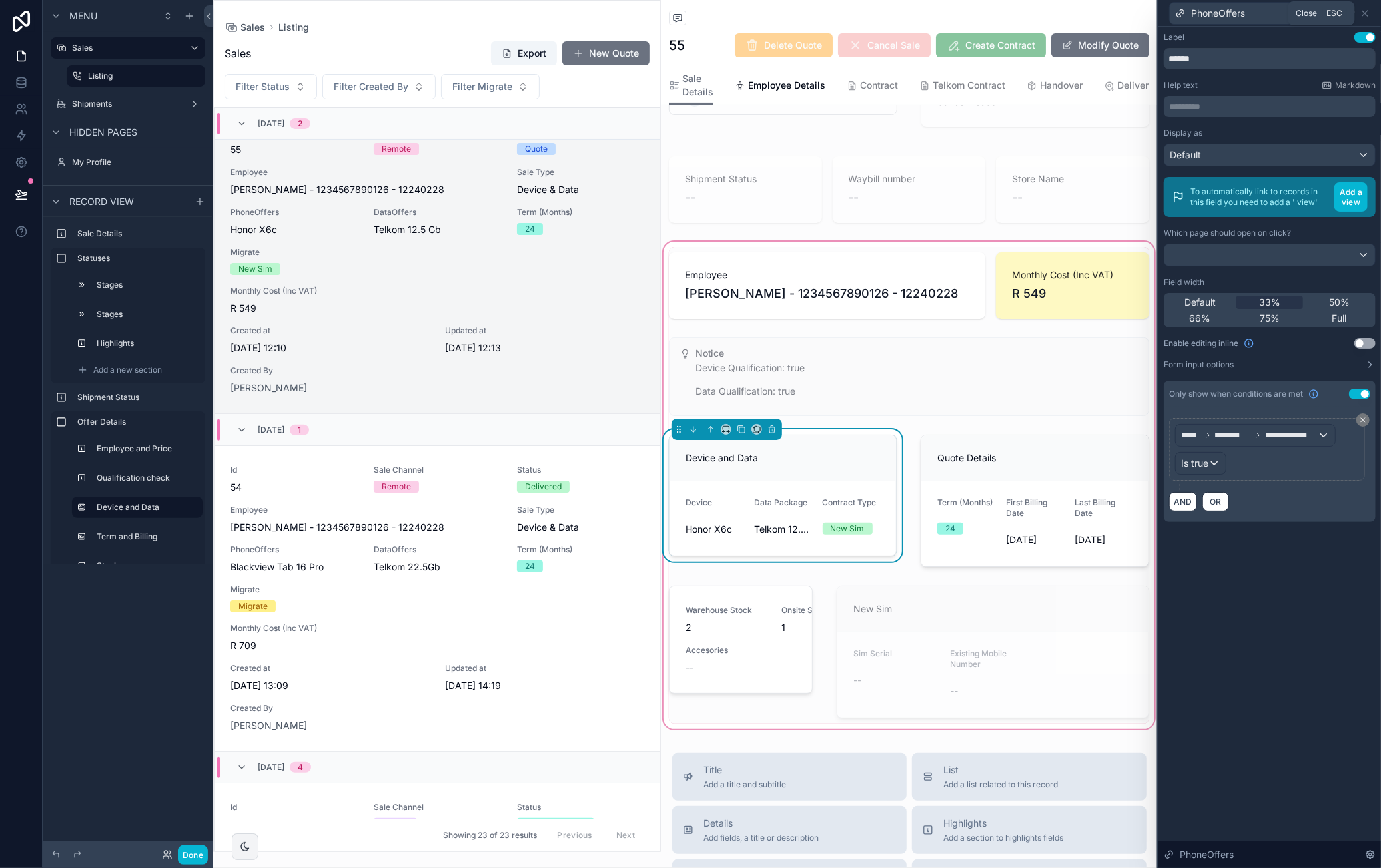
drag, startPoint x: 1365, startPoint y: 12, endPoint x: 1286, endPoint y: 20, distance: 79.4
click at [1366, 12] on icon at bounding box center [1365, 13] width 5 height 5
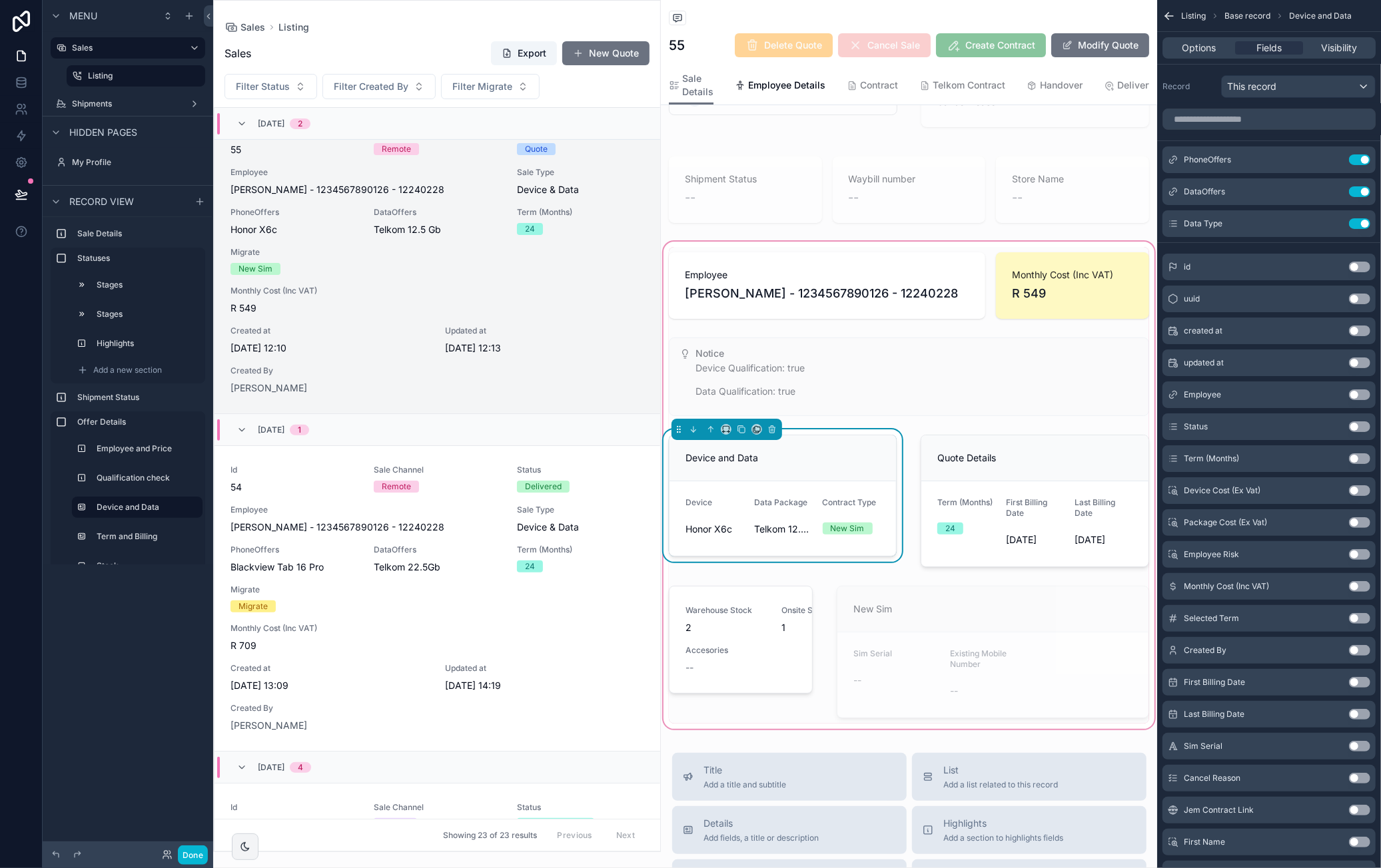
click at [444, 33] on div "Sales Export New Quote Filter Status Filter Created By Filter Migrate 09/09/202…" at bounding box center [437, 442] width 446 height 819
click at [127, 52] on label "Sales" at bounding box center [125, 48] width 106 height 11
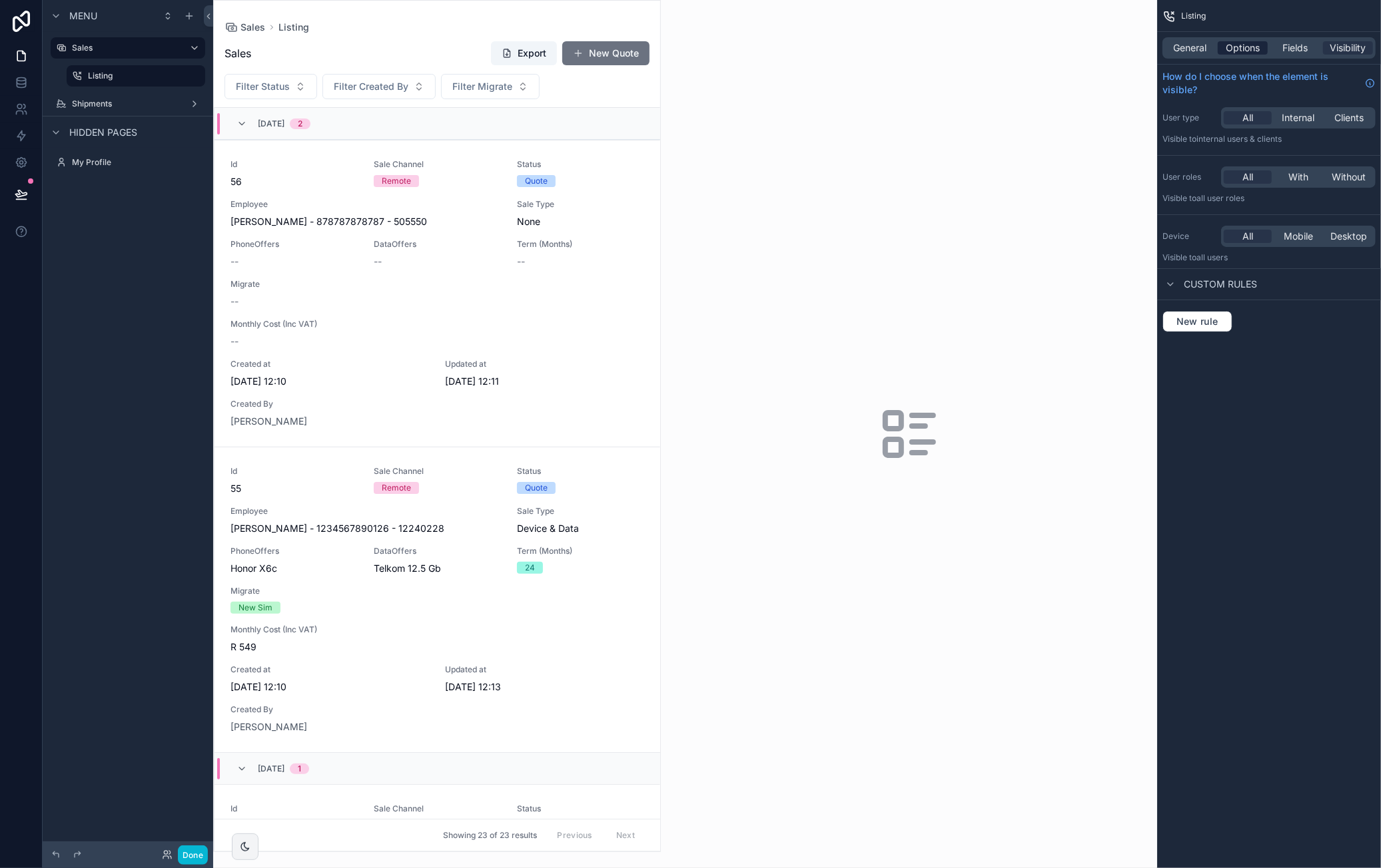
click at [1256, 48] on span "Options" at bounding box center [1242, 48] width 34 height 13
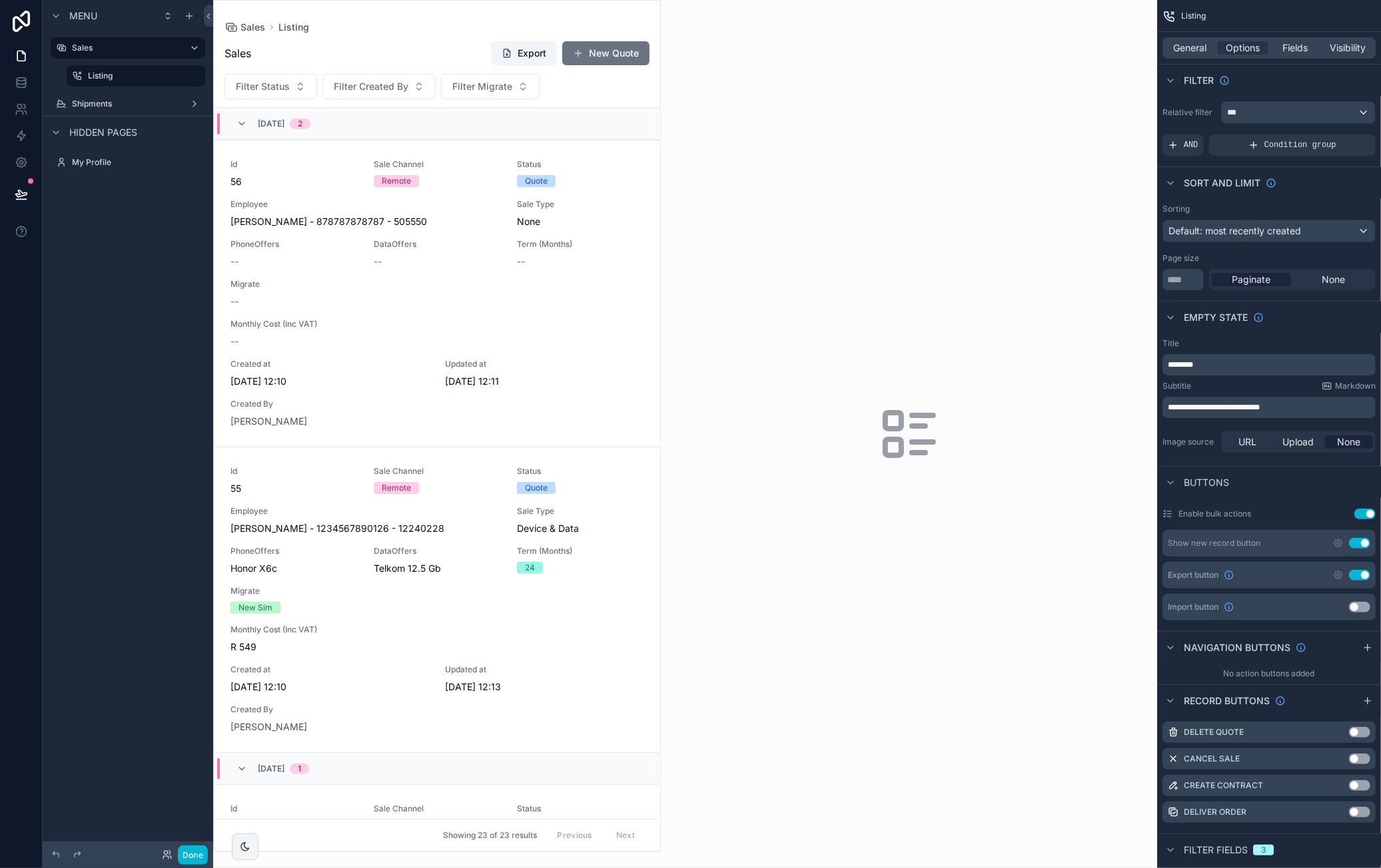
click at [1203, 41] on div "General Options Fields Visibility" at bounding box center [1268, 48] width 213 height 21
click at [1206, 48] on span "General" at bounding box center [1190, 48] width 34 height 13
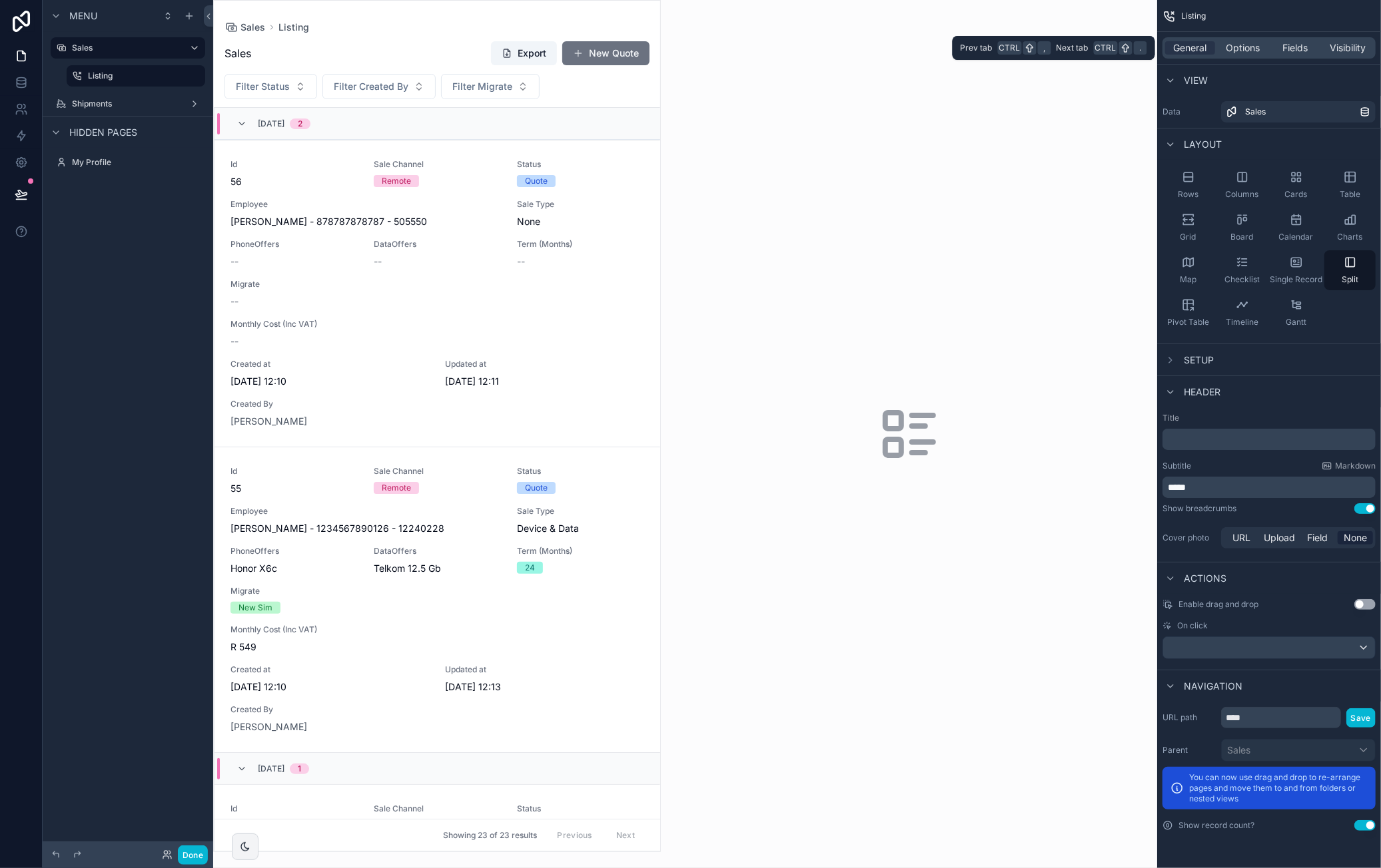
click at [1239, 41] on span "Options" at bounding box center [1242, 48] width 34 height 13
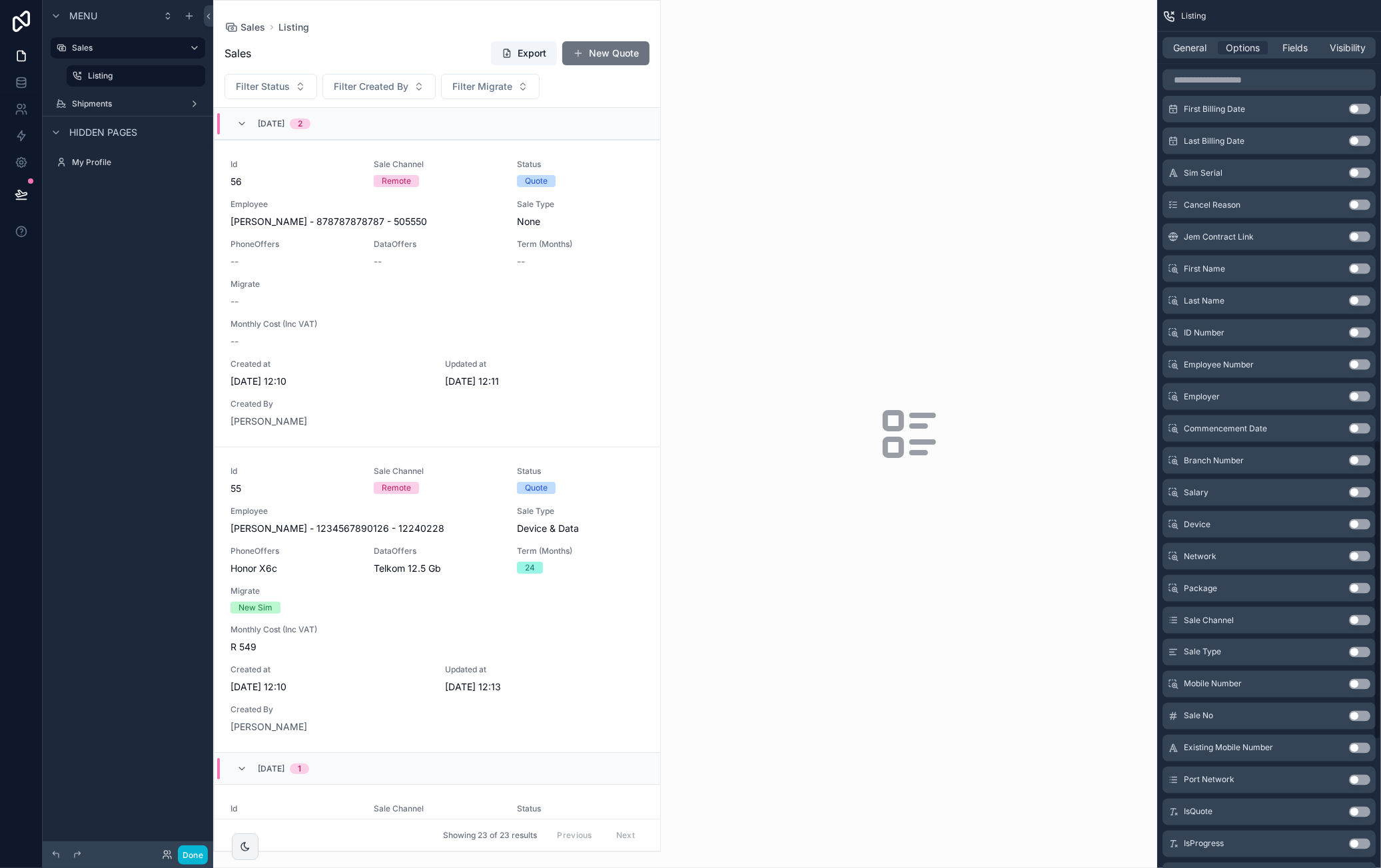
scroll to position [1644, 0]
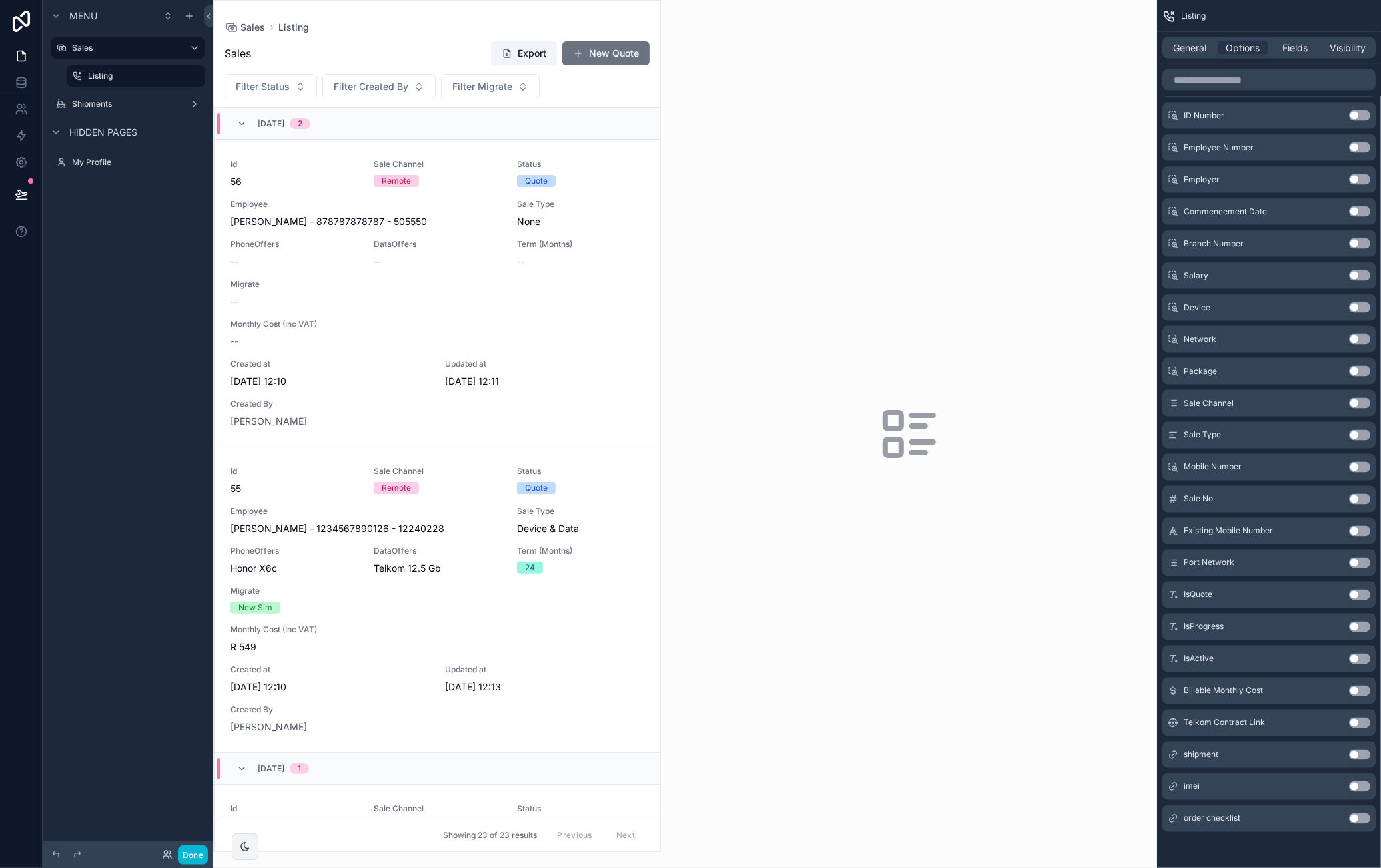
click at [404, 41] on div "Sales Export New Quote" at bounding box center [437, 53] width 425 height 25
click at [460, 282] on div "Id 56 Sale Channel Remote Status Quote Employee Dawie - van der Westhuizen - 87…" at bounding box center [437, 294] width 413 height 269
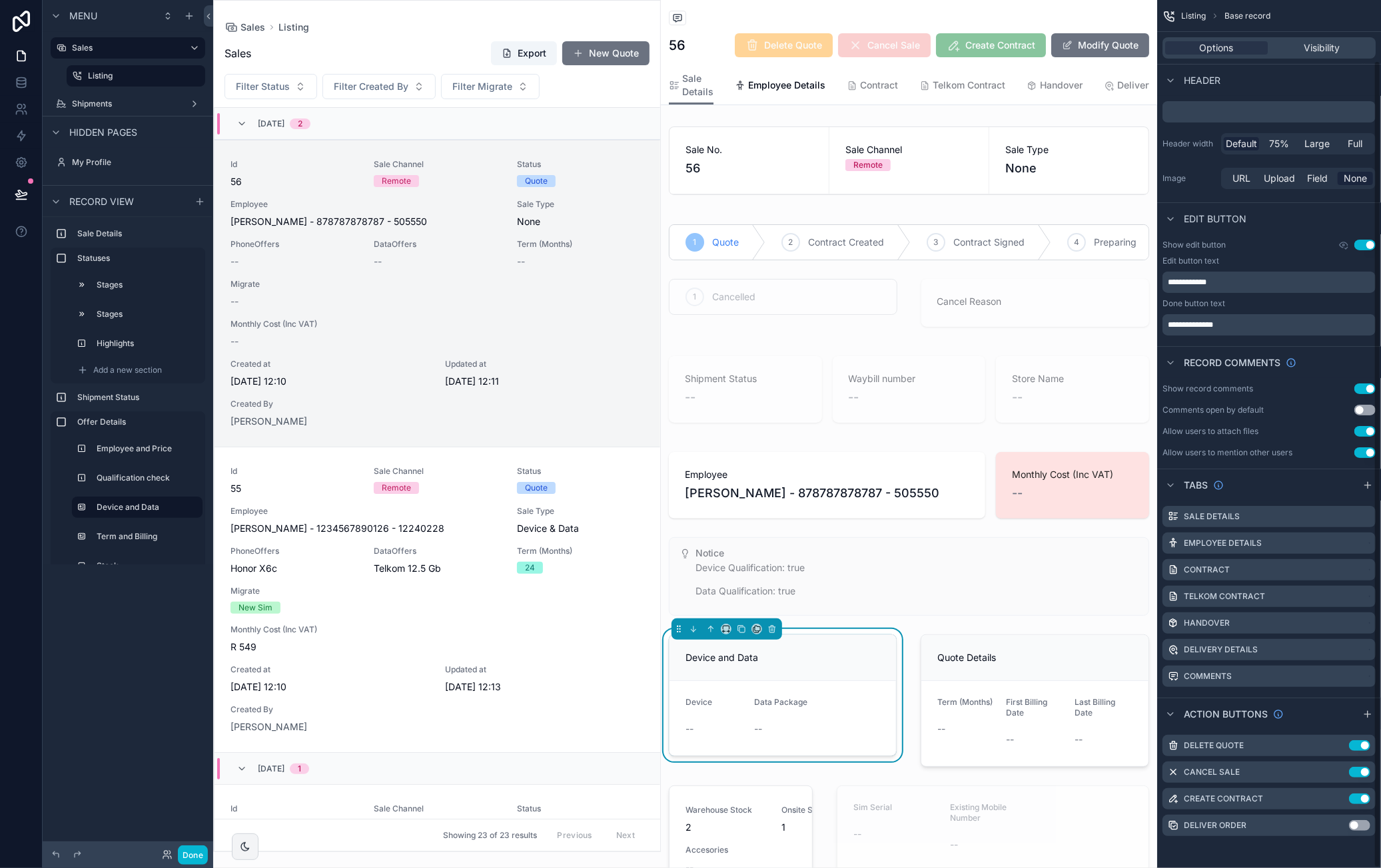
scroll to position [65, 0]
click at [1342, 241] on icon "scrollable content" at bounding box center [1343, 246] width 11 height 11
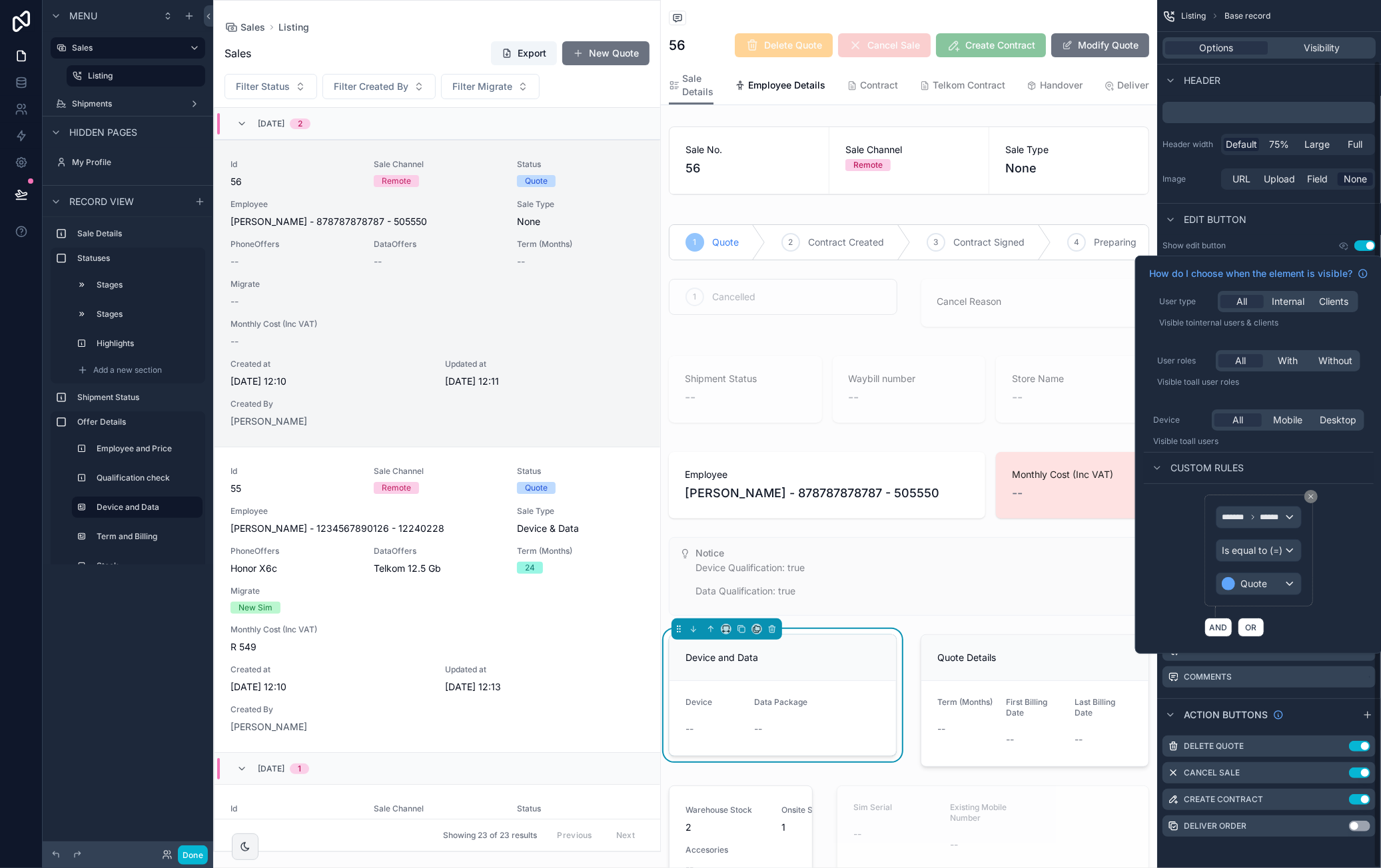
click at [1293, 223] on div "Edit button" at bounding box center [1268, 219] width 224 height 32
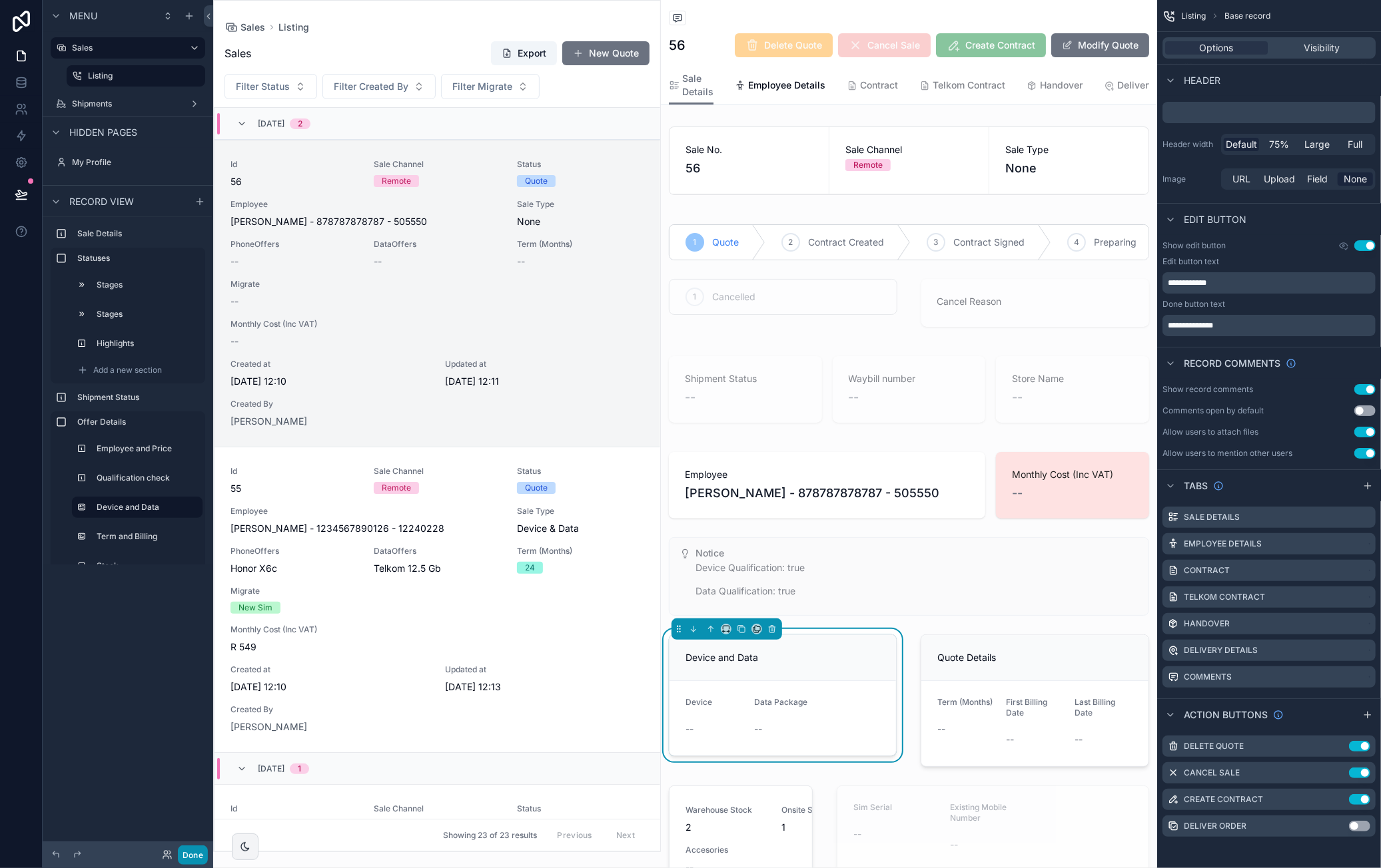
click at [189, 859] on button "Done" at bounding box center [193, 855] width 30 height 20
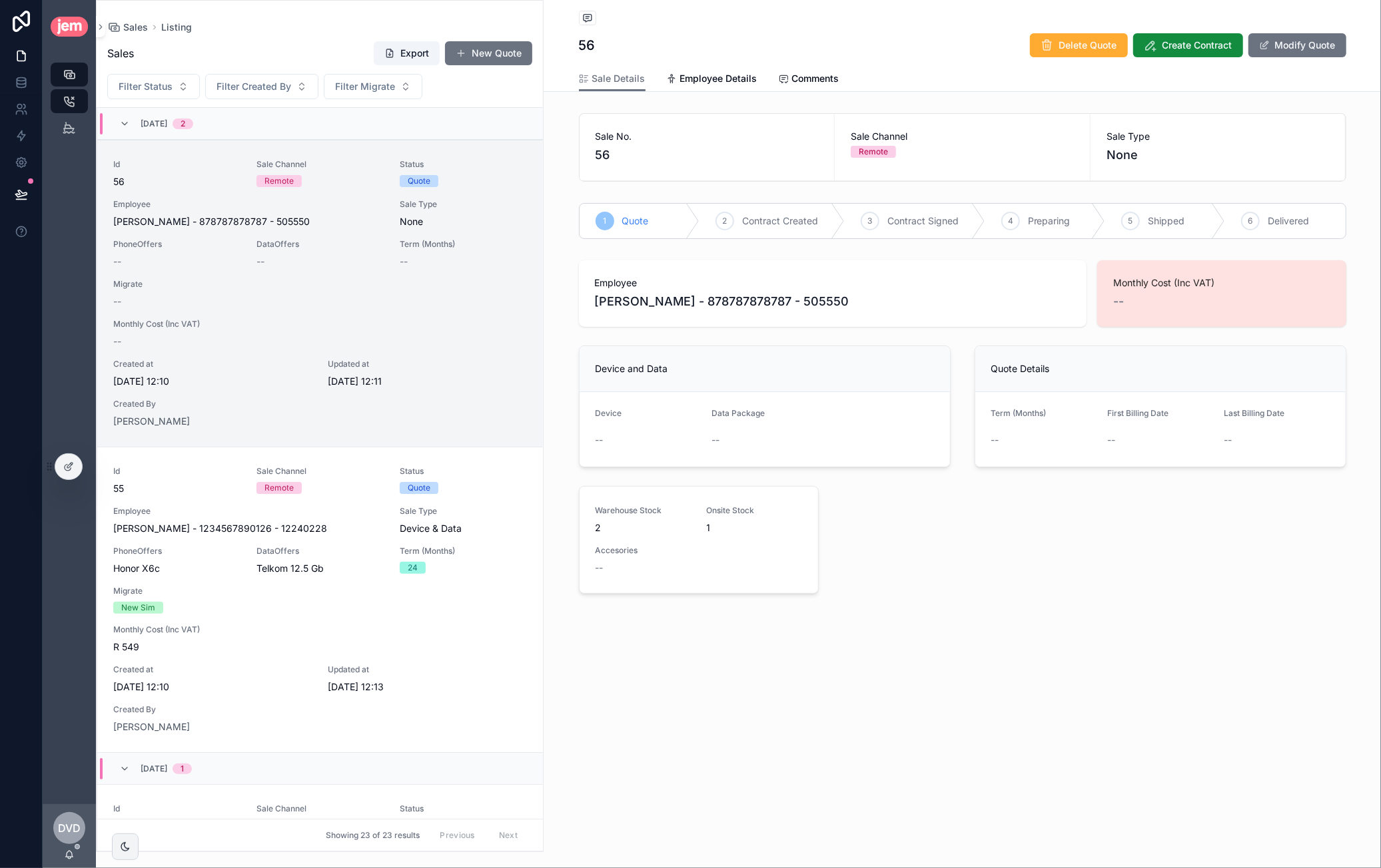
scroll to position [32, 0]
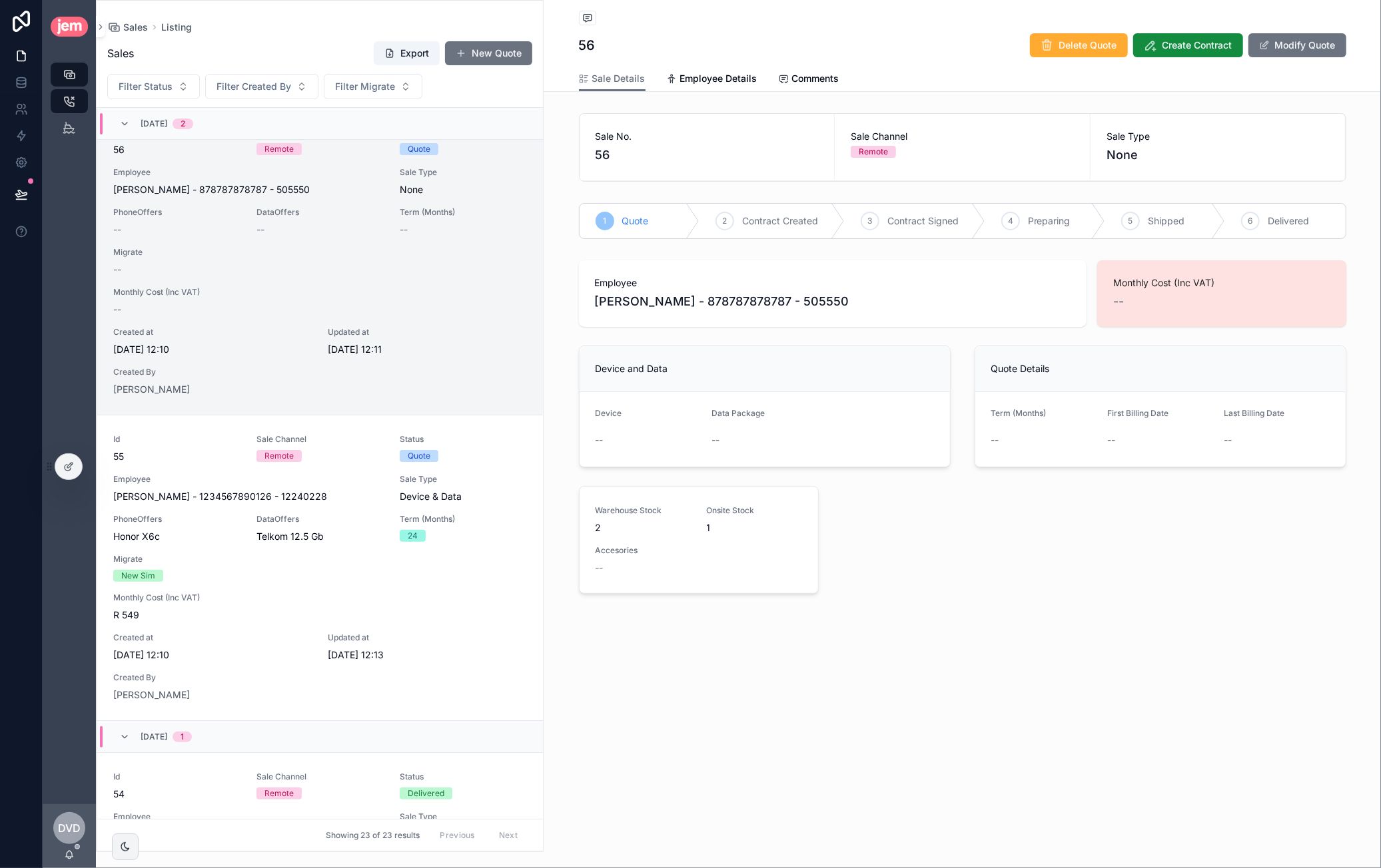
click at [1297, 28] on div "Listing 56 Delete Quote Create Contract Modify Quote" at bounding box center [963, 33] width 767 height 66
click at [1301, 34] on button "Modify Quote" at bounding box center [1297, 45] width 98 height 24
click at [1283, 48] on button "Complete Quote" at bounding box center [1290, 45] width 110 height 24
click at [1274, 39] on button "Modify Quote" at bounding box center [1297, 45] width 98 height 24
click at [653, 435] on span "Available Devices" at bounding box center [640, 441] width 67 height 13
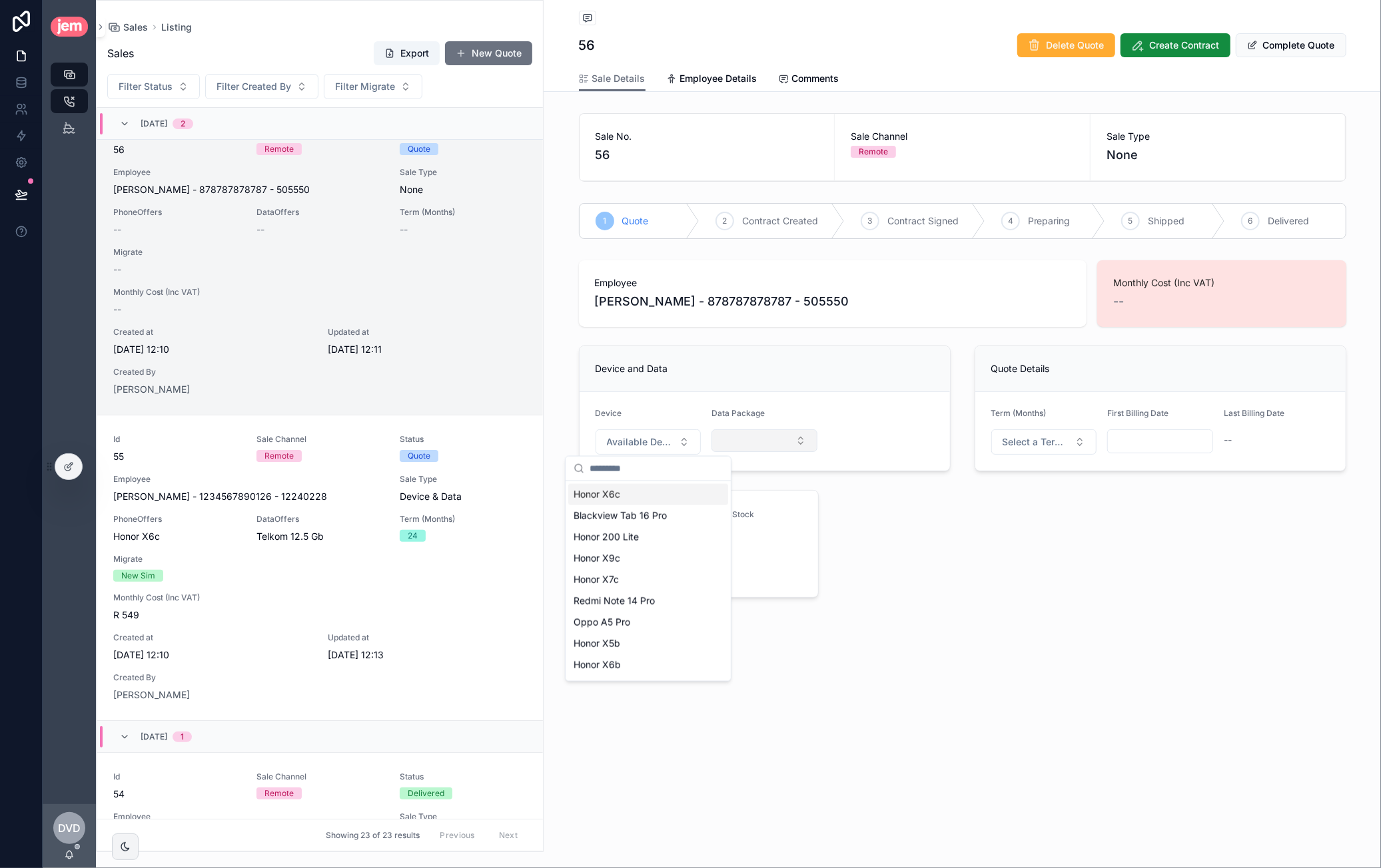
drag, startPoint x: 652, startPoint y: 496, endPoint x: 774, endPoint y: 444, distance: 132.6
click at [652, 496] on div "Honor X6c" at bounding box center [648, 495] width 160 height 21
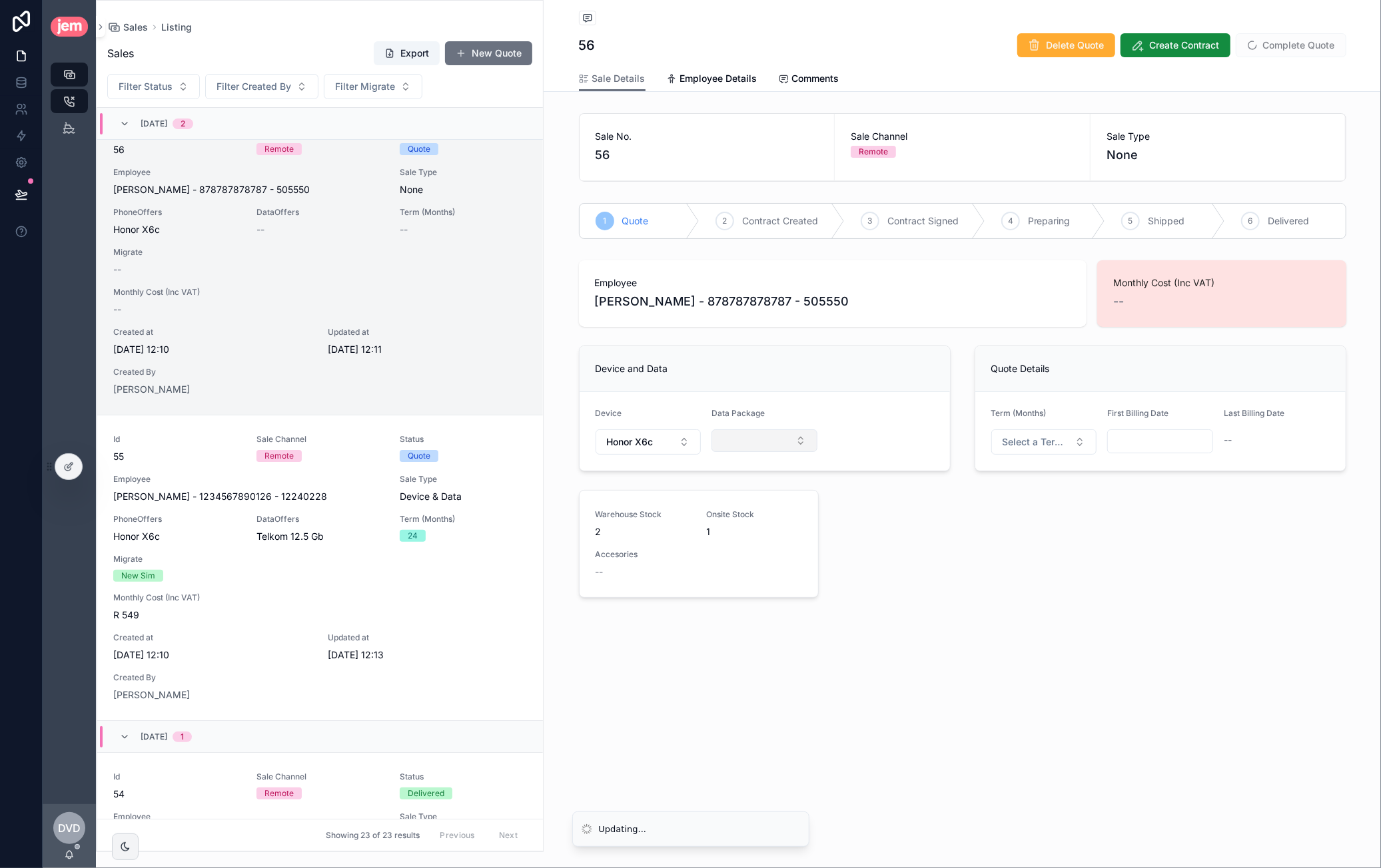
click at [777, 437] on button "Select Button" at bounding box center [764, 441] width 106 height 23
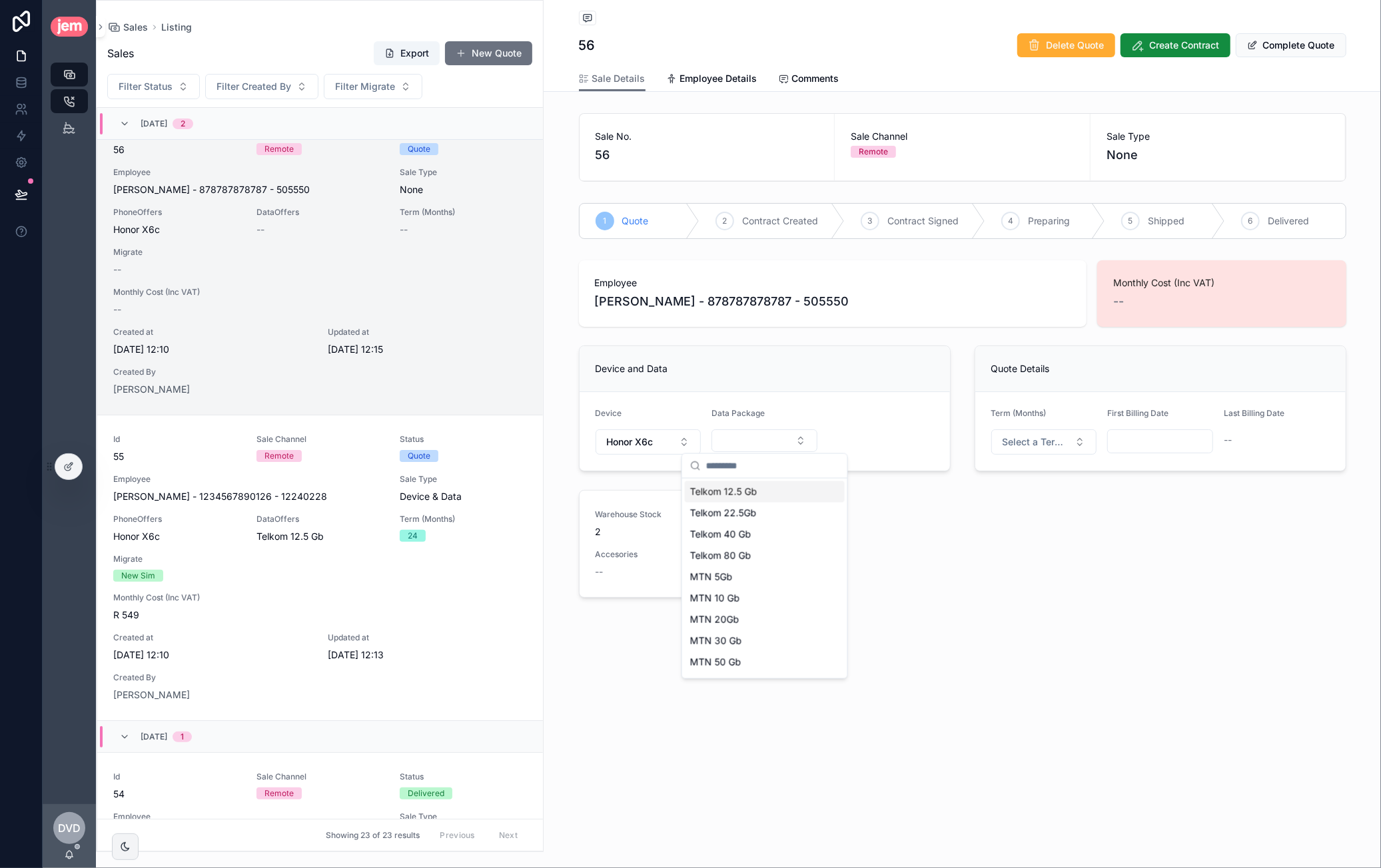
click at [753, 496] on span "Telkom 12.5 Gb" at bounding box center [724, 491] width 67 height 13
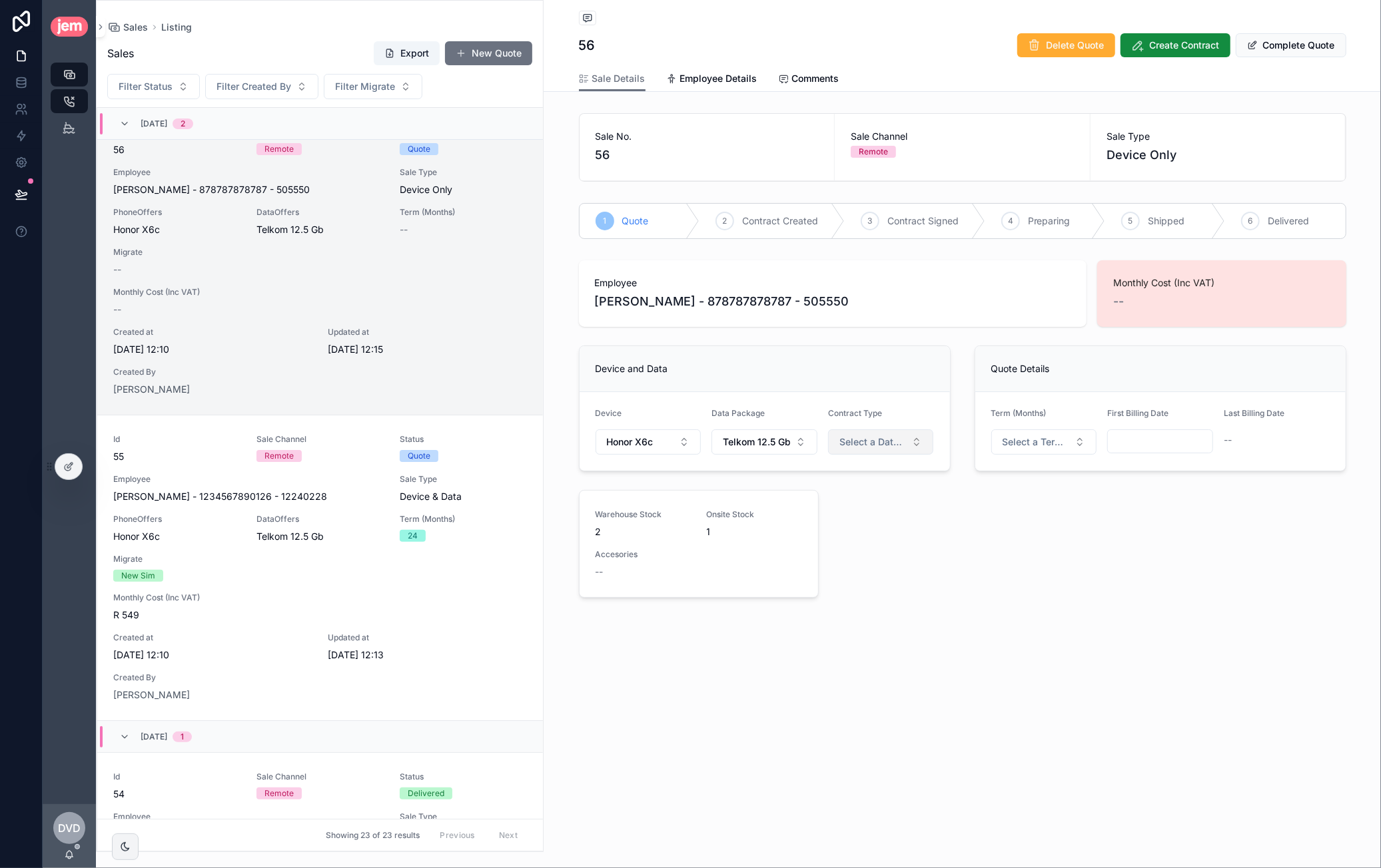
click at [868, 440] on span "Select a Data Type" at bounding box center [873, 441] width 67 height 13
click at [875, 492] on div "New Sim" at bounding box center [880, 495] width 160 height 20
click at [1040, 437] on span "Select a Term (Months)" at bounding box center [1036, 441] width 67 height 13
click at [1001, 537] on div "24" at bounding box center [1043, 534] width 160 height 20
click at [1143, 438] on input "scrollable content" at bounding box center [1160, 441] width 105 height 19
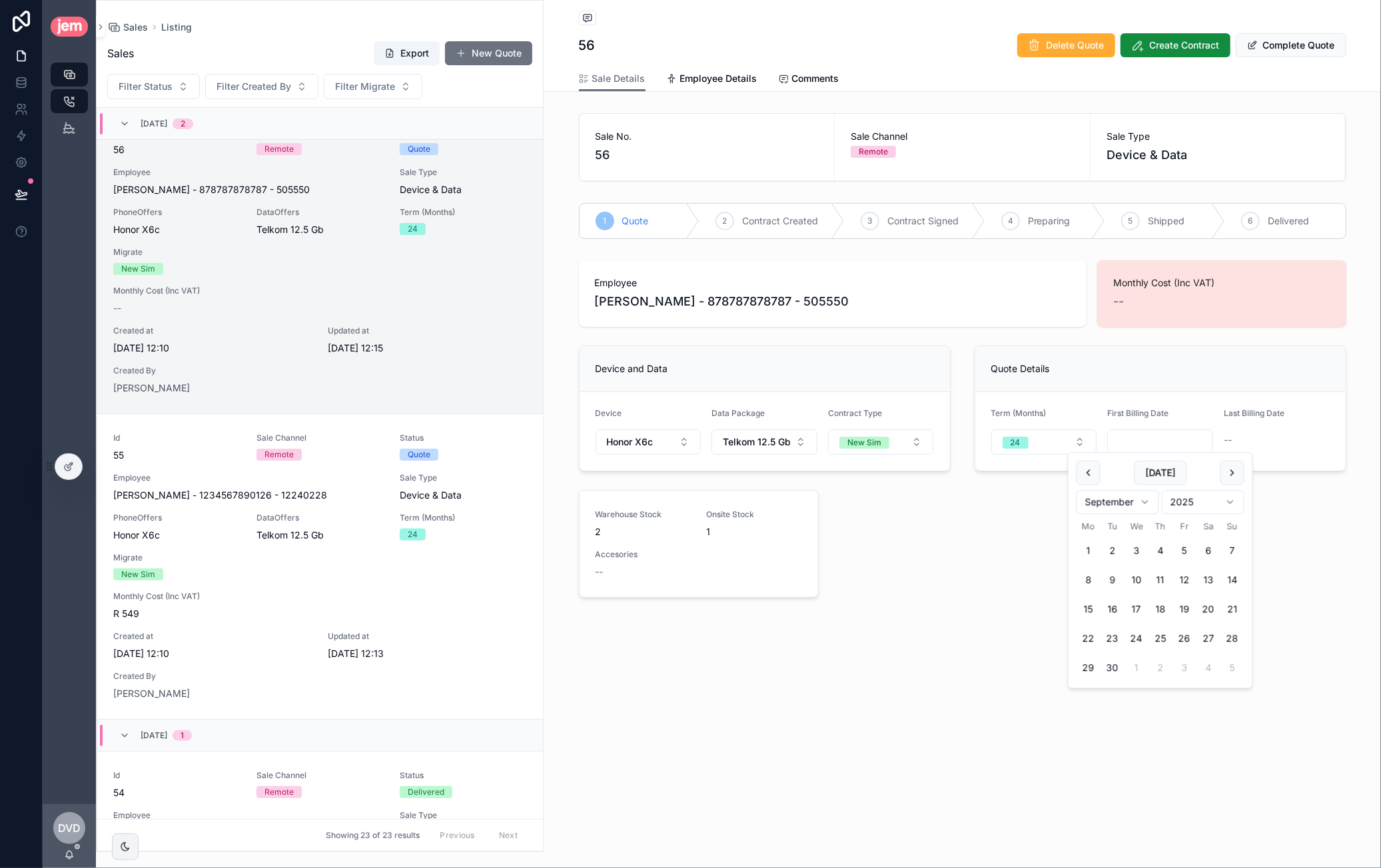
click at [1179, 595] on tbody "1 2 3 4 5 6 7 8 9 10 11 12 13 14 15 16 17 18 19 20 21 22 23 24 25 26 27 28 29 3…" at bounding box center [1160, 608] width 168 height 147
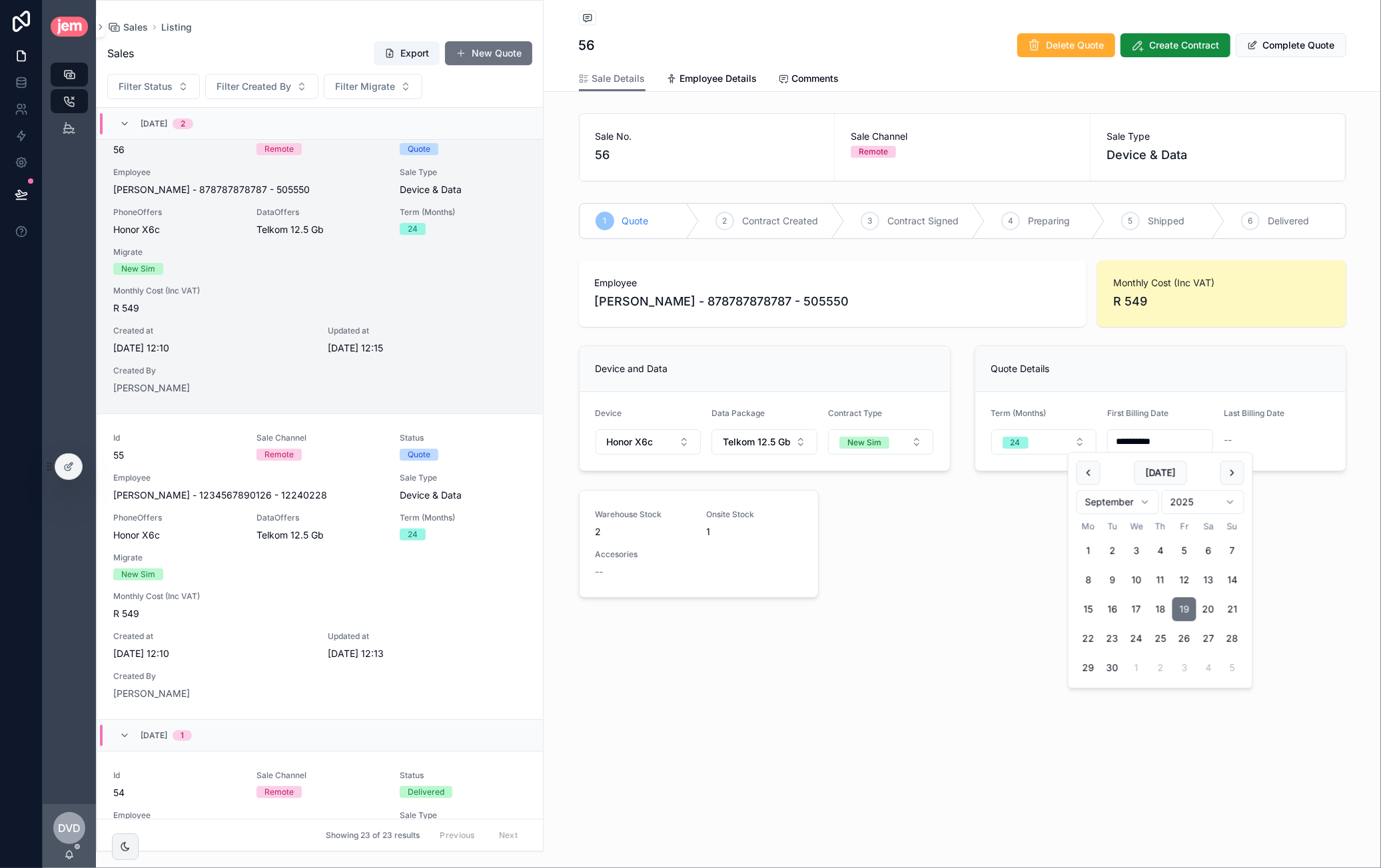
type input "**********"
click at [950, 605] on div "**********" at bounding box center [962, 431] width 783 height 354
click at [1200, 38] on button "Create Contract" at bounding box center [1175, 45] width 110 height 24
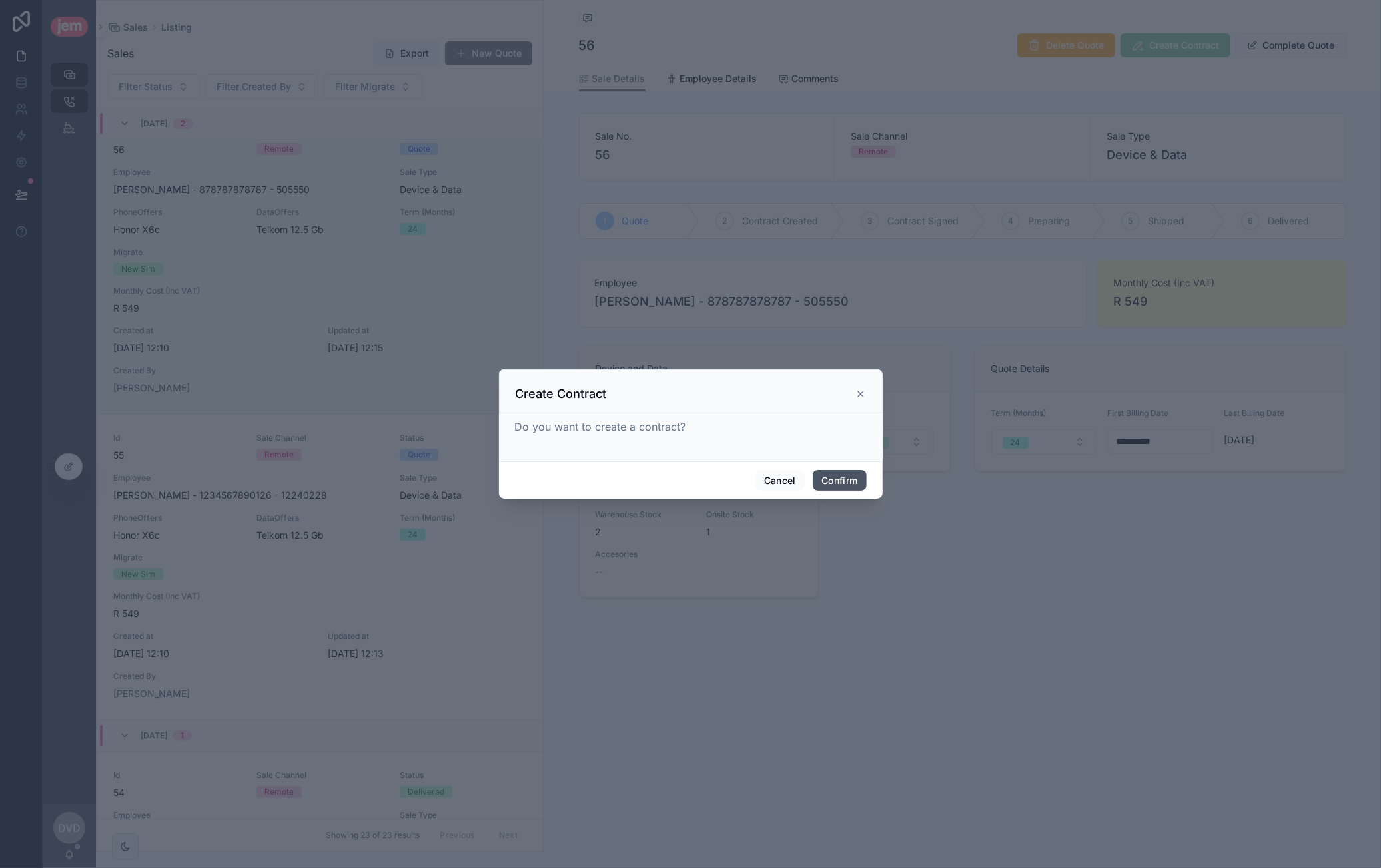
click at [842, 483] on button "Confirm" at bounding box center [839, 480] width 53 height 21
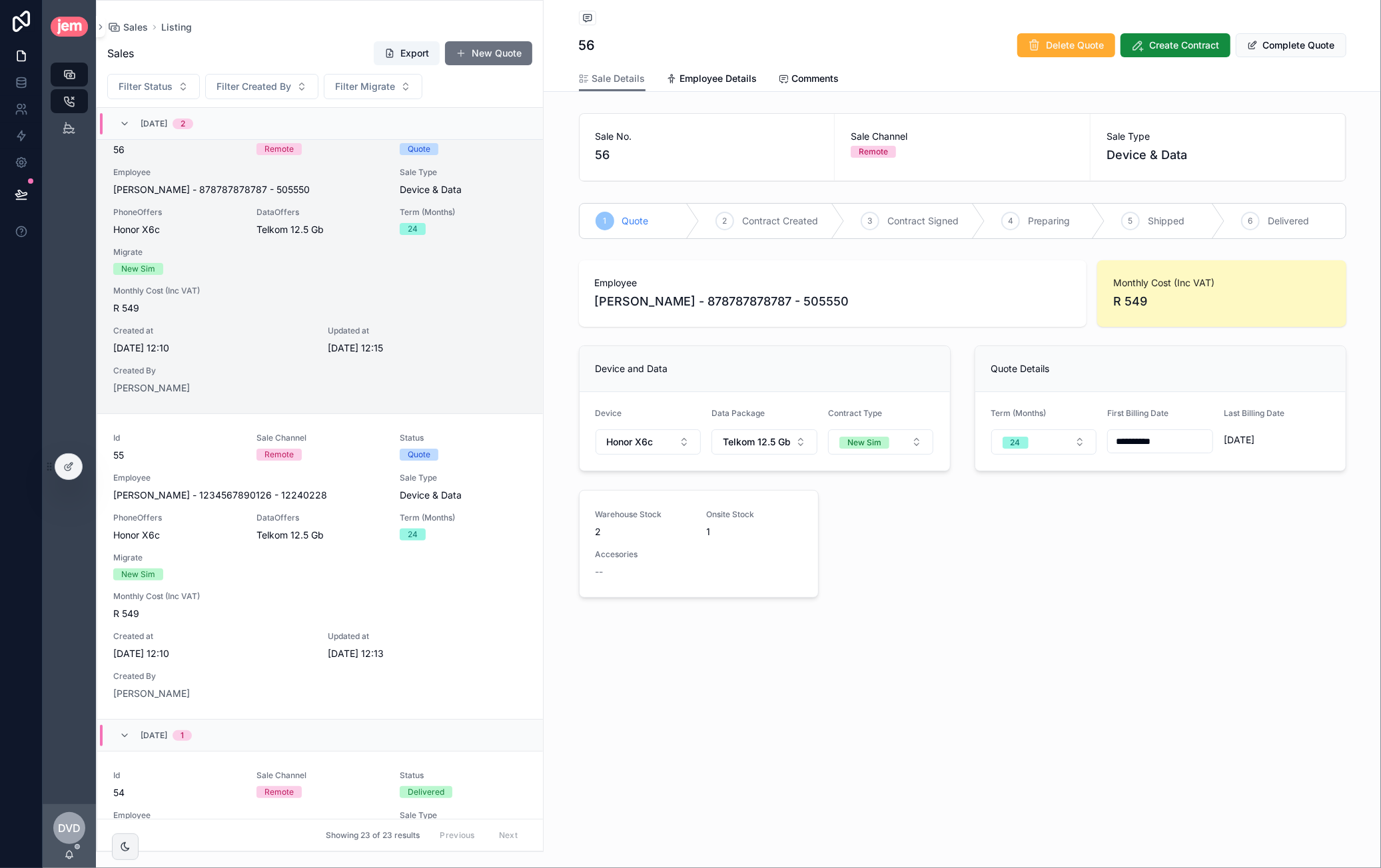
drag, startPoint x: 1304, startPoint y: 22, endPoint x: 1301, endPoint y: 37, distance: 15.3
click at [1304, 24] on div "Listing" at bounding box center [963, 19] width 767 height 16
click at [1300, 37] on button "Complete Quote" at bounding box center [1290, 45] width 110 height 24
click at [846, 587] on div "Employee Dawie - van der Westhuizen - 878787878787 - 505550 Monthly Cost (Inc V…" at bounding box center [962, 429] width 783 height 349
drag, startPoint x: 710, startPoint y: 84, endPoint x: 658, endPoint y: 84, distance: 52.0
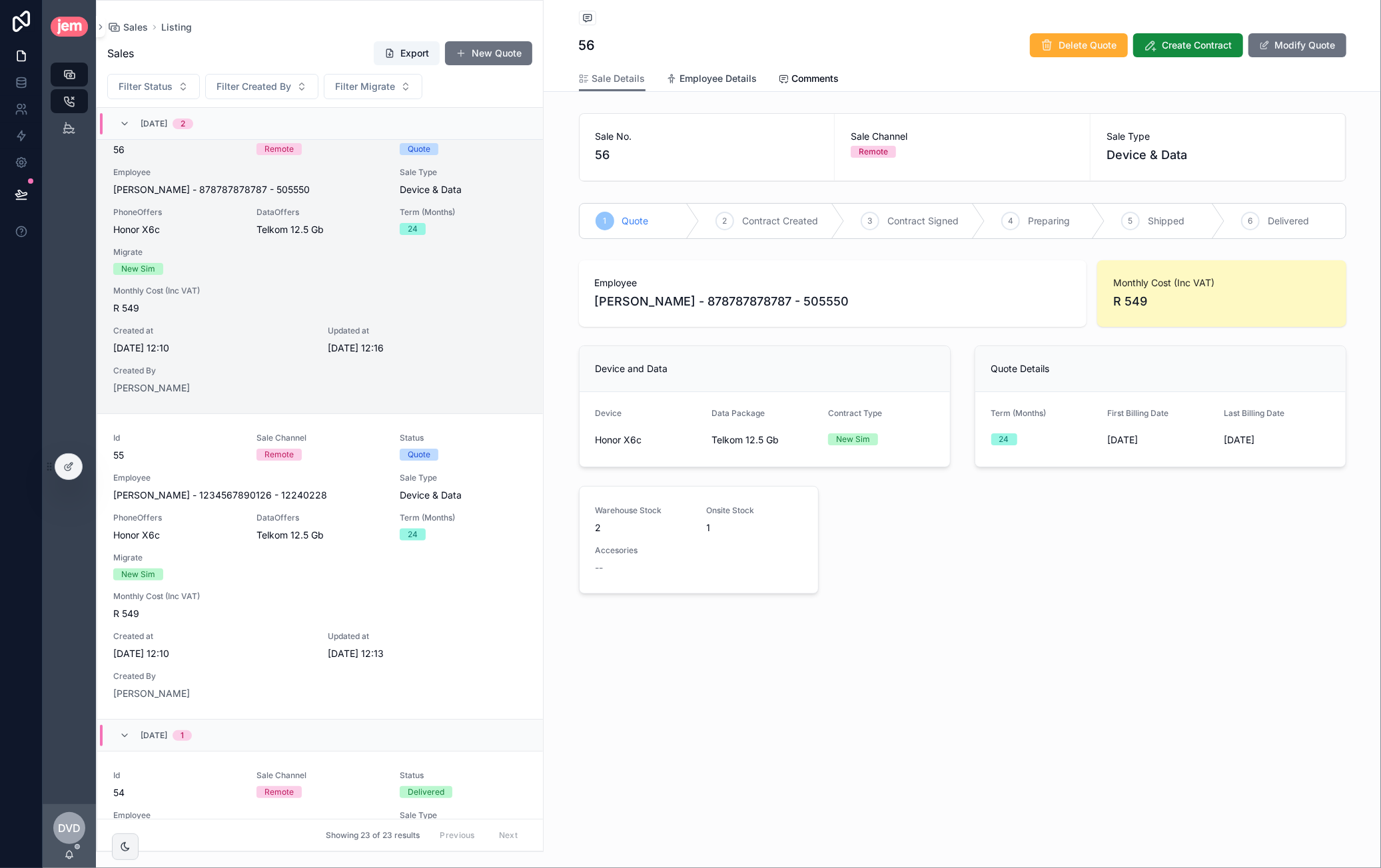
click at [710, 84] on span "Employee Details" at bounding box center [718, 78] width 77 height 13
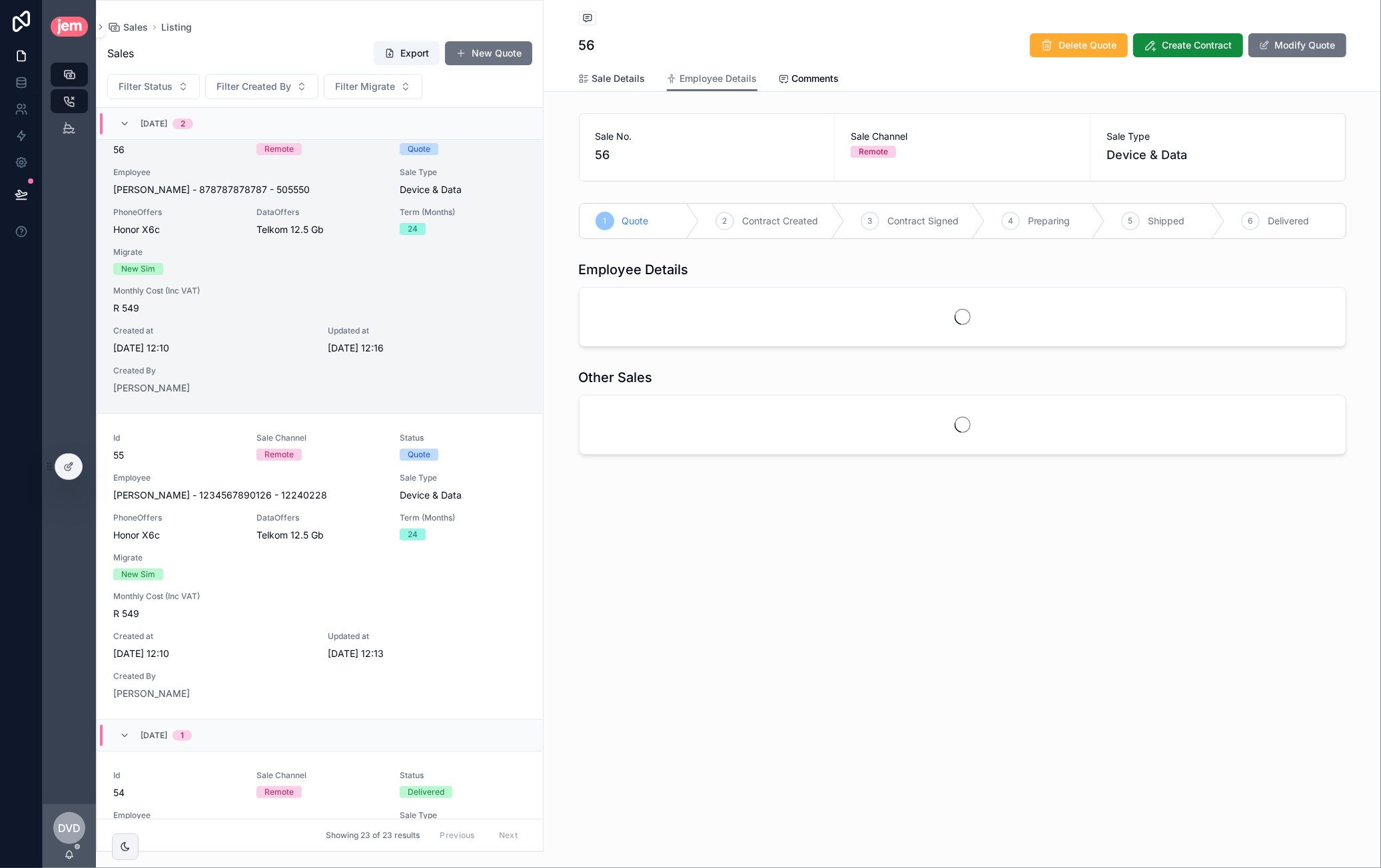
click at [603, 85] on link "Sale Details" at bounding box center [612, 80] width 66 height 27
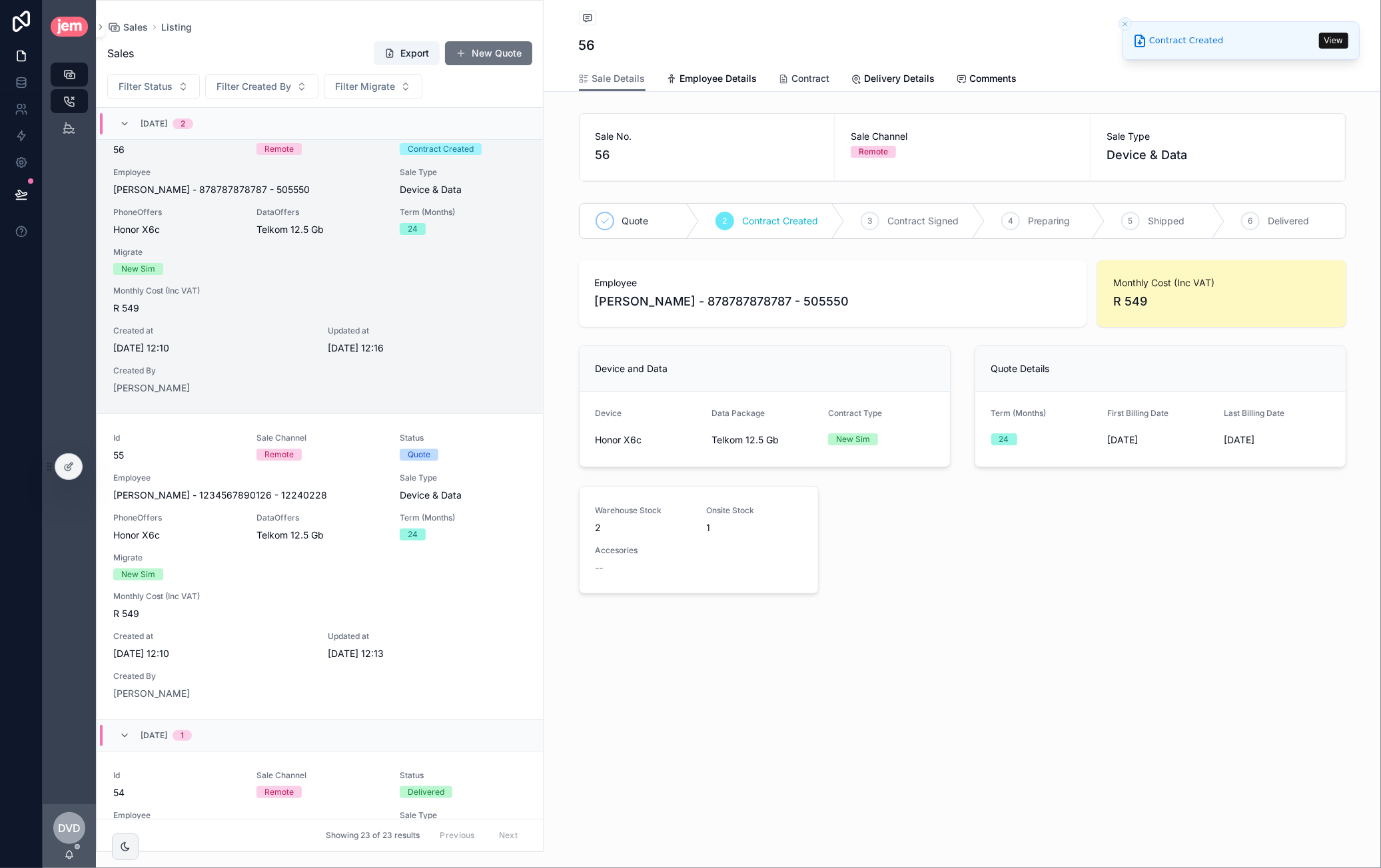
click at [823, 74] on span "Contract" at bounding box center [810, 78] width 38 height 13
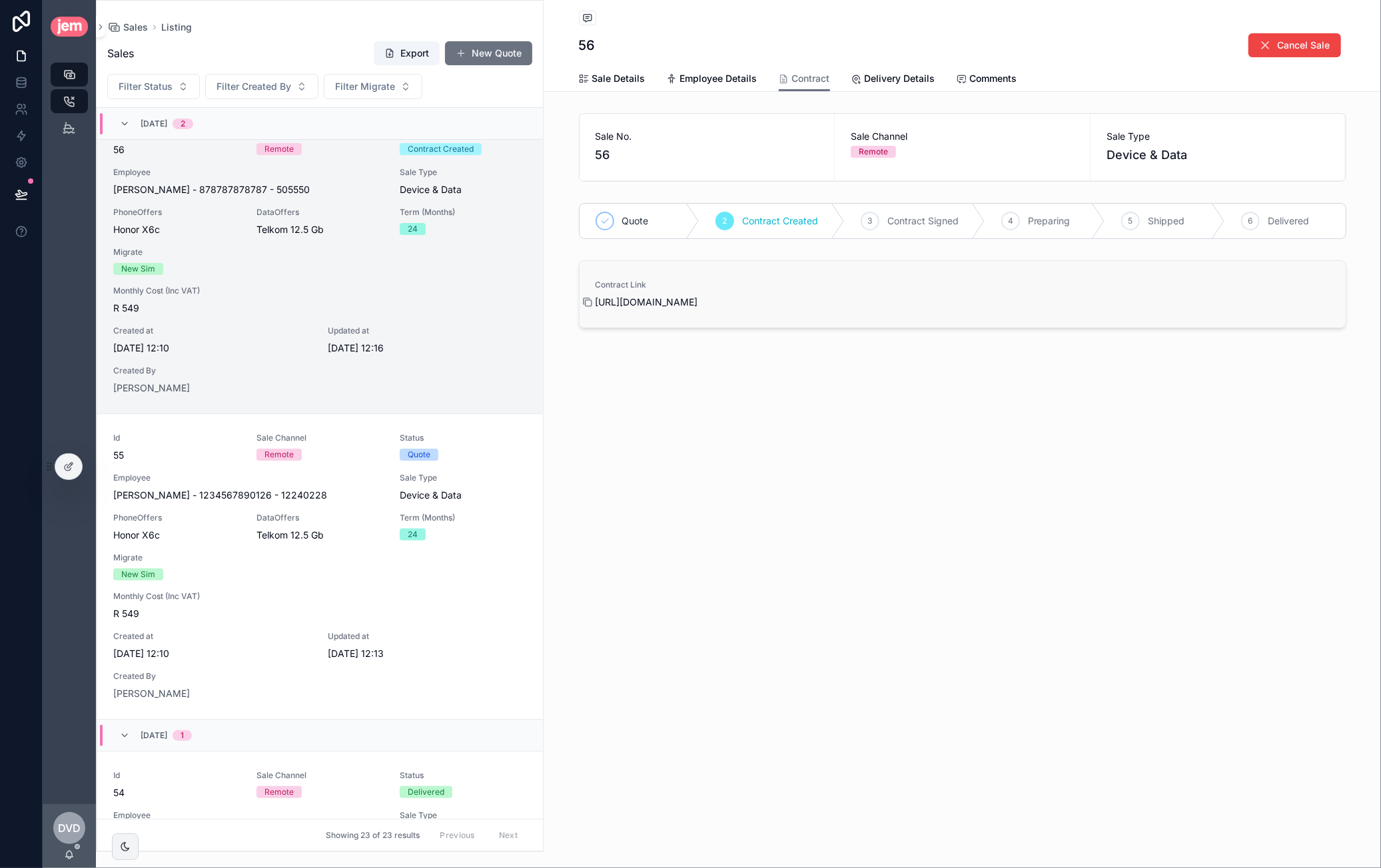
click at [585, 302] on icon "scrollable content" at bounding box center [588, 303] width 6 height 6
click at [909, 84] on span "Delivery Details" at bounding box center [900, 78] width 70 height 13
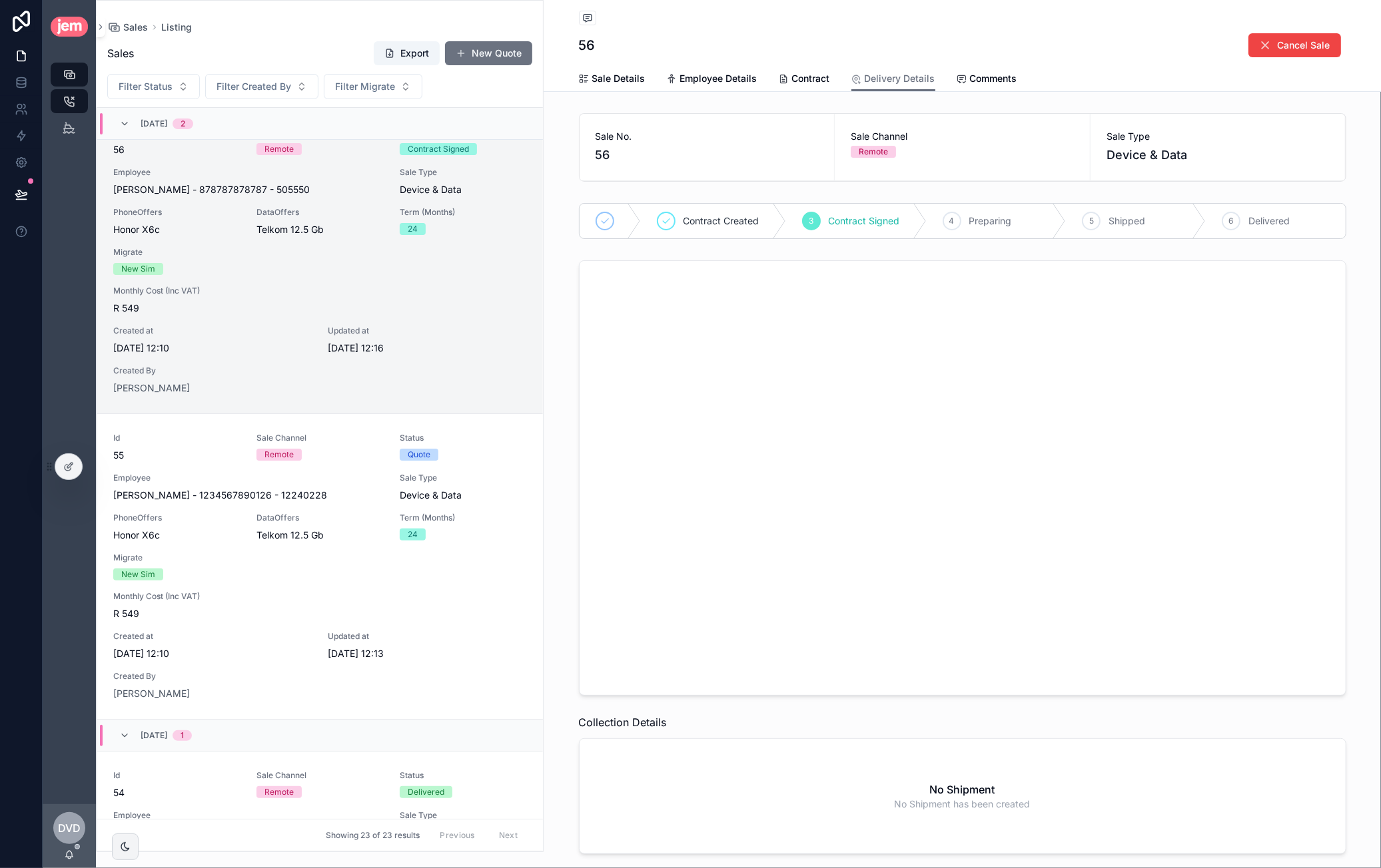
click at [900, 472] on div at bounding box center [957, 477] width 767 height 434
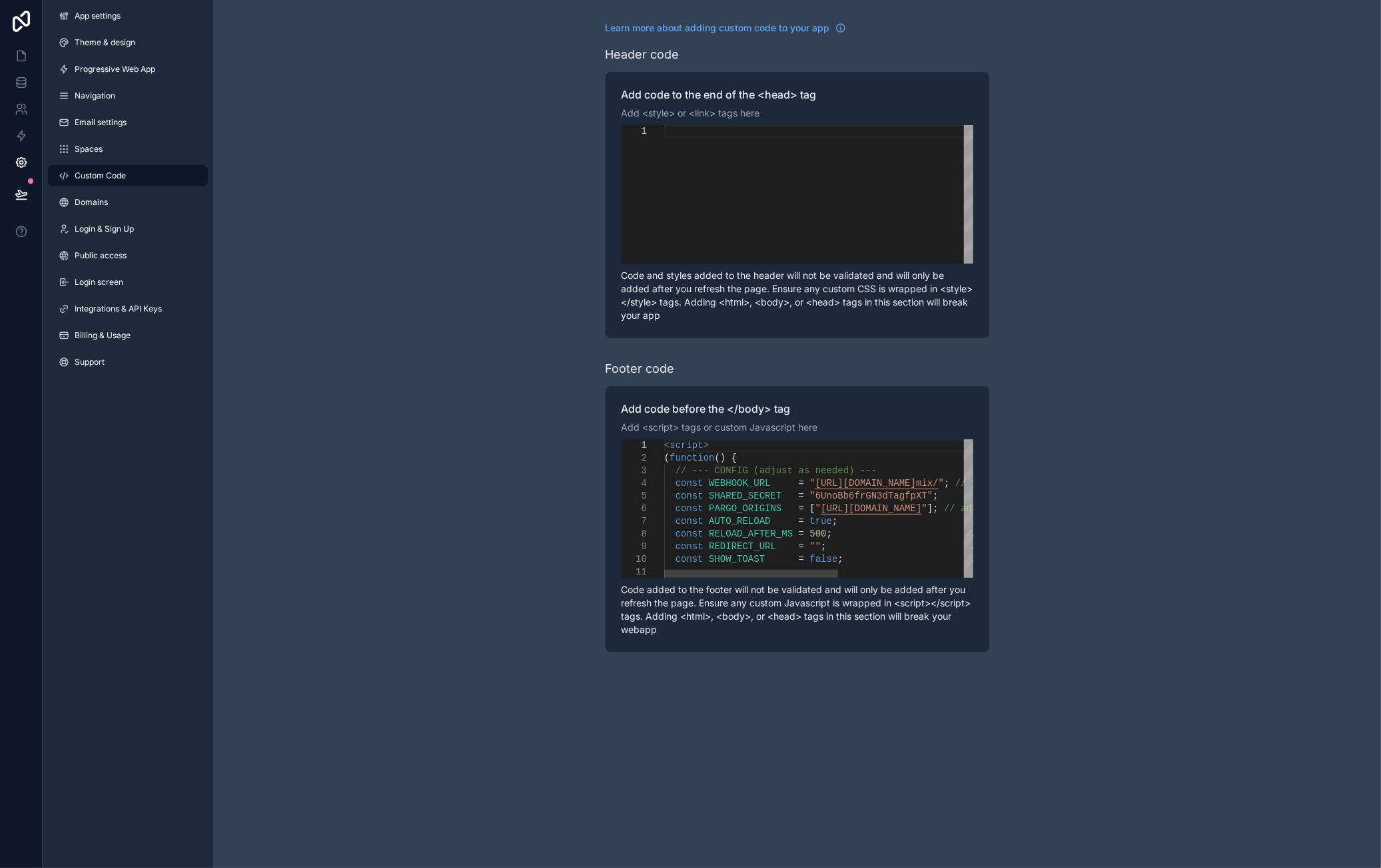
scroll to position [0, 342]
click at [811, 441] on div "< script >" at bounding box center [938, 446] width 548 height 13
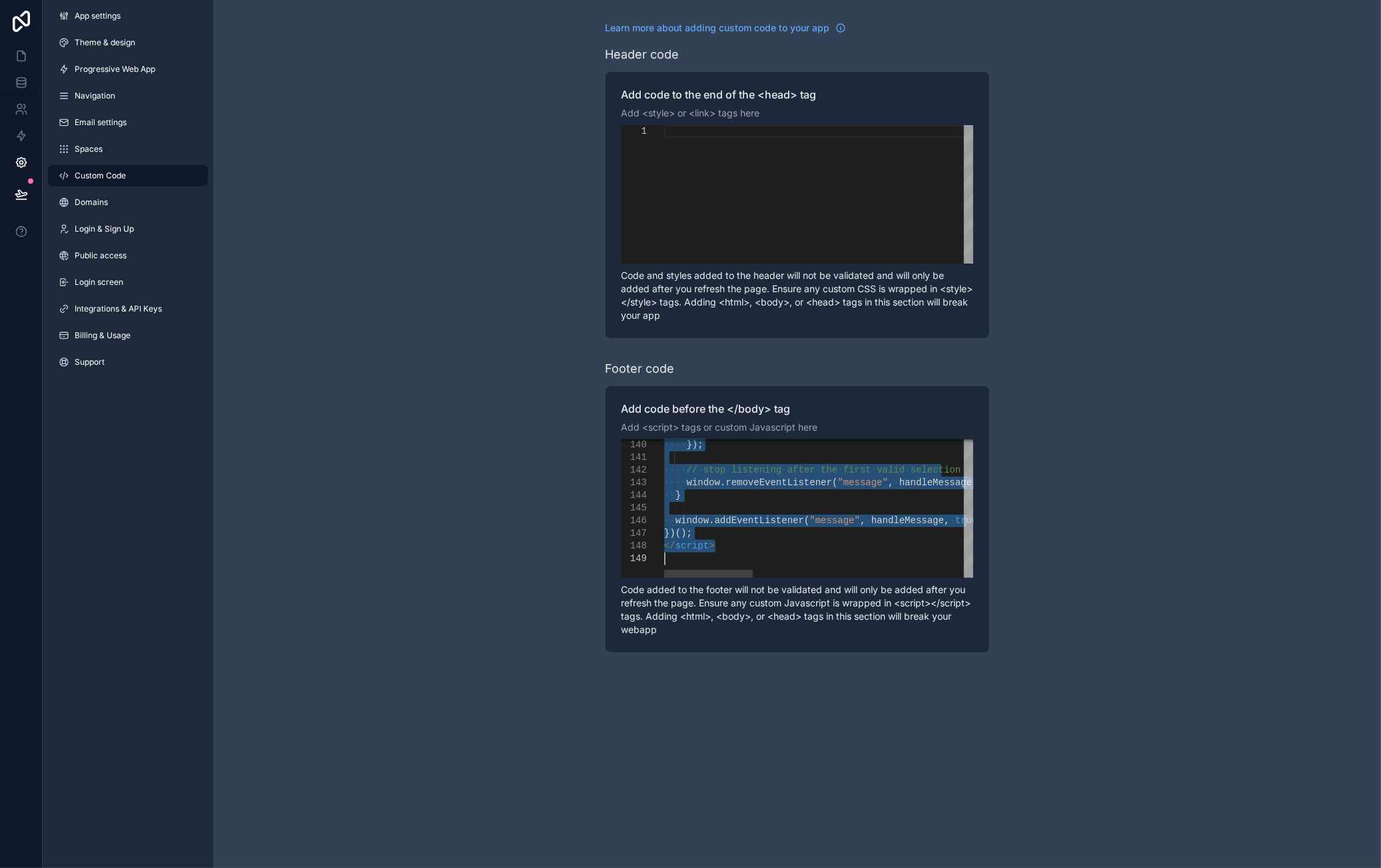
drag, startPoint x: 632, startPoint y: 443, endPoint x: 792, endPoint y: 670, distance: 277.7
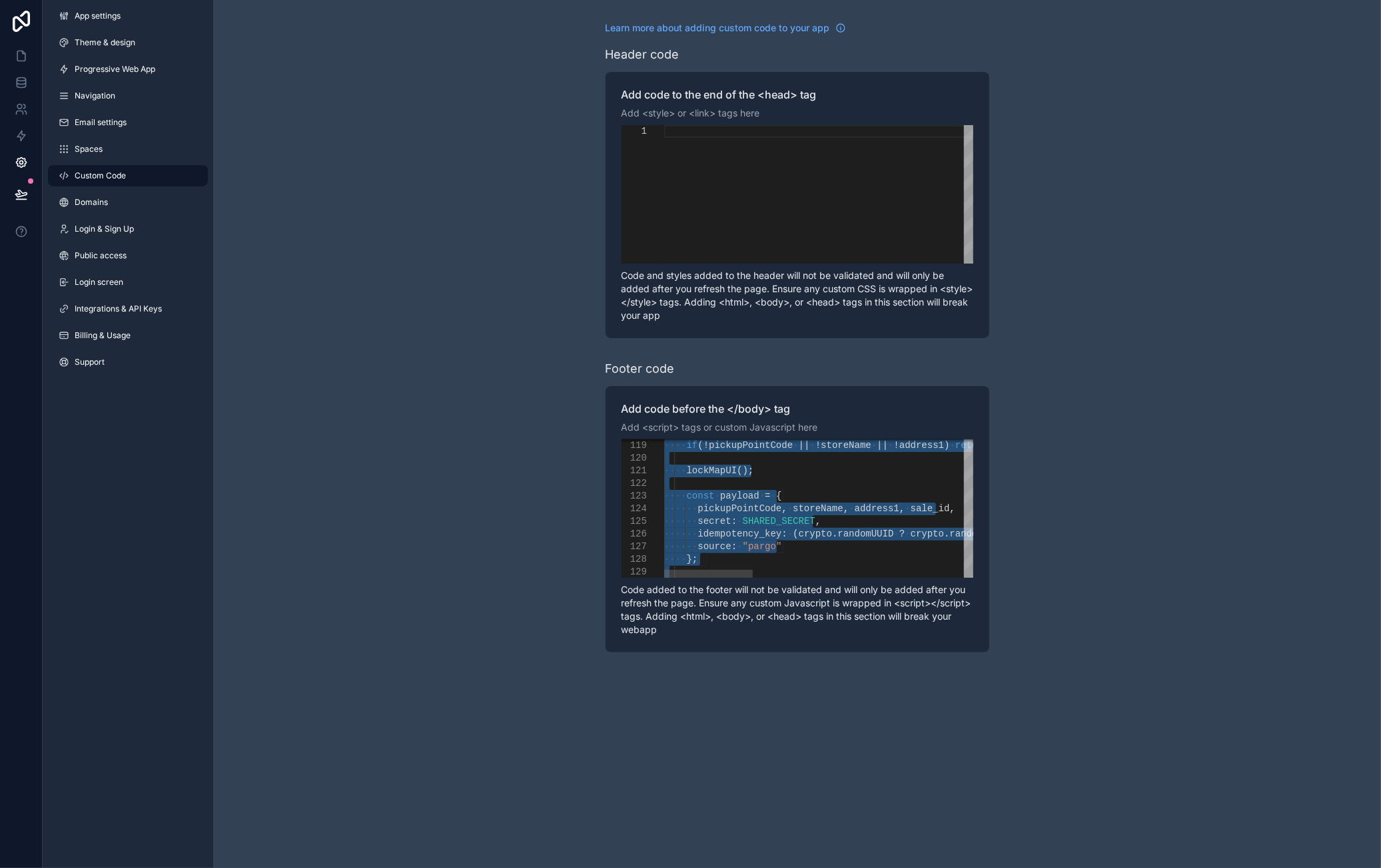
click at [800, 481] on div "scrollable content" at bounding box center [1200, 484] width 1072 height 13
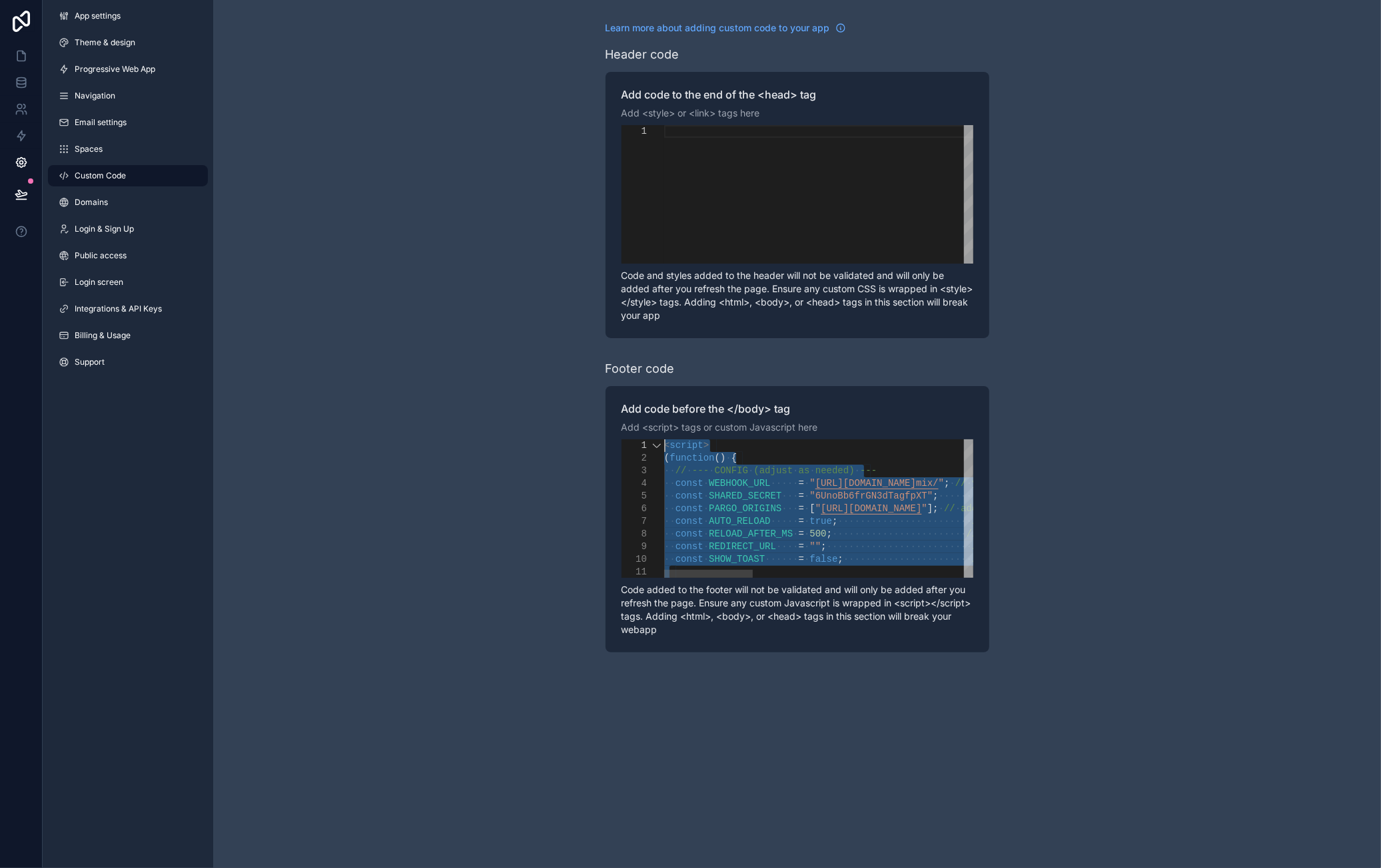
drag, startPoint x: 764, startPoint y: 559, endPoint x: 674, endPoint y: 422, distance: 163.9
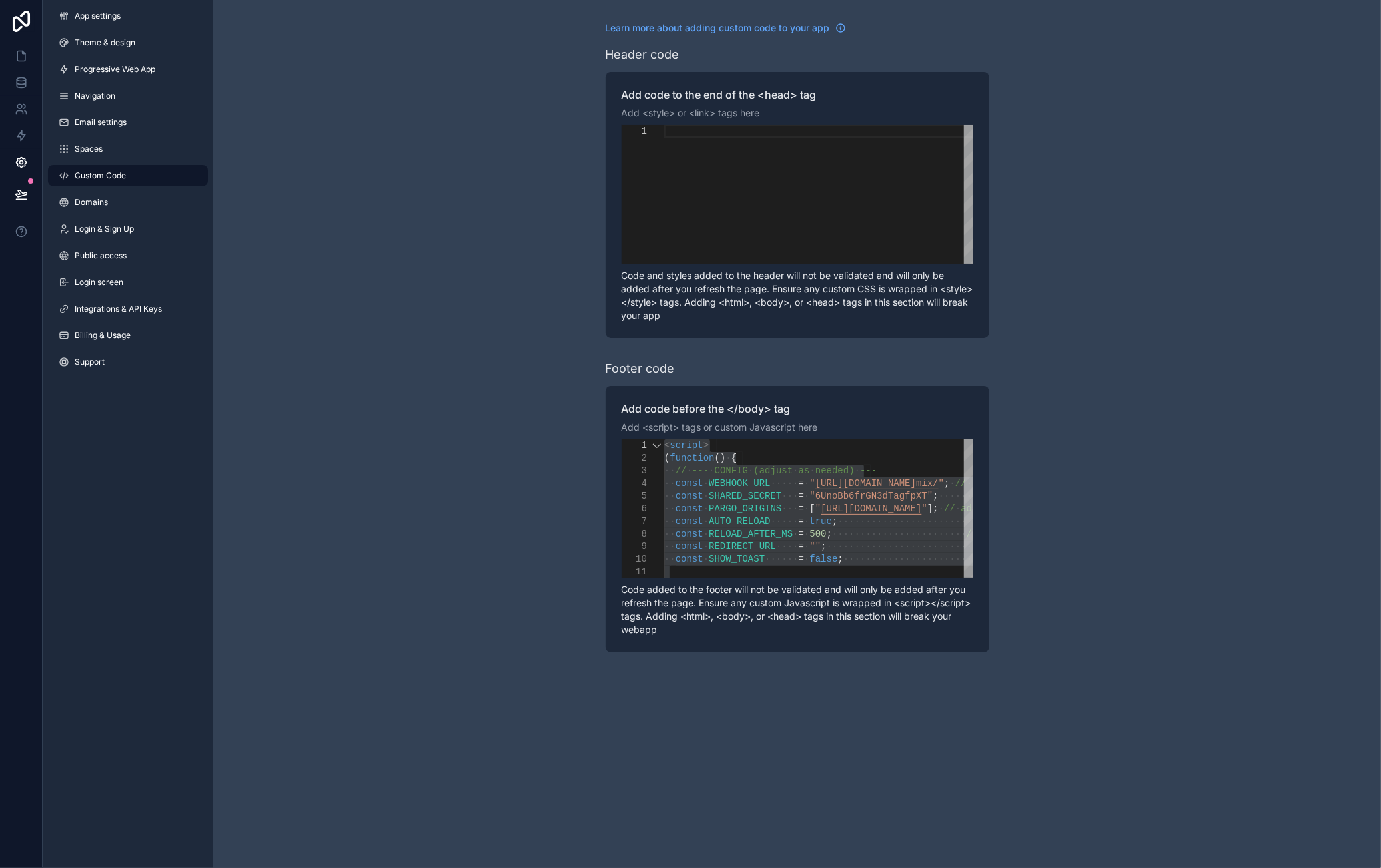
drag, startPoint x: 1104, startPoint y: 466, endPoint x: 1098, endPoint y: 473, distance: 9.2
click at [1103, 464] on div "Learn more about adding custom code to your app Header code Add code to the end…" at bounding box center [797, 337] width 1168 height 674
click at [1093, 460] on div "Learn more about adding custom code to your app Header code Add code to the end…" at bounding box center [797, 337] width 1168 height 674
click at [1038, 445] on div "Learn more about adding custom code to your app Header code Add code to the end…" at bounding box center [797, 337] width 1168 height 674
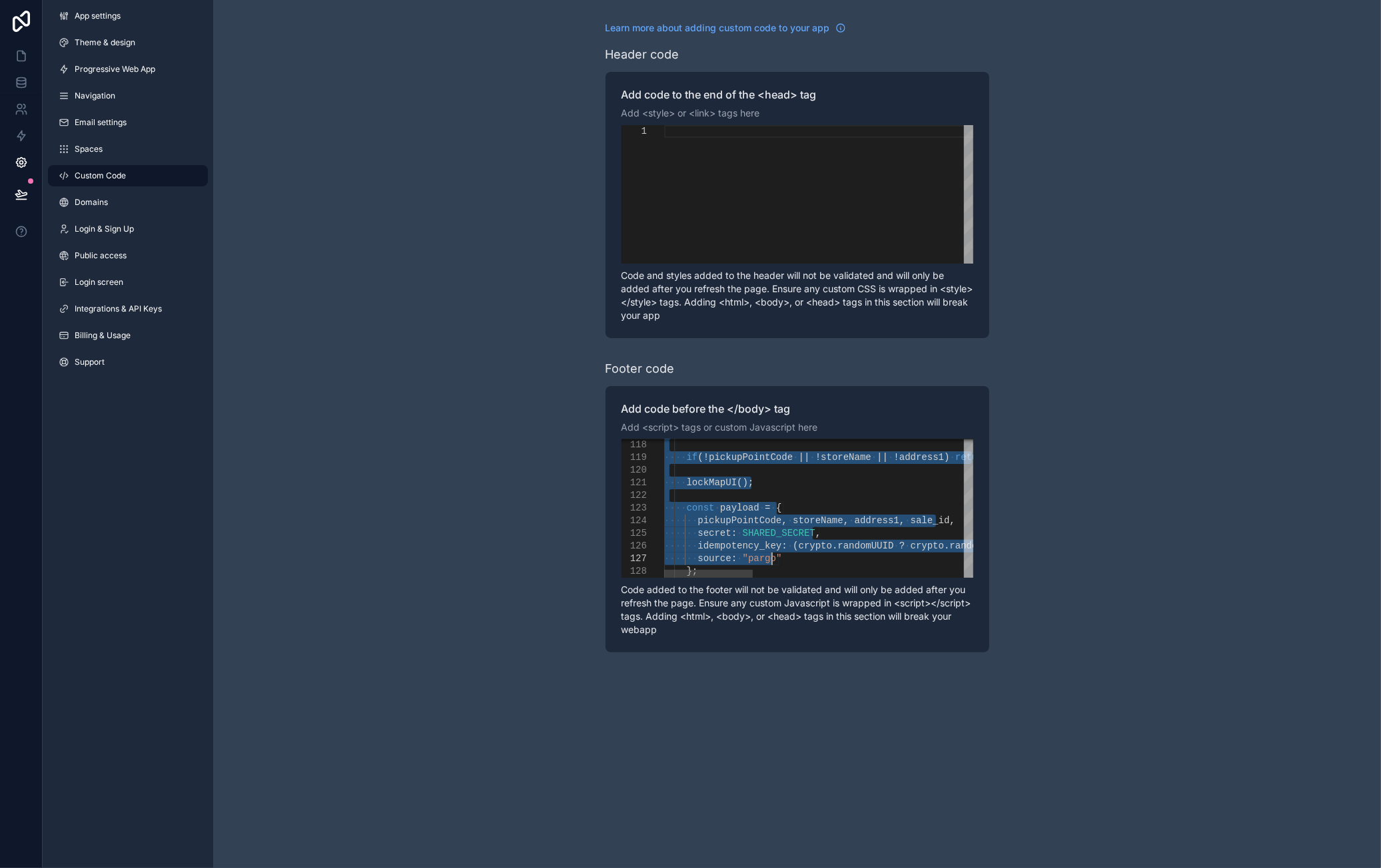
drag, startPoint x: 728, startPoint y: 452, endPoint x: 839, endPoint y: 598, distance: 183.4
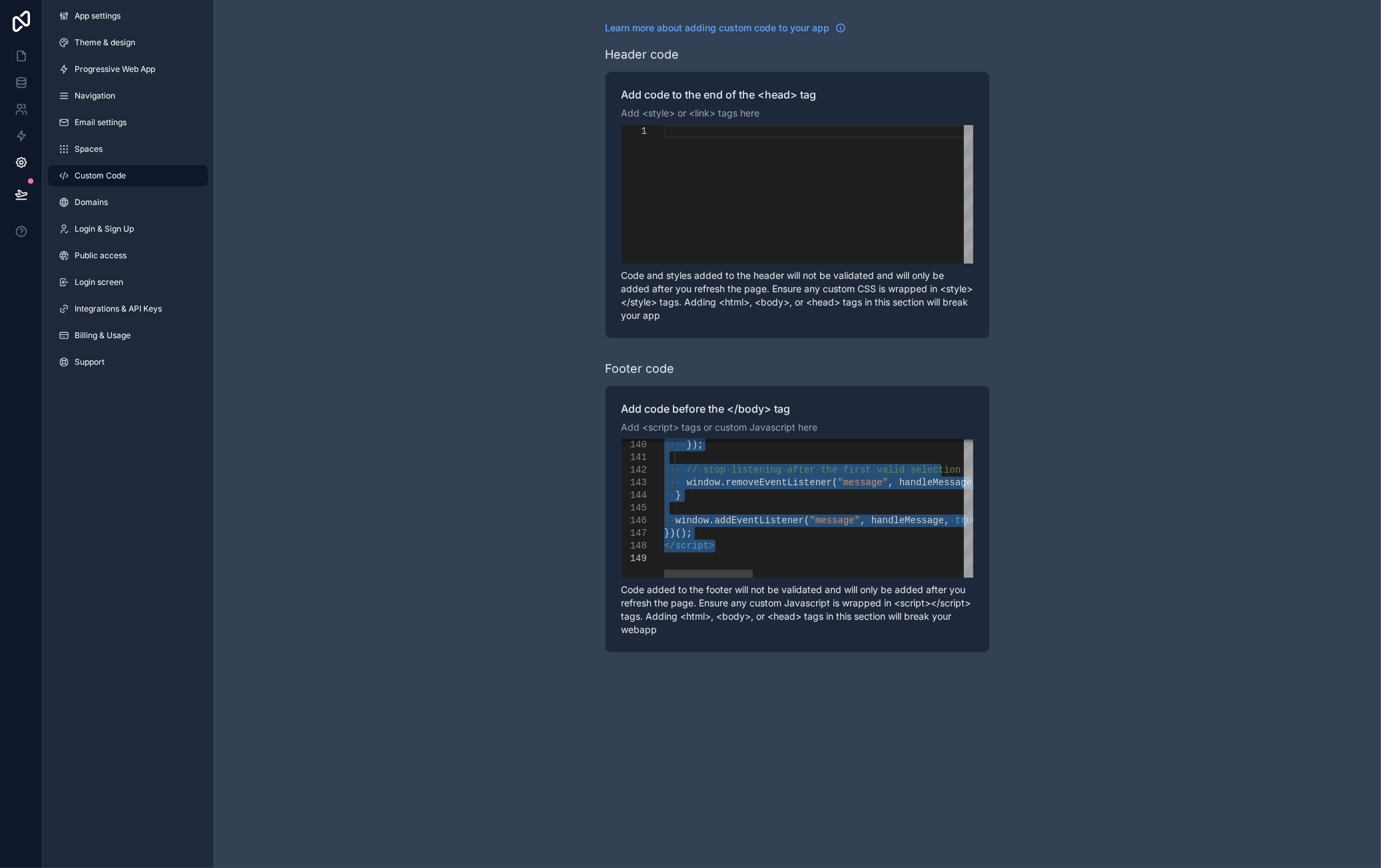
scroll to position [0, 322]
click at [827, 553] on div "scrollable content" at bounding box center [1200, 559] width 1072 height 13
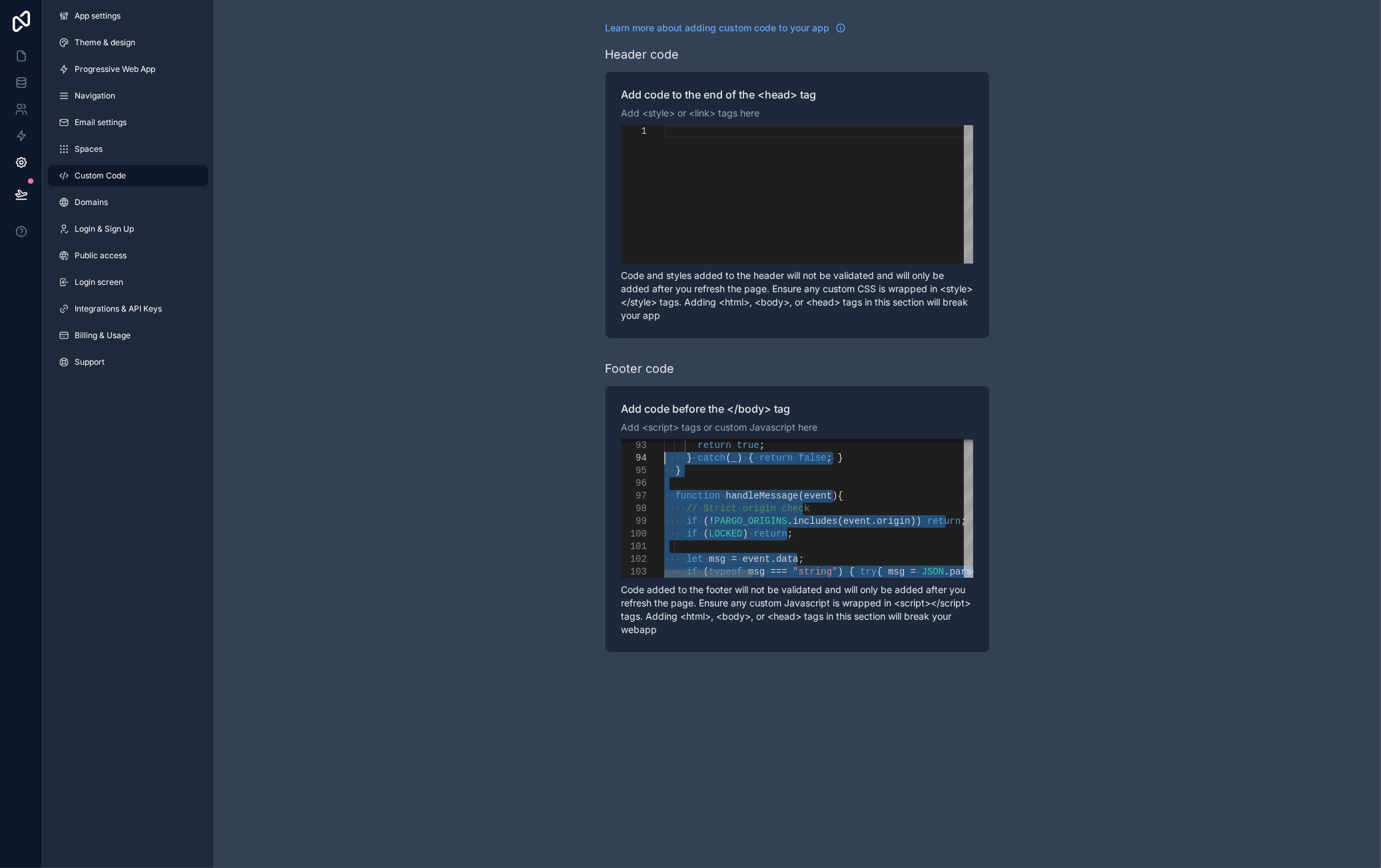
drag, startPoint x: 796, startPoint y: 552, endPoint x: 667, endPoint y: 433, distance: 175.5
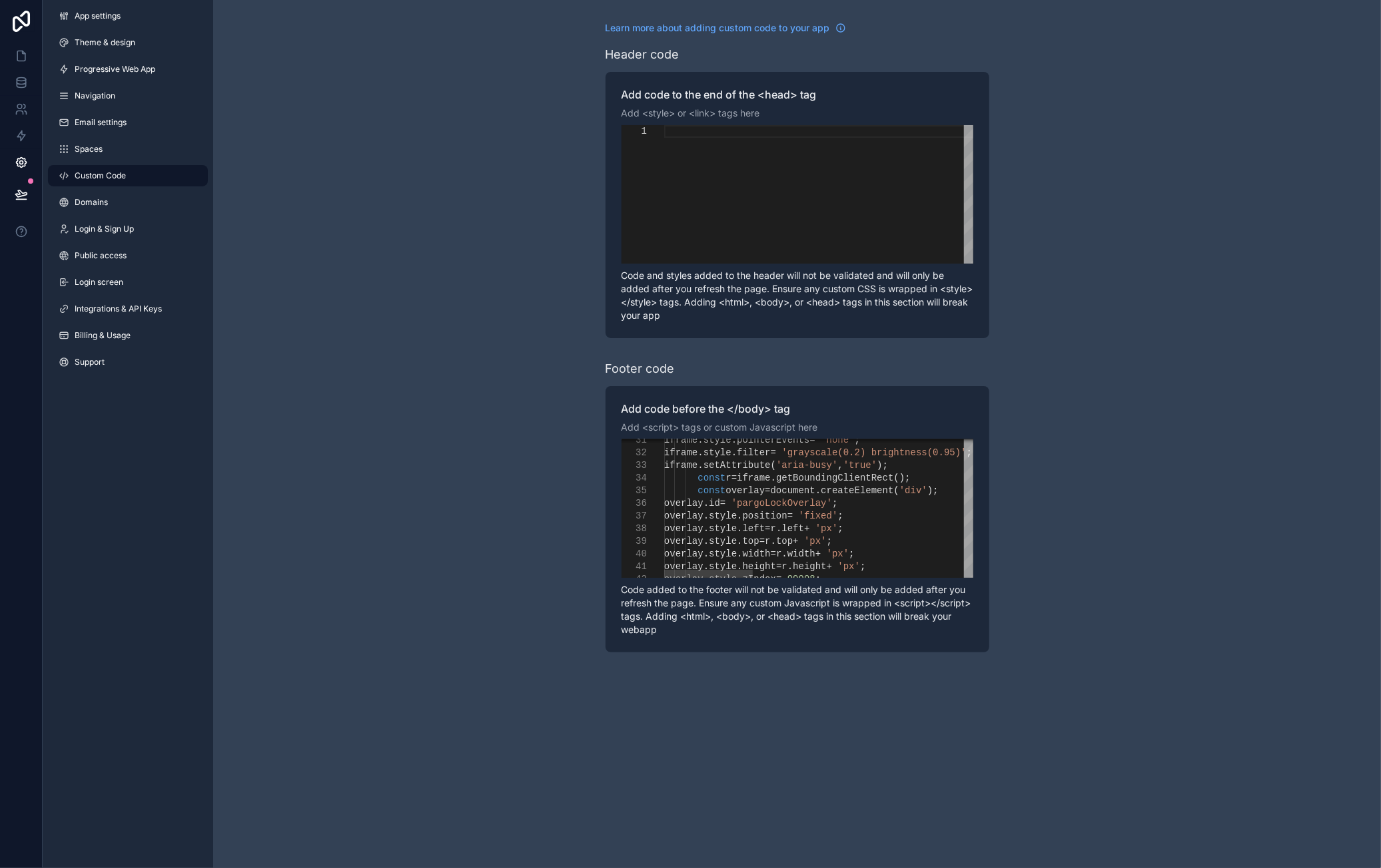
type textarea "**********"
click at [796, 484] on div "scrollable content" at bounding box center [797, 478] width 2 height 13
click at [796, 484] on span "getBoundingClientRect" at bounding box center [835, 478] width 117 height 11
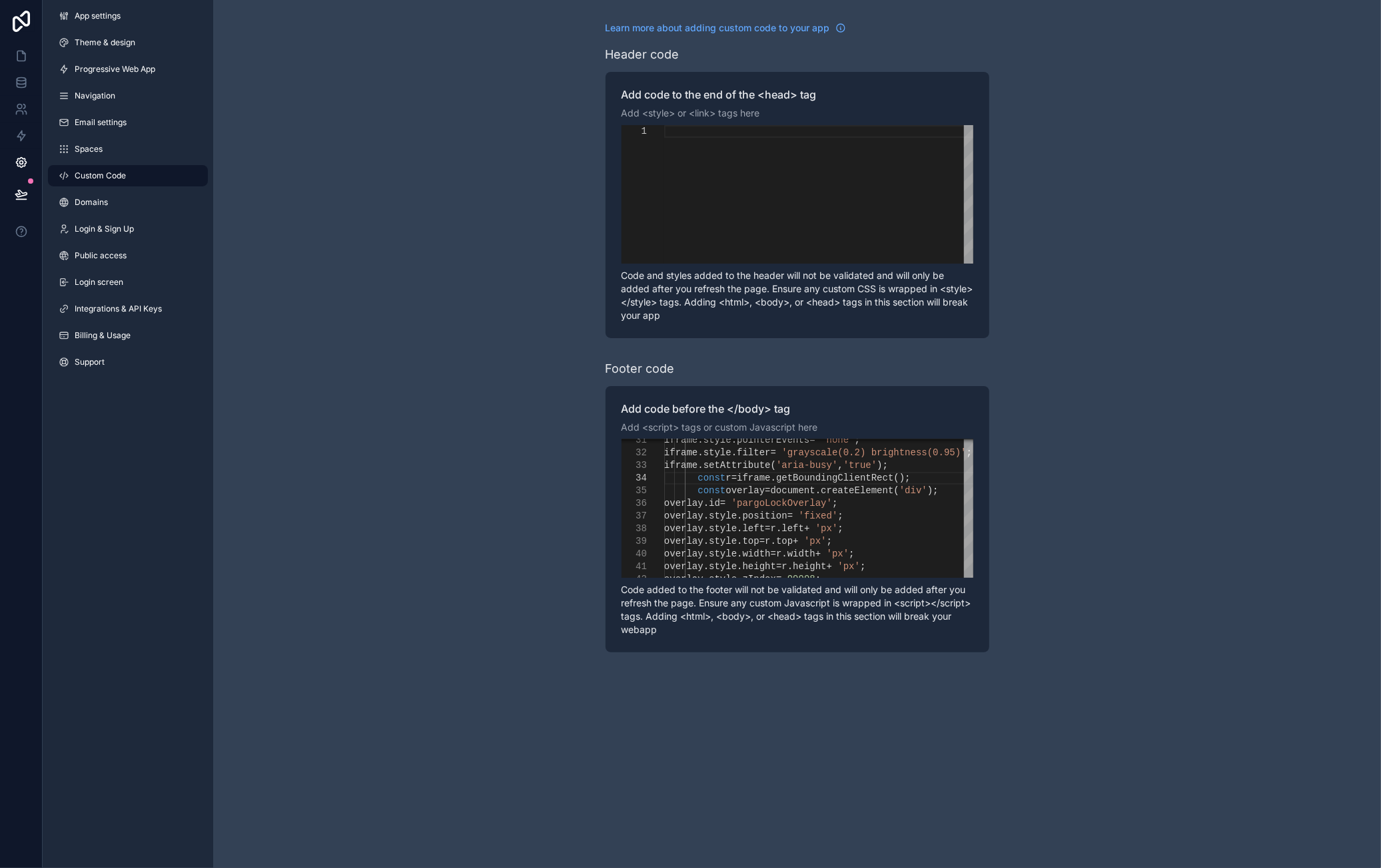
click at [657, 366] on div "Footer code" at bounding box center [640, 369] width 70 height 19
click at [98, 302] on link "Integrations & API Keys" at bounding box center [127, 309] width 160 height 21
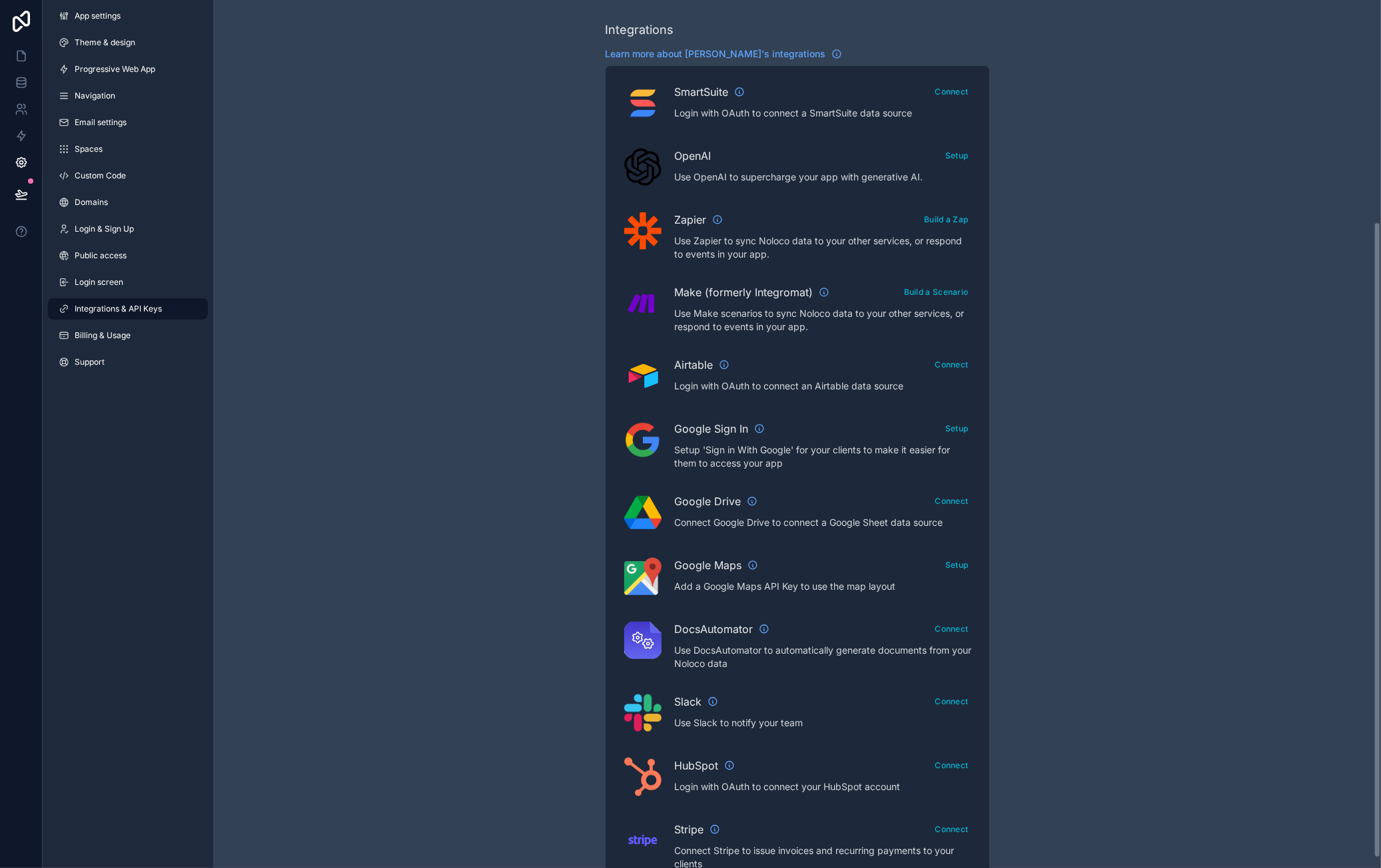
scroll to position [316, 0]
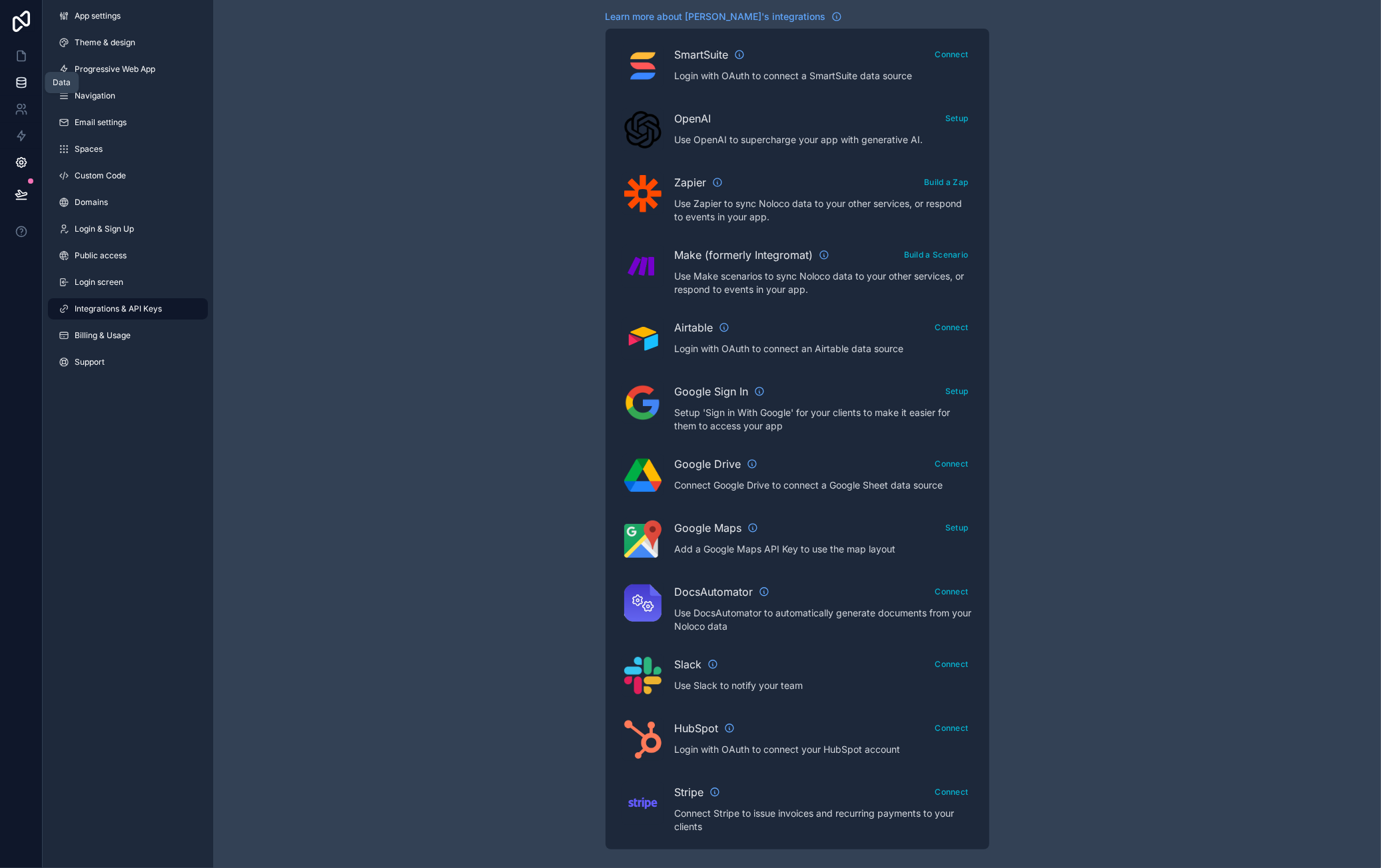
click at [33, 83] on link at bounding box center [21, 83] width 42 height 27
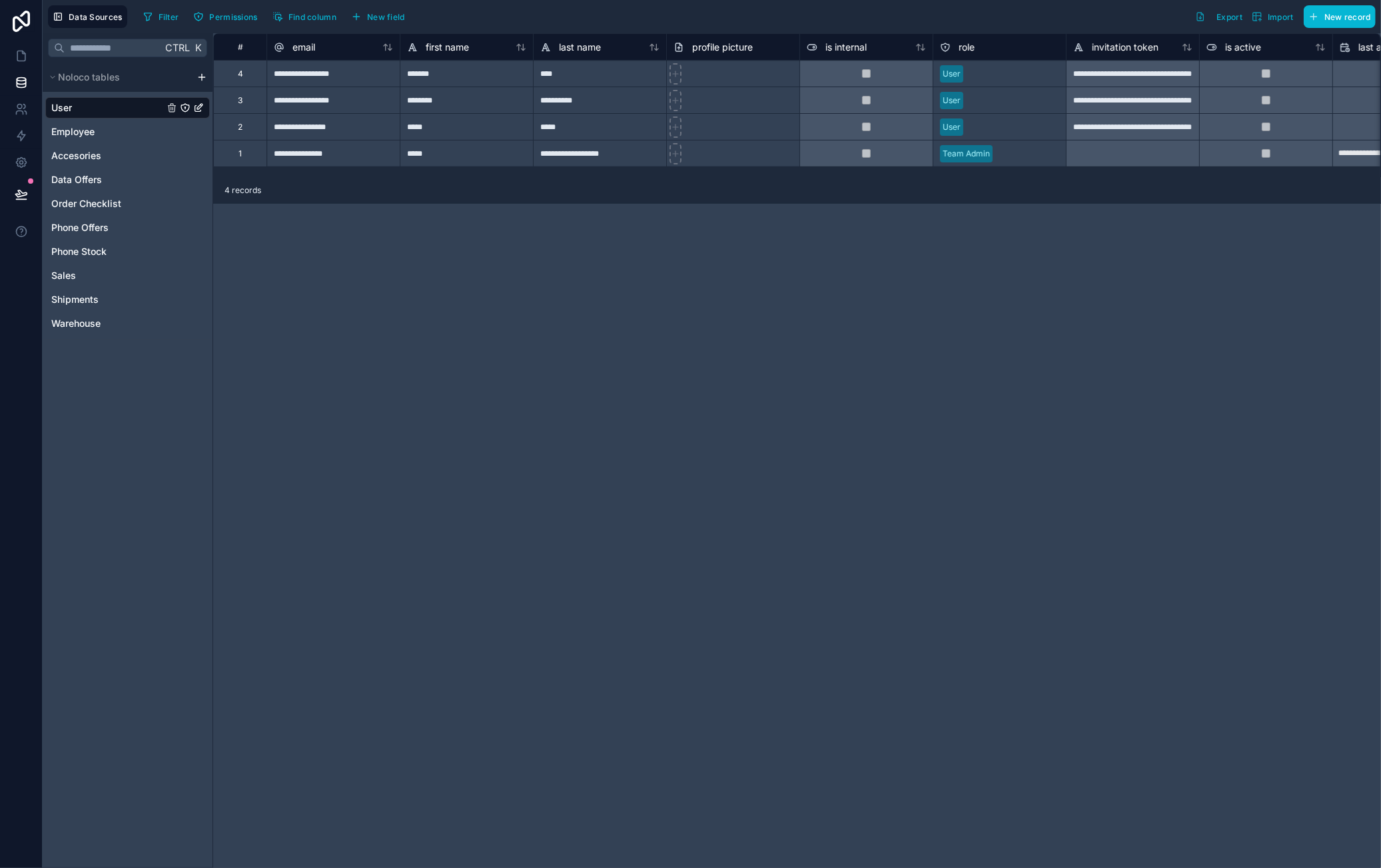
click at [199, 74] on html "**********" at bounding box center [690, 434] width 1381 height 868
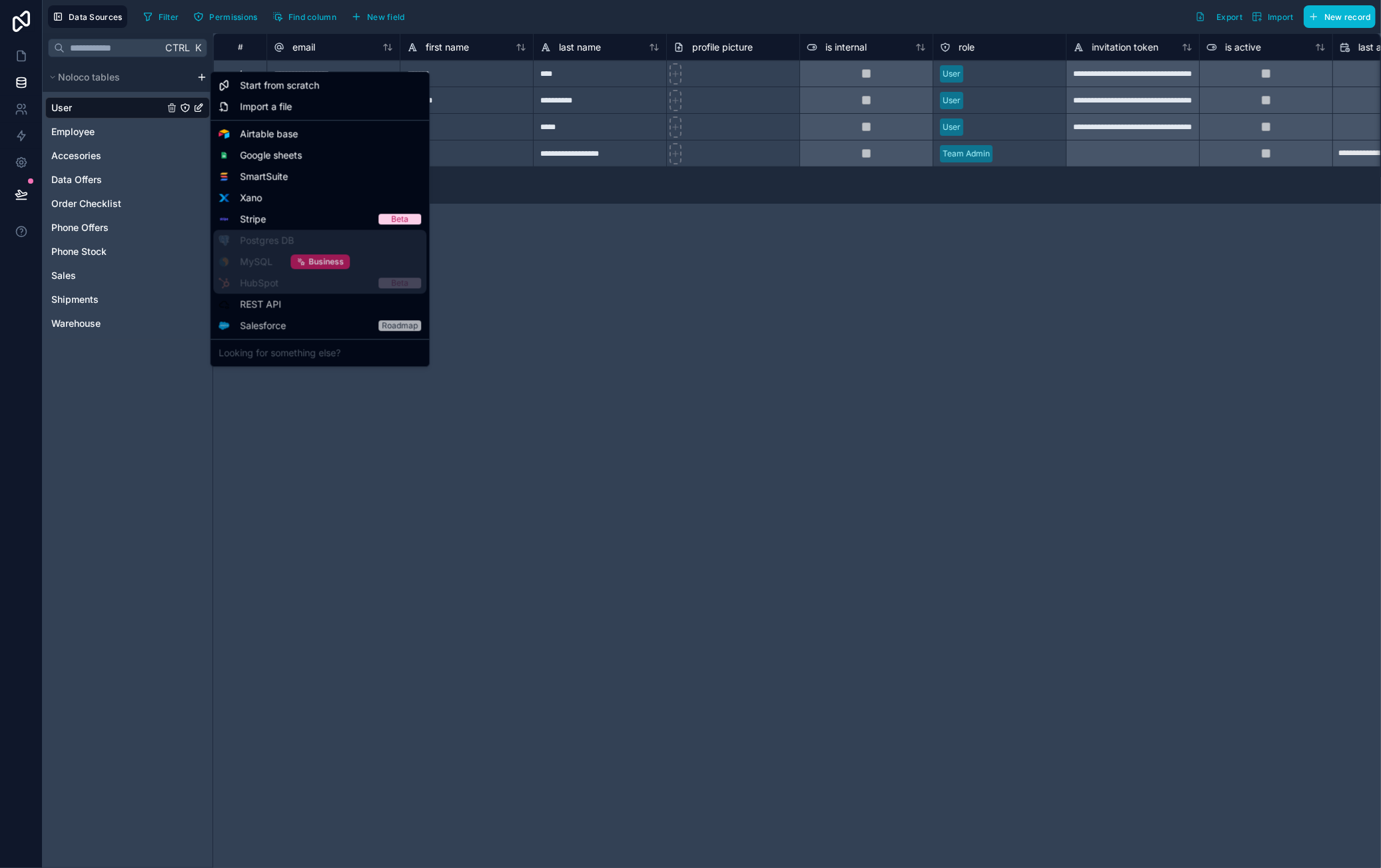
click at [341, 260] on span "Business" at bounding box center [326, 262] width 35 height 11
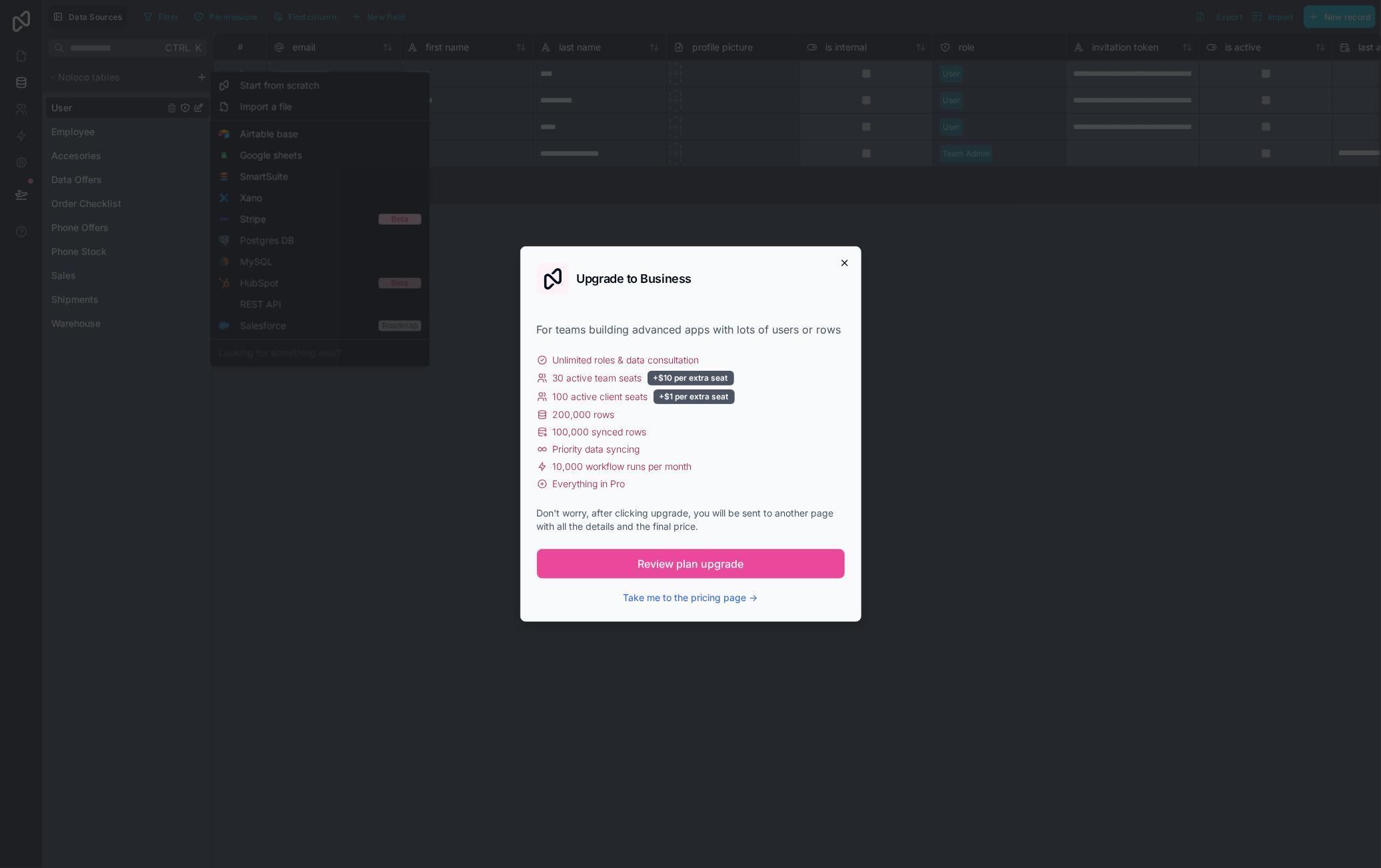
click at [849, 263] on icon "button" at bounding box center [845, 263] width 11 height 11
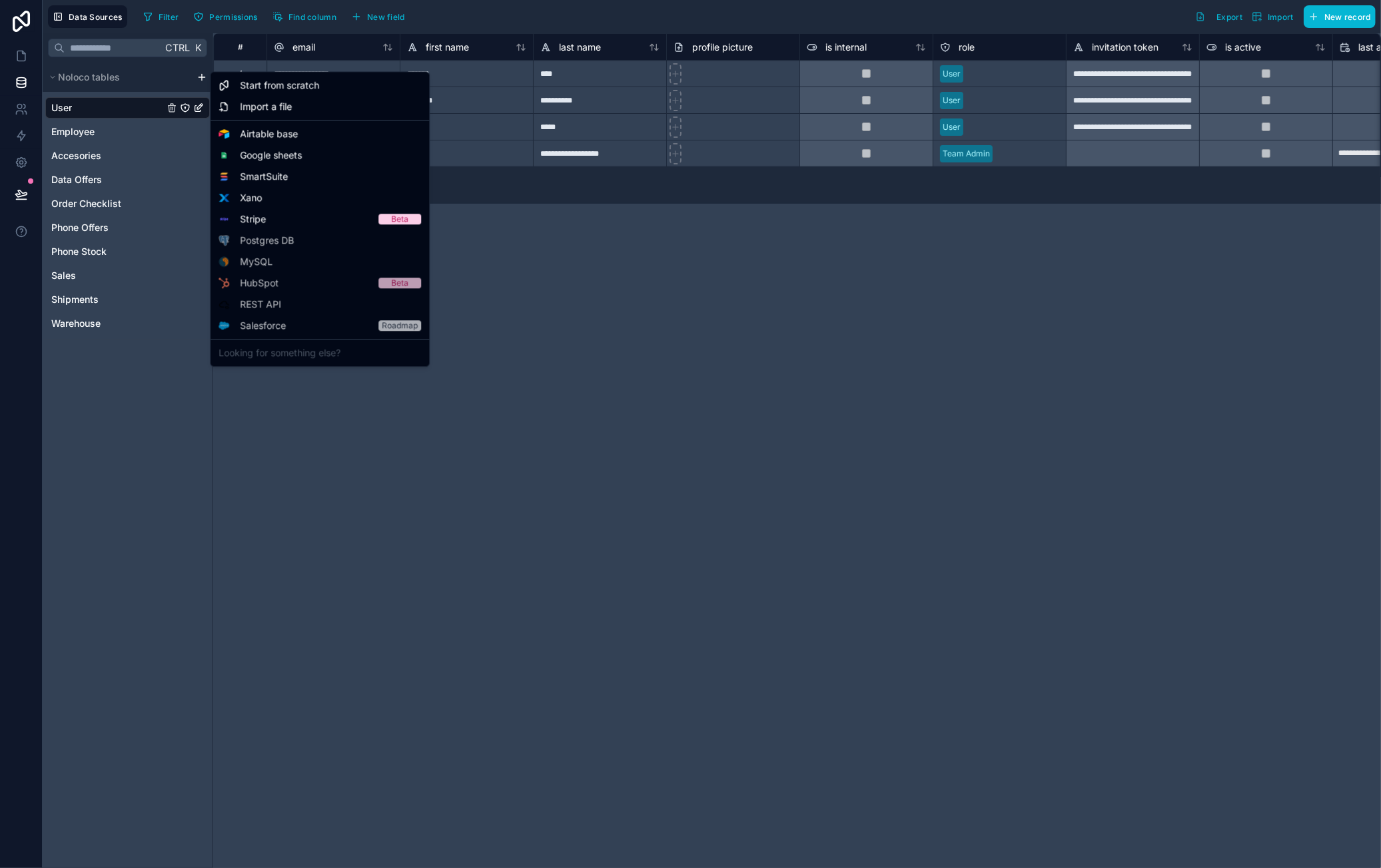
click at [598, 339] on html "**********" at bounding box center [690, 434] width 1381 height 868
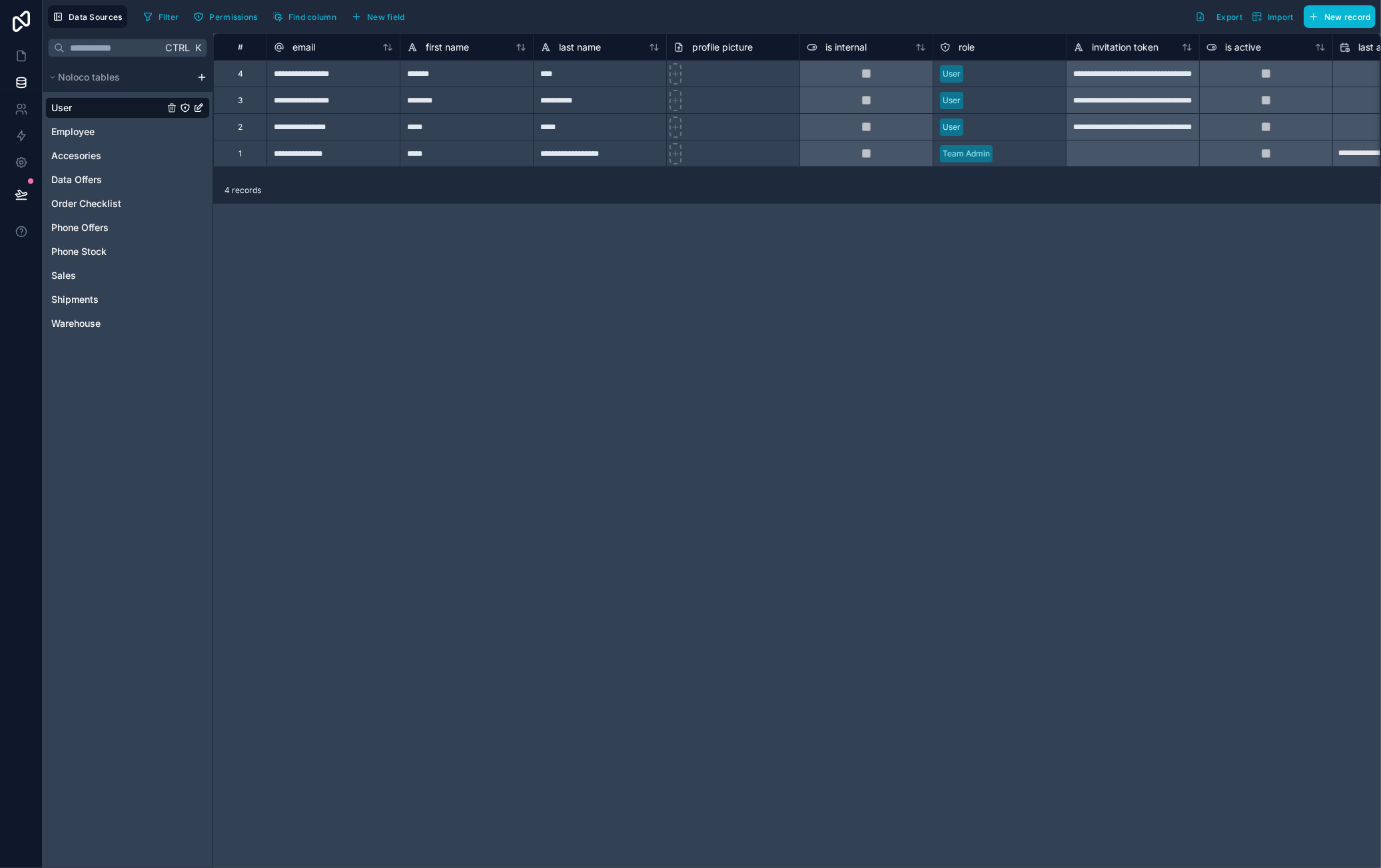
click at [1023, 428] on div "**********" at bounding box center [797, 451] width 1168 height 835
click at [941, 378] on div "**********" at bounding box center [797, 451] width 1168 height 835
click at [517, 413] on div "**********" at bounding box center [797, 451] width 1168 height 835
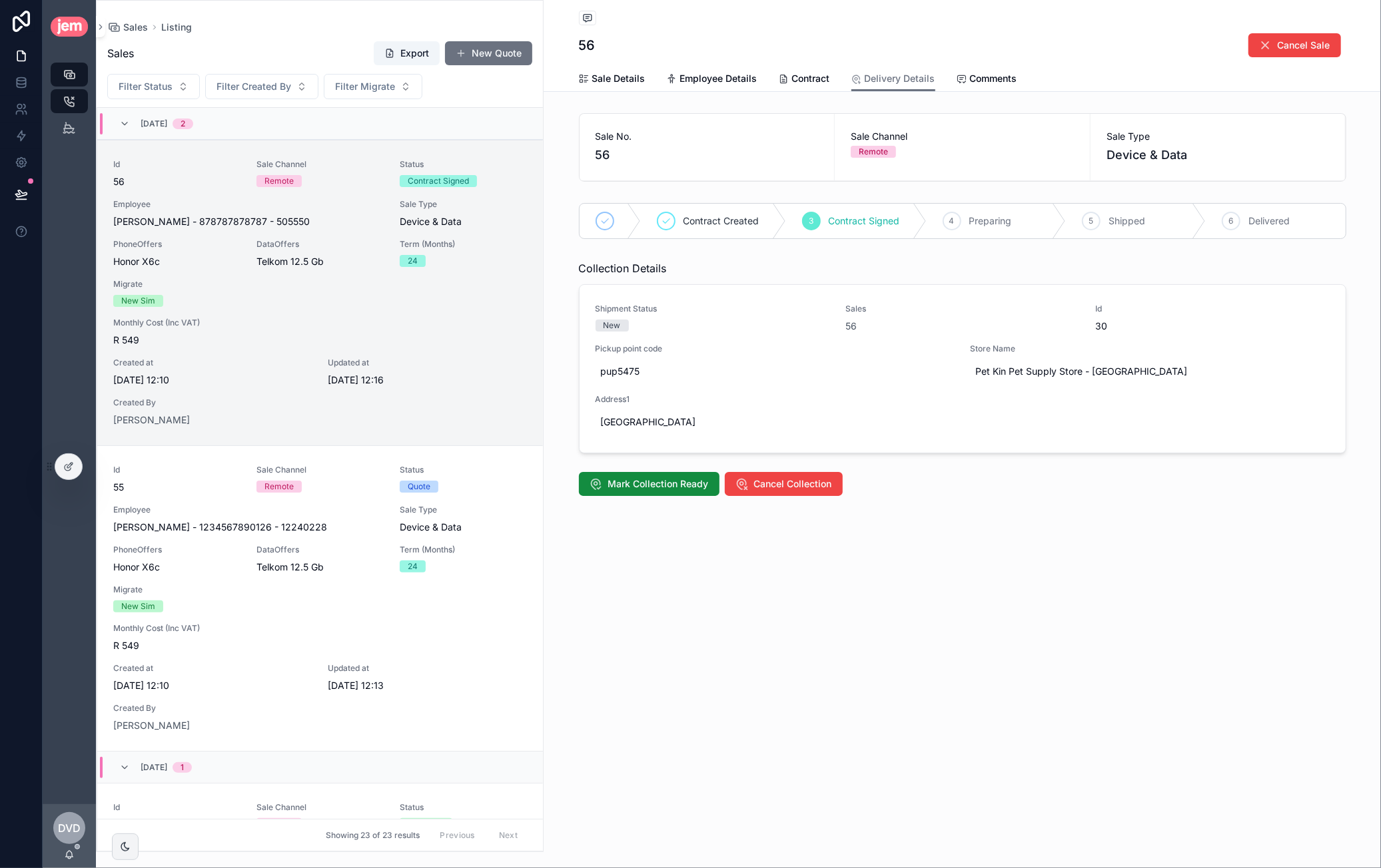
scroll to position [32, 0]
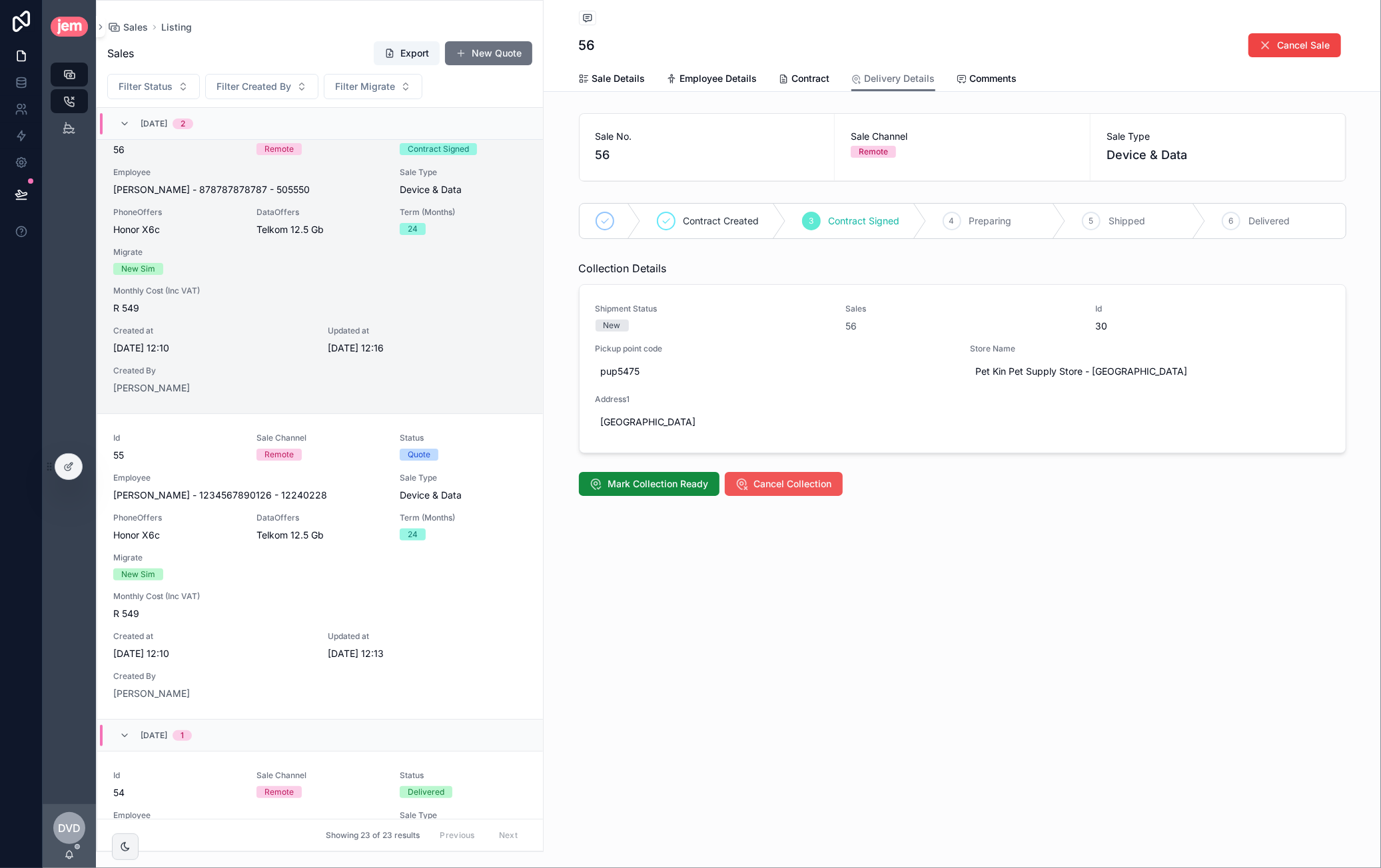
click at [774, 483] on span "Cancel Collection" at bounding box center [793, 484] width 78 height 13
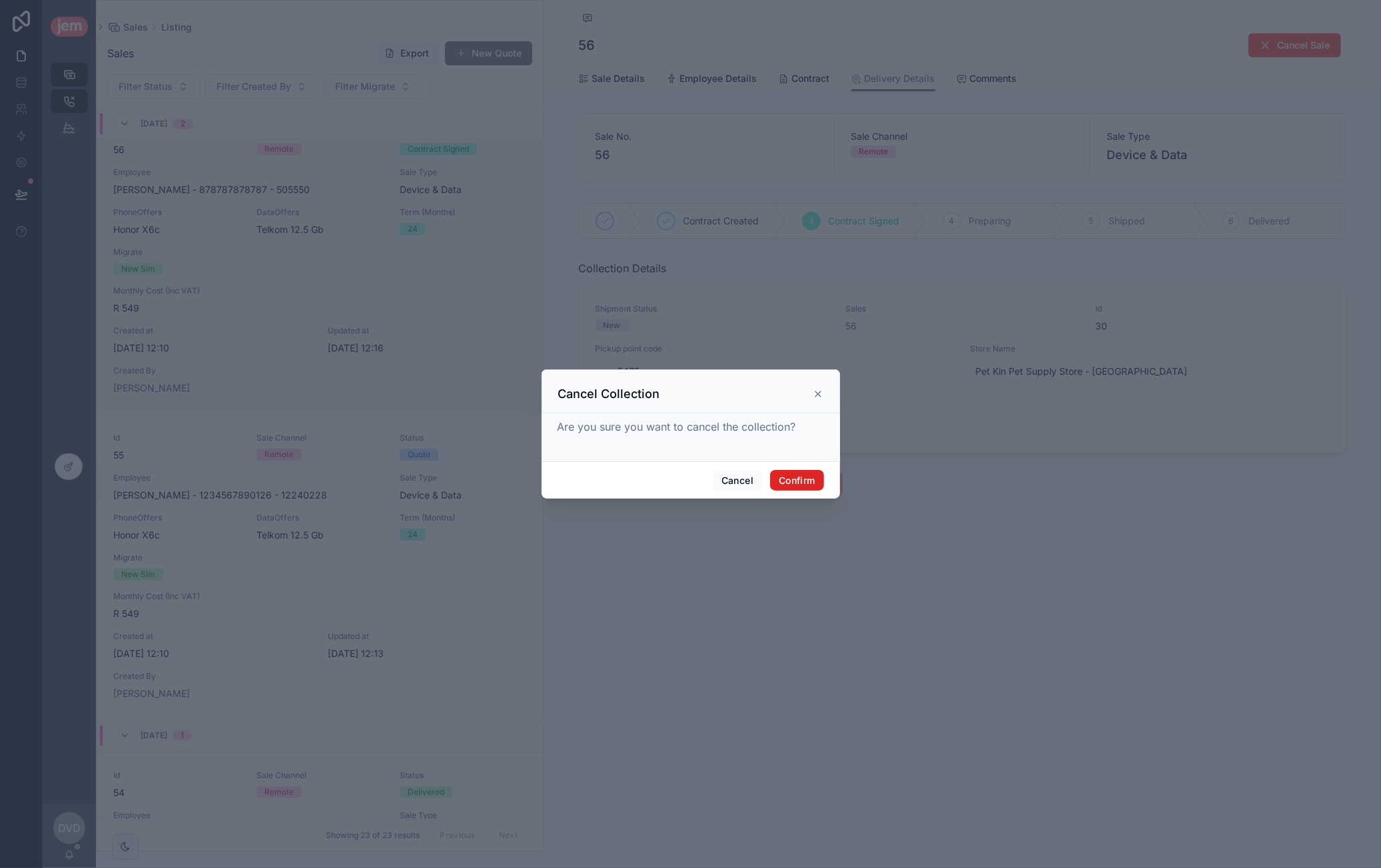
drag, startPoint x: 783, startPoint y: 470, endPoint x: 791, endPoint y: 479, distance: 12.0
click at [782, 466] on div "Cancel Confirm" at bounding box center [691, 480] width 299 height 38
drag, startPoint x: 802, startPoint y: 480, endPoint x: 808, endPoint y: 486, distance: 8.5
click at [802, 480] on button "Confirm" at bounding box center [796, 480] width 53 height 21
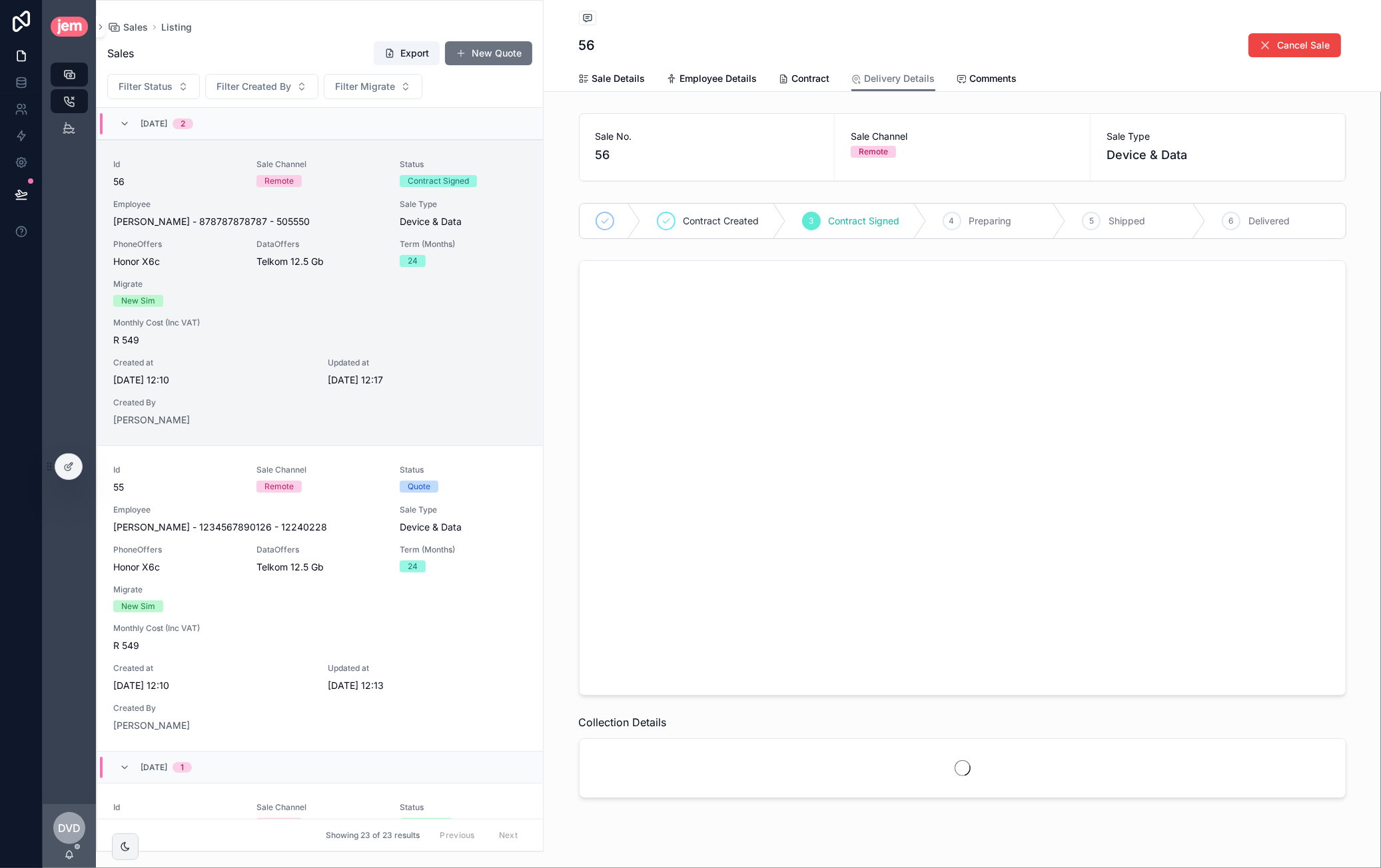
scroll to position [32, 0]
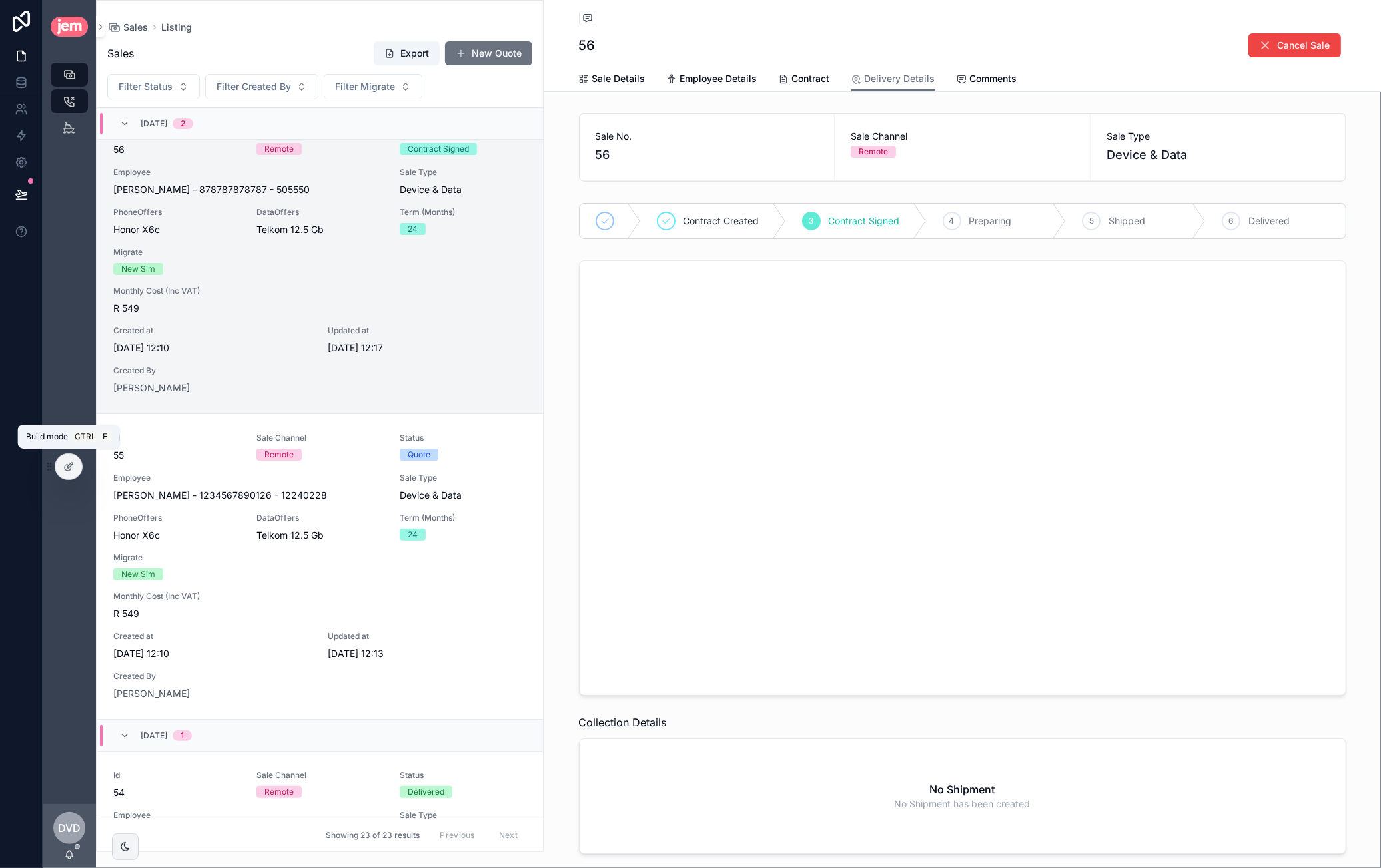
drag, startPoint x: 66, startPoint y: 473, endPoint x: 80, endPoint y: 480, distance: 15.7
click at [66, 473] on div at bounding box center [69, 466] width 27 height 25
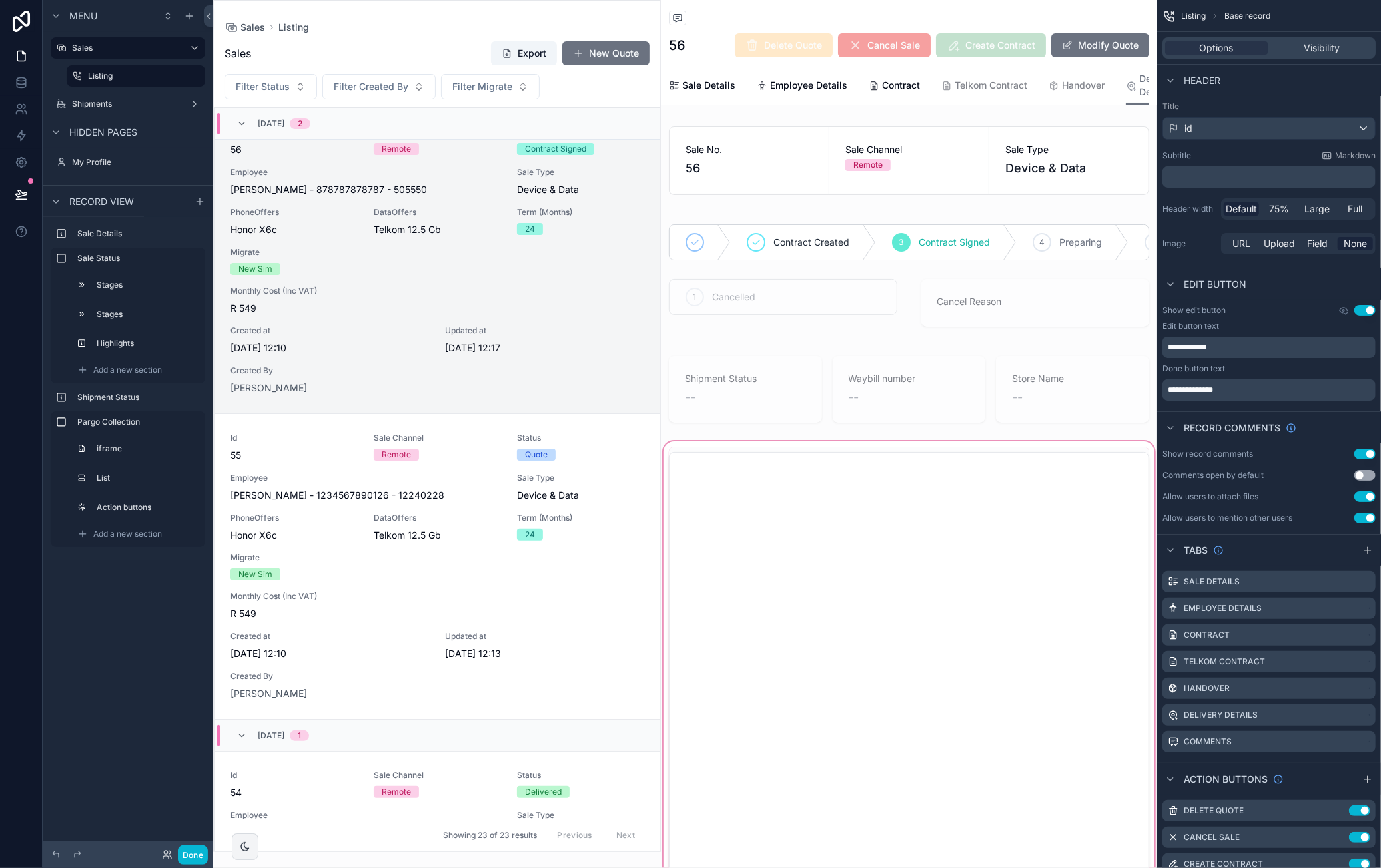
click at [900, 471] on div "scrollable content" at bounding box center [909, 770] width 496 height 663
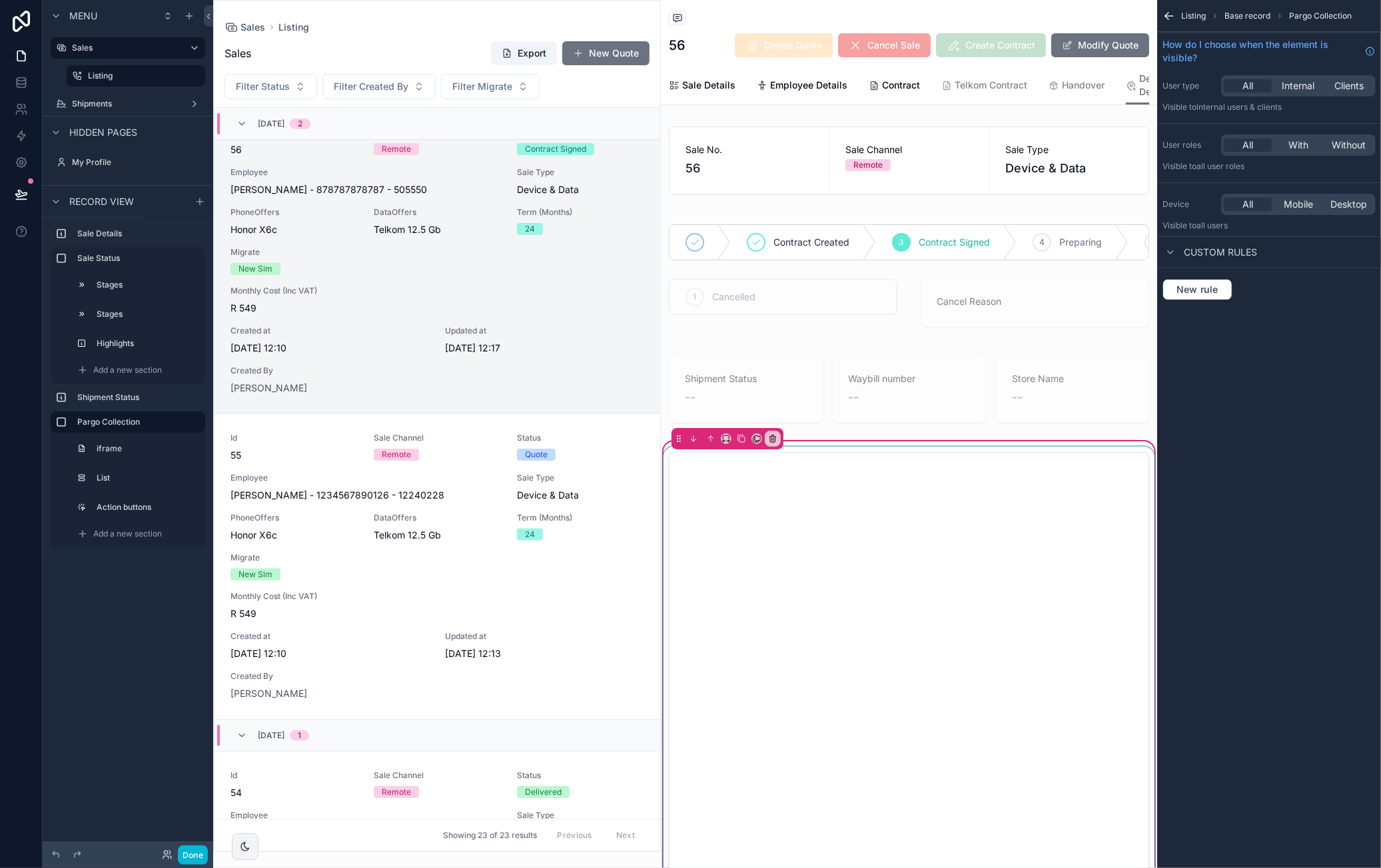
click at [879, 470] on div "scrollable content" at bounding box center [909, 670] width 496 height 446
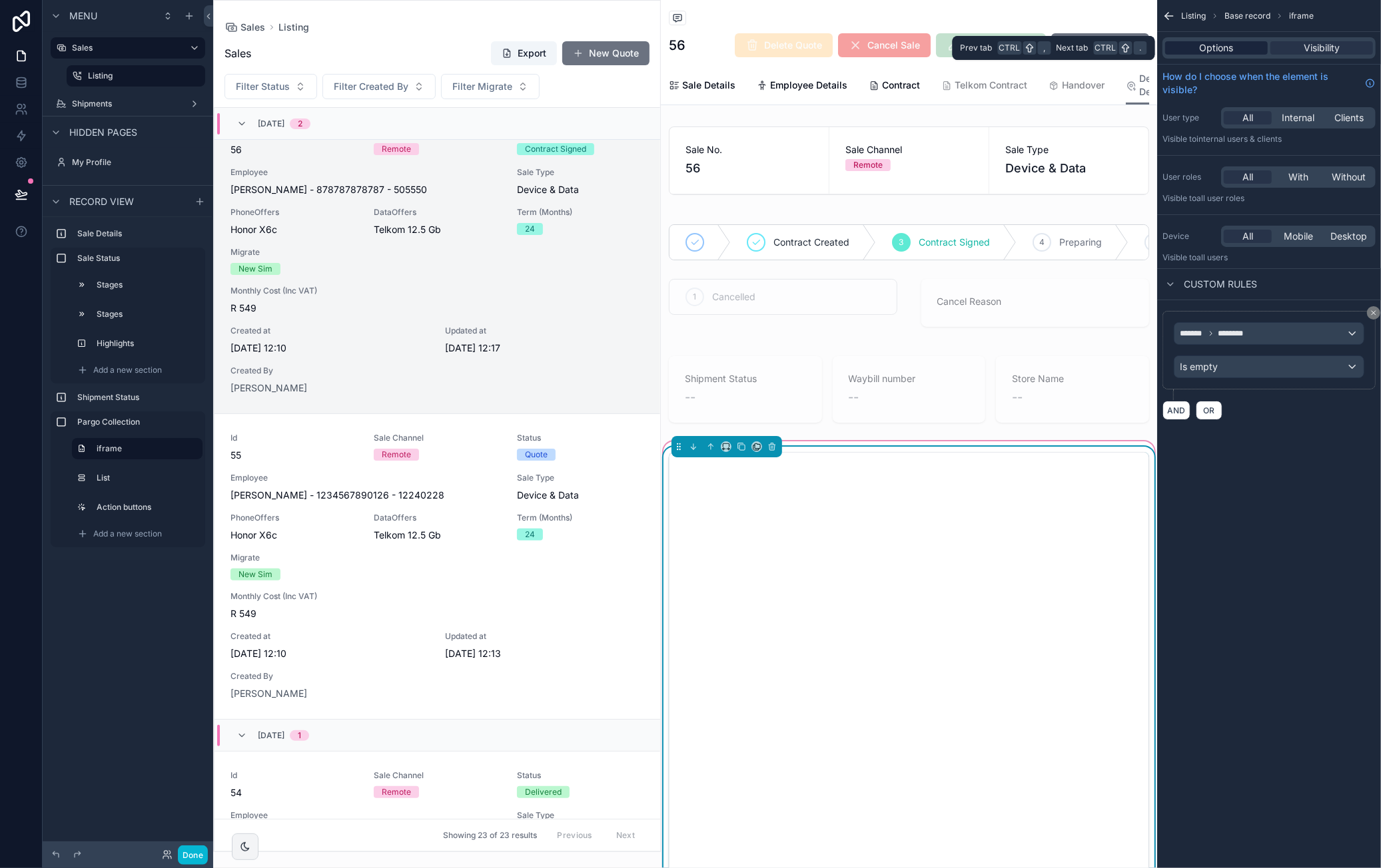
click at [1230, 43] on span "Options" at bounding box center [1216, 48] width 34 height 13
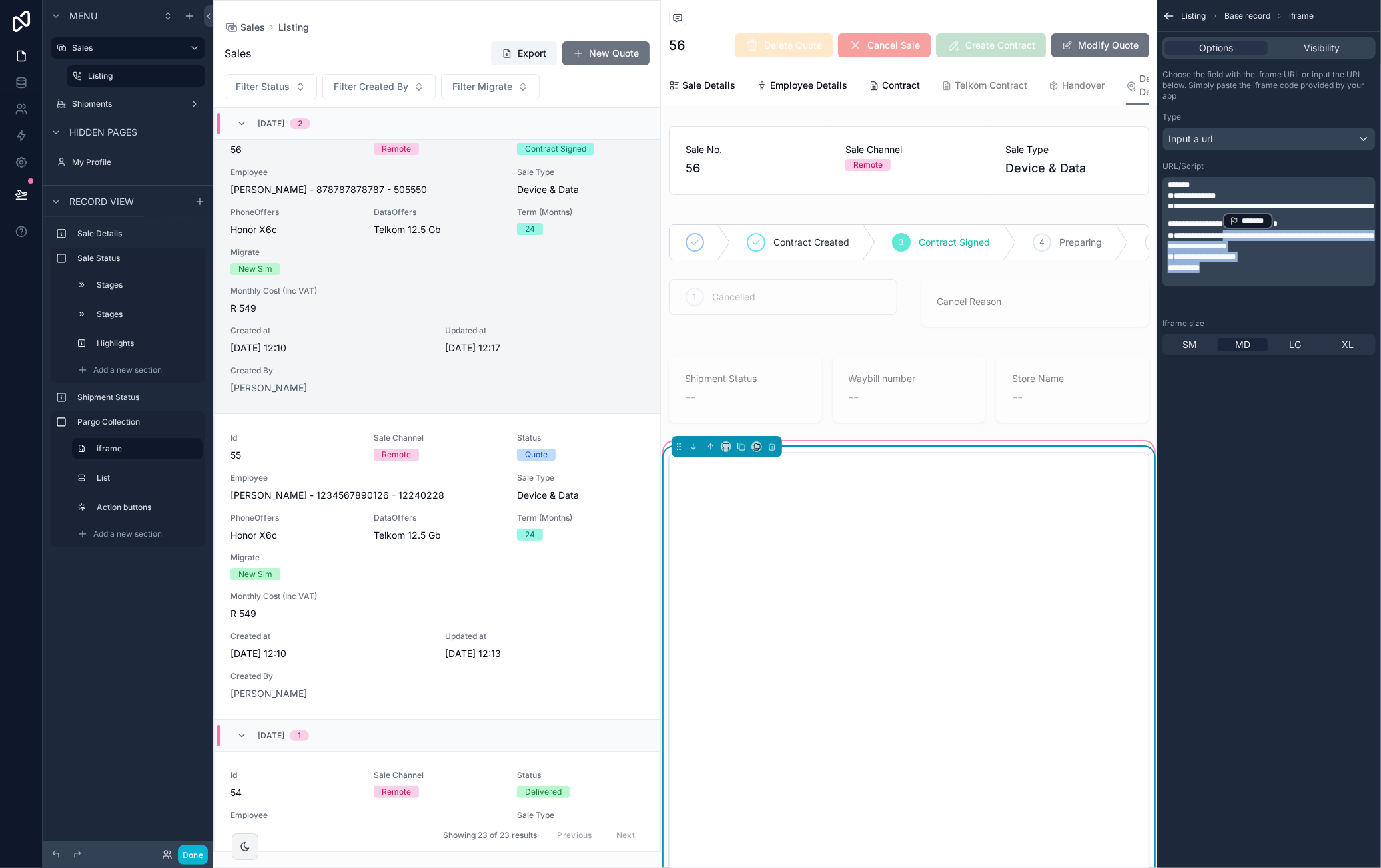
drag, startPoint x: 1225, startPoint y: 255, endPoint x: 1276, endPoint y: 291, distance: 62.4
click at [1276, 284] on div "**********" at bounding box center [1270, 231] width 206 height 104
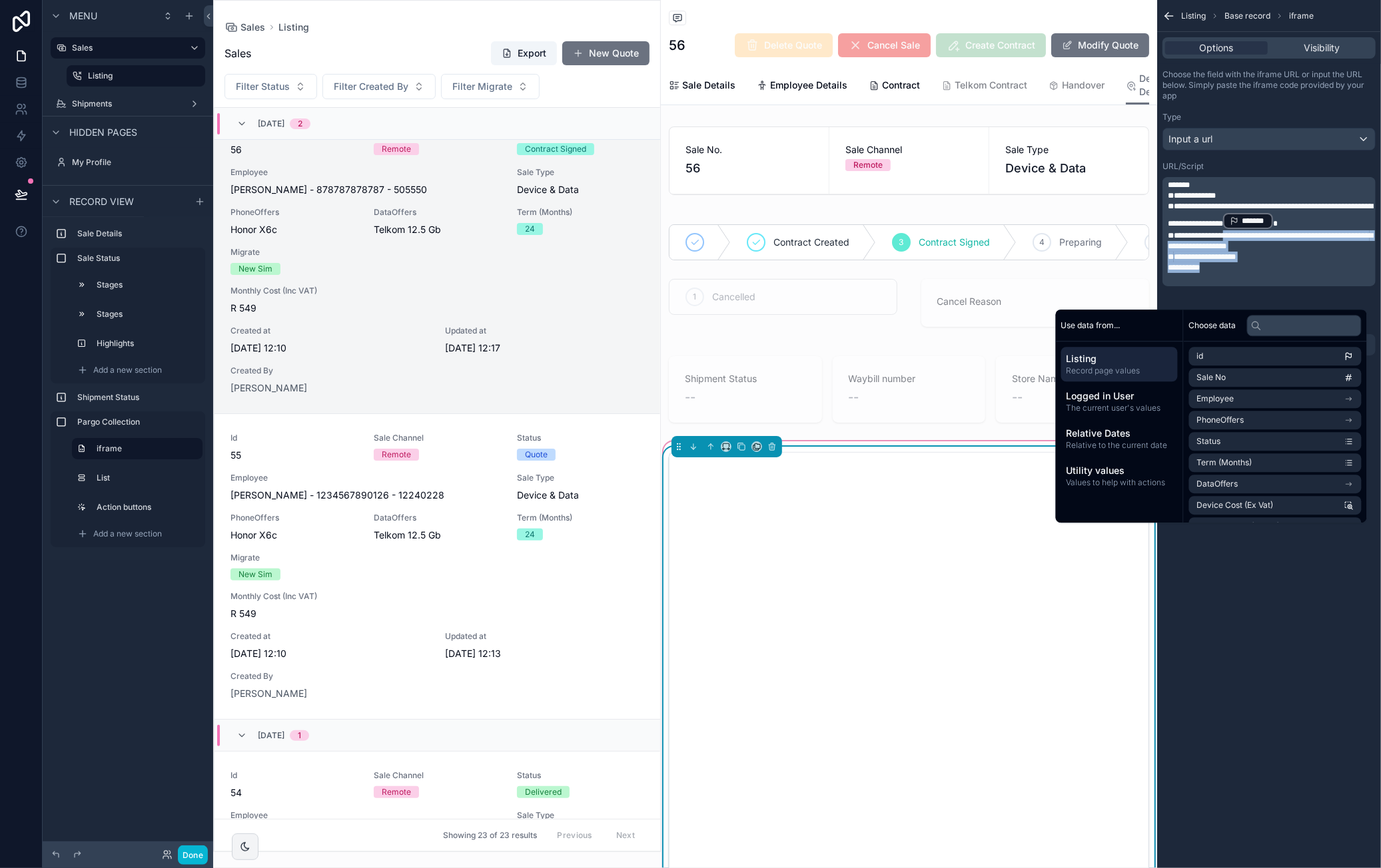
click at [1282, 250] on span "**********" at bounding box center [1270, 241] width 206 height 19
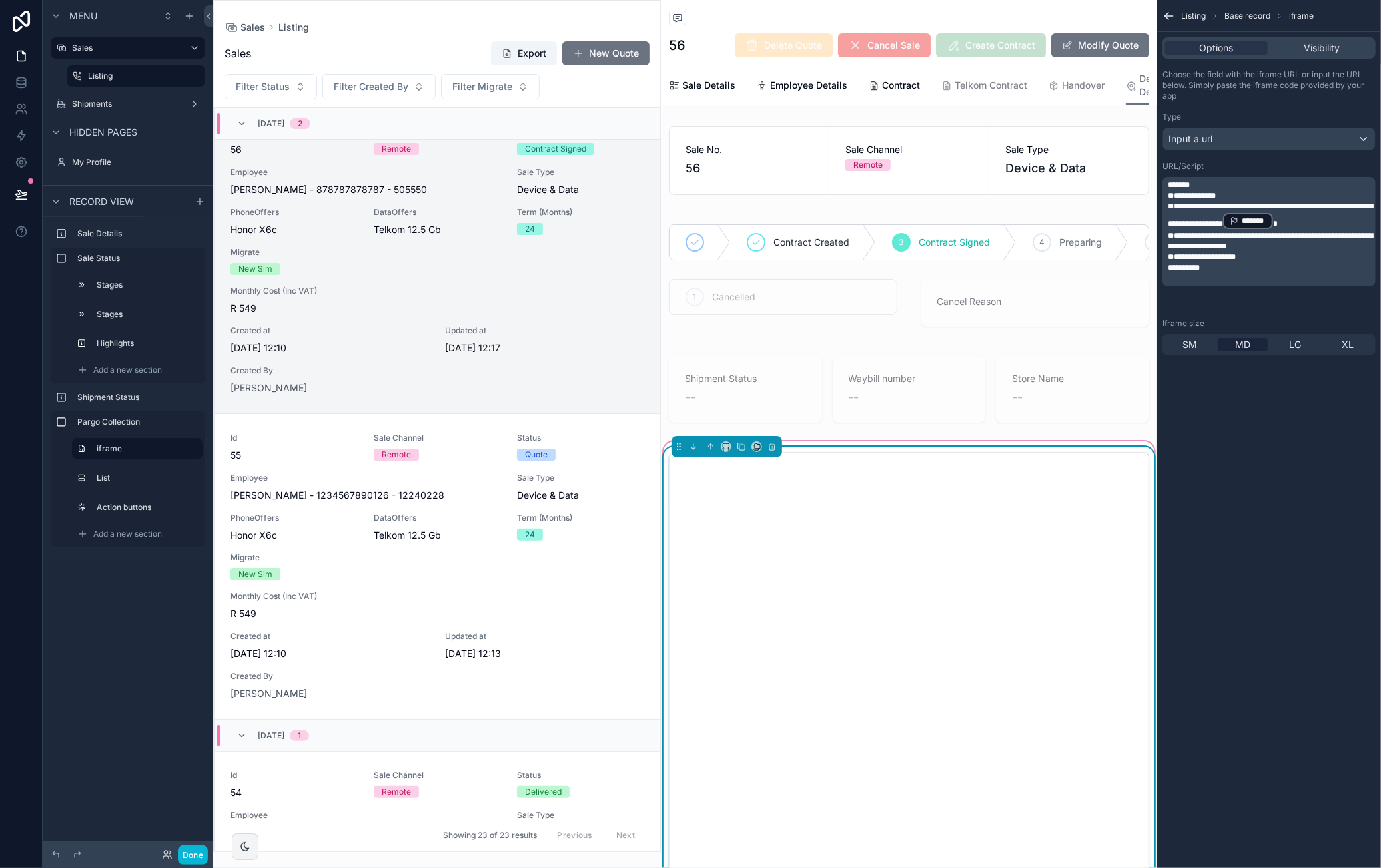
click at [1214, 192] on span "**********" at bounding box center [1191, 195] width 48 height 8
click at [1215, 205] on span "**********" at bounding box center [1270, 215] width 206 height 25
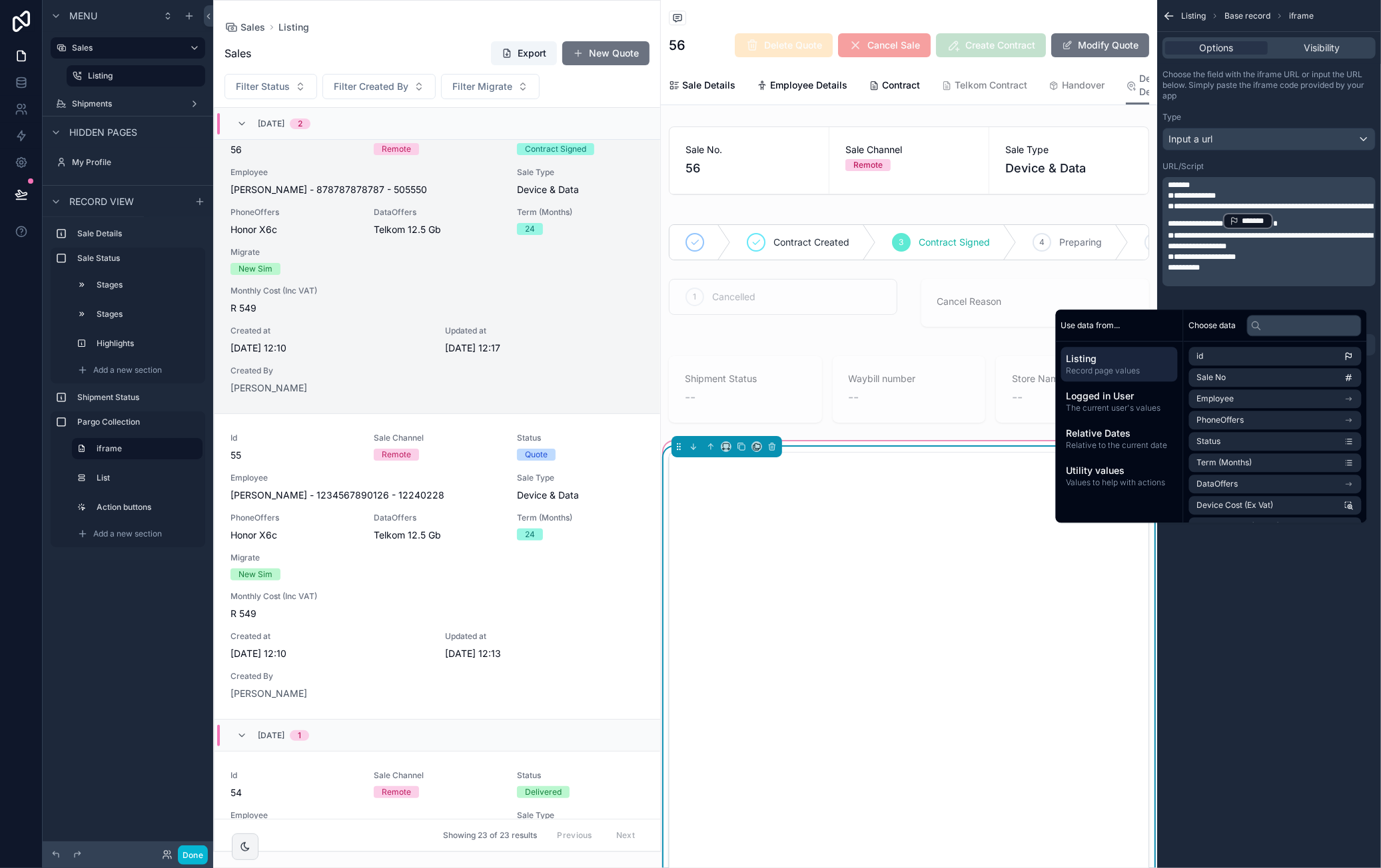
click at [1261, 203] on span "**********" at bounding box center [1270, 215] width 206 height 25
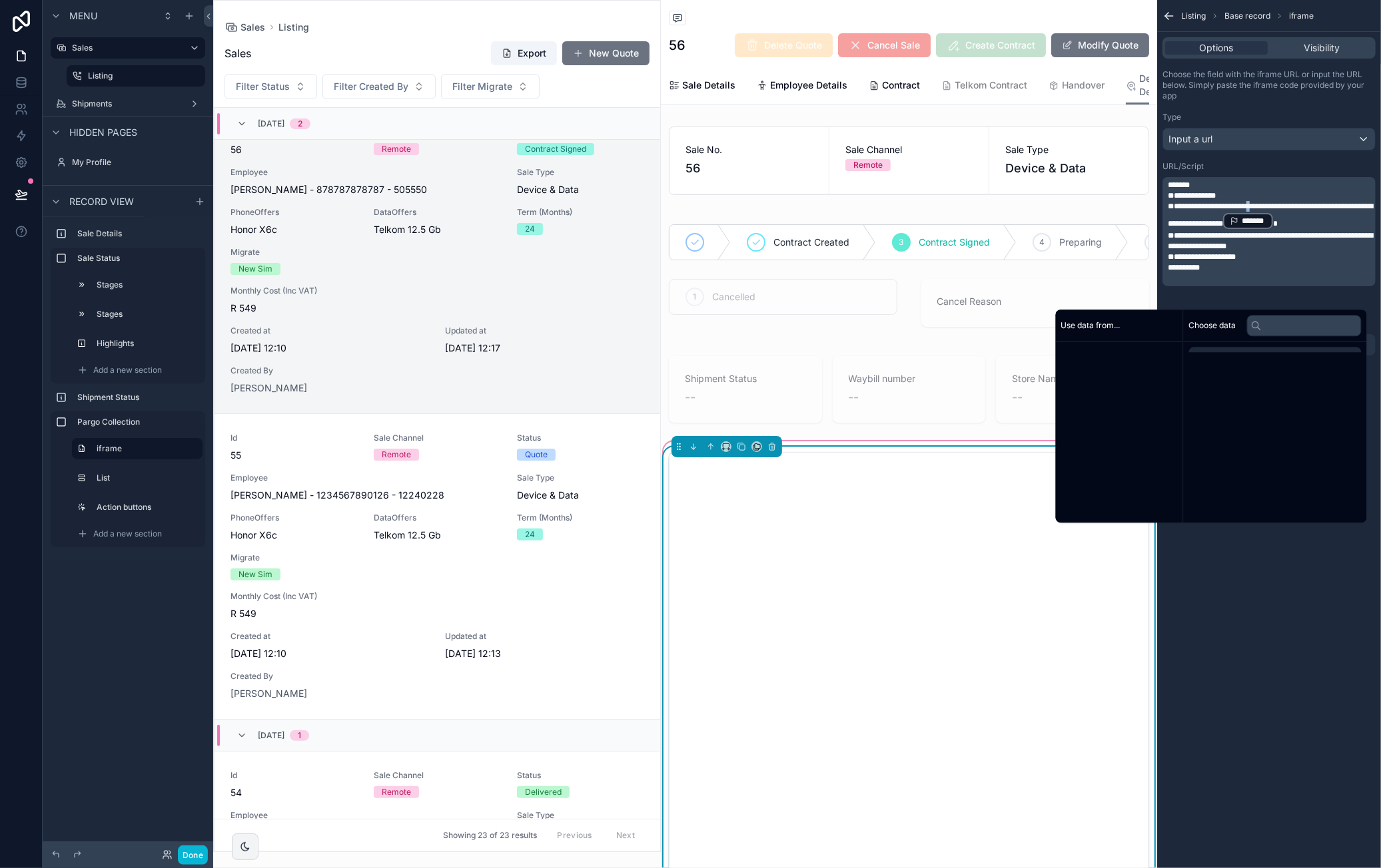
click at [1261, 203] on span "**********" at bounding box center [1270, 215] width 206 height 25
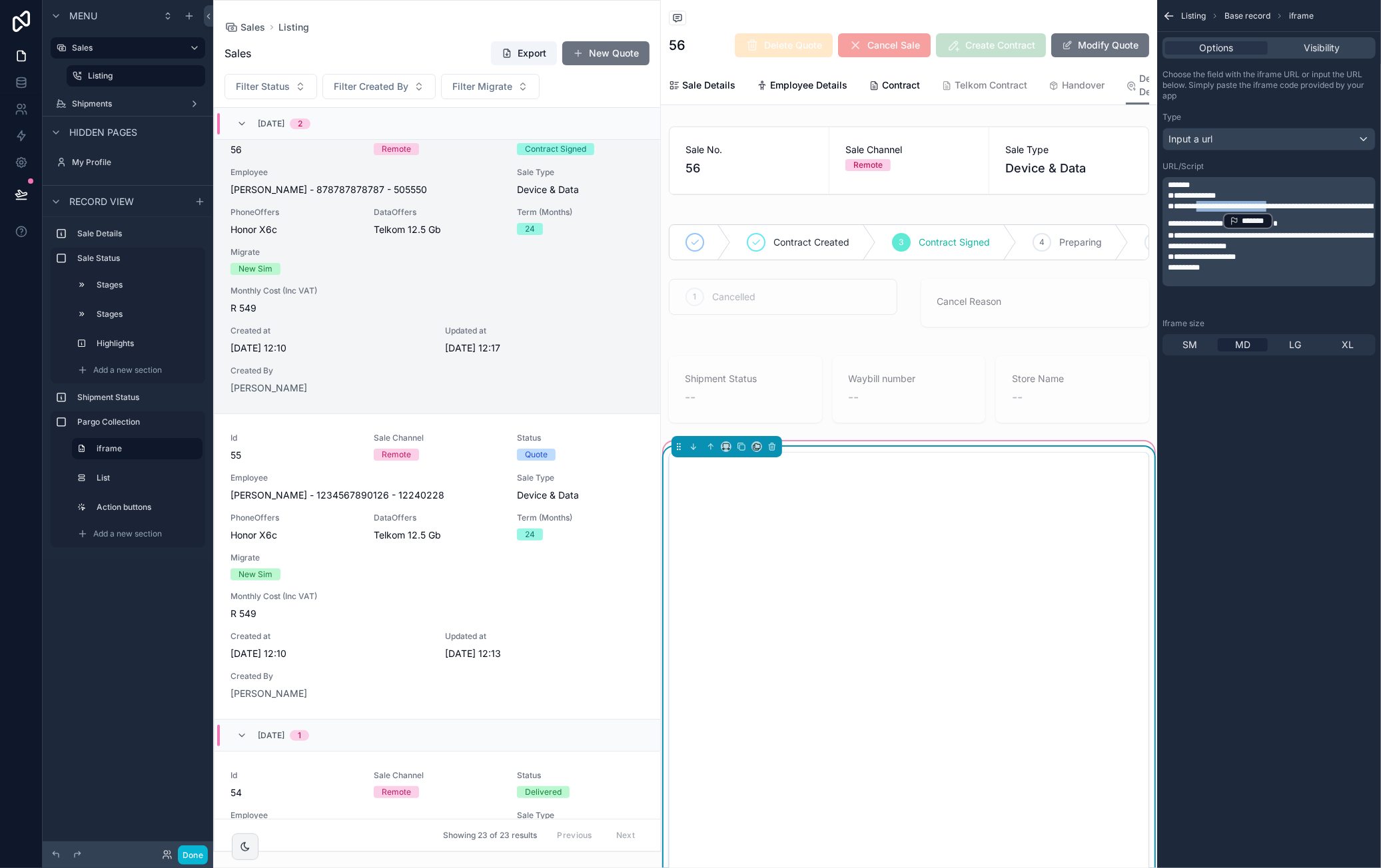
drag, startPoint x: 1282, startPoint y: 205, endPoint x: 1200, endPoint y: 205, distance: 82.0
click at [1200, 205] on span "**********" at bounding box center [1270, 215] width 206 height 25
click at [194, 850] on button "Done" at bounding box center [193, 855] width 30 height 20
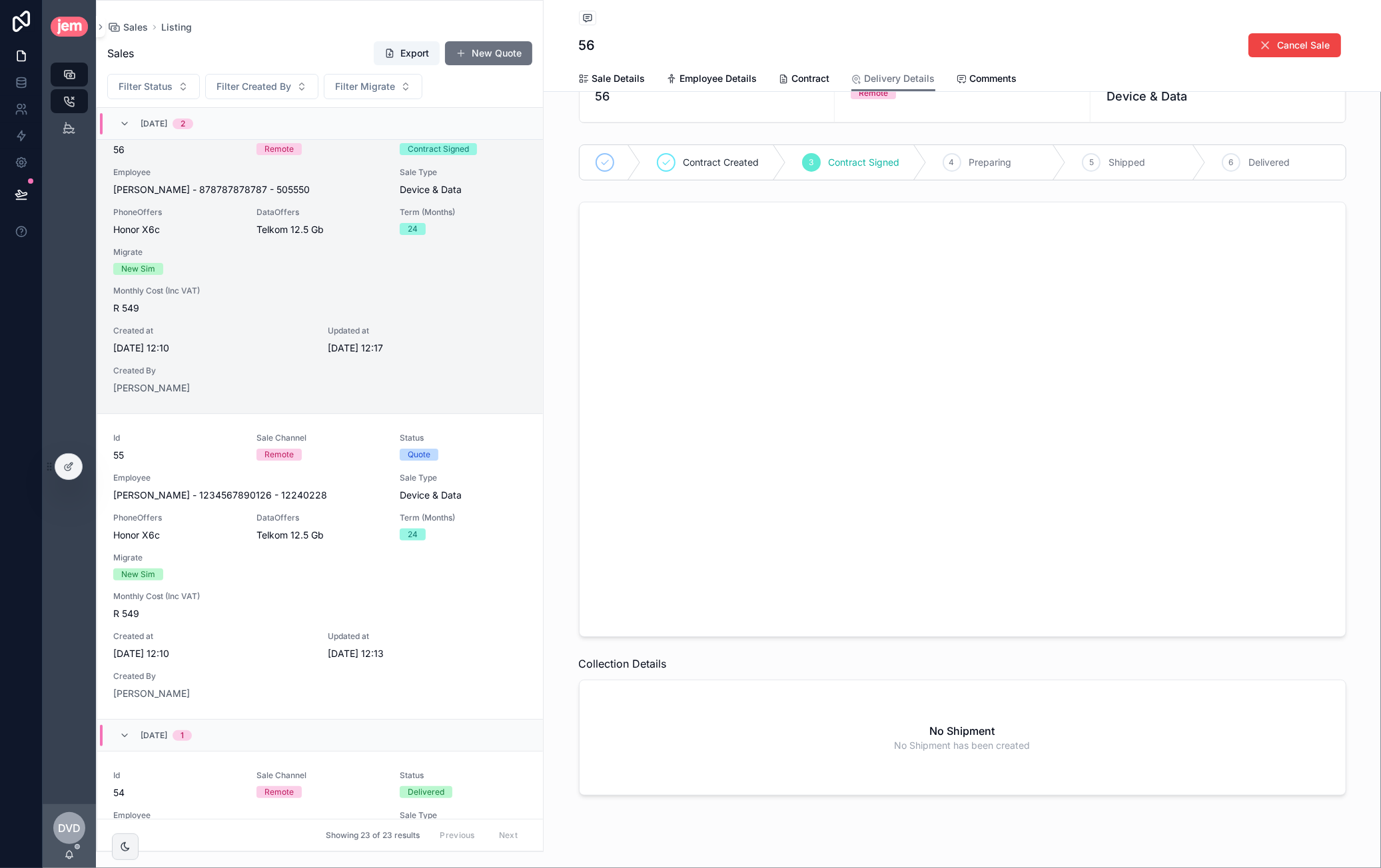
scroll to position [93, 0]
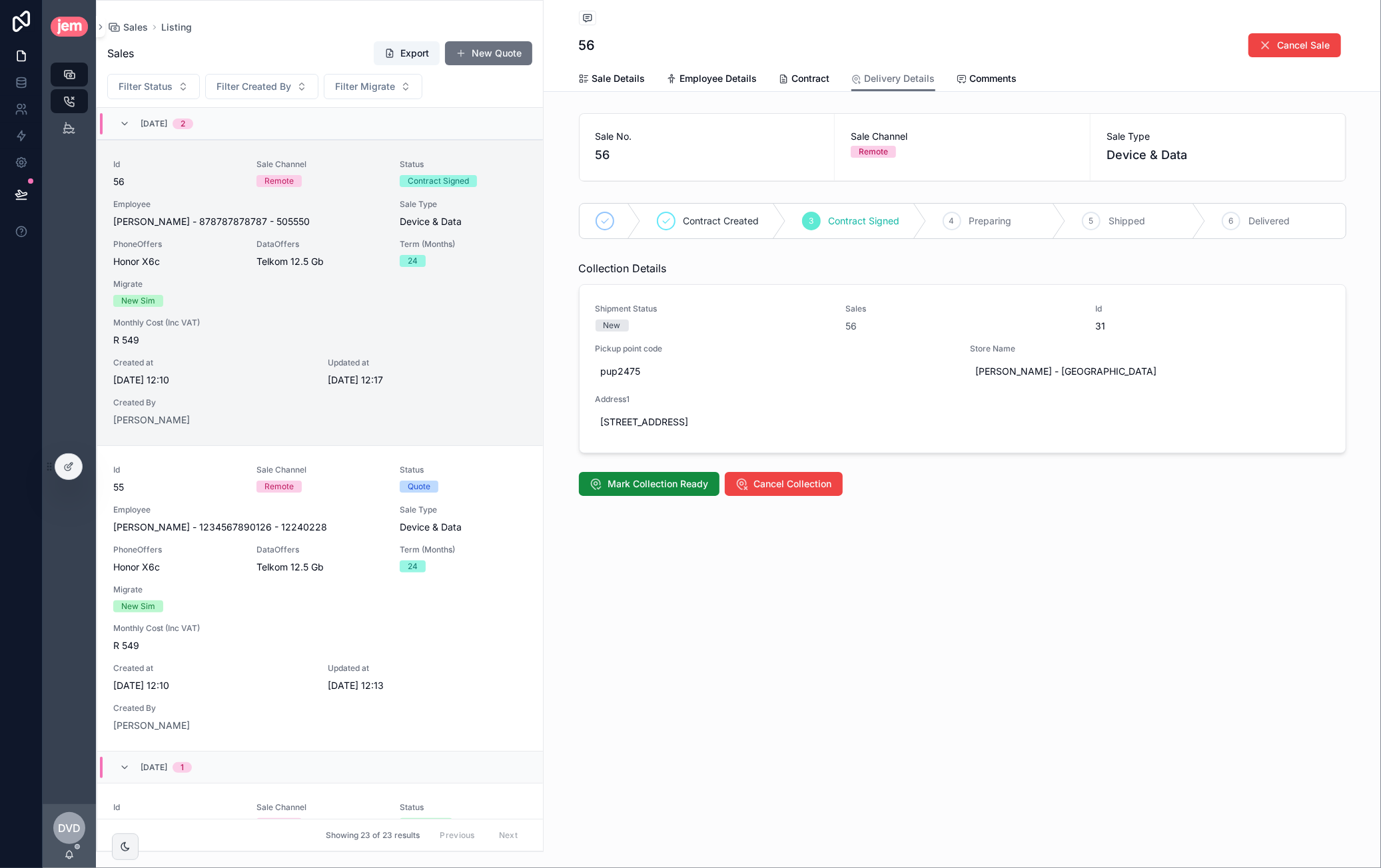
scroll to position [32, 0]
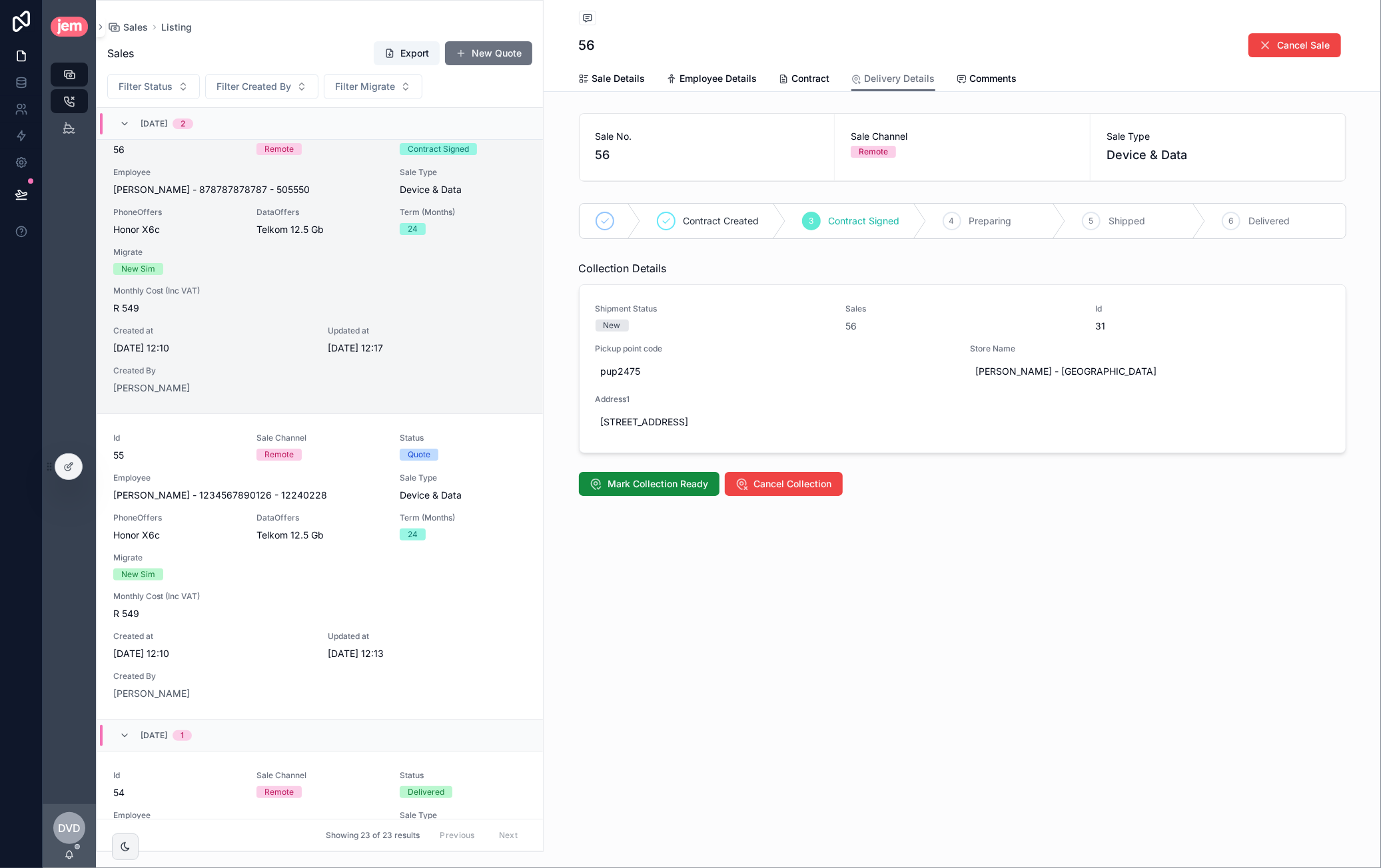
click at [786, 495] on div "Mark Collection Ready Cancel Collection" at bounding box center [962, 484] width 783 height 34
click at [788, 474] on button "Cancel Collection" at bounding box center [783, 484] width 118 height 24
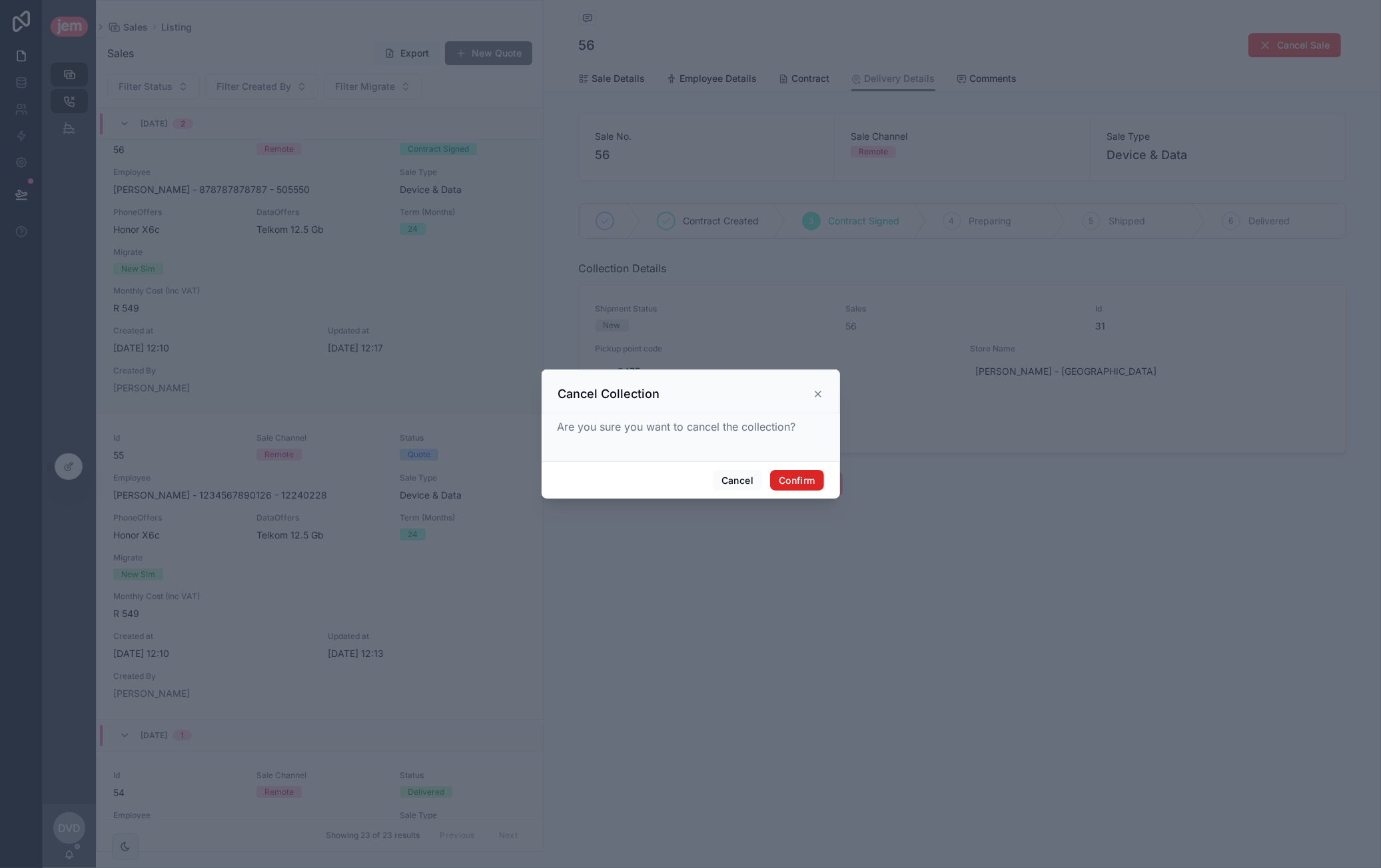
click at [805, 484] on button "Confirm" at bounding box center [796, 480] width 53 height 21
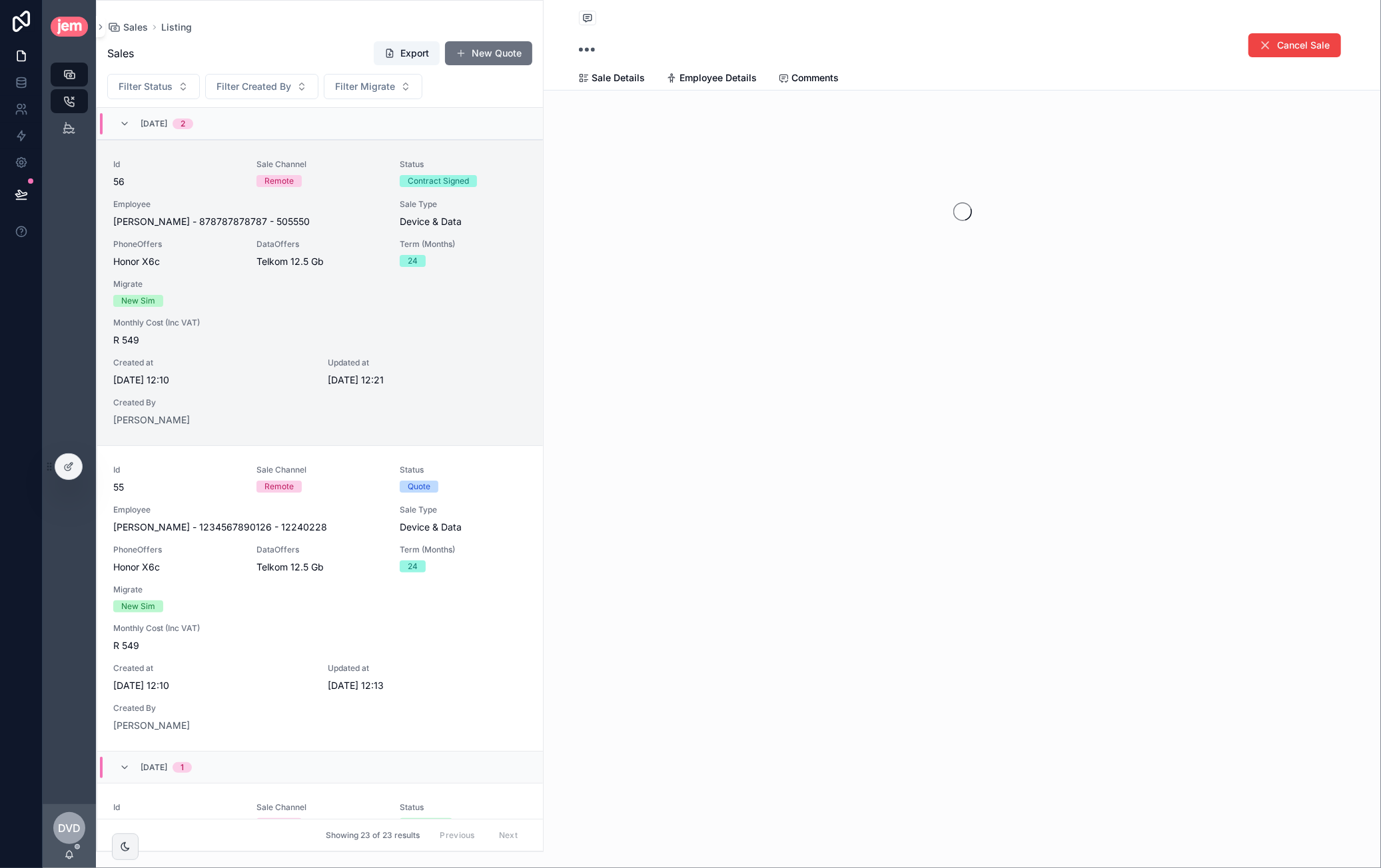
scroll to position [32, 0]
